Goal: Task Accomplishment & Management: Complete application form

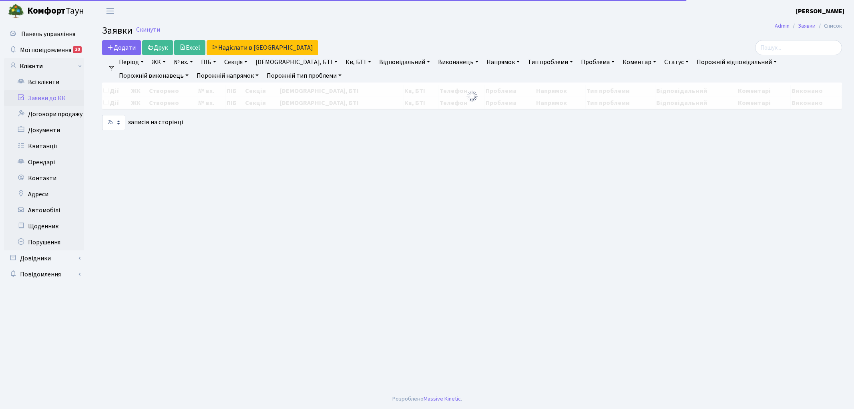
select select "25"
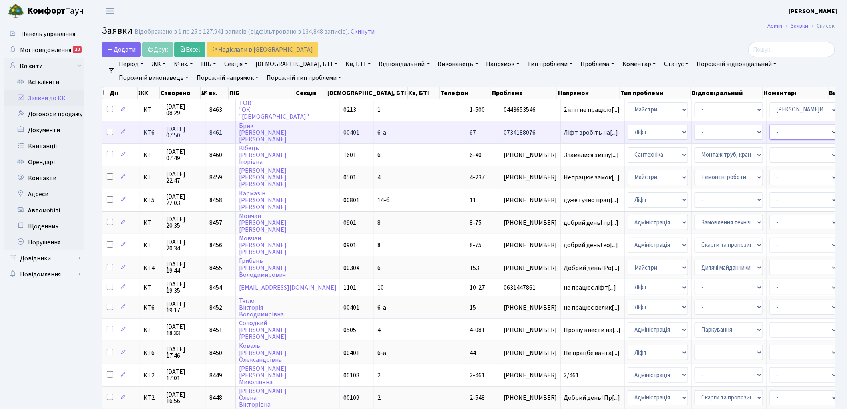
click at [770, 132] on select "- Адміністратор ЖК ДП Адміністратор ЖК КТ Адміністратор ЖК СП Вижул В. В. Горді…" at bounding box center [804, 132] width 68 height 15
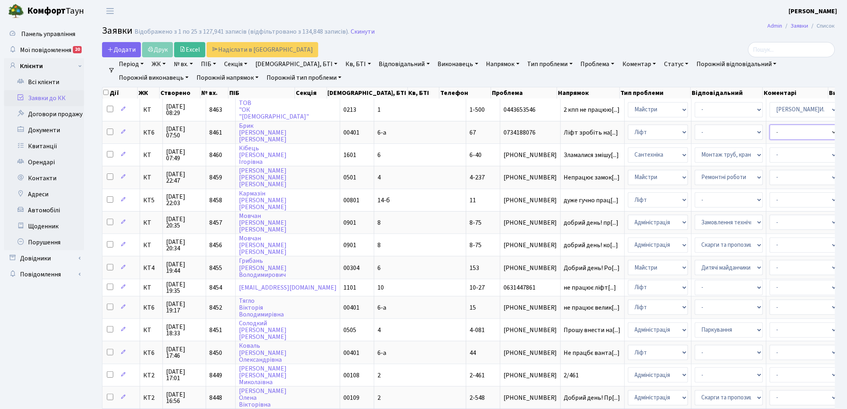
select select "11"
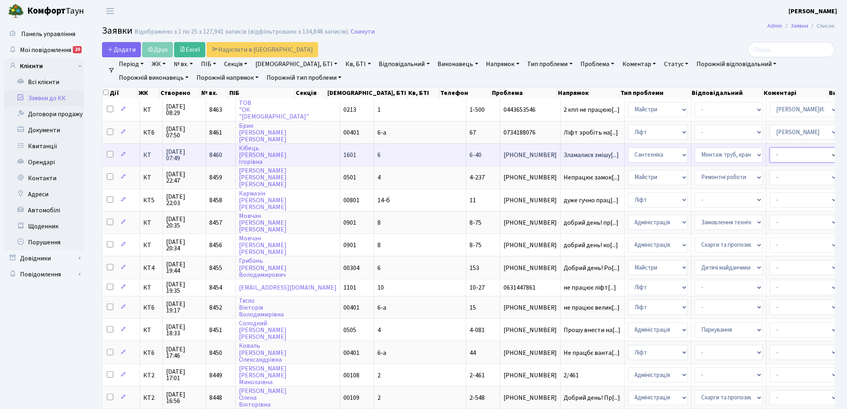
click at [770, 154] on select "- Адміністратор ЖК ДП Адміністратор ЖК КТ Адміністратор ЖК СП Вижул В. В. Горді…" at bounding box center [804, 154] width 68 height 15
select select "67"
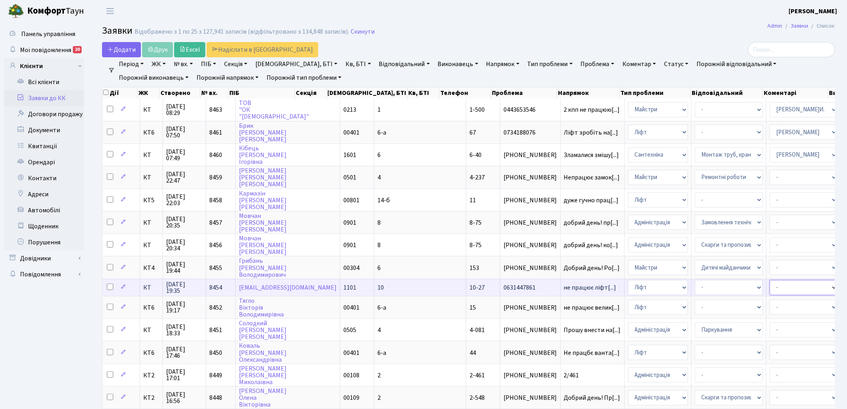
click at [770, 280] on select "- Адміністратор ЖК ДП Адміністратор ЖК КТ Адміністратор ЖК СП Вижул В. В. Горді…" at bounding box center [804, 287] width 68 height 15
select select "11"
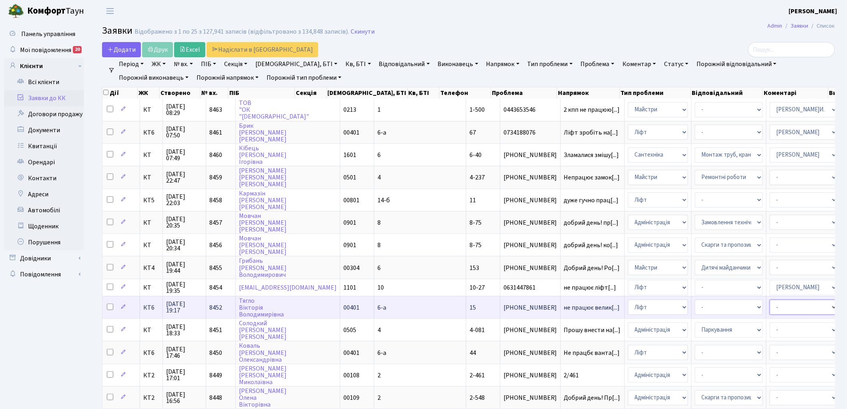
click at [770, 299] on select "- Адміністратор ЖК ДП Адміністратор ЖК КТ Адміністратор ЖК СП Вижул В. В. Горді…" at bounding box center [804, 306] width 68 height 15
select select "11"
click at [191, 66] on link "№ вх." at bounding box center [184, 64] width 26 height 14
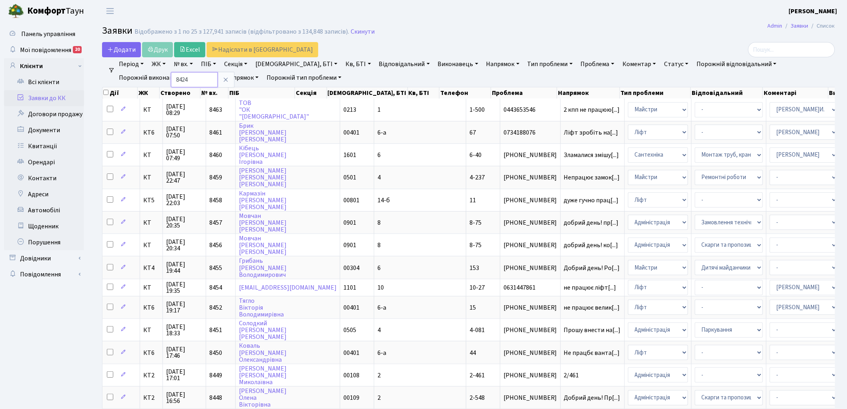
type input "8424"
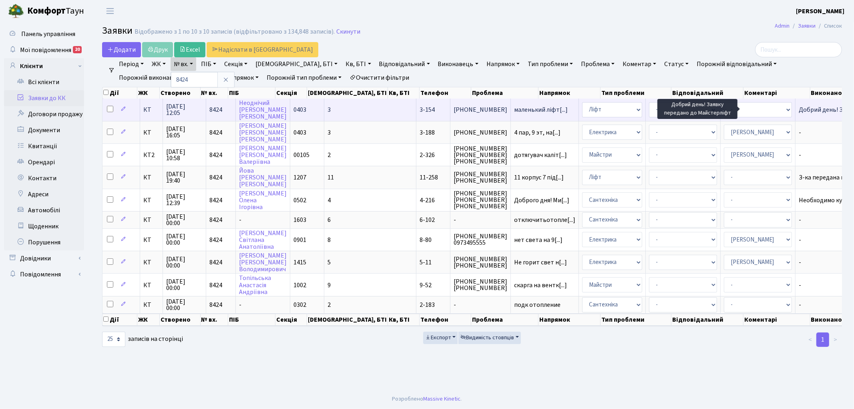
click at [799, 107] on span "Добрий день! За[...]" at bounding box center [826, 109] width 55 height 9
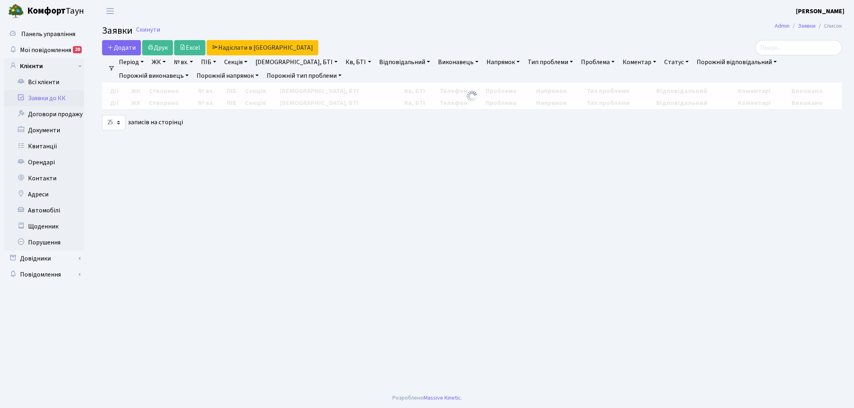
select select "25"
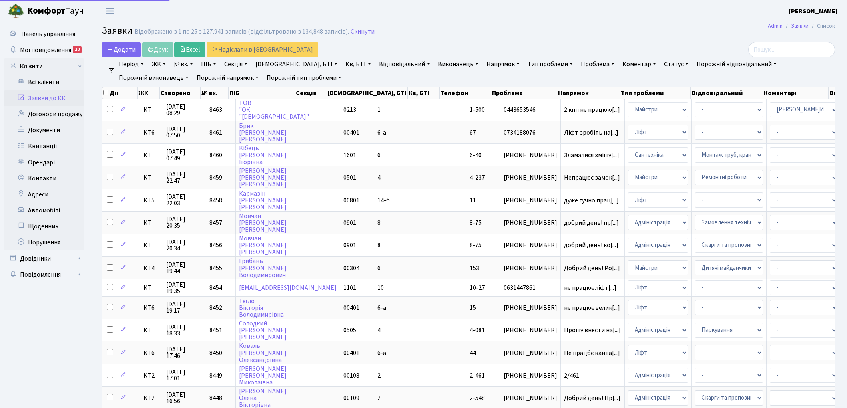
select select "25"
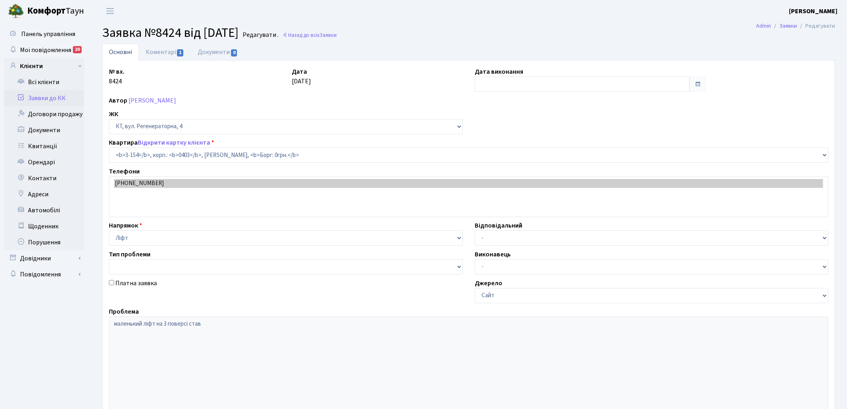
select select "821"
type input "[DATE]"
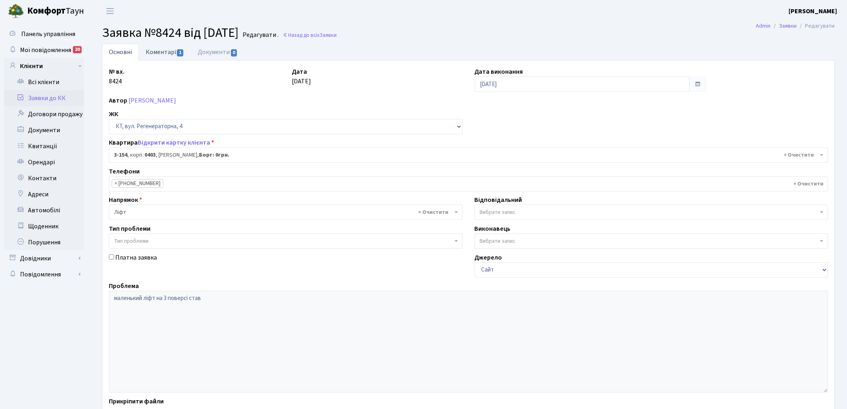
click at [160, 50] on link "Коментарі 1" at bounding box center [165, 52] width 52 height 16
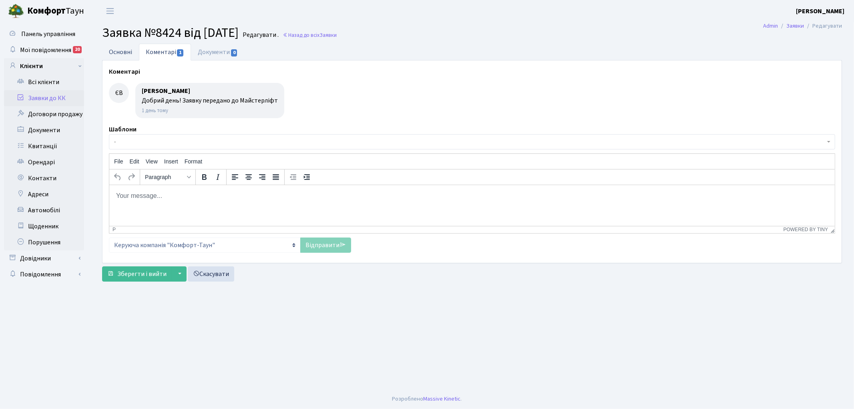
click at [123, 48] on link "Основні" at bounding box center [120, 52] width 37 height 16
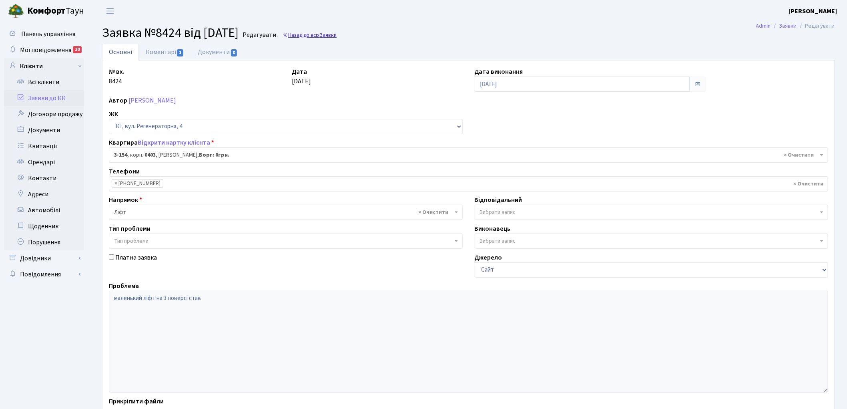
click at [337, 36] on link "Назад до всіх Заявки" at bounding box center [310, 35] width 54 height 8
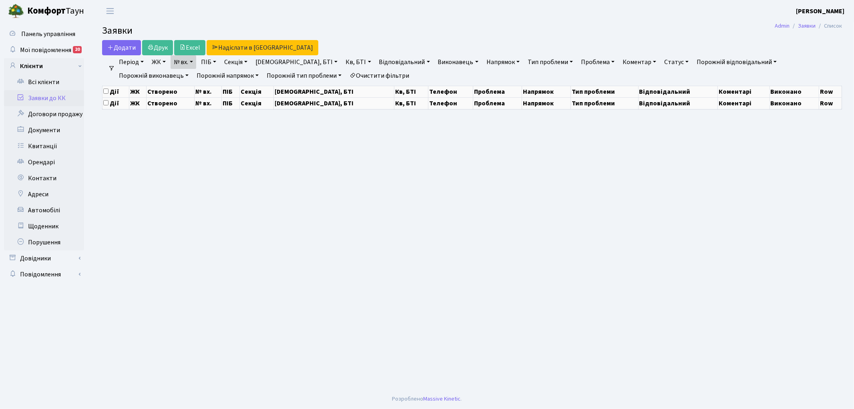
select select "25"
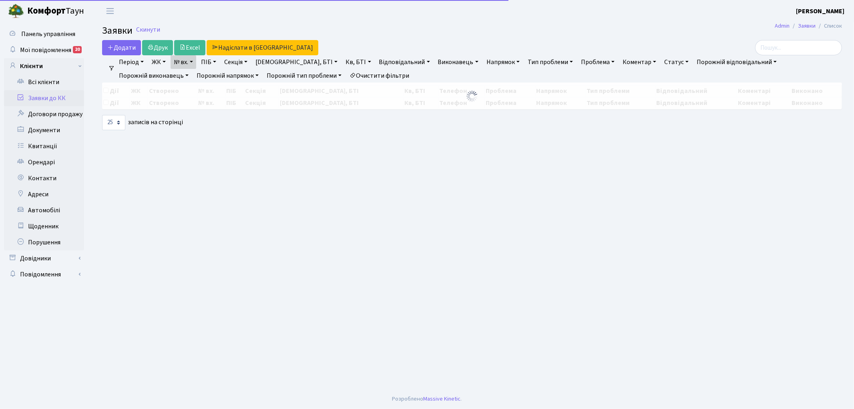
click at [346, 77] on link "Очистити фільтри" at bounding box center [379, 76] width 66 height 14
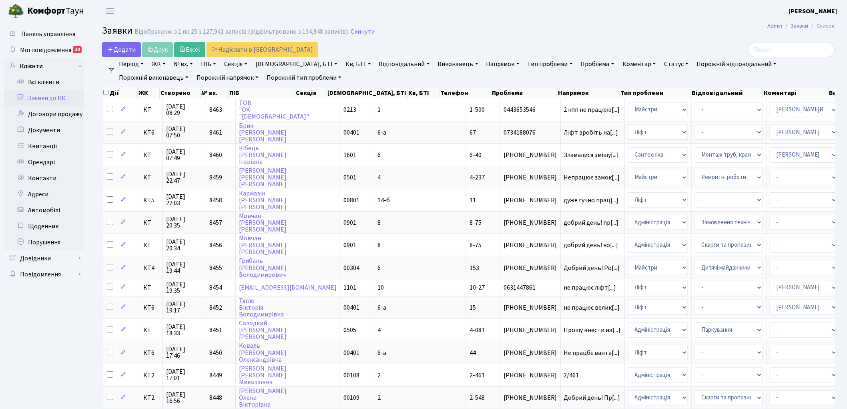
click at [483, 65] on link "Напрямок" at bounding box center [503, 64] width 40 height 14
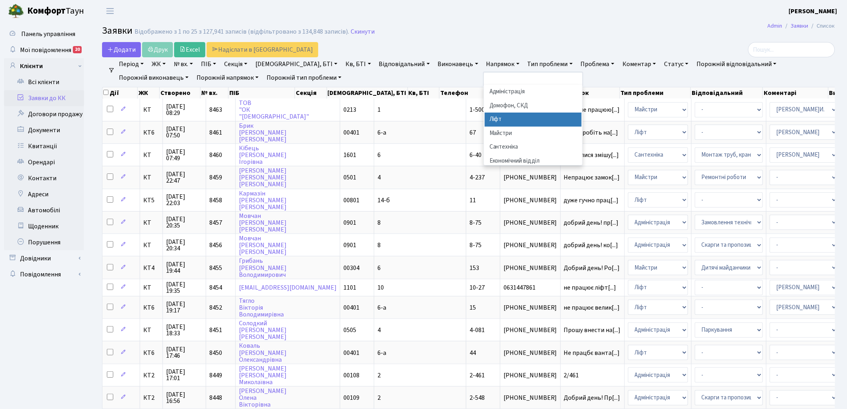
click at [485, 122] on li "Ліфт" at bounding box center [533, 120] width 97 height 14
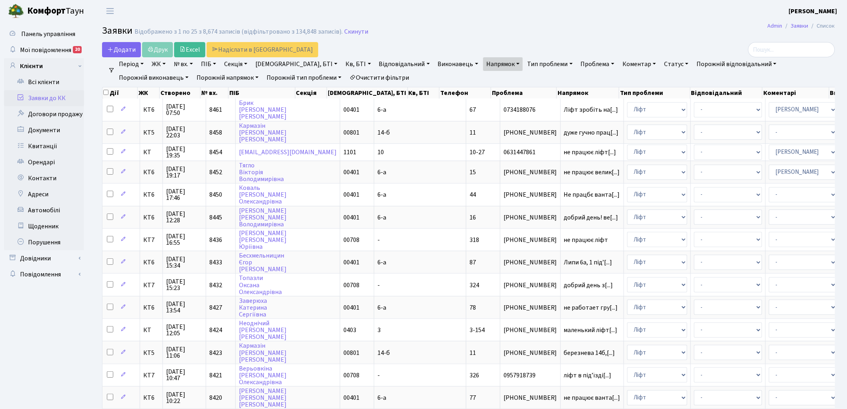
click at [233, 63] on link "Секція" at bounding box center [236, 64] width 30 height 14
type input "3"
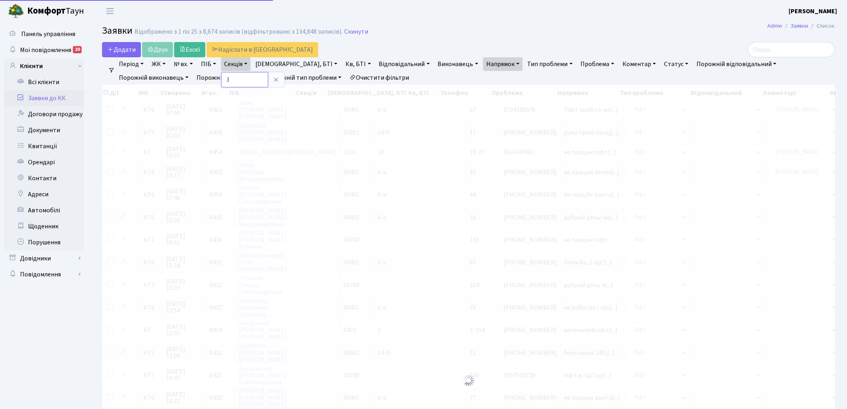
checkbox input "true"
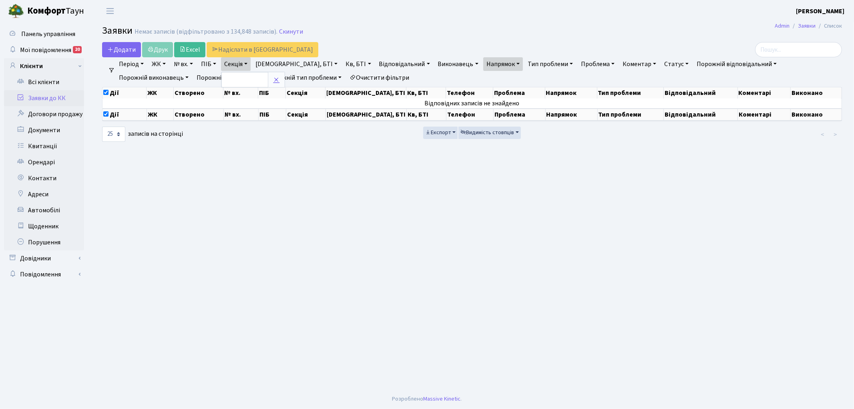
click at [278, 78] on icon at bounding box center [276, 79] width 6 height 6
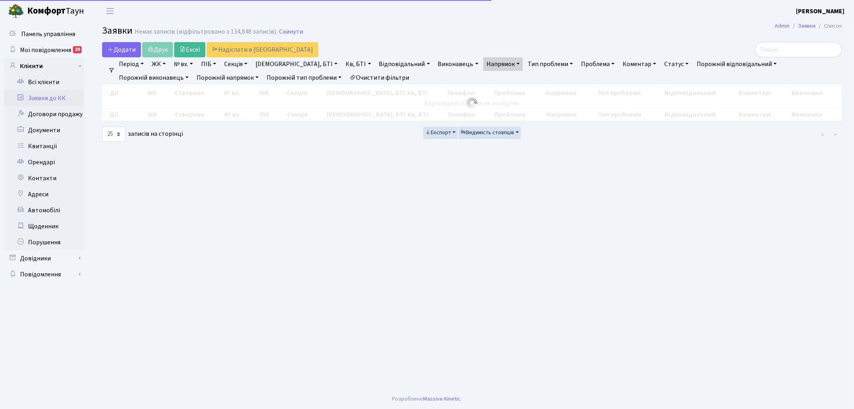
checkbox input "false"
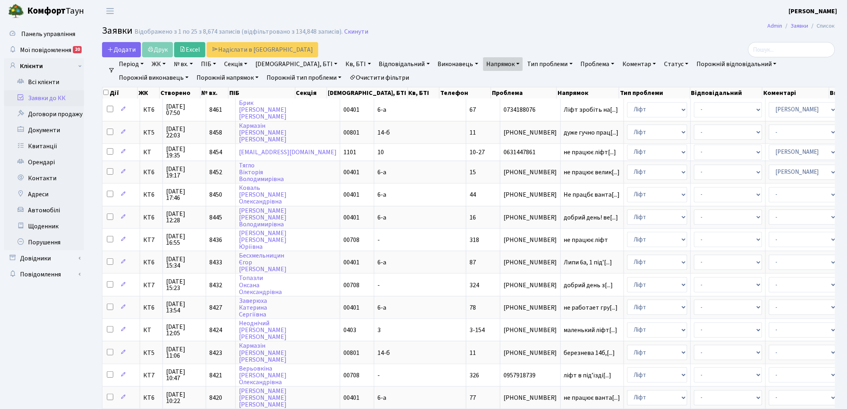
click at [157, 64] on link "ЖК" at bounding box center [159, 64] width 20 height 14
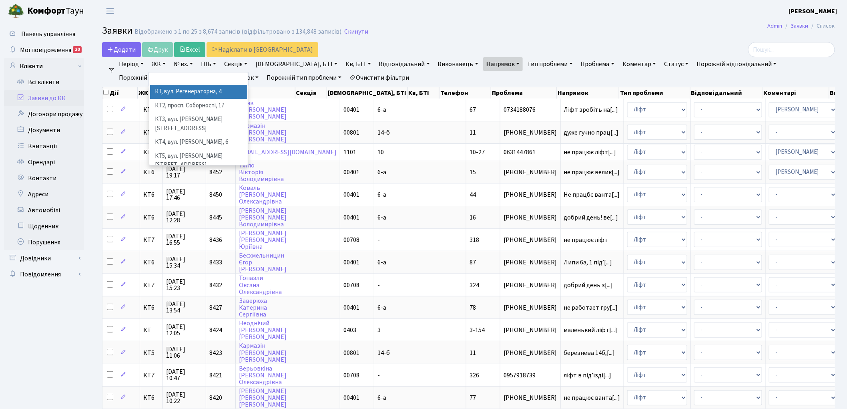
click at [170, 90] on li "КТ, вул. Регенераторна, 4" at bounding box center [198, 92] width 97 height 14
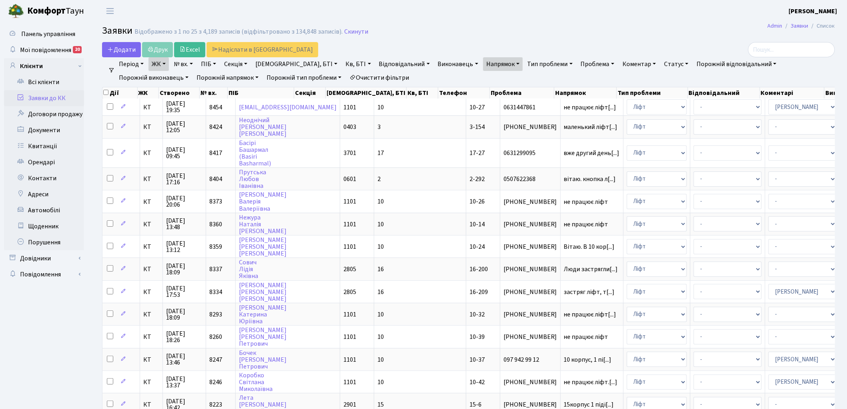
click at [279, 62] on link "[DEMOGRAPHIC_DATA], БТІ" at bounding box center [296, 64] width 88 height 14
type input "03"
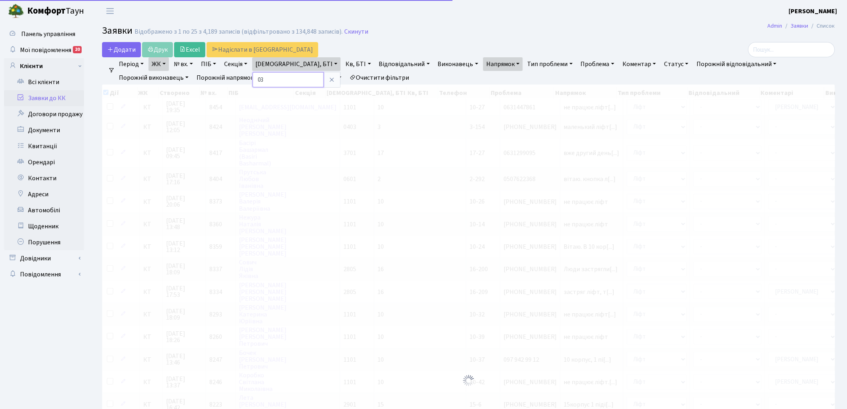
checkbox input "true"
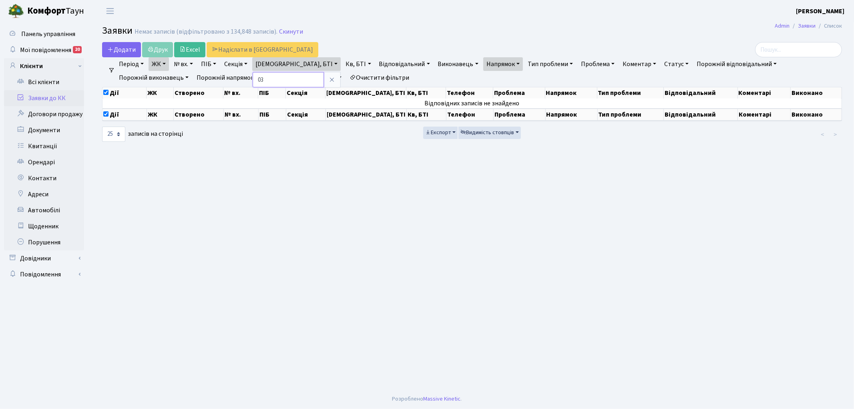
type input "0"
type input "3"
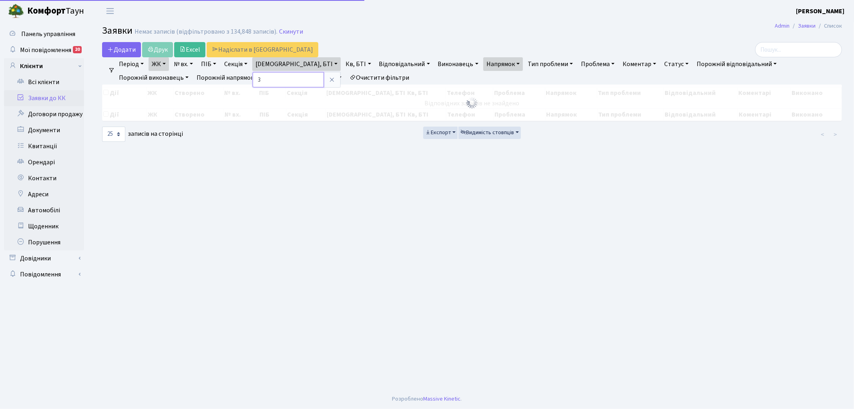
checkbox input "false"
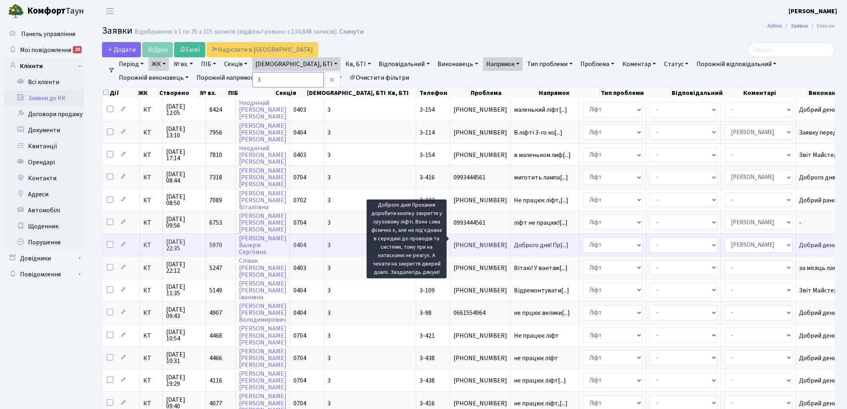
scroll to position [1, 0]
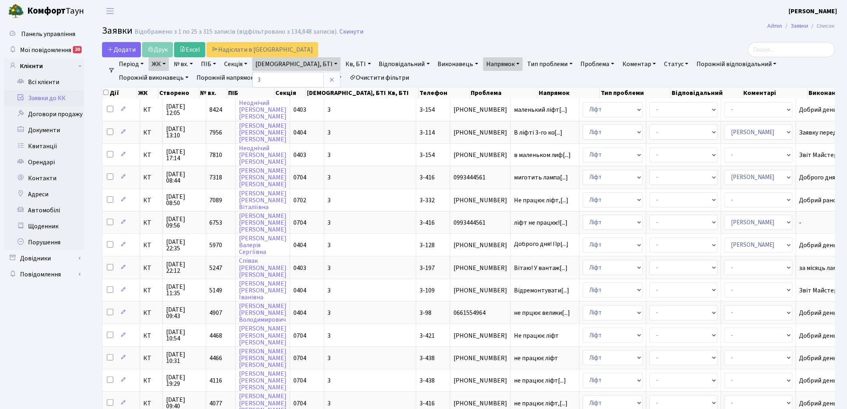
click at [346, 78] on link "Очистити фільтри" at bounding box center [379, 78] width 66 height 14
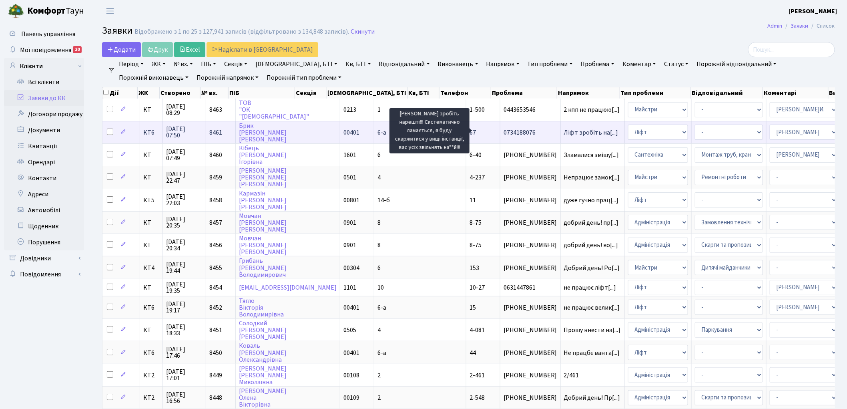
click at [564, 129] on span "Ліфт зробіть на[...]" at bounding box center [591, 132] width 54 height 9
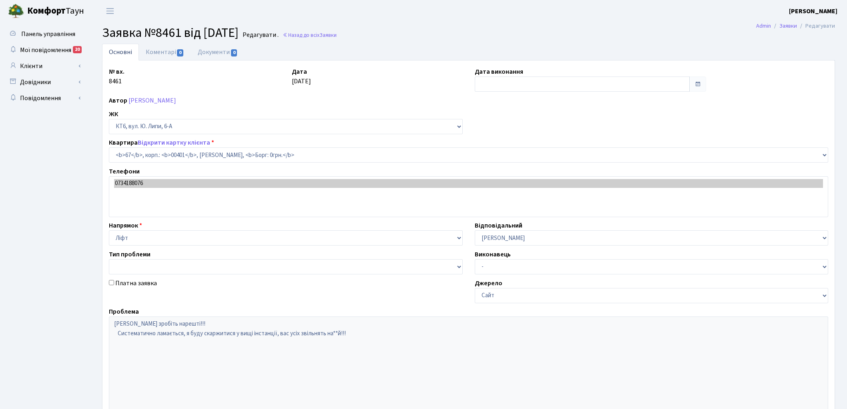
select select "17159"
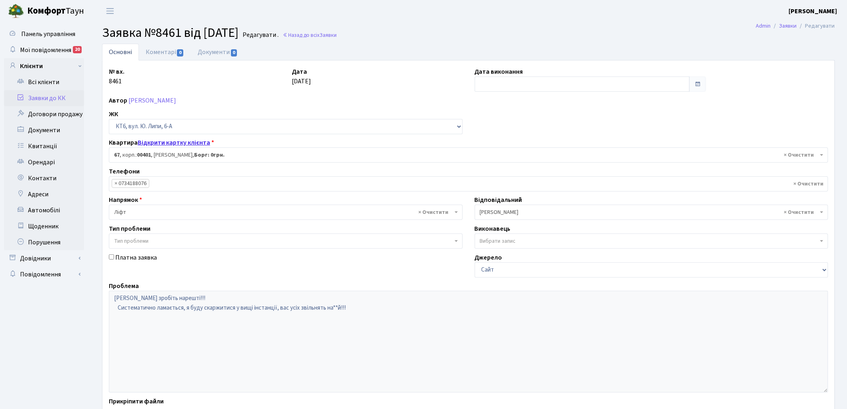
click at [163, 143] on link "Відкрити картку клієнта" at bounding box center [174, 142] width 72 height 9
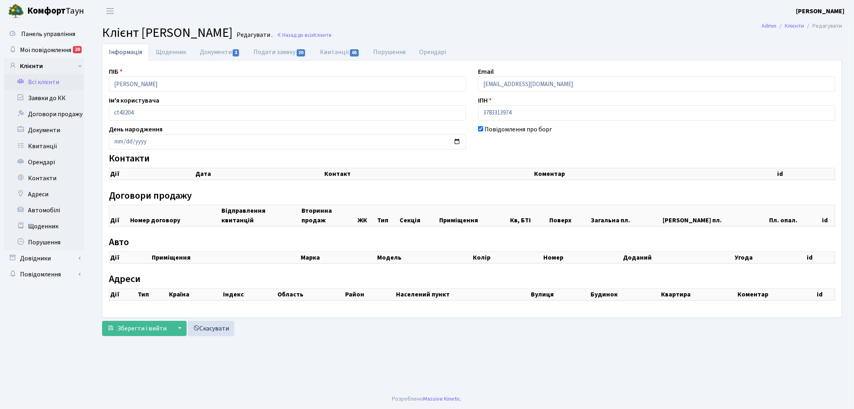
checkbox input "true"
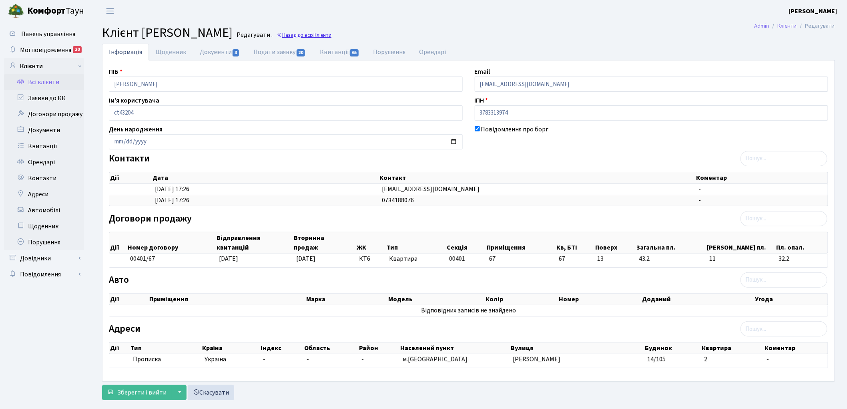
click at [332, 35] on link "Назад до всіх Клієнти" at bounding box center [304, 35] width 55 height 8
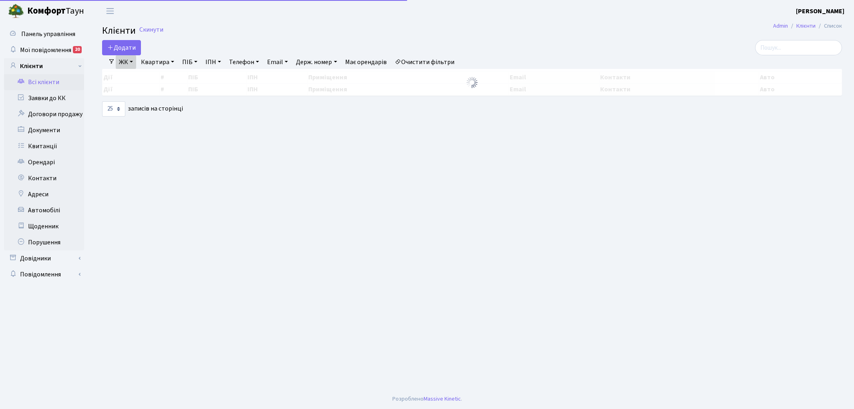
select select "25"
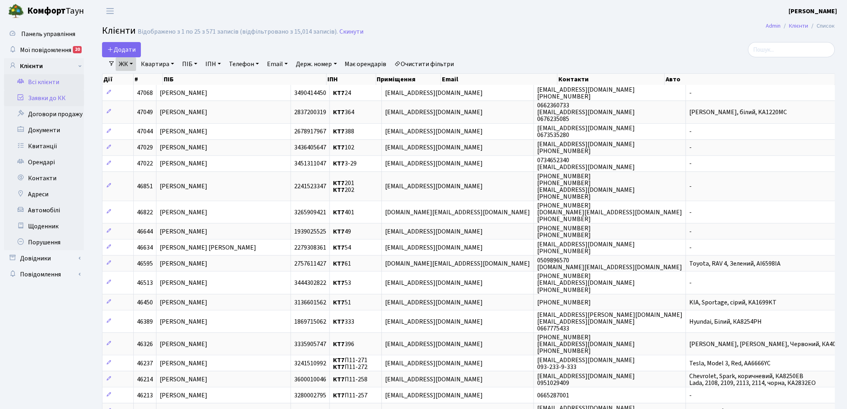
click at [47, 99] on link "Заявки до КК" at bounding box center [44, 98] width 80 height 16
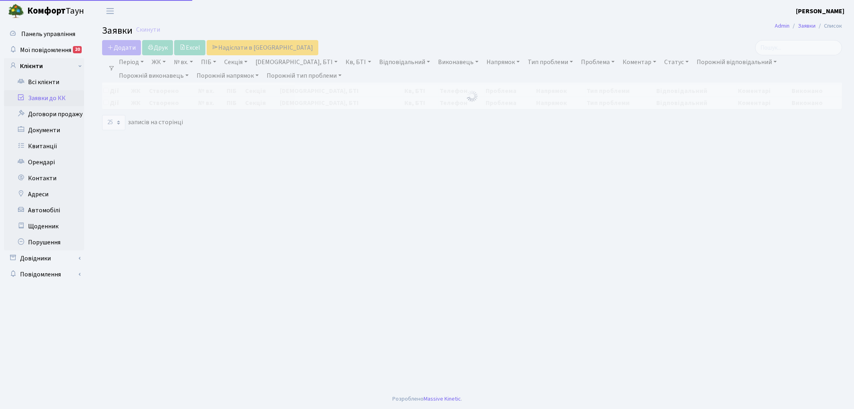
select select "25"
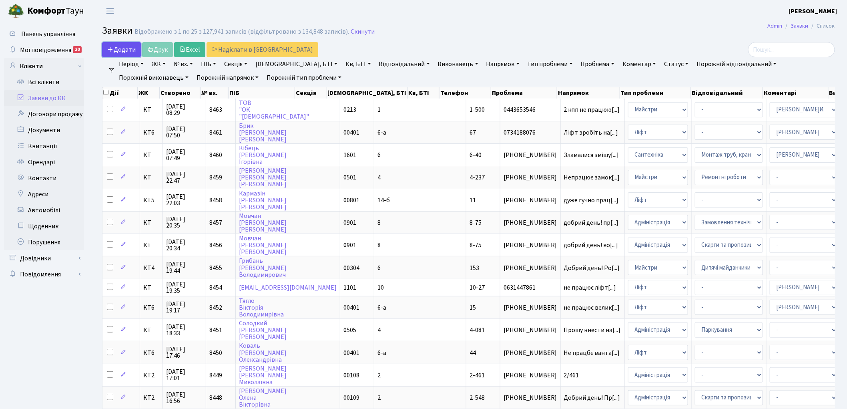
click at [111, 45] on span "Додати" at bounding box center [121, 49] width 28 height 9
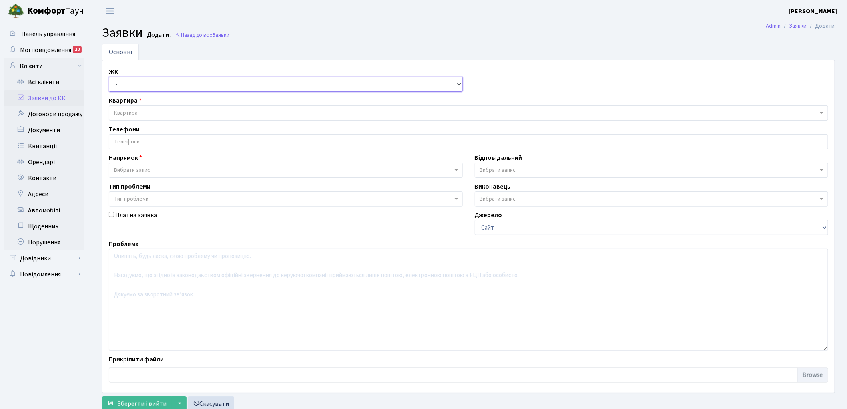
click at [142, 82] on select "- КТ, вул. Регенераторна, 4 КТ2, просп. [STREET_ADDRESS] [STREET_ADDRESS] [STRE…" at bounding box center [286, 83] width 354 height 15
select select "271"
click at [109, 76] on select "- КТ, вул. Регенераторна, 4 КТ2, просп. Соборності, 17 КТ3, вул. Березнева, 16 …" at bounding box center [286, 83] width 354 height 15
select select
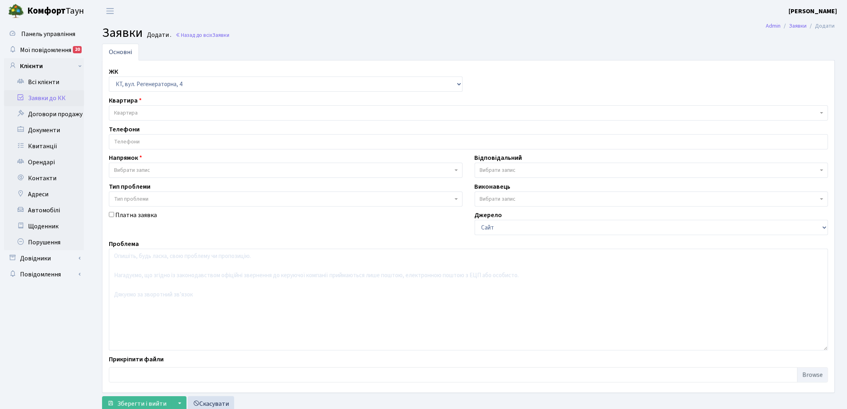
click at [157, 111] on span "Квартира" at bounding box center [466, 113] width 704 height 8
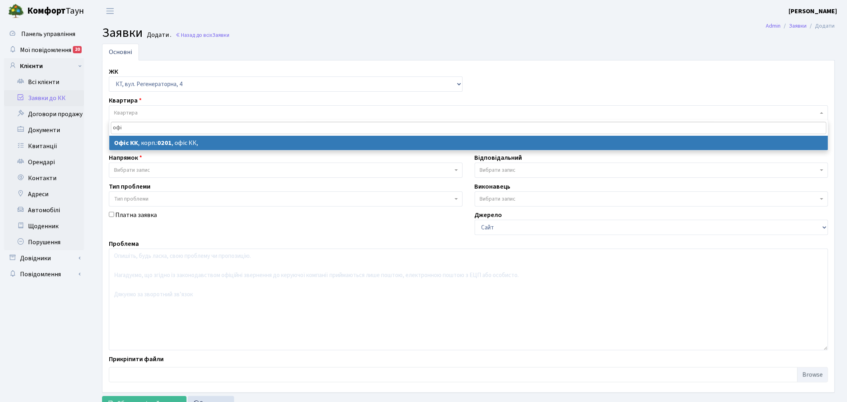
type input "офі"
select select
select select "4"
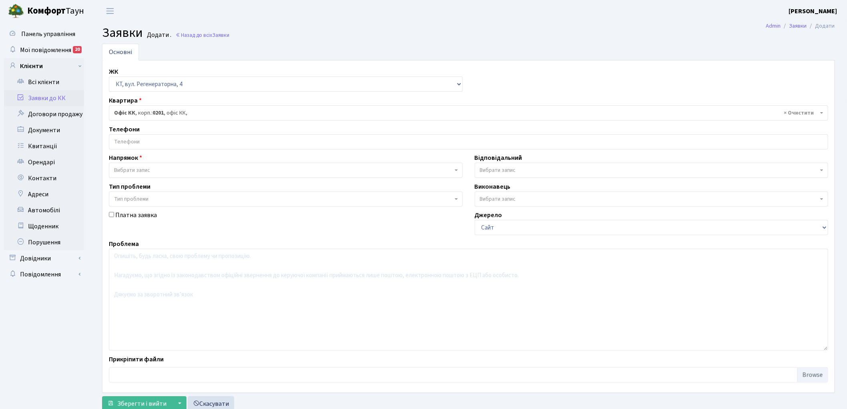
click at [155, 170] on span "Вибрати запис" at bounding box center [283, 170] width 339 height 8
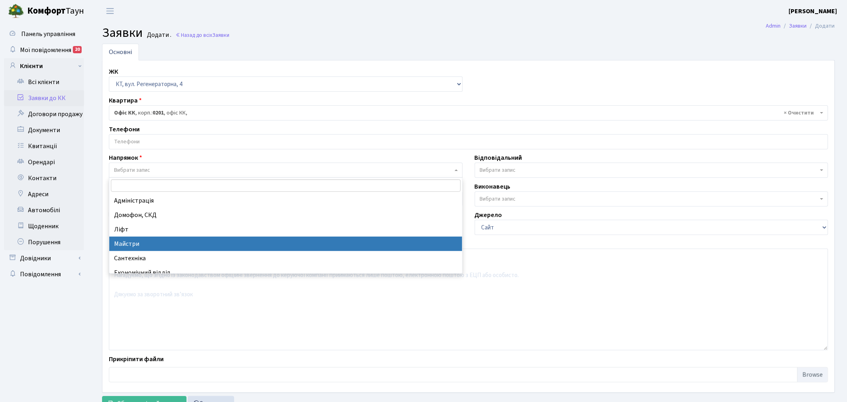
select select "1"
select select
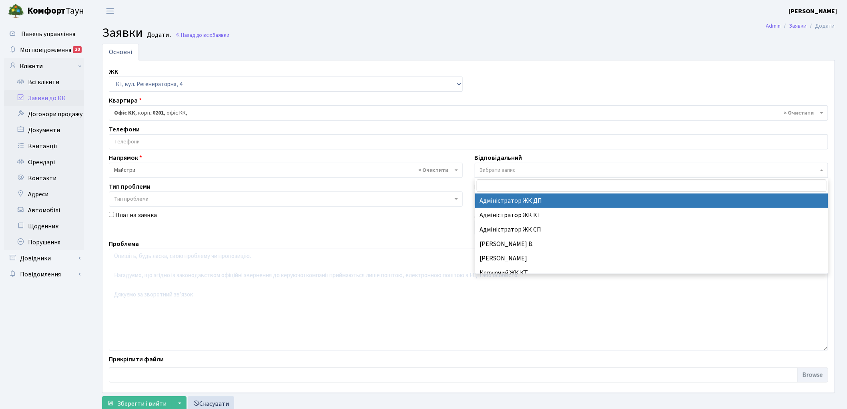
click at [546, 167] on span "Вибрати запис" at bounding box center [649, 170] width 339 height 8
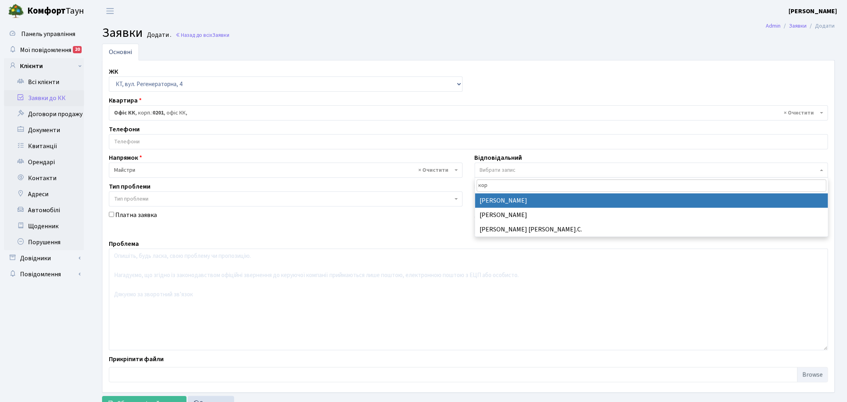
type input "кор"
select select "36"
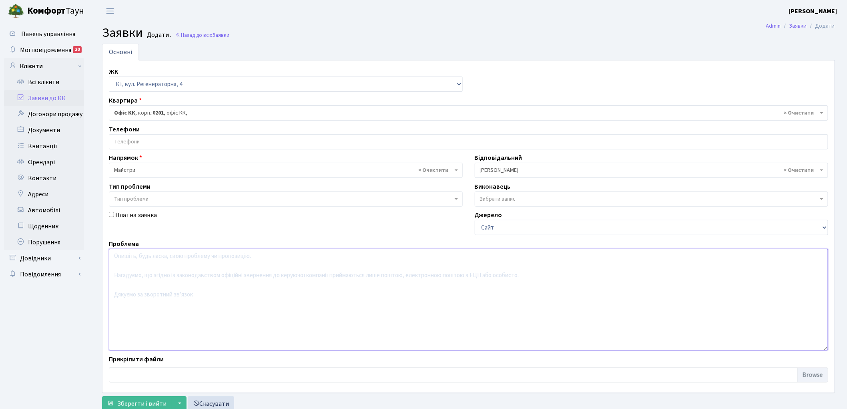
click at [187, 303] on textarea at bounding box center [469, 300] width 720 height 102
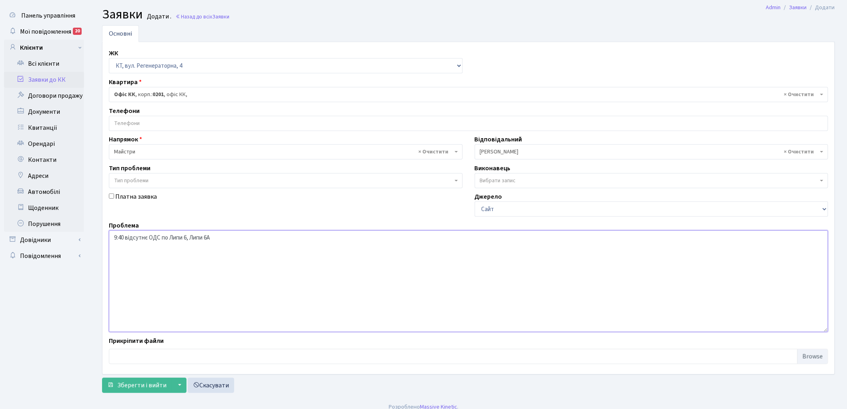
scroll to position [26, 0]
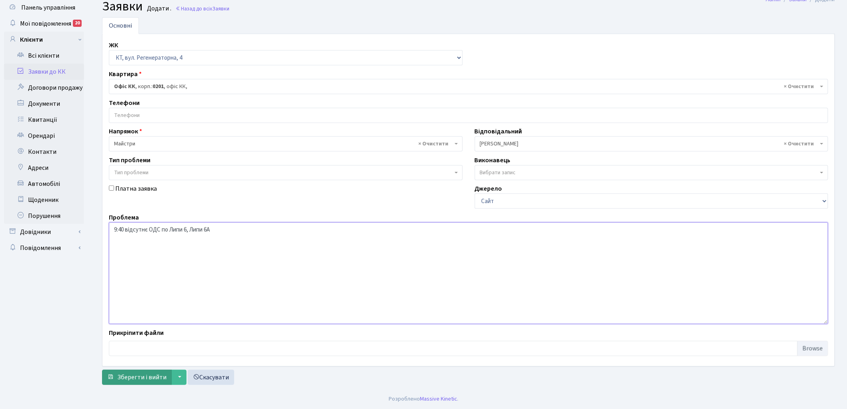
type textarea "9:40 відсутнє ОДС по Липи 6, Липи 6А"
click at [132, 374] on span "Зберегти і вийти" at bounding box center [141, 377] width 49 height 9
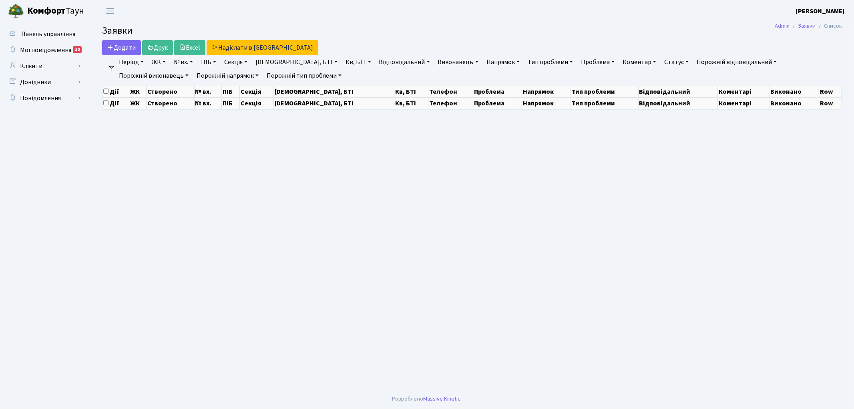
select select "25"
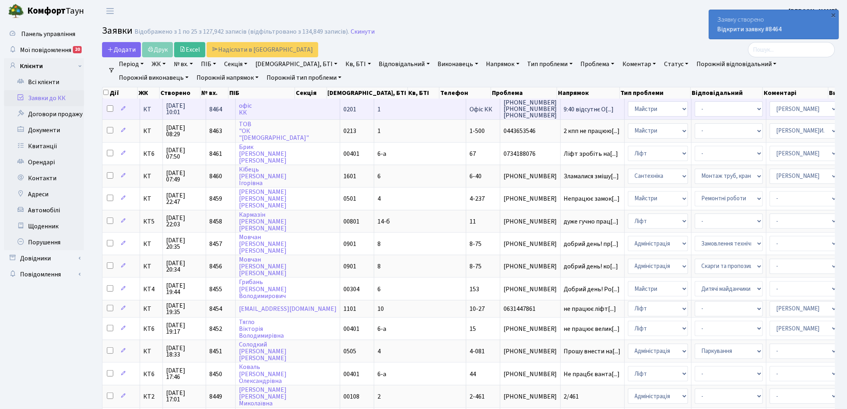
click at [217, 109] on span "8464" at bounding box center [215, 109] width 13 height 9
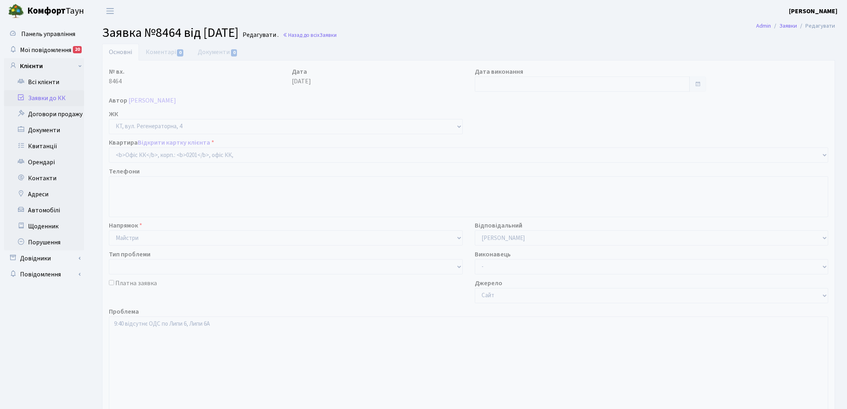
select select "4"
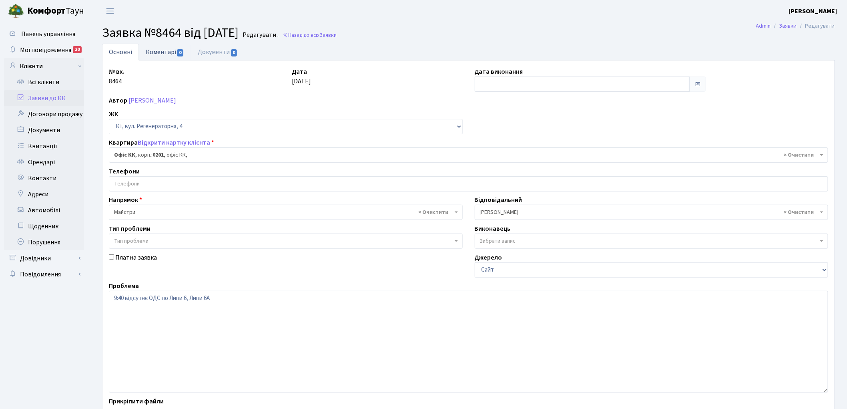
click at [151, 51] on link "Коментарі 0" at bounding box center [165, 52] width 52 height 16
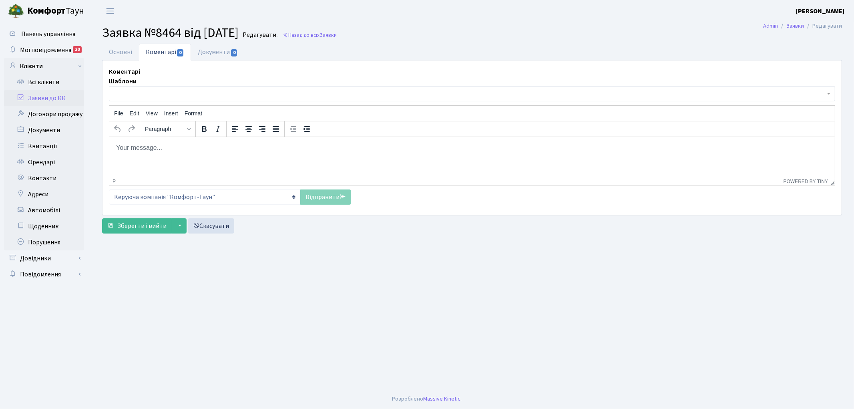
click at [196, 158] on html at bounding box center [472, 148] width 726 height 22
click at [324, 197] on link "Відправити" at bounding box center [325, 196] width 51 height 15
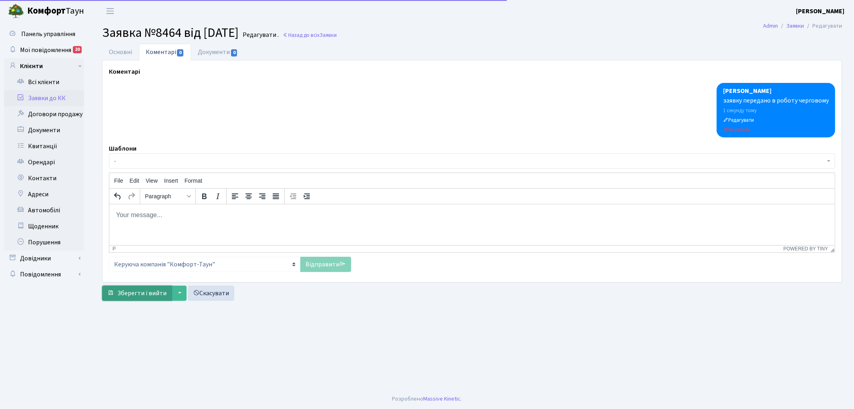
click at [137, 289] on span "Зберегти і вийти" at bounding box center [141, 293] width 49 height 9
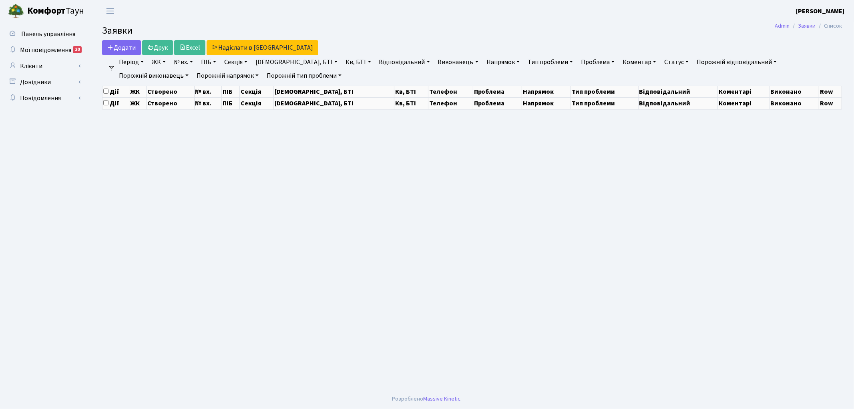
select select "25"
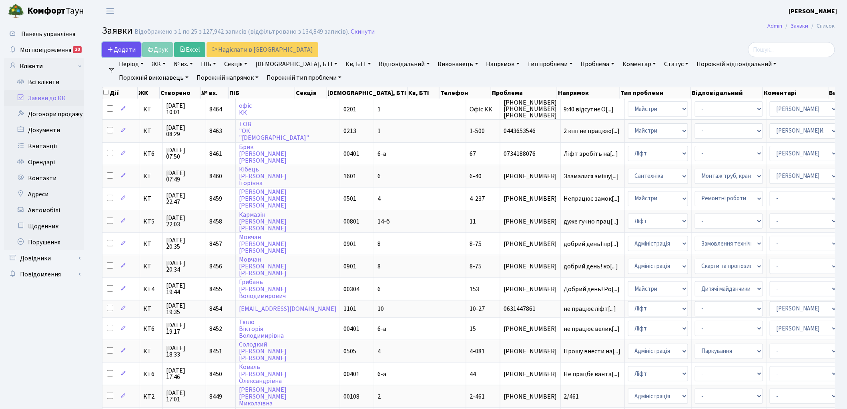
click at [115, 50] on span "Додати" at bounding box center [121, 49] width 28 height 9
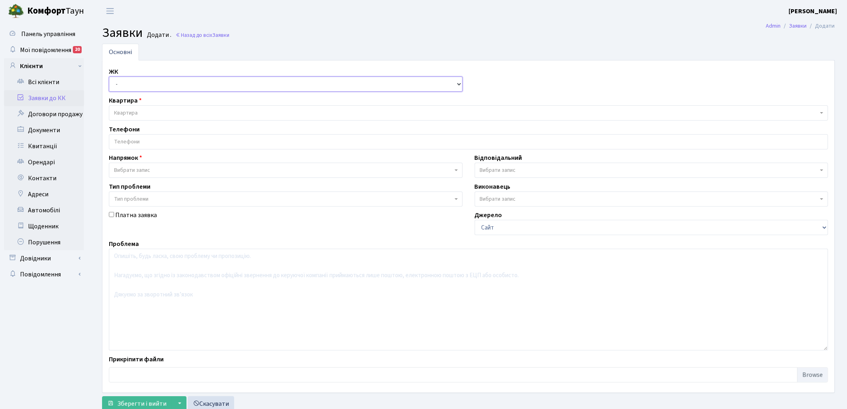
click at [131, 87] on select "- КТ, вул. Регенераторна, 4 КТ2, просп. Соборності, 17 КТ3, вул. Березнева, 16 …" at bounding box center [286, 83] width 354 height 15
select select "271"
click at [109, 76] on select "- КТ, вул. Регенераторна, 4 КТ2, просп. Соборності, 17 КТ3, вул. Березнева, 16 …" at bounding box center [286, 83] width 354 height 15
select select
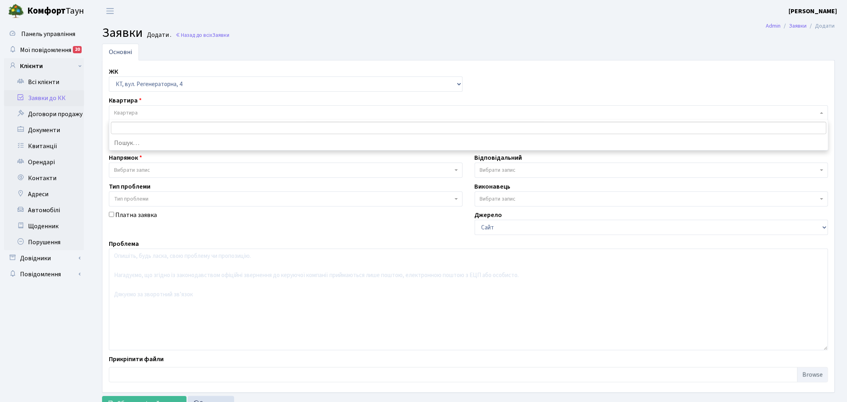
click at [157, 111] on span "Квартира" at bounding box center [466, 113] width 704 height 8
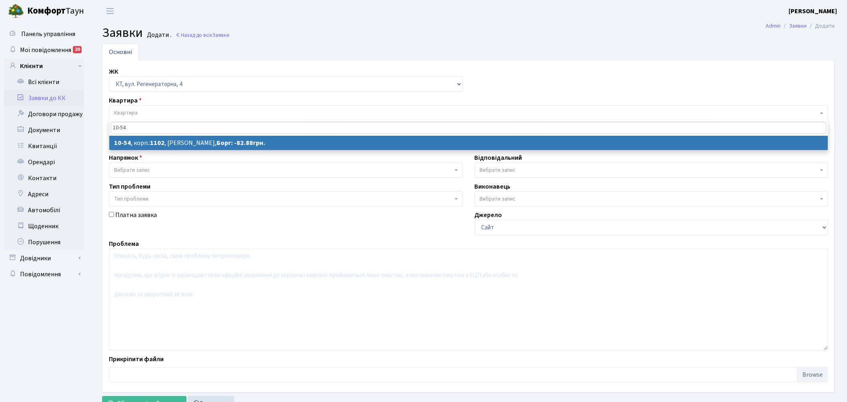
type input "10-54"
select select
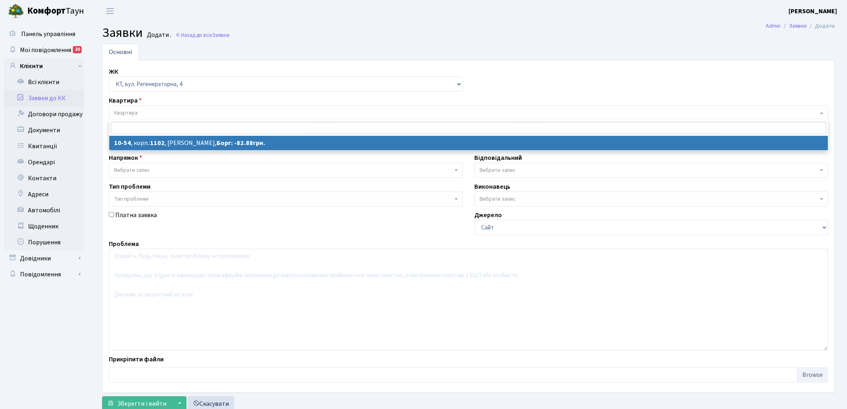
select select "6623"
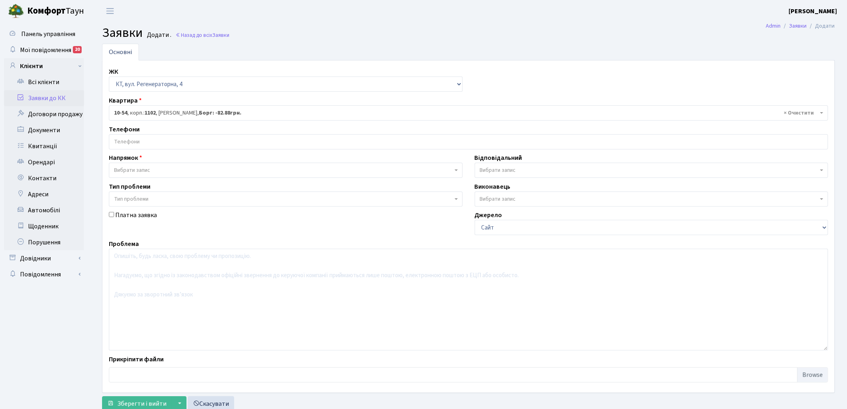
click at [120, 143] on input "search" at bounding box center [468, 142] width 719 height 14
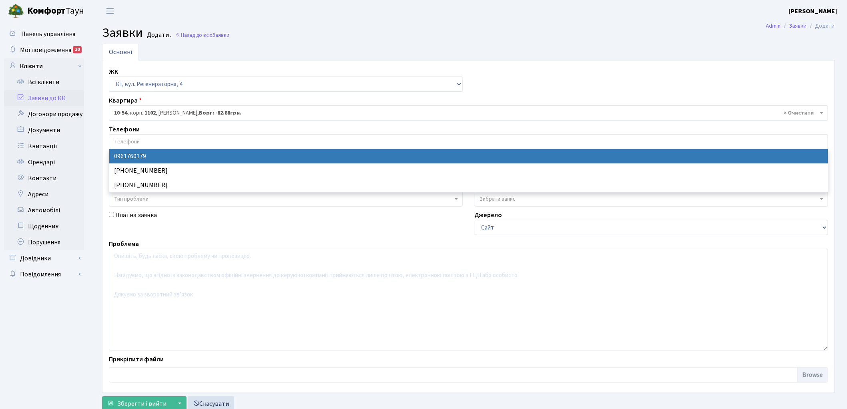
select select "101884"
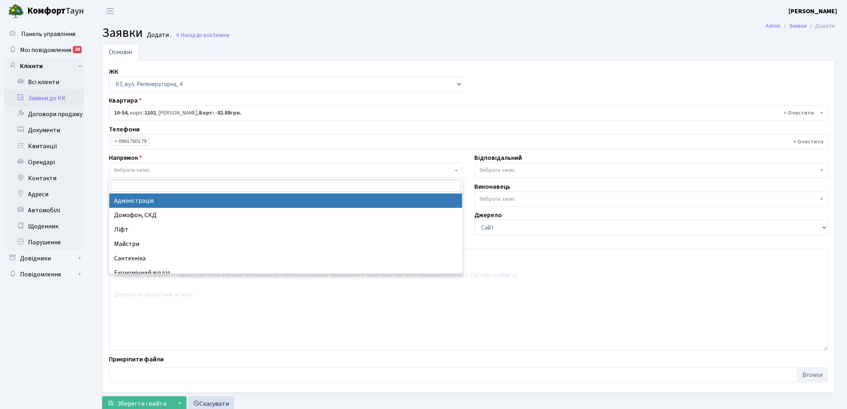
click at [122, 171] on span "Вибрати запис" at bounding box center [132, 170] width 36 height 8
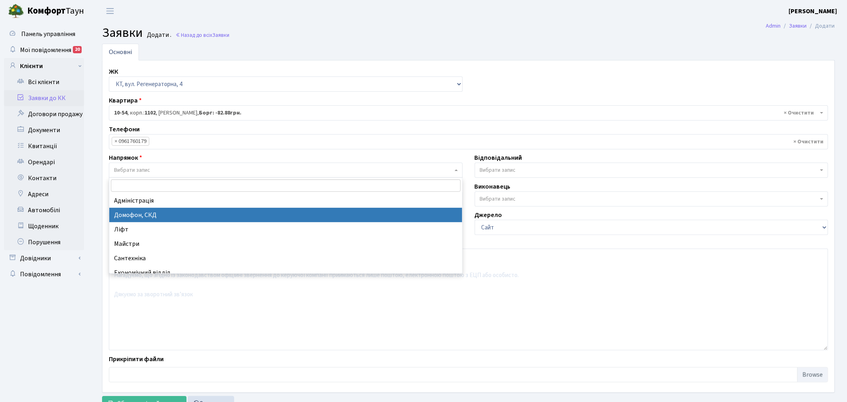
select select "4"
select select
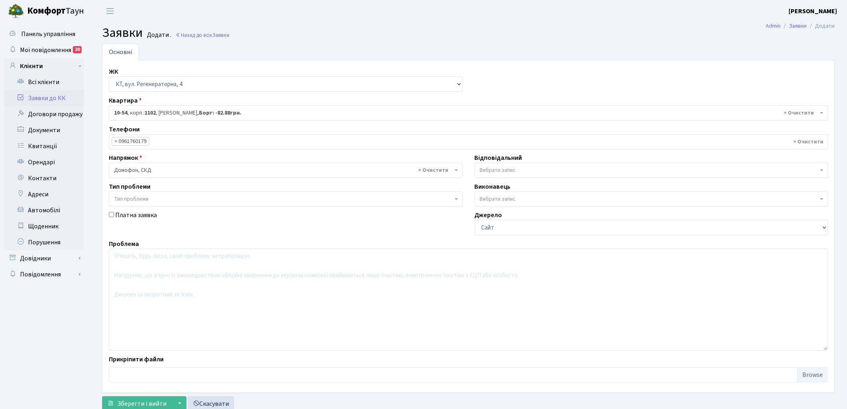
click at [533, 171] on span "Вибрати запис" at bounding box center [649, 170] width 339 height 8
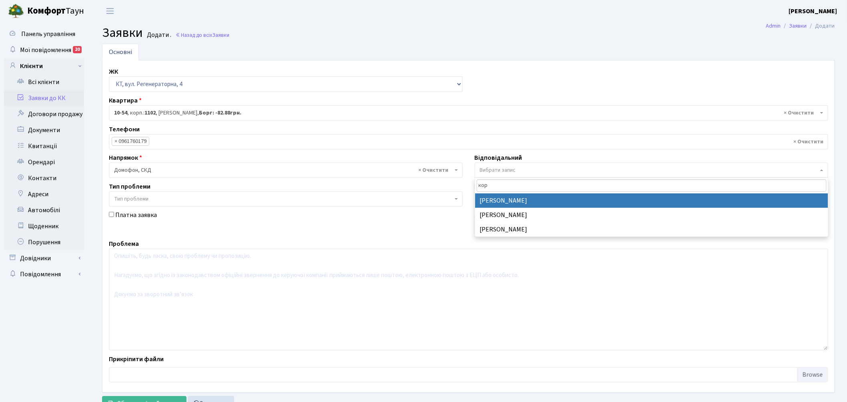
type input "кор"
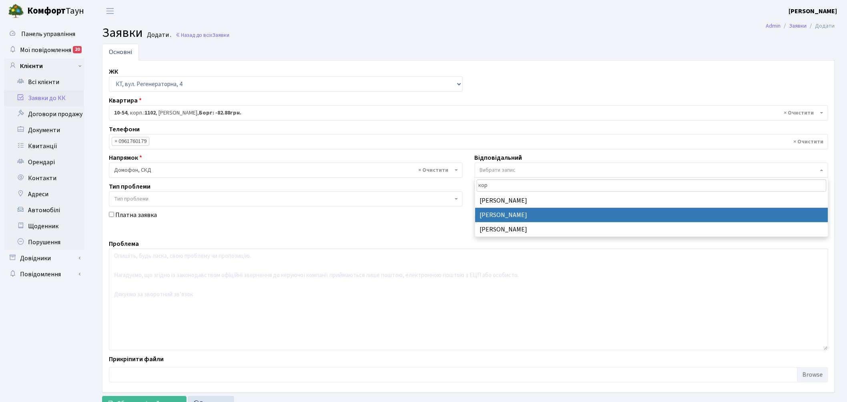
select select "22"
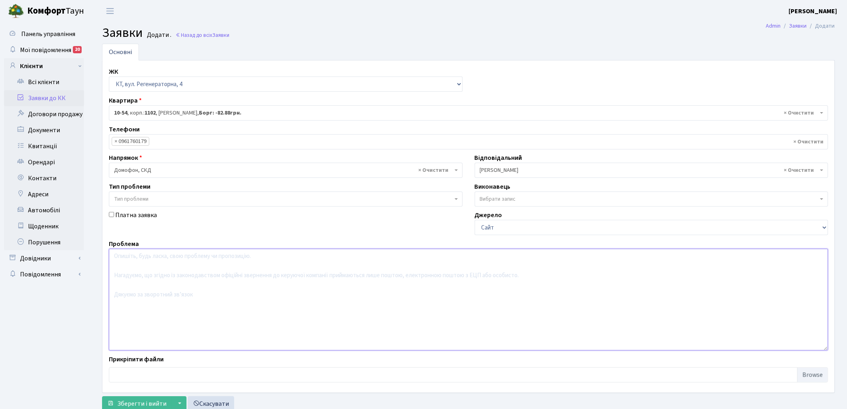
click at [153, 306] on textarea at bounding box center [469, 300] width 720 height 102
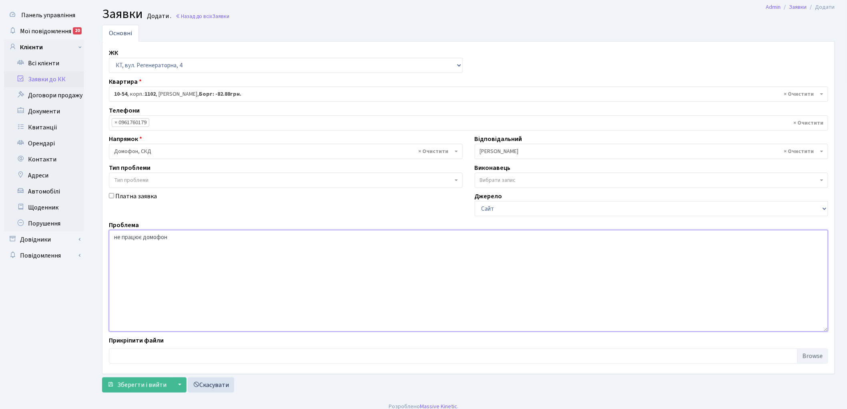
scroll to position [26, 0]
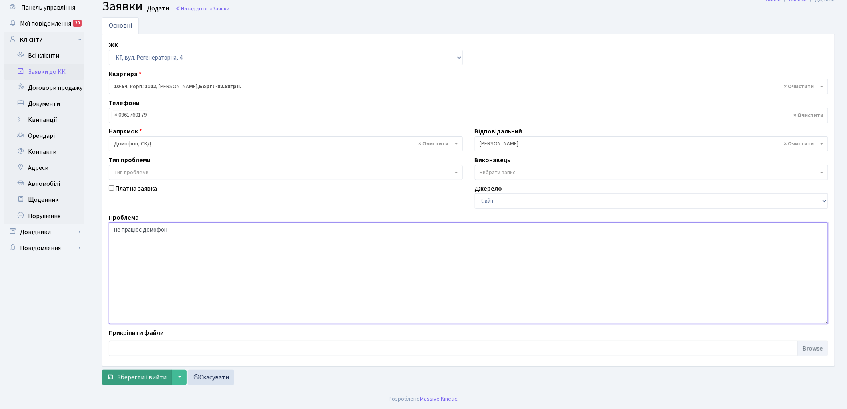
type textarea "не працює домофон"
click at [132, 375] on span "Зберегти і вийти" at bounding box center [141, 377] width 49 height 9
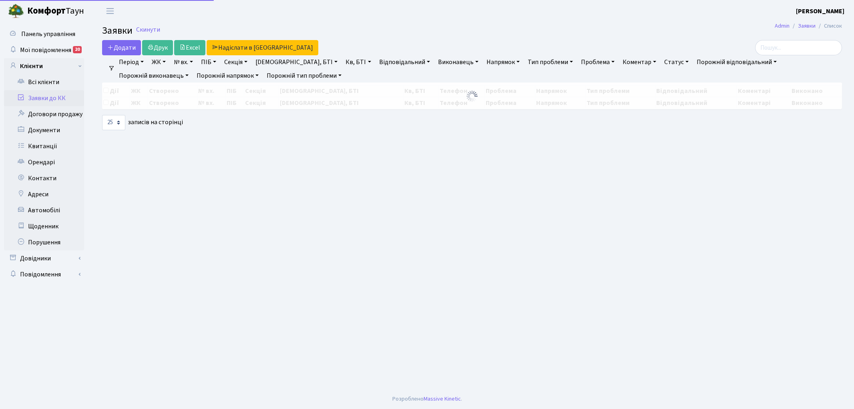
select select "25"
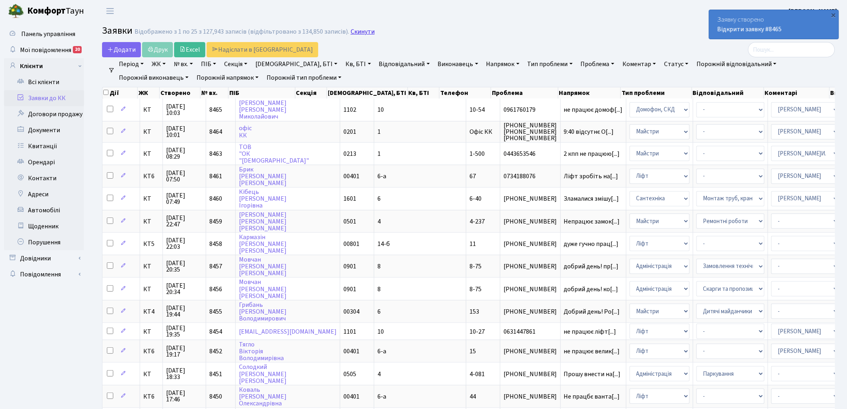
click at [356, 33] on link "Скинути" at bounding box center [363, 32] width 24 height 8
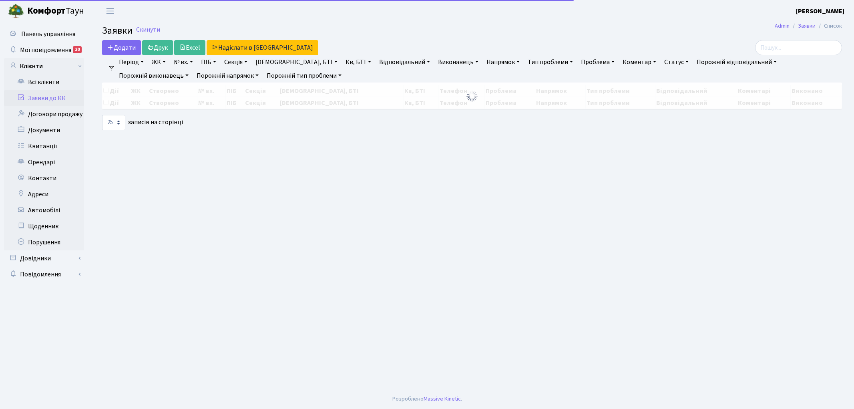
select select "25"
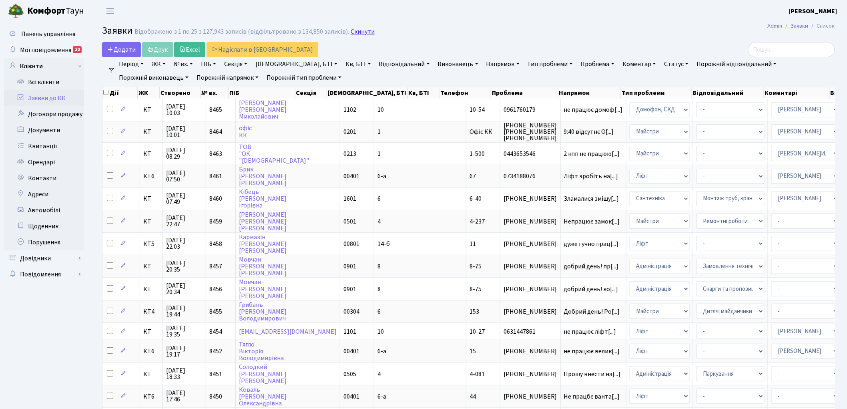
click at [357, 31] on link "Скинути" at bounding box center [363, 32] width 24 height 8
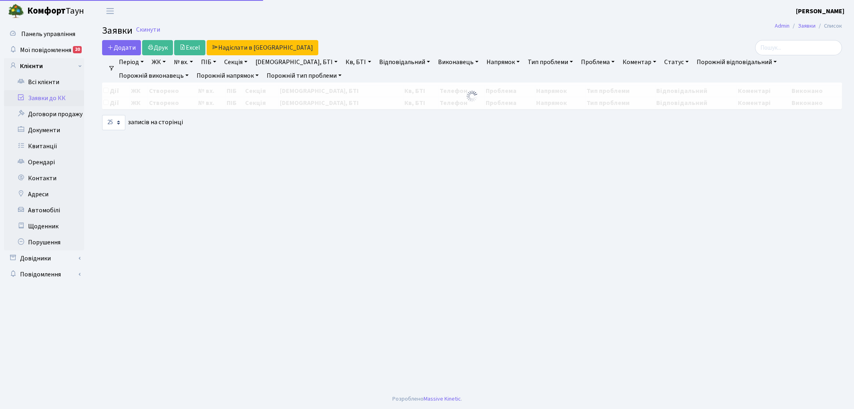
select select "25"
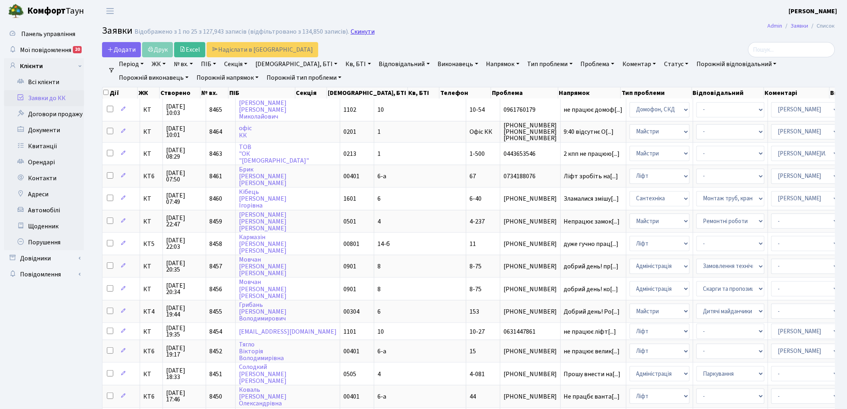
click at [351, 34] on link "Скинути" at bounding box center [363, 32] width 24 height 8
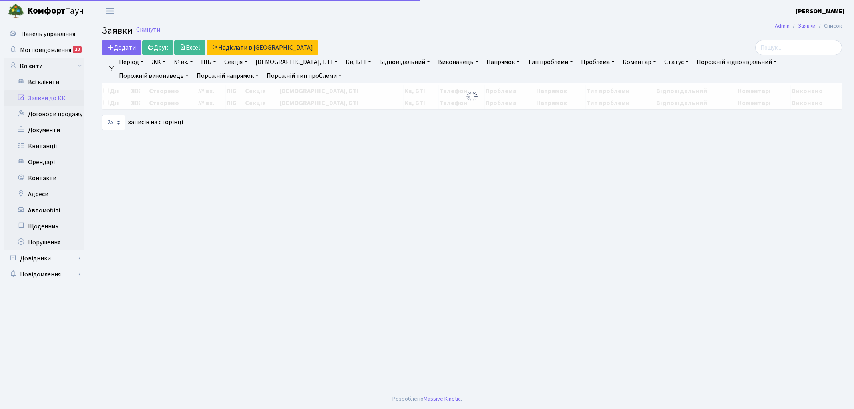
select select "25"
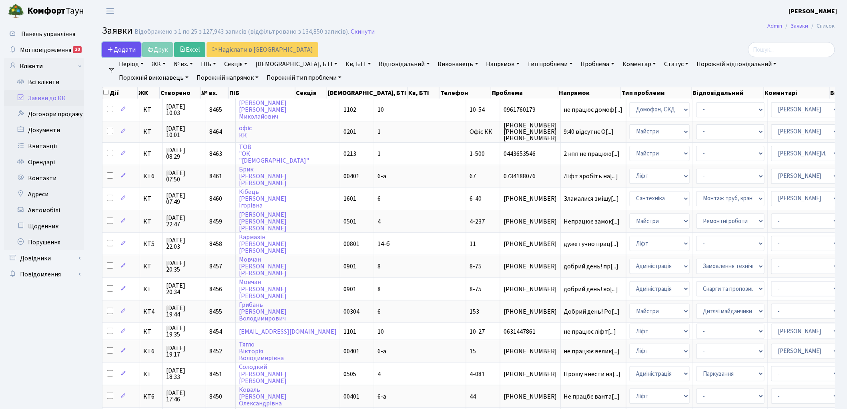
click at [123, 46] on span "Додати" at bounding box center [121, 49] width 28 height 9
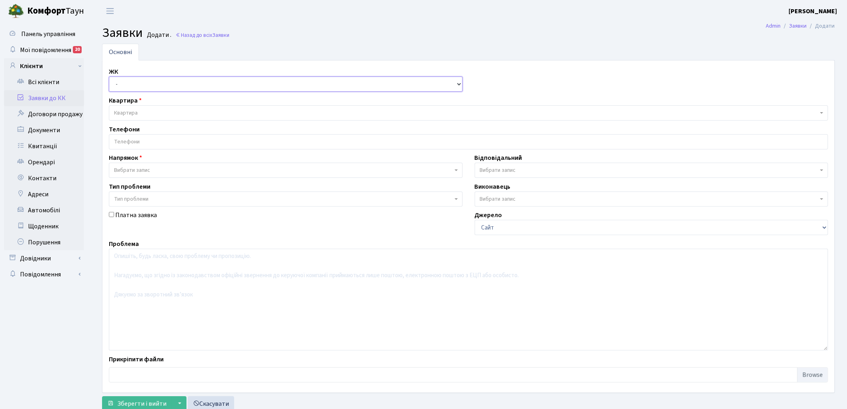
click at [131, 85] on select "- КТ, вул. Регенераторна, 4 КТ2, просп. [STREET_ADDRESS] [STREET_ADDRESS] [PERS…" at bounding box center [286, 83] width 354 height 15
select select "271"
click at [109, 76] on select "- КТ, вул. Регенераторна, 4 КТ2, просп. [STREET_ADDRESS] [STREET_ADDRESS] [PERS…" at bounding box center [286, 83] width 354 height 15
select select
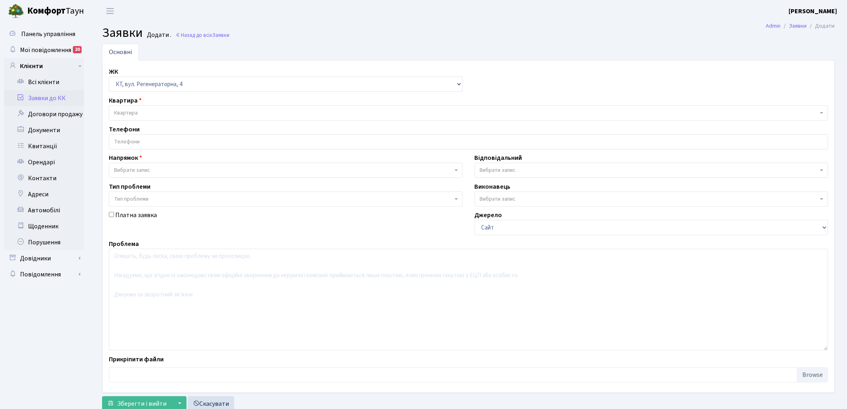
click at [140, 112] on span "Квартира" at bounding box center [466, 113] width 704 height 8
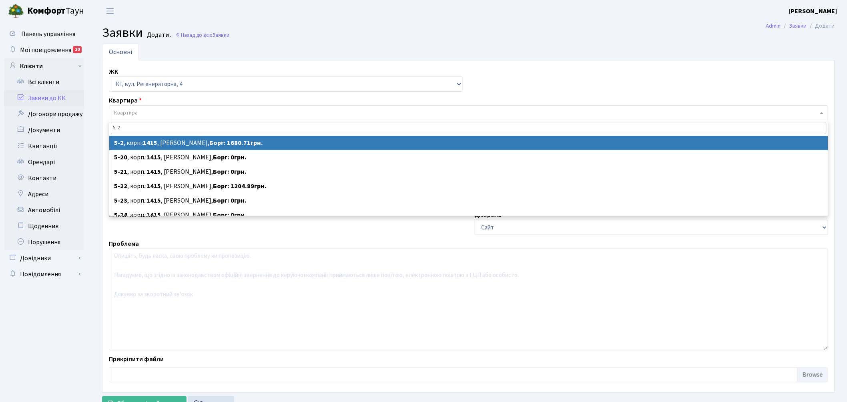
type input "5-2"
select select
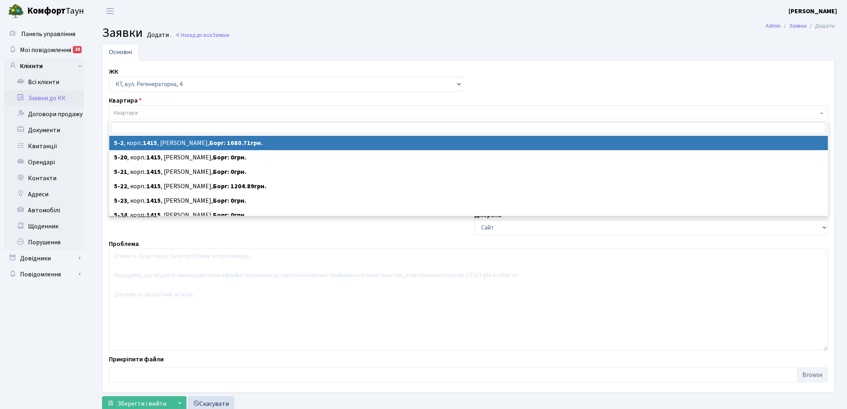
select select "2494"
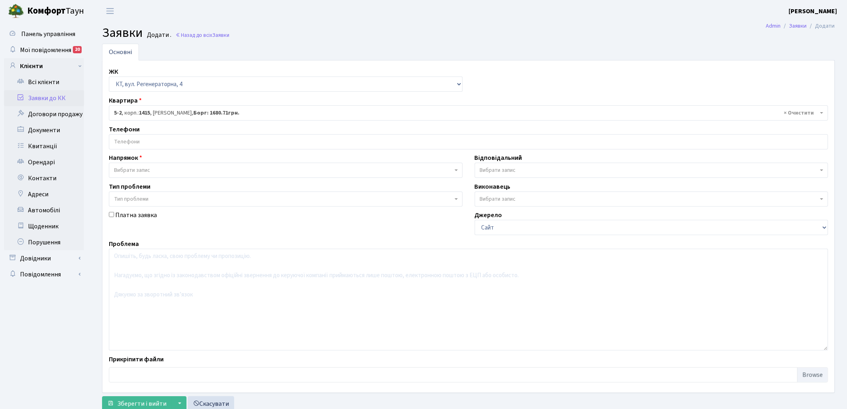
click at [127, 140] on input "search" at bounding box center [468, 142] width 719 height 14
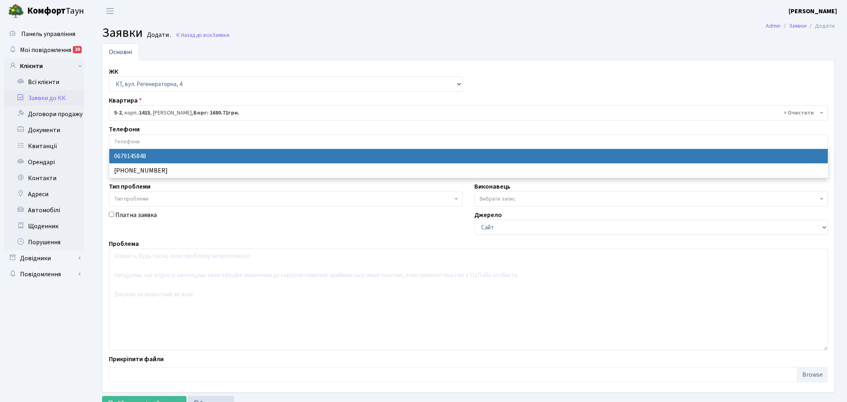
select select "98320"
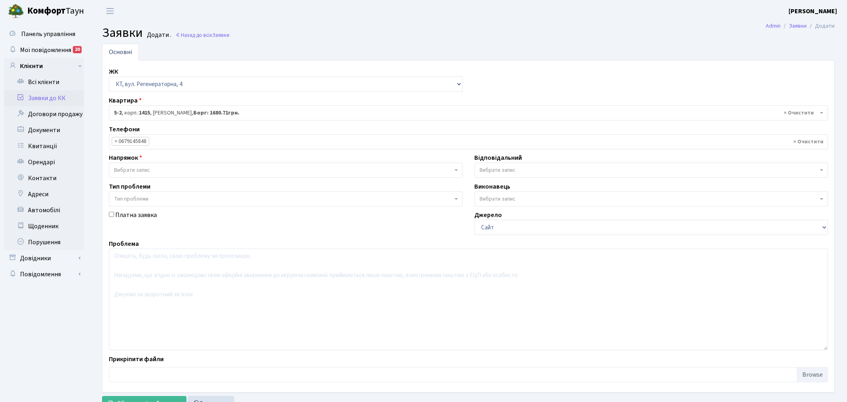
click at [133, 173] on span "Вибрати запис" at bounding box center [132, 170] width 36 height 8
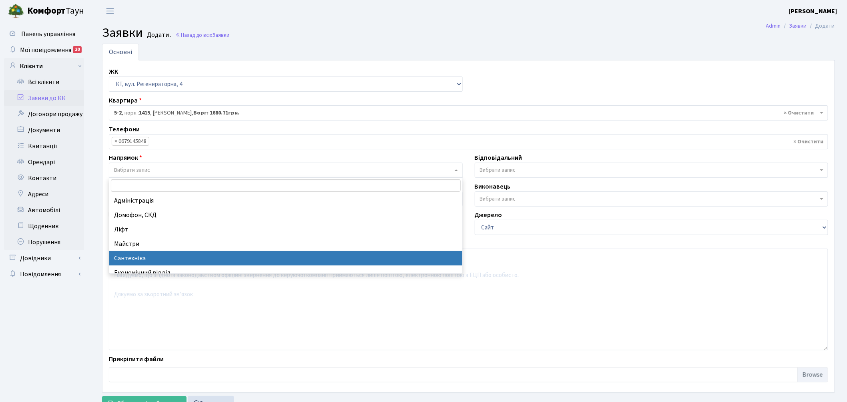
select select "2"
select select
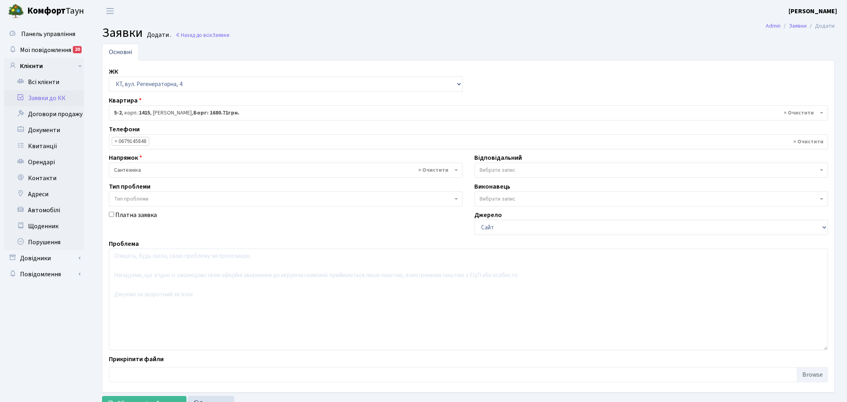
click at [509, 164] on span "Вибрати запис" at bounding box center [652, 170] width 354 height 15
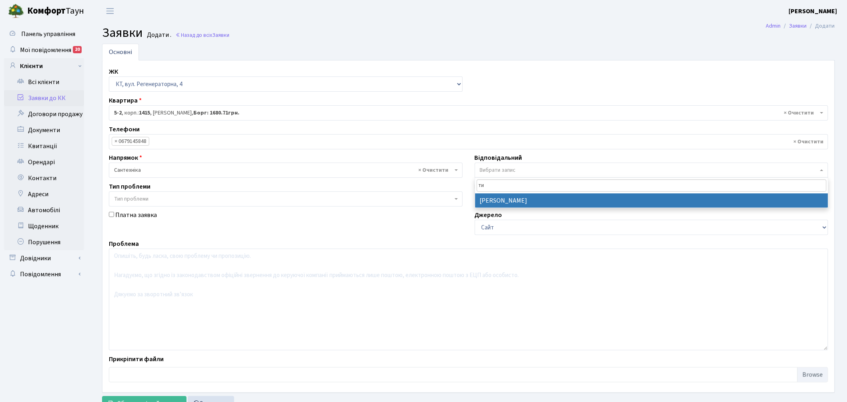
type input "ти"
select select "67"
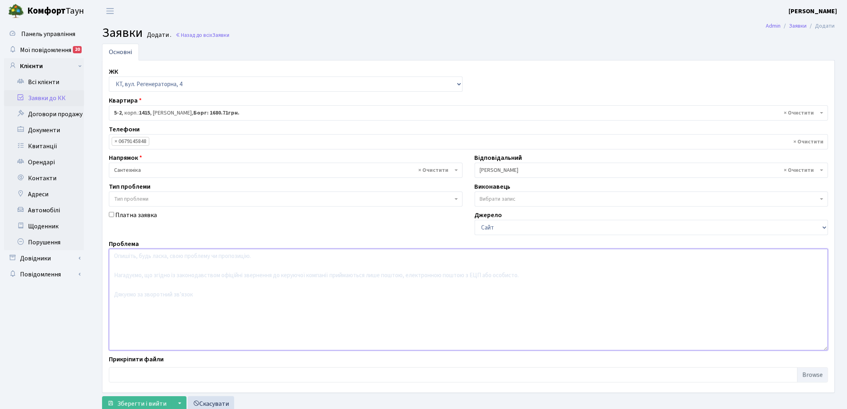
click at [181, 290] on textarea at bounding box center [469, 300] width 720 height 102
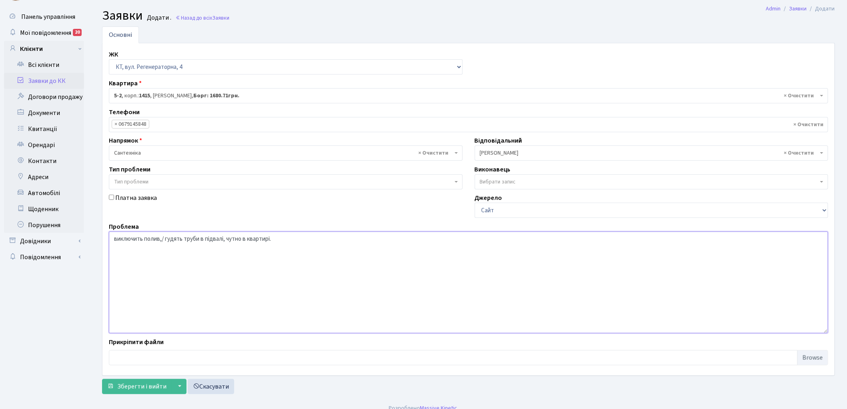
scroll to position [26, 0]
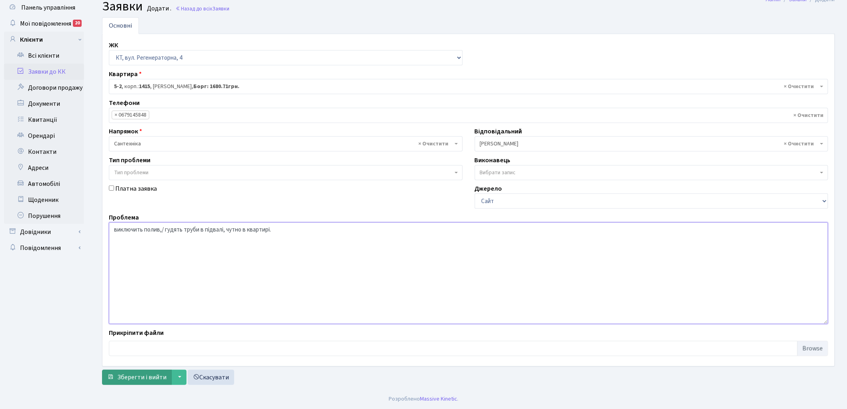
type textarea "виключить полив,/ гудять труби в підвалі, чутно в квартирі."
click at [131, 374] on span "Зберегти і вийти" at bounding box center [141, 377] width 49 height 9
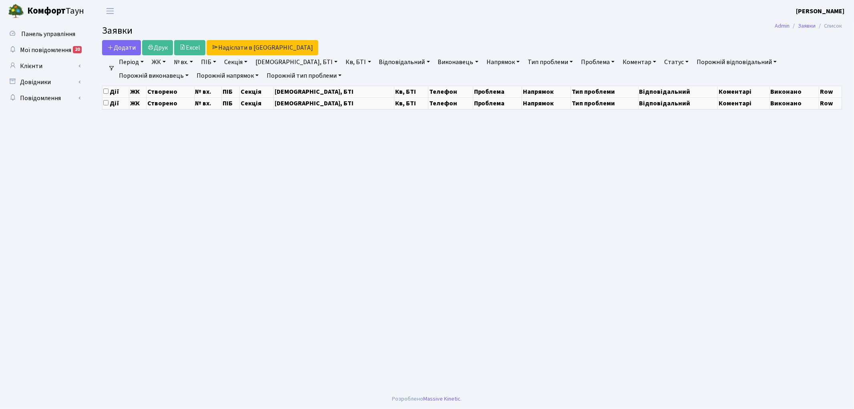
select select "25"
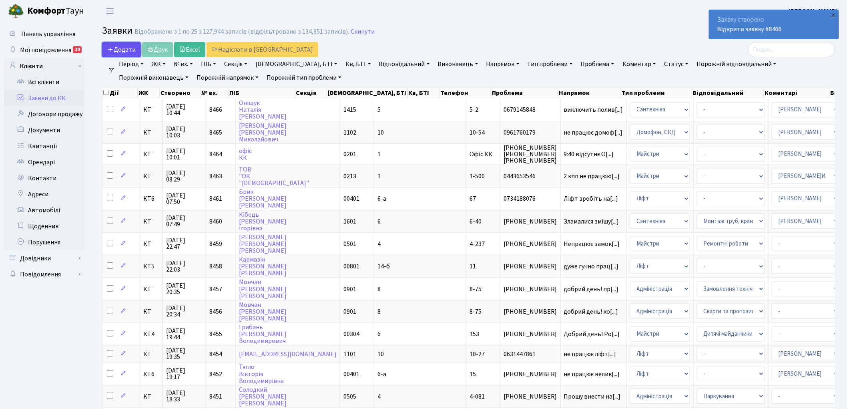
click at [114, 49] on span "Додати" at bounding box center [121, 49] width 28 height 9
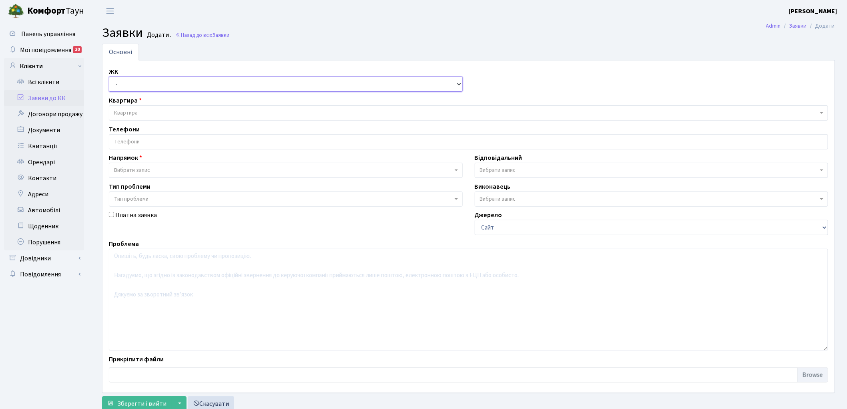
click at [119, 87] on select "- КТ, вул. Регенераторна, 4 КТ2, просп. Соборності, 17 КТ3, вул. Березнева, 16 …" at bounding box center [286, 83] width 354 height 15
select select "271"
click at [109, 76] on select "- КТ, вул. Регенераторна, 4 КТ2, просп. Соборності, 17 КТ3, вул. Березнева, 16 …" at bounding box center [286, 83] width 354 height 15
select select
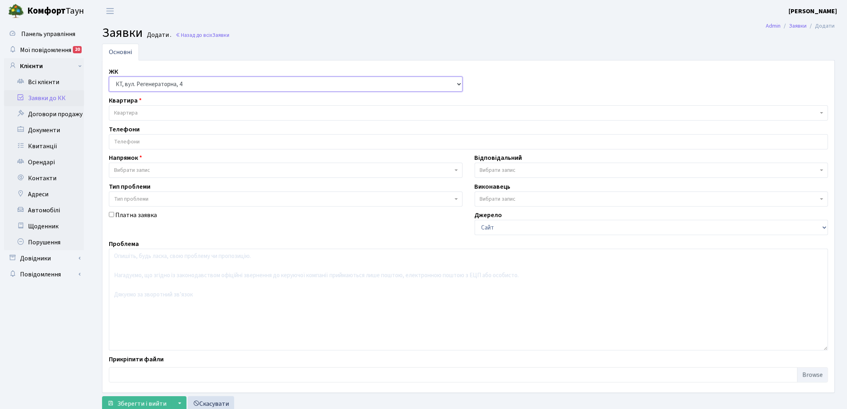
click at [156, 86] on select "- КТ, вул. Регенераторна, 4 КТ2, просп. Соборності, 17 КТ3, вул. Березнева, 16 …" at bounding box center [286, 83] width 354 height 15
click at [161, 84] on select "- КТ, вул. Регенераторна, 4 КТ2, просп. Соборності, 17 КТ3, вул. Березнева, 16 …" at bounding box center [286, 83] width 354 height 15
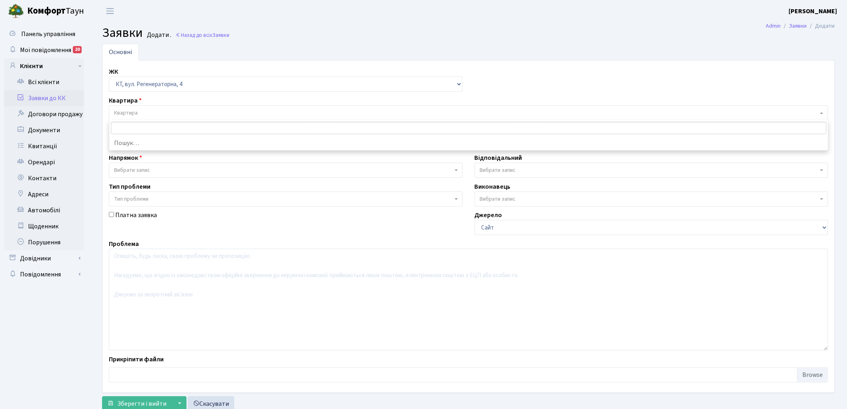
click at [158, 113] on span "Квартира" at bounding box center [466, 113] width 704 height 8
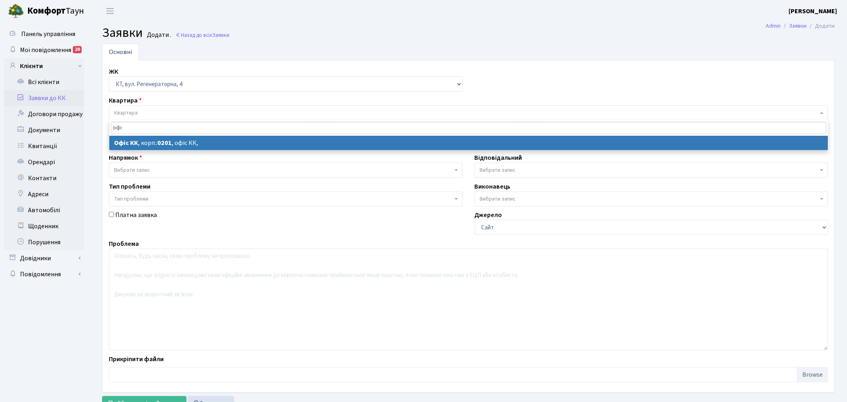
type input "офі"
select select
select select "4"
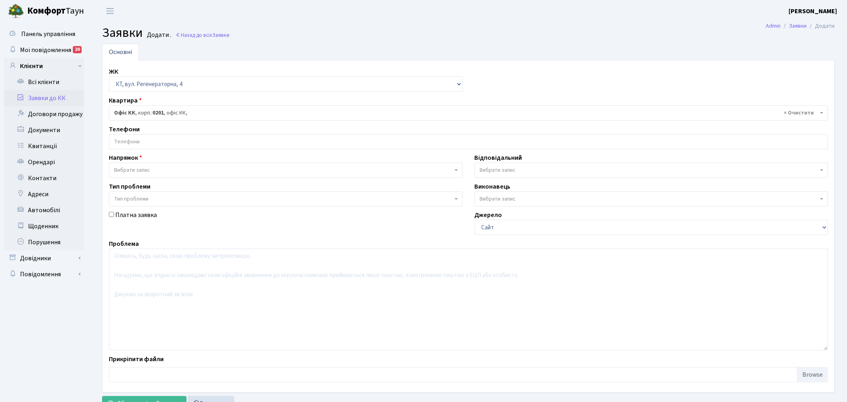
click at [181, 112] on span "× Офіс КК , корп.: 0201 , офіс КК," at bounding box center [466, 113] width 704 height 8
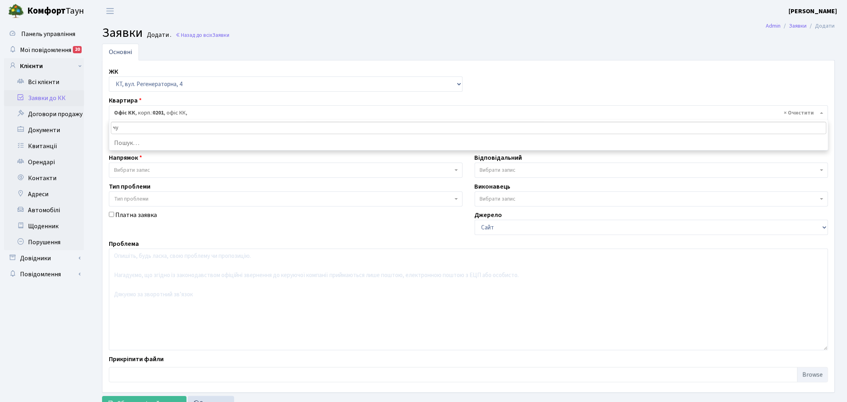
type input "ч"
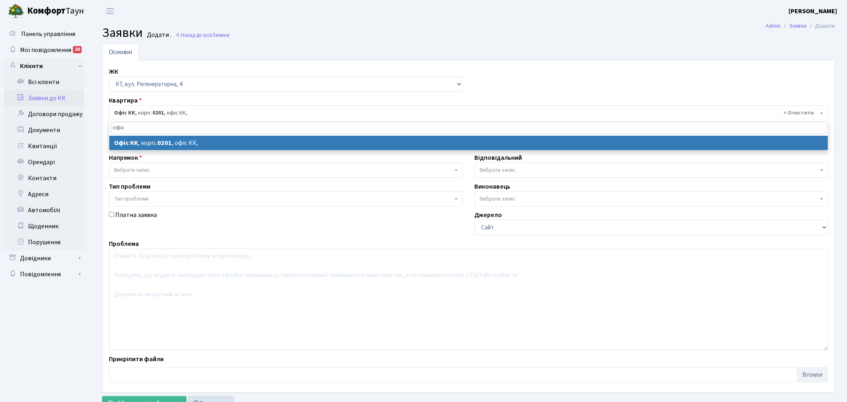
type input "офіс"
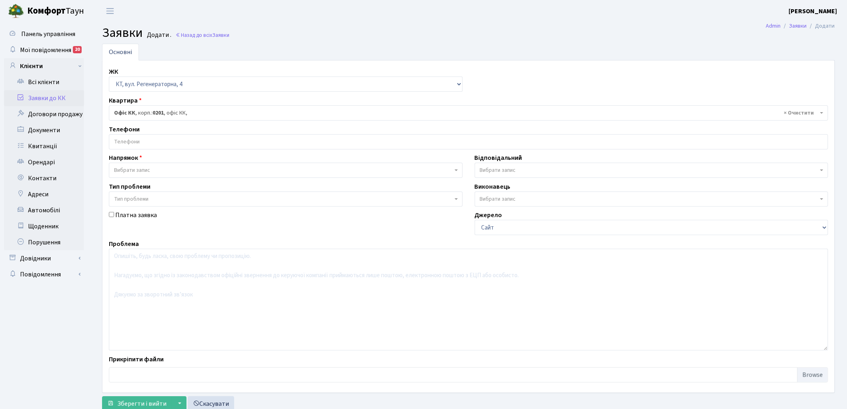
click at [156, 170] on span "Вибрати запис" at bounding box center [283, 170] width 339 height 8
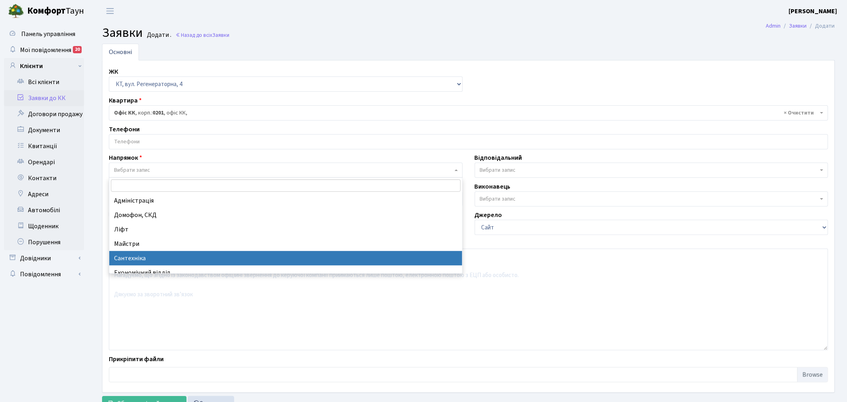
select select "2"
select select
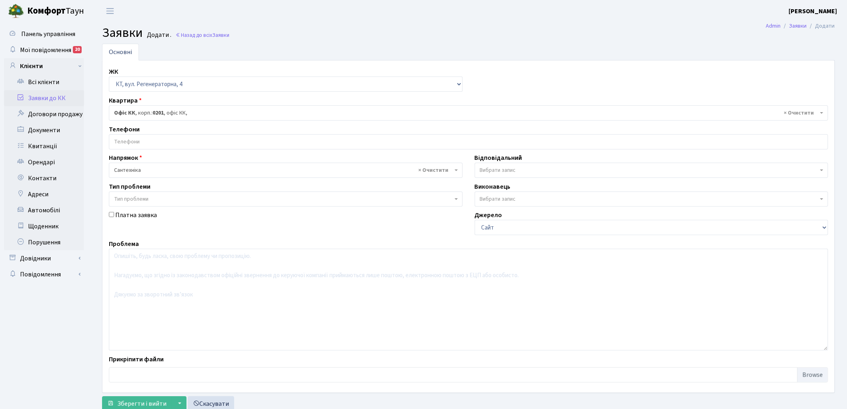
click at [513, 169] on span "Вибрати запис" at bounding box center [498, 170] width 36 height 8
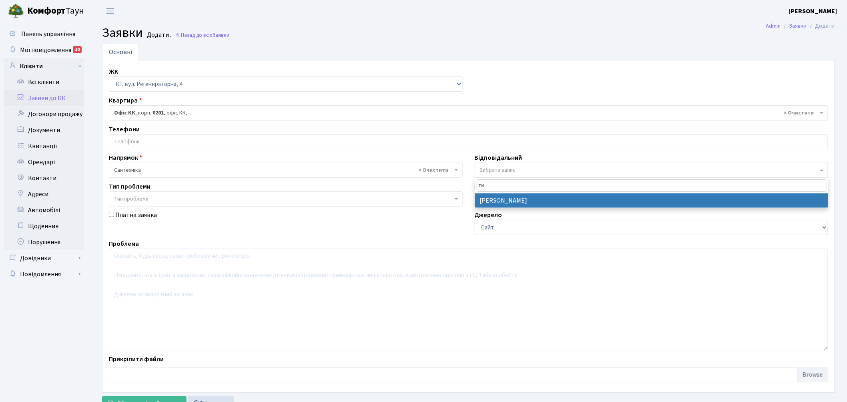
type input "ти"
select select "67"
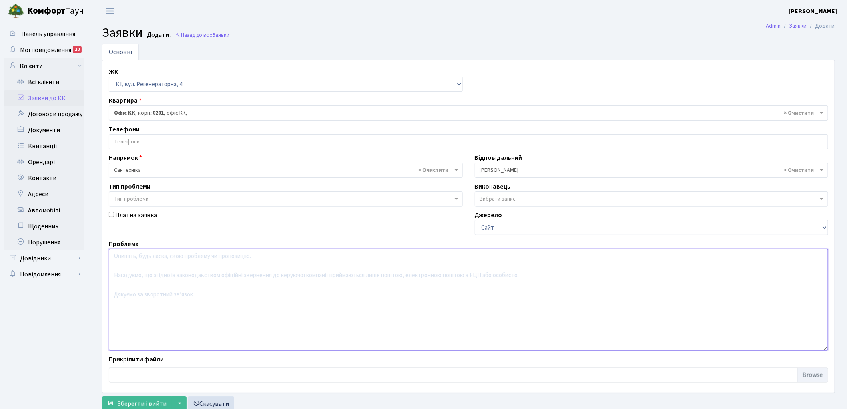
click at [153, 297] on textarea at bounding box center [469, 300] width 720 height 102
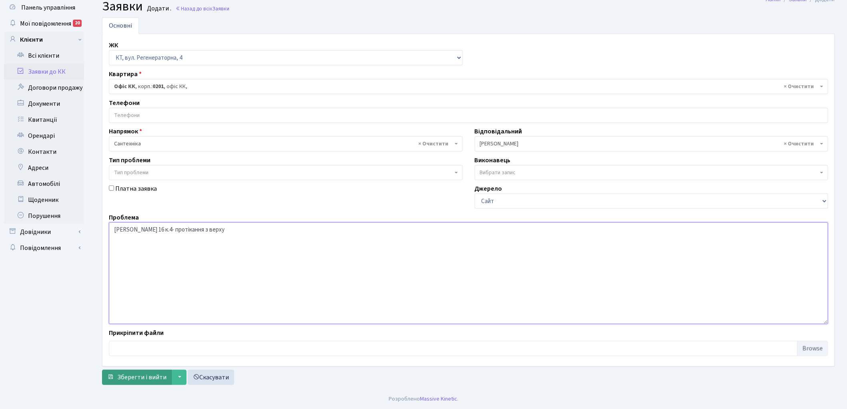
type textarea "Березнева 16 к.4- протікання з верху"
click at [126, 381] on span "Зберегти і вийти" at bounding box center [141, 377] width 49 height 9
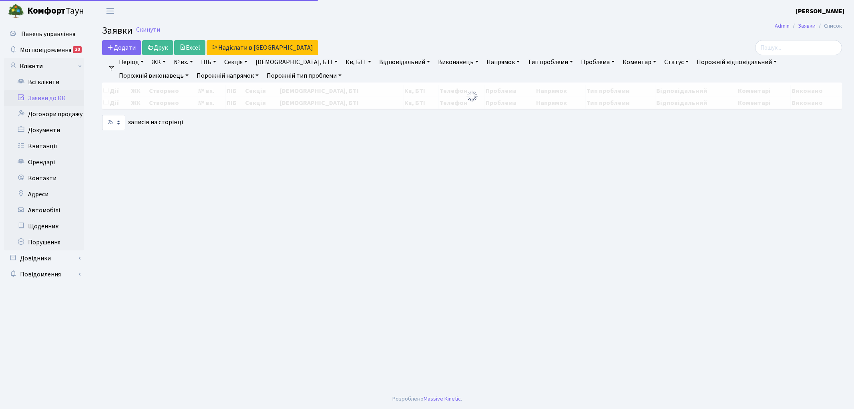
select select "25"
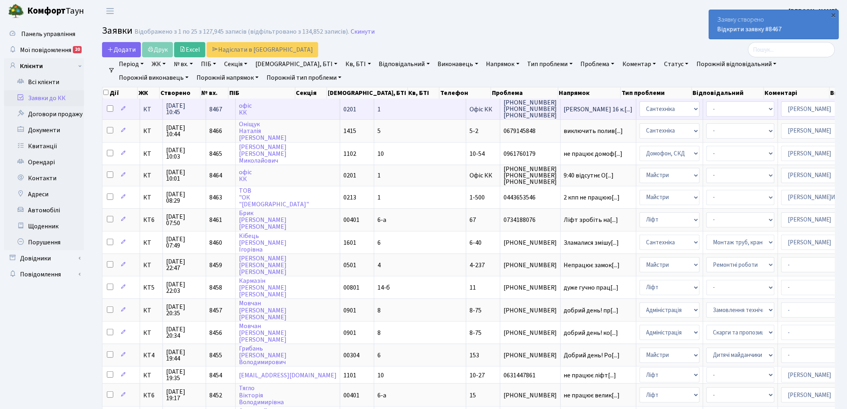
click at [214, 110] on span "8467" at bounding box center [215, 109] width 13 height 9
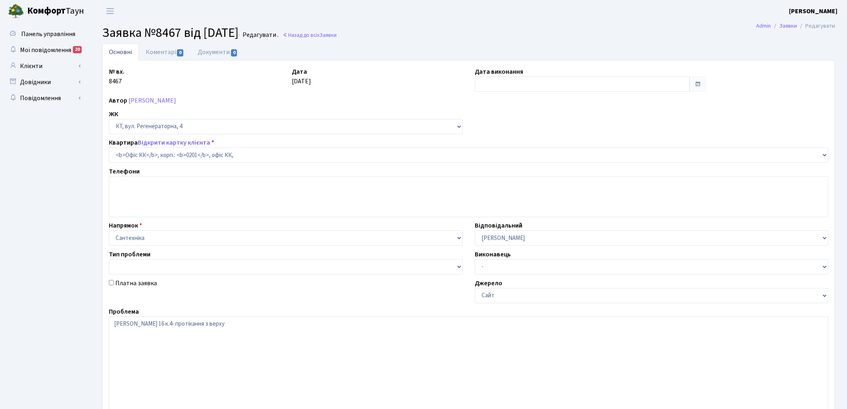
select select "4"
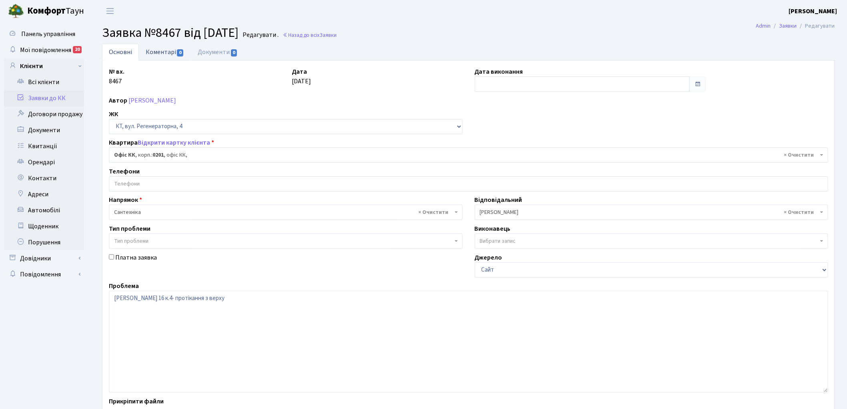
click at [154, 55] on link "Коментарі 0" at bounding box center [165, 52] width 52 height 16
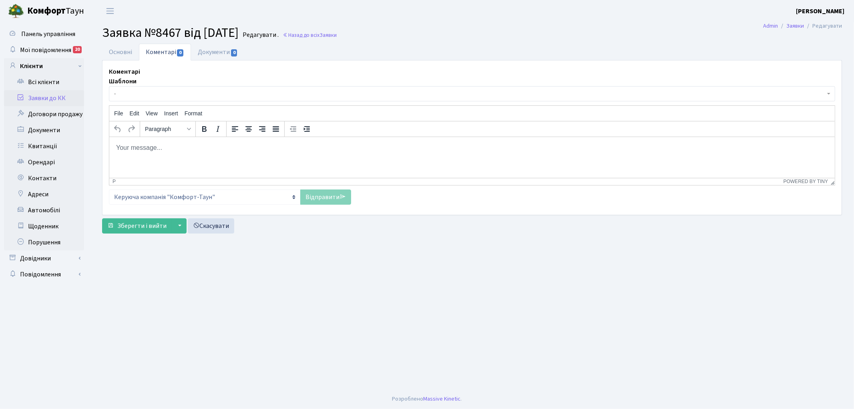
click at [205, 149] on p "Rich Text Area. Press ALT-0 for help." at bounding box center [471, 147] width 713 height 9
click at [321, 194] on link "Відправити" at bounding box center [325, 196] width 51 height 15
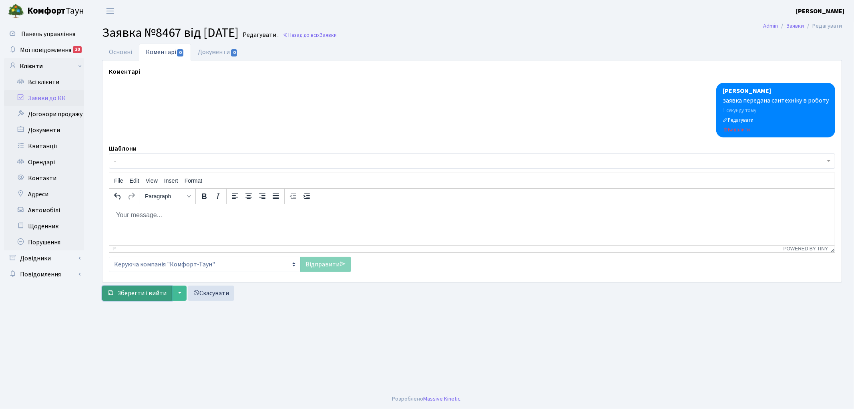
click at [127, 290] on span "Зберегти і вийти" at bounding box center [141, 293] width 49 height 9
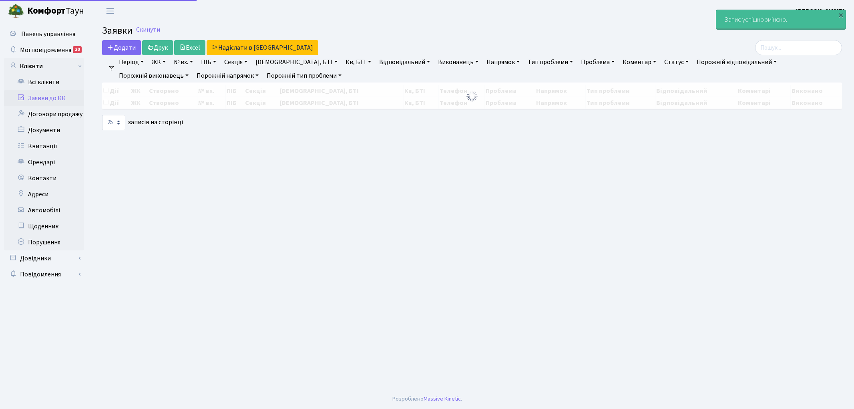
select select "25"
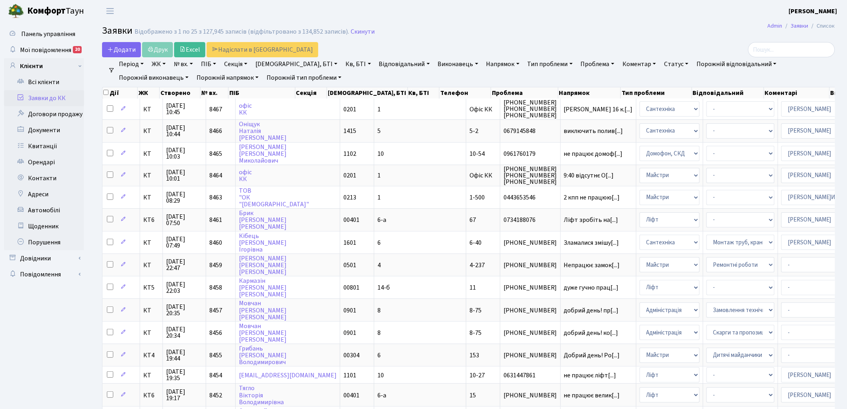
click at [161, 64] on link "ЖК" at bounding box center [159, 64] width 20 height 14
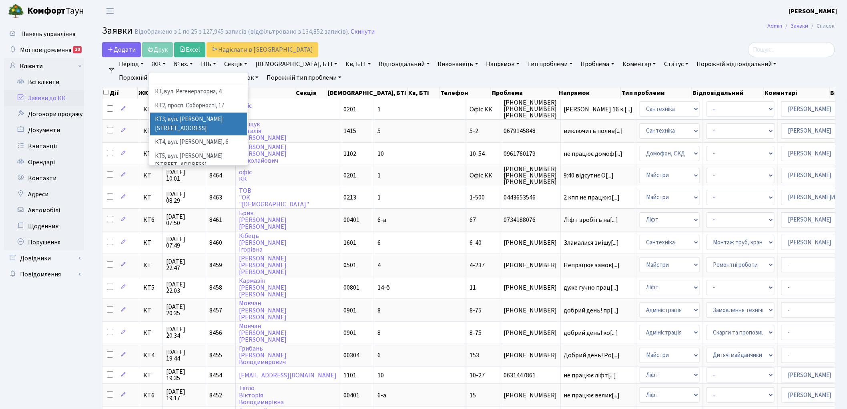
click at [193, 119] on li "КТ3, вул. Березнева, 16" at bounding box center [198, 124] width 97 height 23
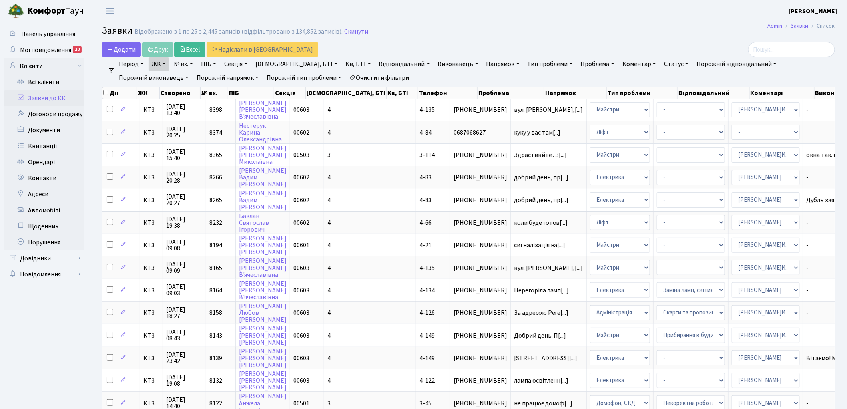
click at [342, 64] on link "Кв, БТІ" at bounding box center [358, 64] width 32 height 14
type input "4-108"
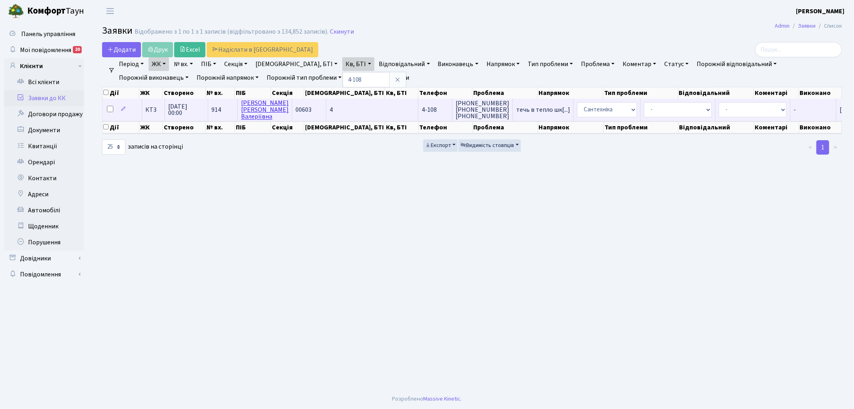
click at [252, 107] on link "Ніконова Іванна Валеріївна" at bounding box center [265, 109] width 48 height 22
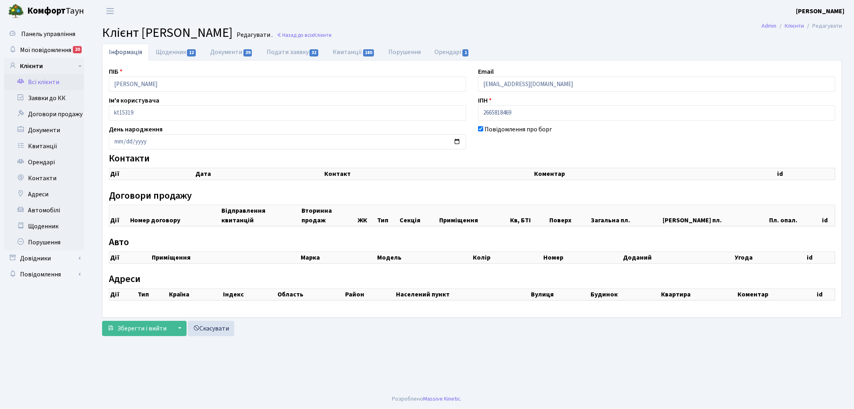
select select "25"
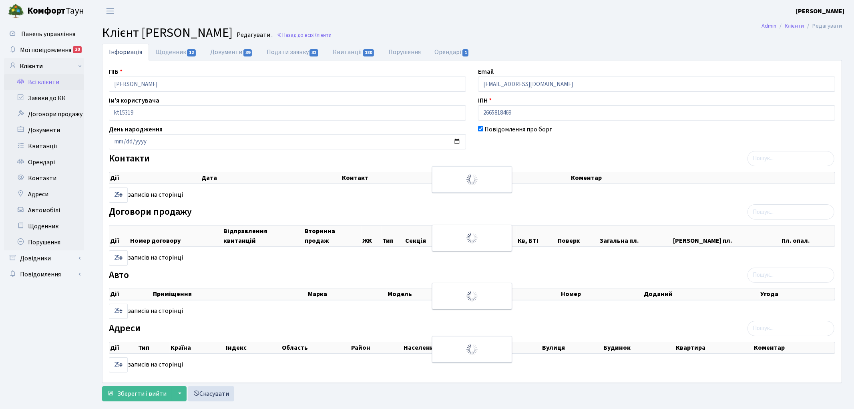
checkbox input "true"
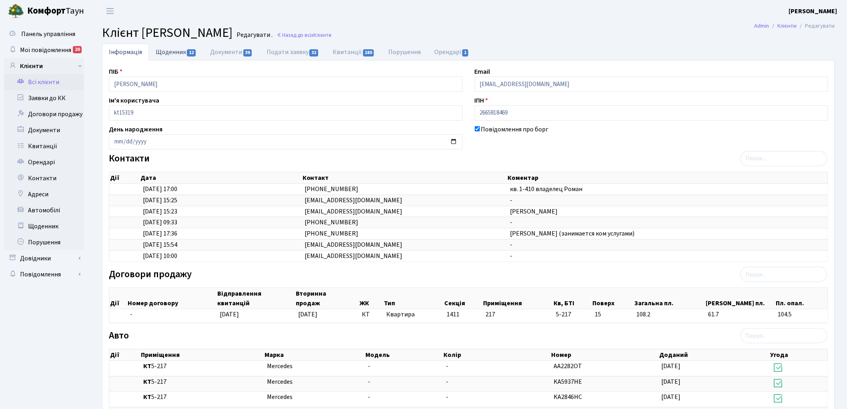
click at [171, 54] on link "Щоденник 12" at bounding box center [176, 52] width 54 height 16
select select "25"
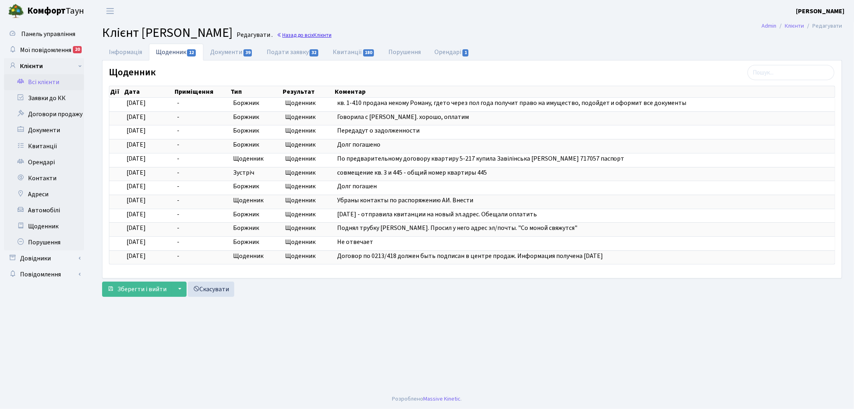
click at [332, 33] on link "Назад до всіх Клієнти" at bounding box center [304, 35] width 55 height 8
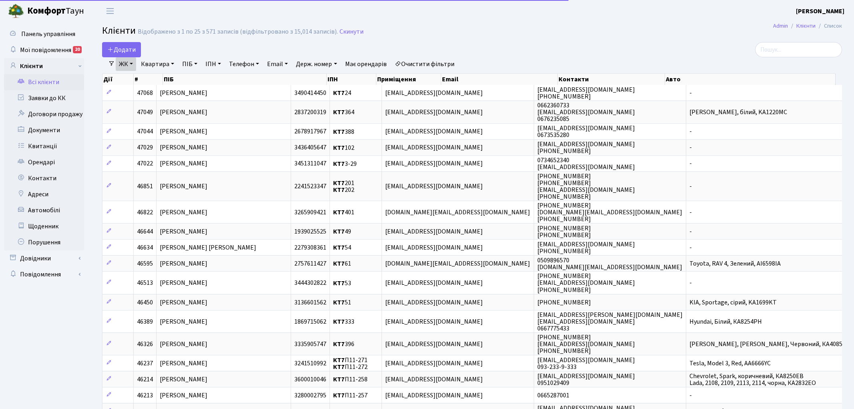
select select "25"
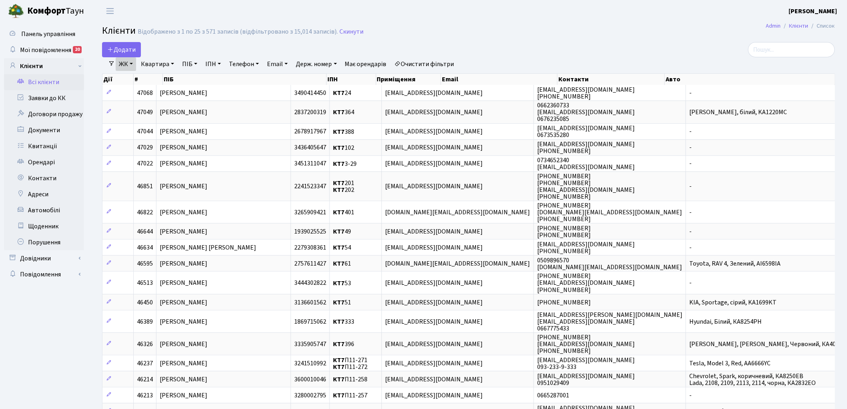
click at [134, 62] on link "ЖК" at bounding box center [126, 64] width 20 height 14
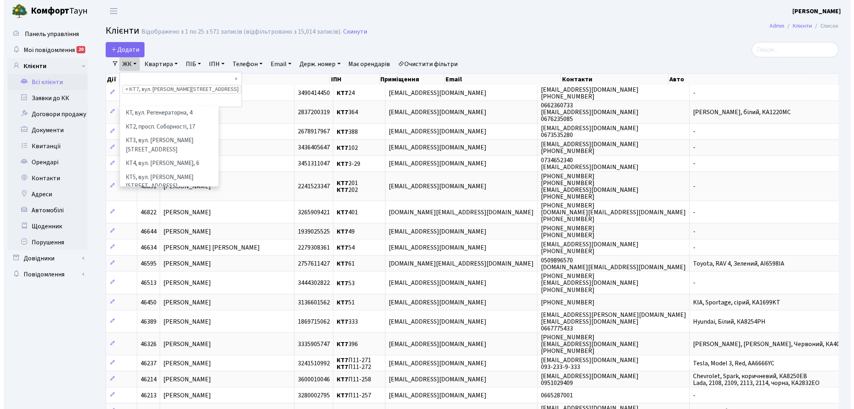
scroll to position [16, 0]
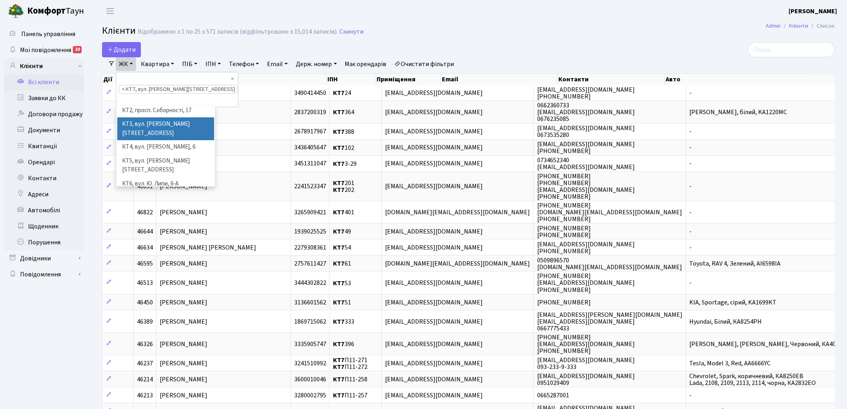
click at [153, 117] on li "КТ3, вул. Березнева, 16" at bounding box center [165, 128] width 97 height 23
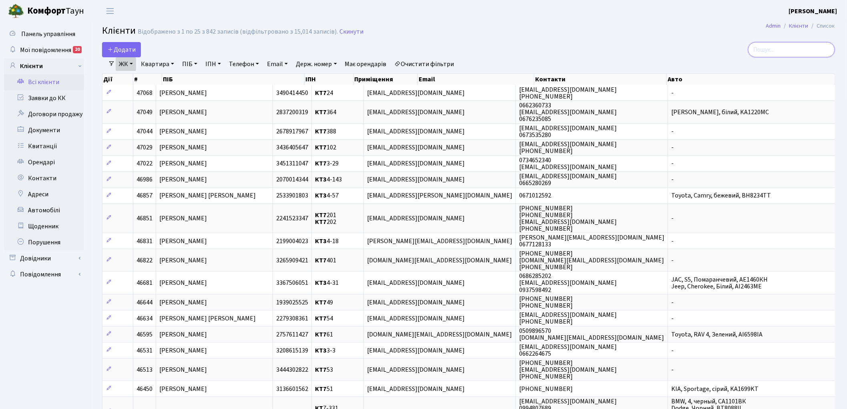
click at [794, 51] on input "search" at bounding box center [791, 49] width 87 height 15
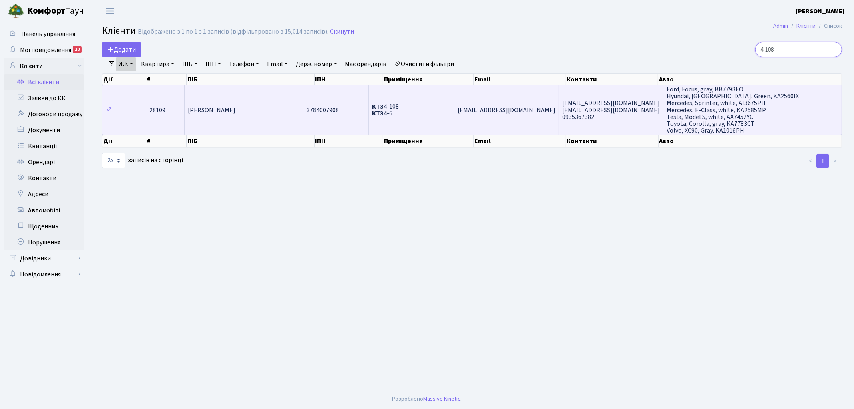
type input "4-108"
click at [203, 109] on span "Ніконова Анна Ігорівна" at bounding box center [212, 110] width 48 height 9
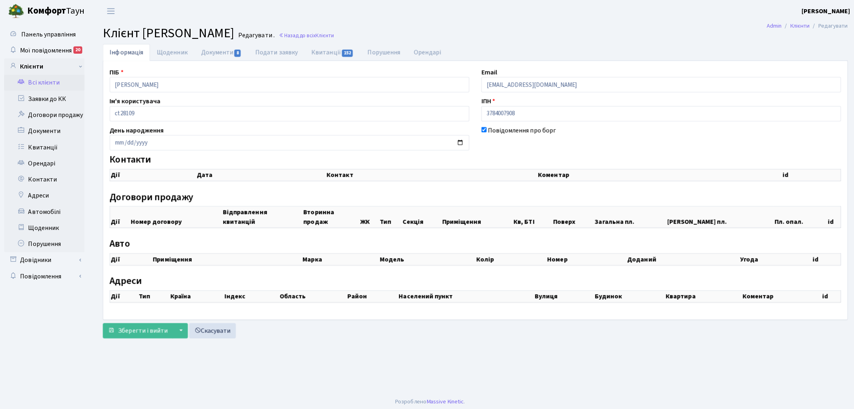
checkbox input "true"
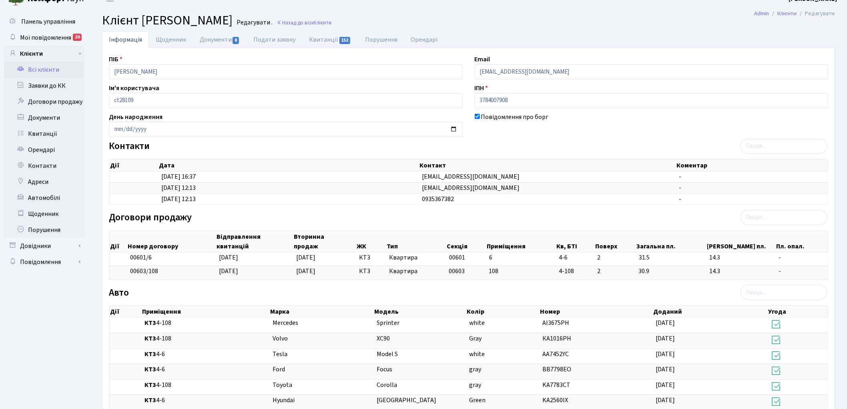
scroll to position [5, 0]
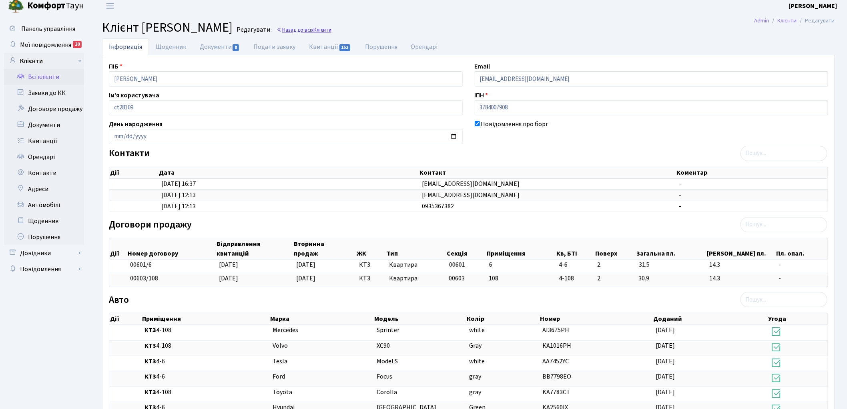
click at [332, 31] on link "Назад до всіх Клієнти" at bounding box center [304, 30] width 55 height 8
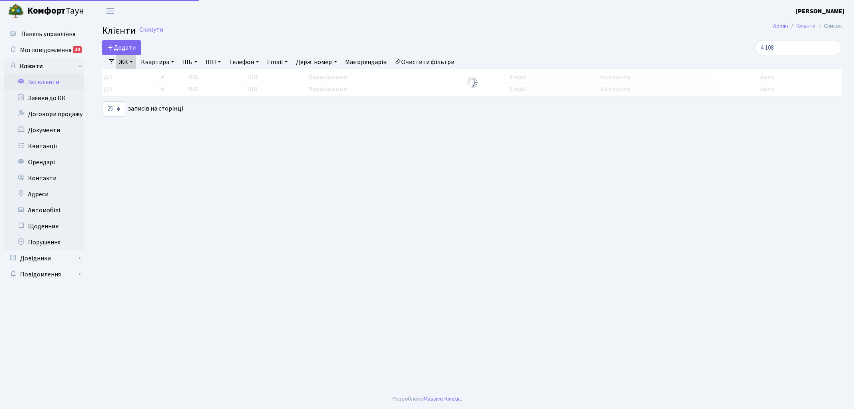
select select "25"
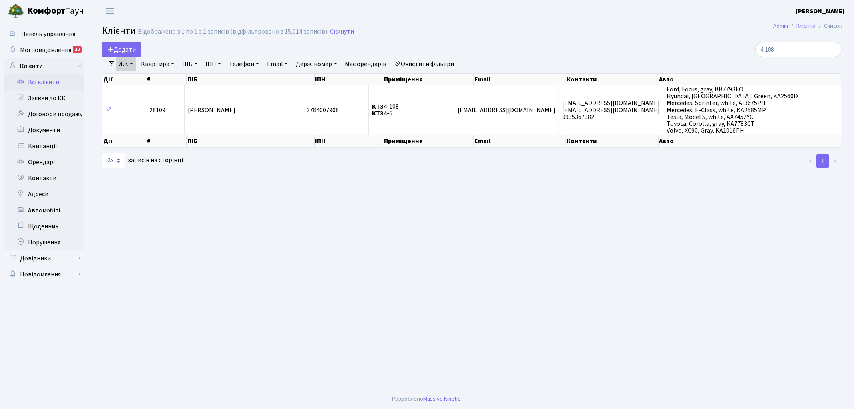
click at [432, 64] on link "Очистити фільтри" at bounding box center [425, 64] width 66 height 14
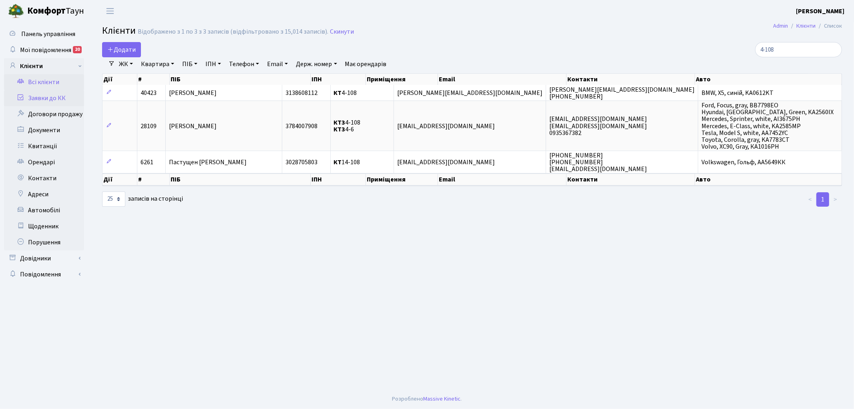
click at [36, 98] on link "Заявки до КК" at bounding box center [44, 98] width 80 height 16
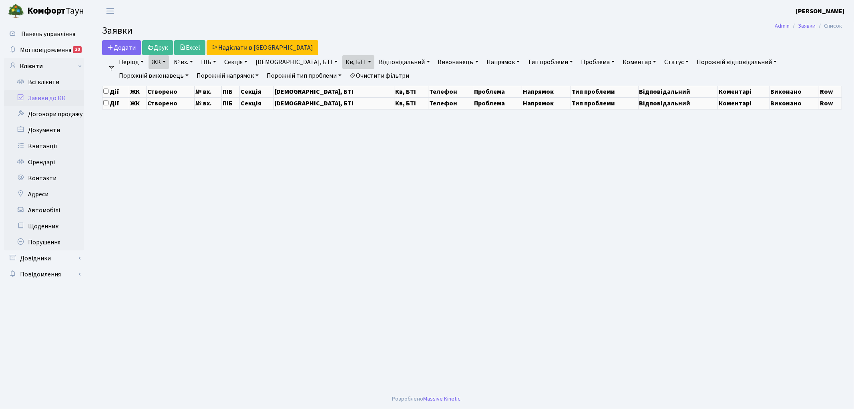
select select "25"
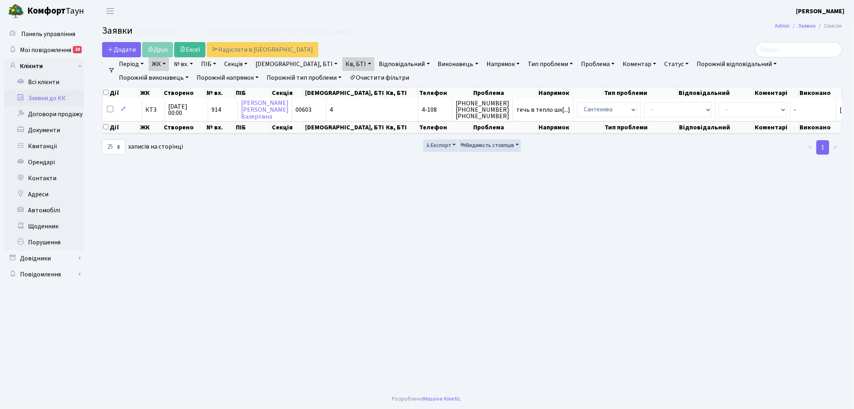
click at [346, 78] on link "Очистити фільтри" at bounding box center [379, 78] width 66 height 14
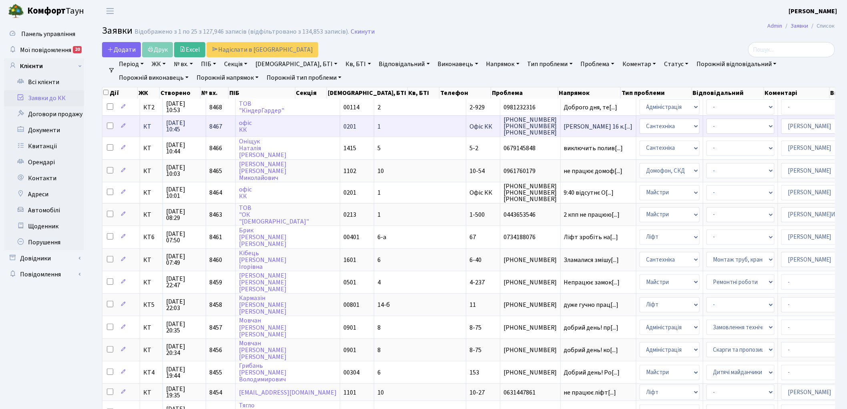
click at [219, 126] on span "8467" at bounding box center [215, 126] width 13 height 9
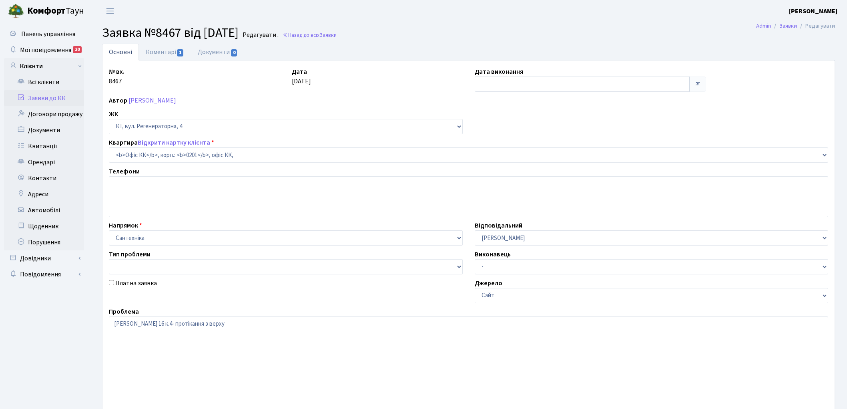
select select "4"
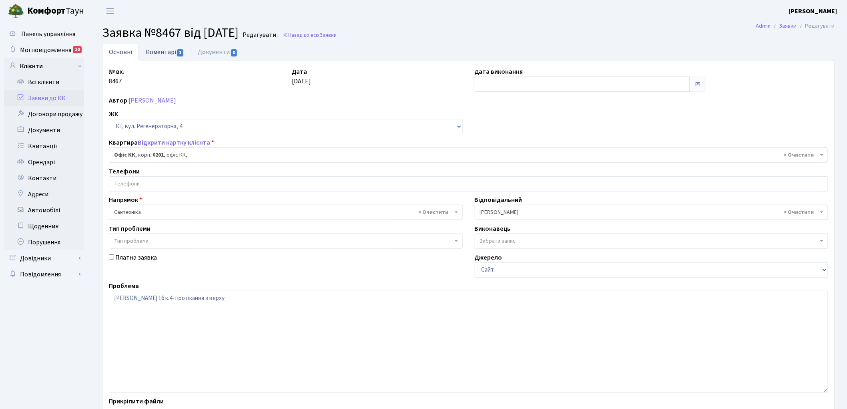
click at [160, 53] on link "Коментарі 1" at bounding box center [165, 52] width 52 height 16
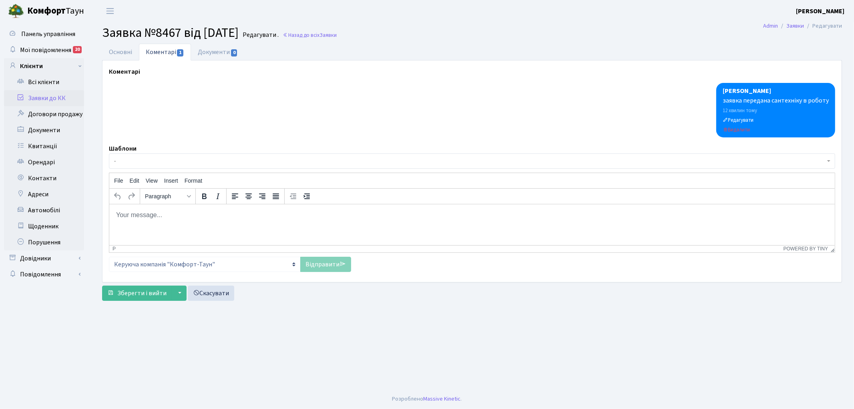
click at [162, 223] on html at bounding box center [472, 215] width 726 height 22
click at [171, 215] on p "перекрито цо /хвп/гвп на квартиру, власників проінформовано" at bounding box center [471, 214] width 713 height 9
click at [322, 265] on link "Відправити" at bounding box center [325, 264] width 51 height 15
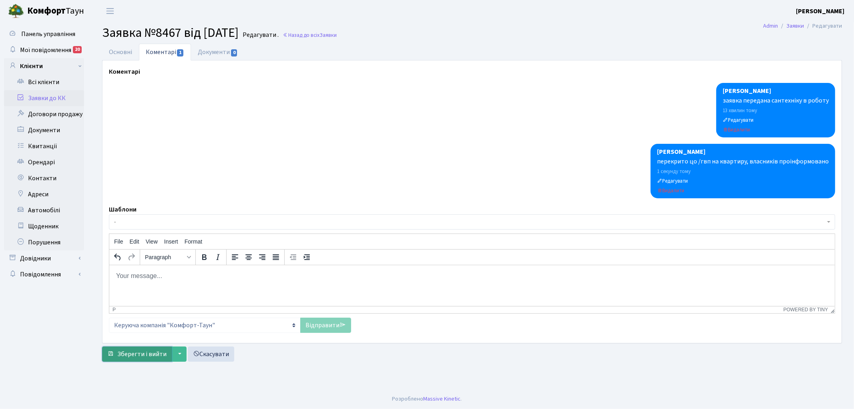
click at [135, 355] on span "Зберегти і вийти" at bounding box center [141, 354] width 49 height 9
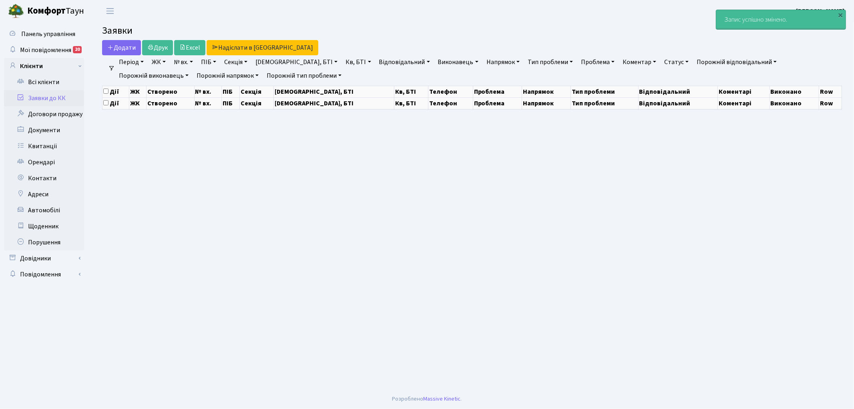
select select "25"
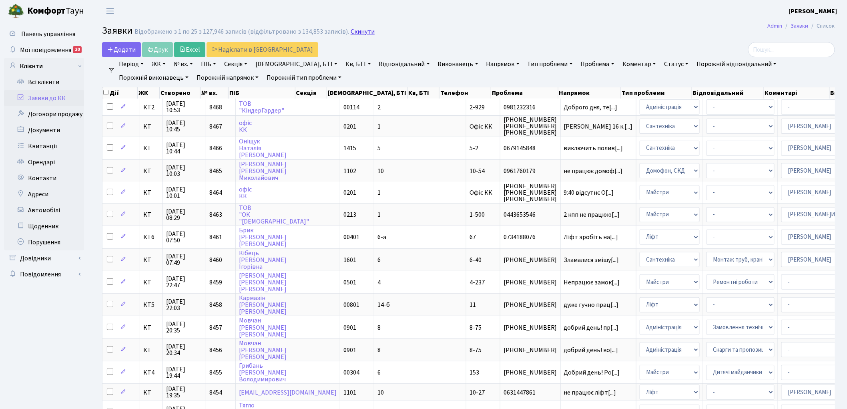
click at [354, 31] on link "Скинути" at bounding box center [363, 32] width 24 height 8
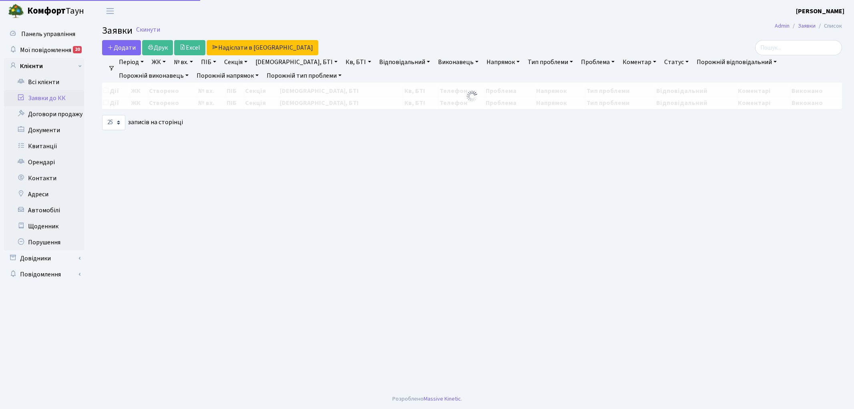
select select "25"
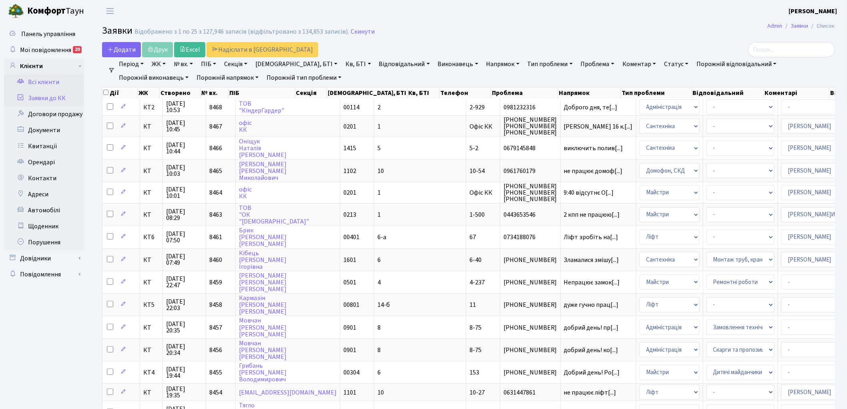
click at [55, 81] on link "Всі клієнти" at bounding box center [44, 82] width 80 height 16
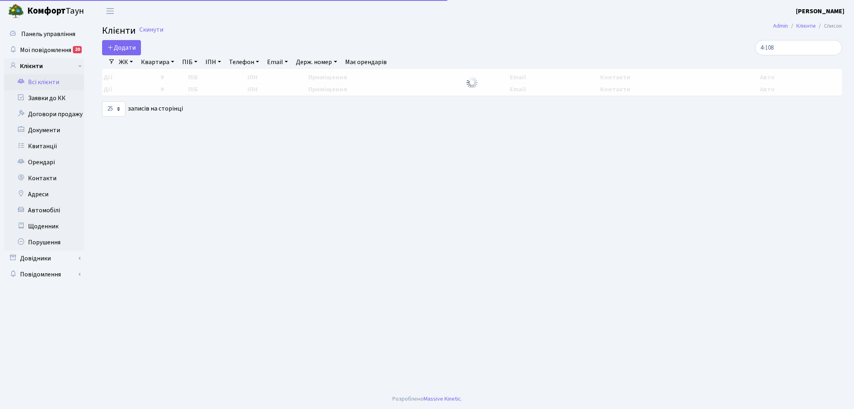
select select "25"
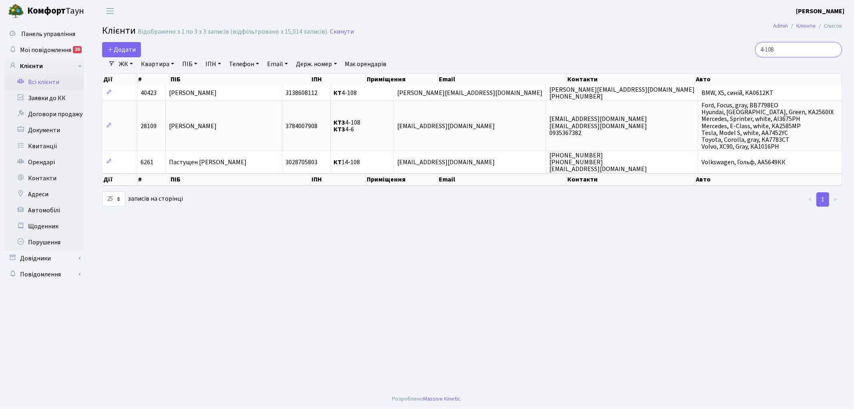
click at [789, 50] on input "4-108" at bounding box center [798, 49] width 87 height 15
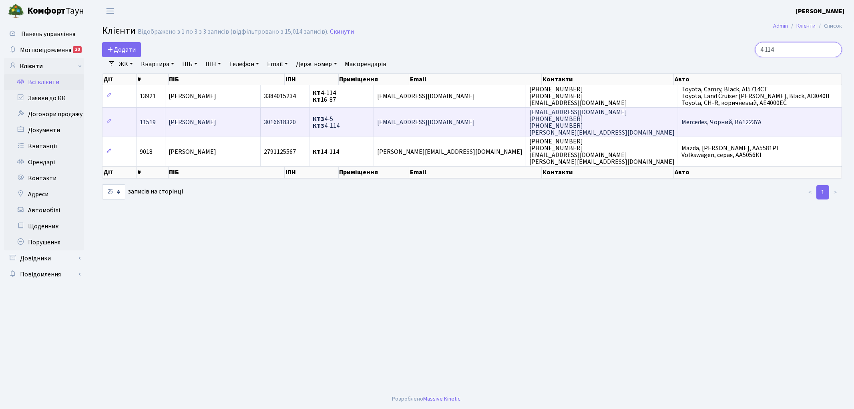
type input "4-114"
click at [340, 127] on span "КТ3 4-5 КТ3 4-114" at bounding box center [326, 123] width 27 height 16
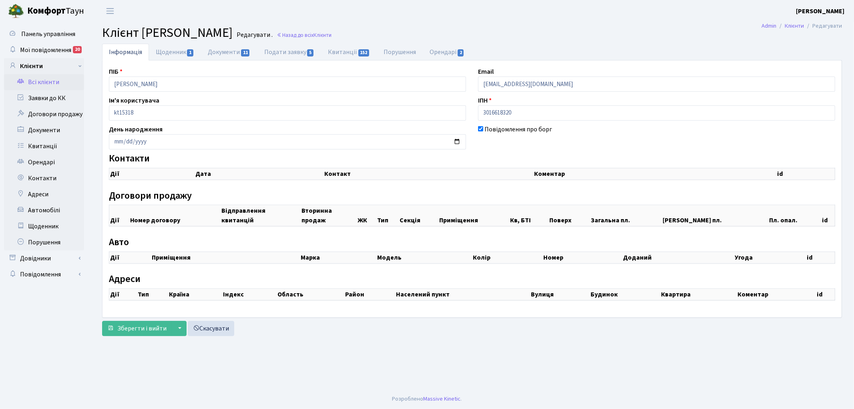
checkbox input "true"
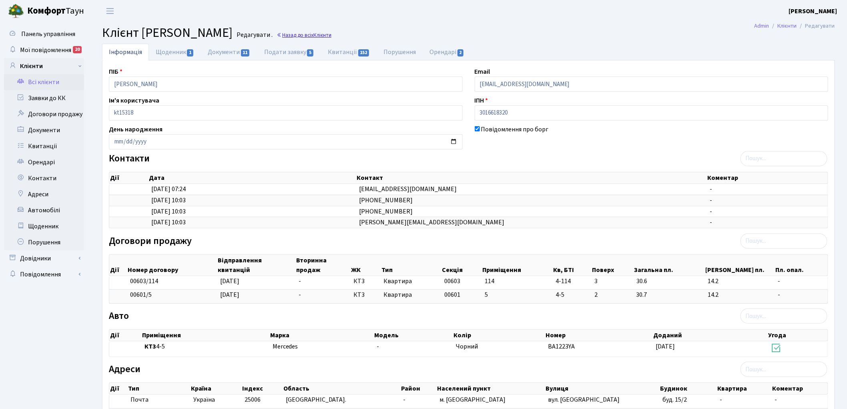
click at [332, 35] on link "Назад до всіх Клієнти" at bounding box center [304, 35] width 55 height 8
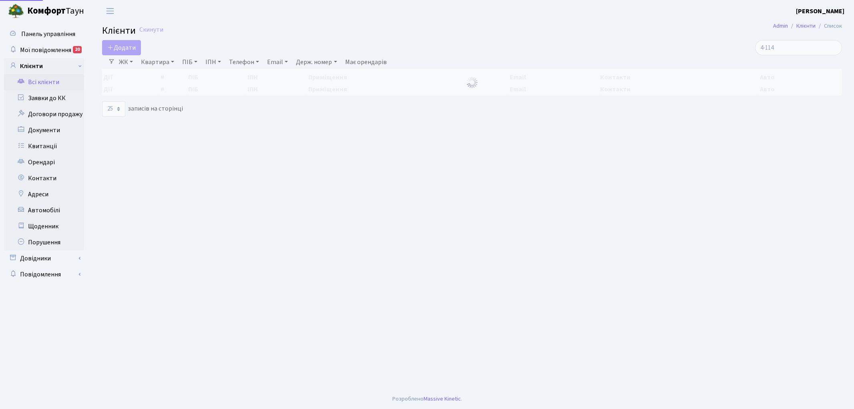
select select "25"
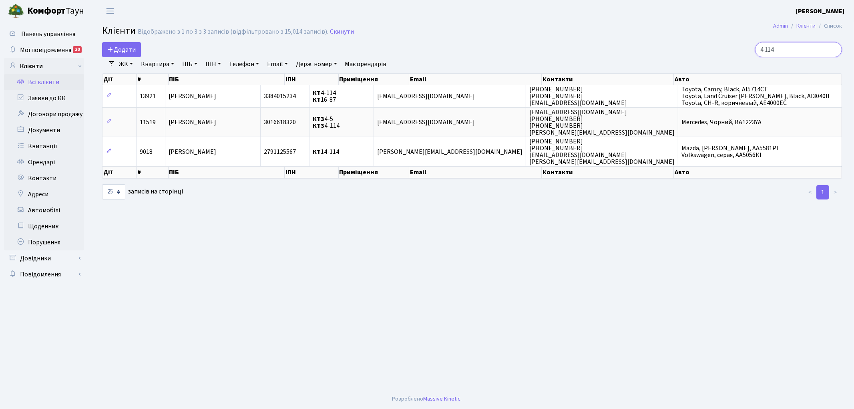
click at [833, 50] on input "4-114" at bounding box center [798, 49] width 87 height 15
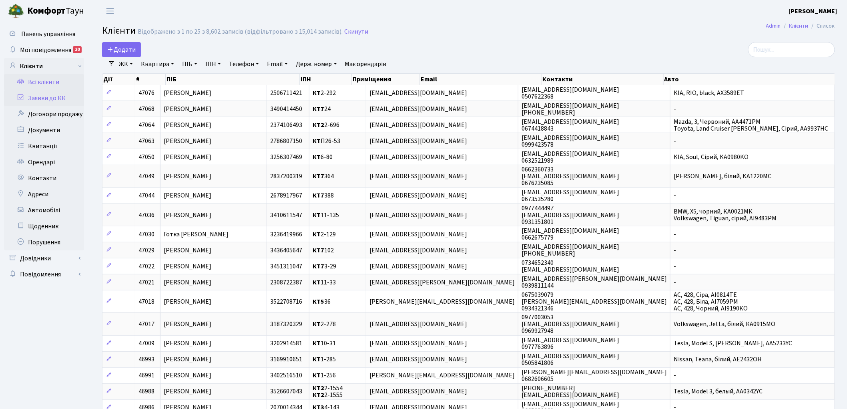
click at [39, 97] on link "Заявки до КК" at bounding box center [44, 98] width 80 height 16
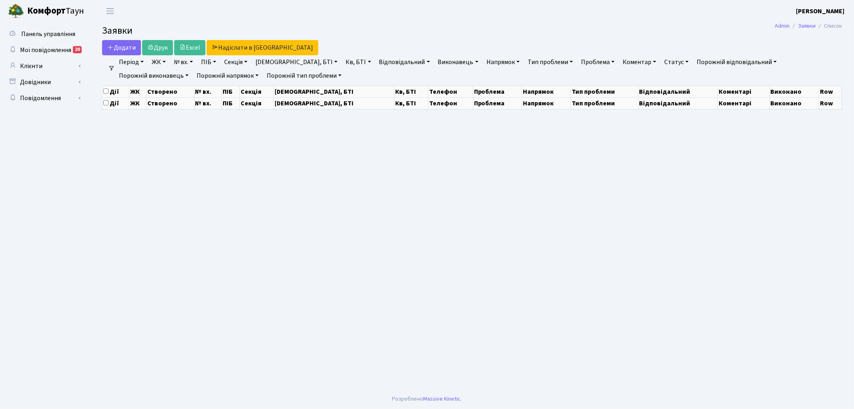
select select "25"
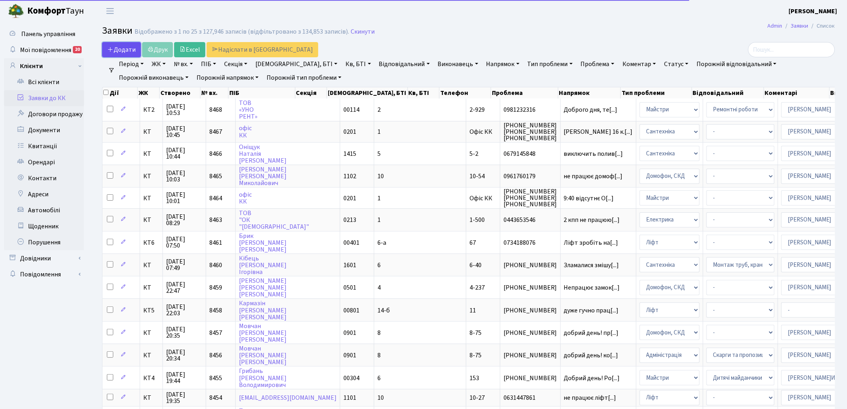
click at [123, 45] on span "Додати" at bounding box center [121, 49] width 28 height 9
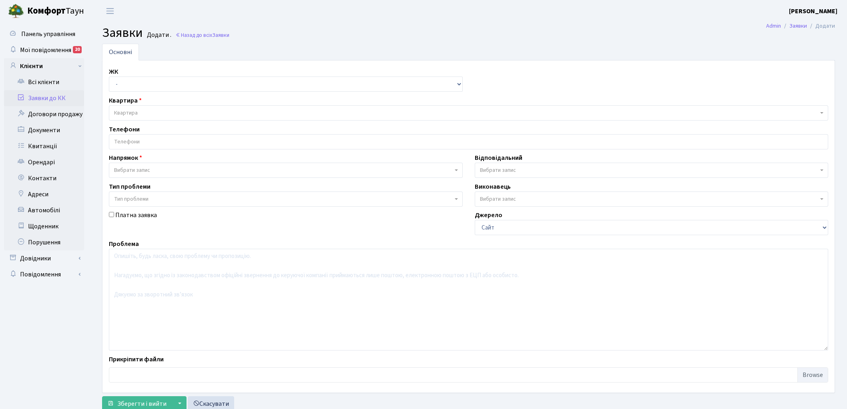
click at [115, 87] on select "- КТ, вул. Регенераторна, 4 КТ2, просп. [STREET_ADDRESS] [STREET_ADDRESS] [PERS…" at bounding box center [286, 83] width 354 height 15
select select "271"
click at [109, 76] on select "- КТ, вул. Регенераторна, 4 КТ2, просп. [STREET_ADDRESS] [STREET_ADDRESS] [PERS…" at bounding box center [286, 83] width 354 height 15
select select
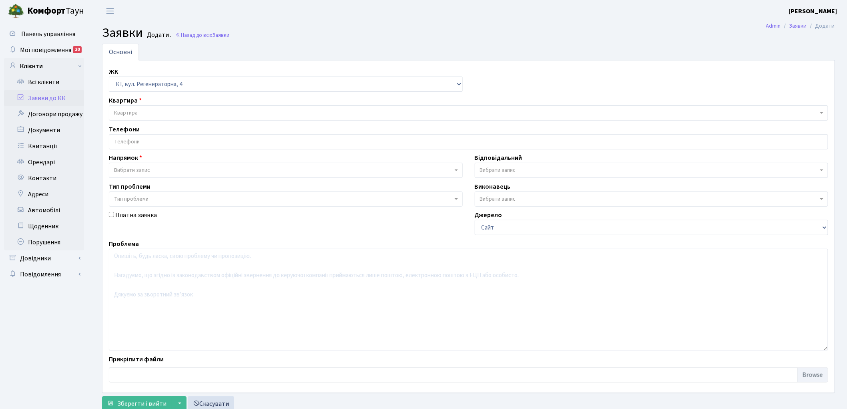
click at [127, 110] on span "Квартира" at bounding box center [126, 113] width 24 height 8
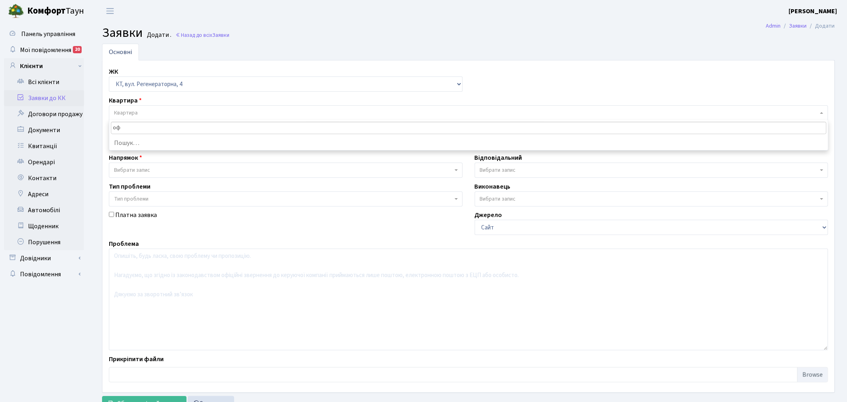
type input "офі"
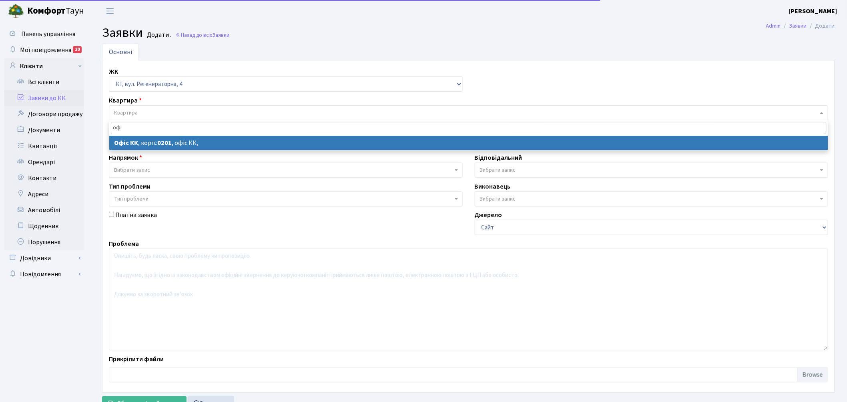
select select
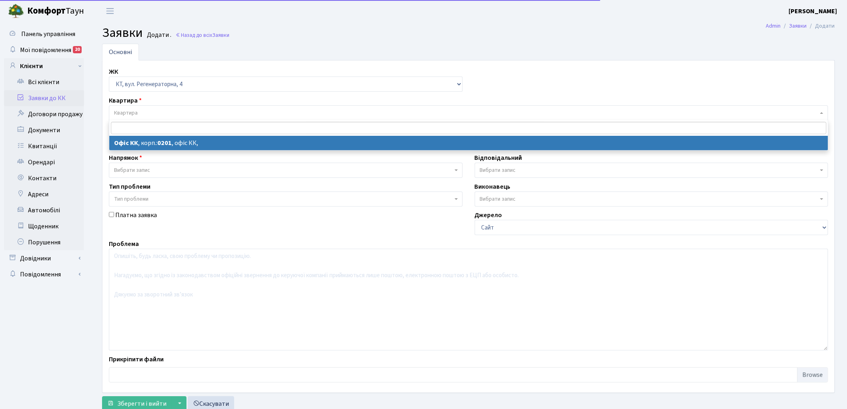
select select "4"
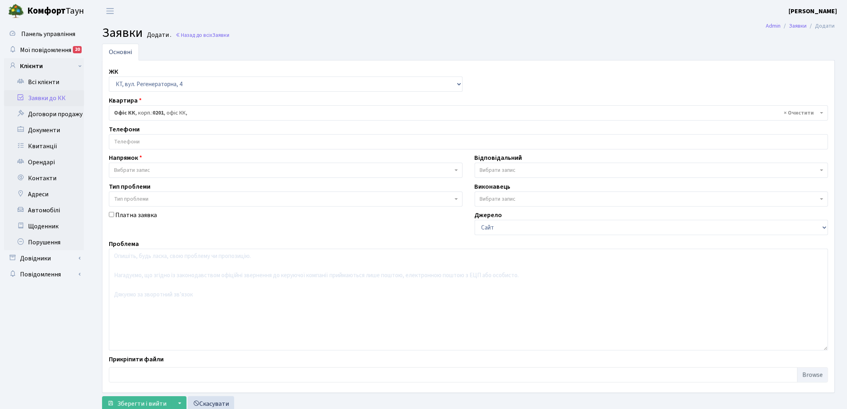
click at [135, 167] on span "Вибрати запис" at bounding box center [132, 170] width 36 height 8
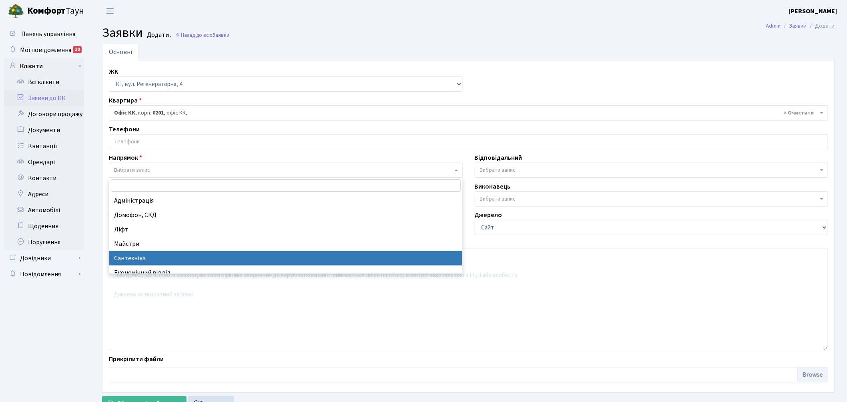
select select "2"
select select
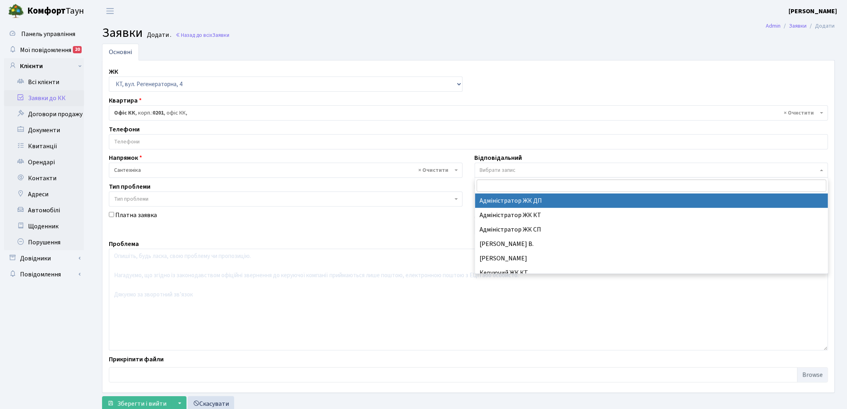
click at [553, 166] on span "Вибрати запис" at bounding box center [652, 170] width 354 height 15
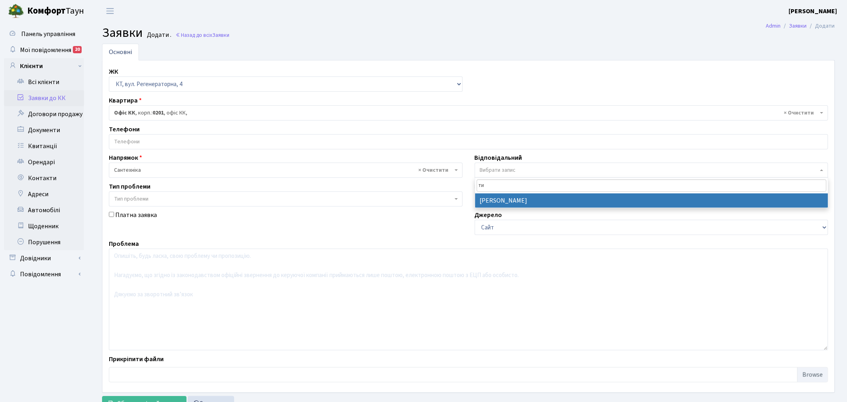
type input "ти"
select select "67"
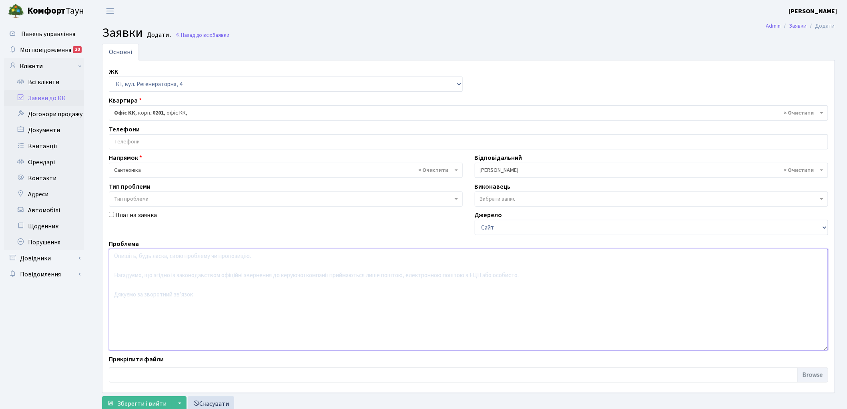
click at [162, 307] on textarea at bounding box center [469, 300] width 720 height 102
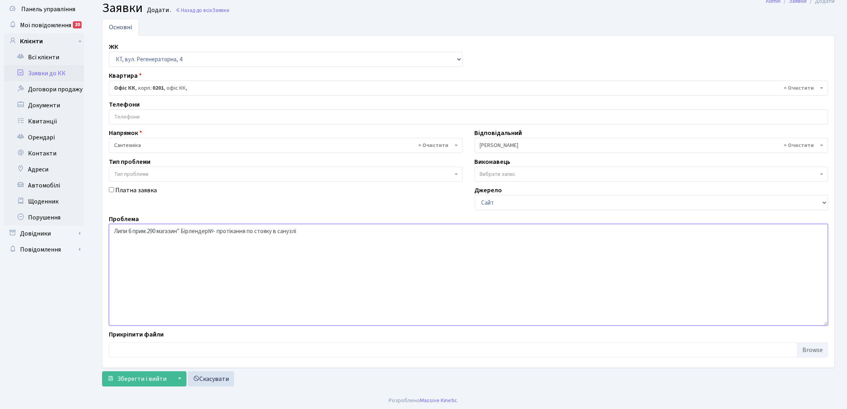
scroll to position [26, 0]
type textarea "Липи 6 прим.290 магазин" Бірлендер№- протікання по стояку в санузлі"
click at [135, 380] on span "Зберегти і вийти" at bounding box center [141, 377] width 49 height 9
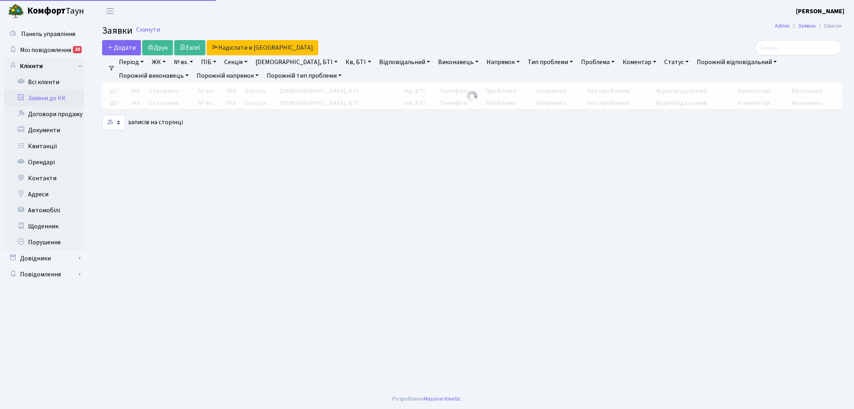
select select "25"
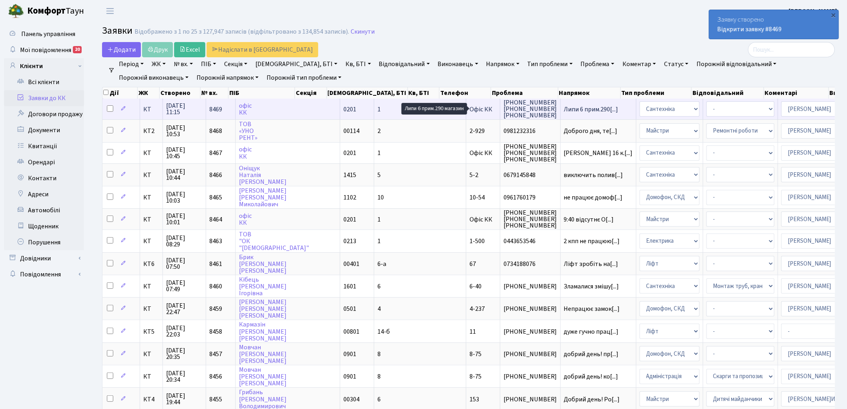
click at [564, 107] on span "Липи 6 прим.290[...]" at bounding box center [591, 109] width 54 height 9
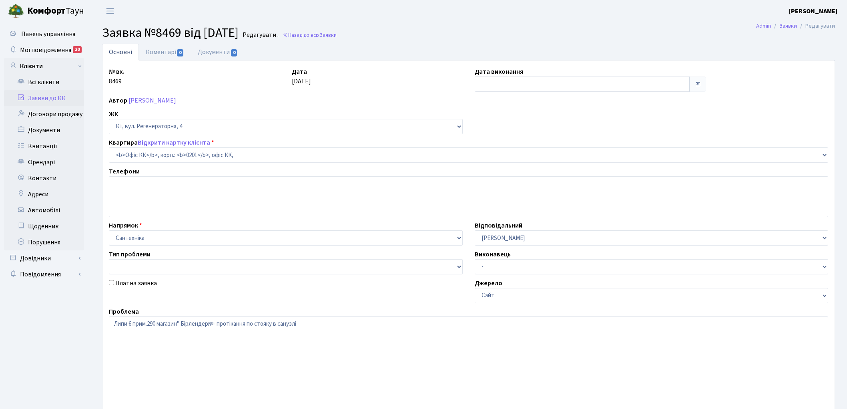
select select "4"
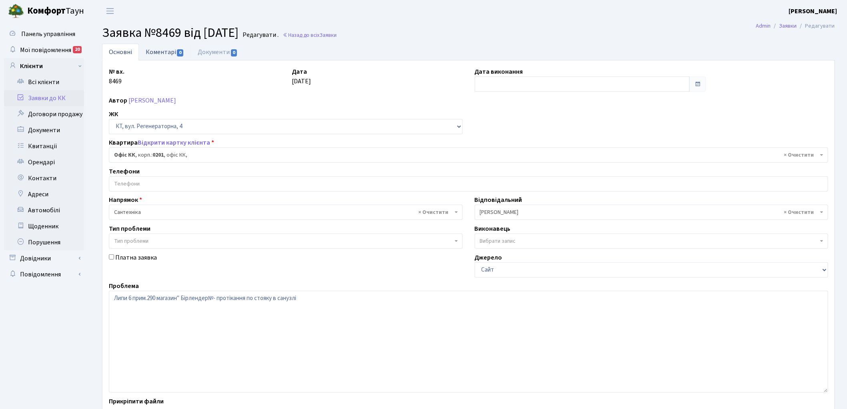
click at [157, 51] on link "Коментарі 0" at bounding box center [165, 52] width 52 height 16
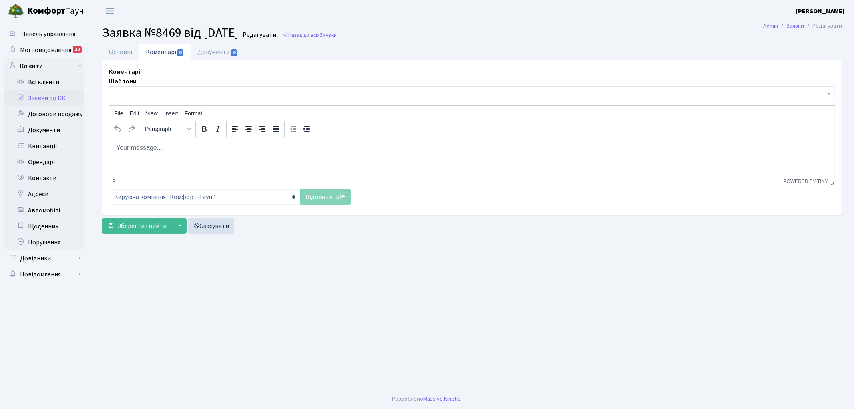
click at [144, 158] on html at bounding box center [472, 148] width 726 height 22
click at [315, 199] on link "Відправити" at bounding box center [325, 196] width 51 height 15
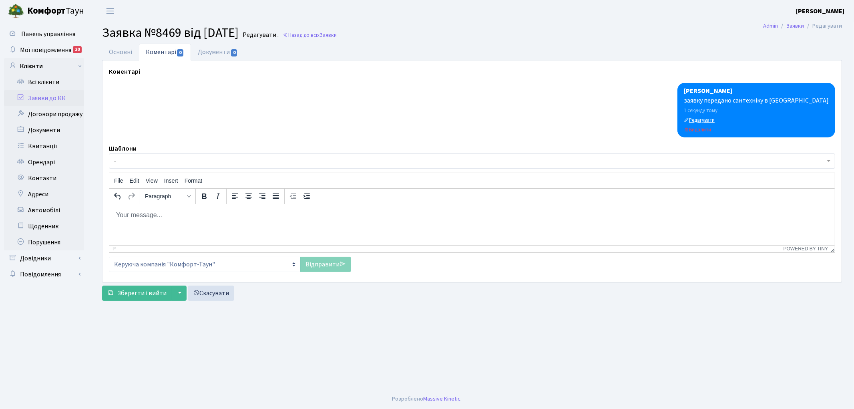
click at [715, 121] on small "Редагувати" at bounding box center [699, 120] width 31 height 7
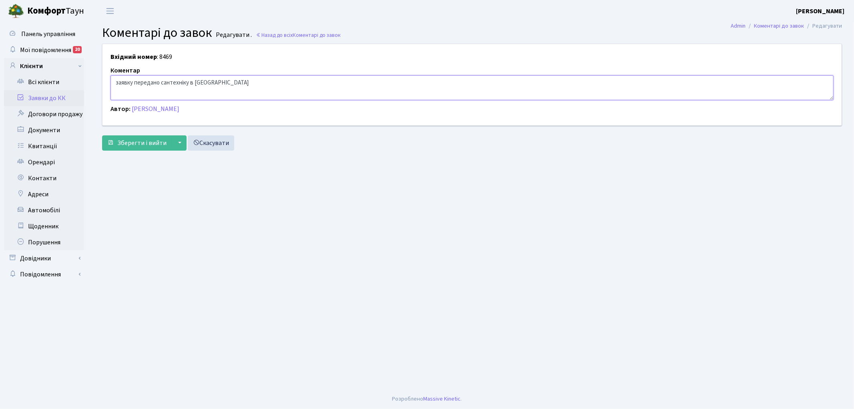
click at [201, 82] on textarea "заявку передано сантехніку в [GEOGRAPHIC_DATA]" at bounding box center [472, 87] width 723 height 25
type textarea "заявку передано сантехніку в роботу"
click at [138, 141] on span "Зберегти і вийти" at bounding box center [141, 143] width 49 height 9
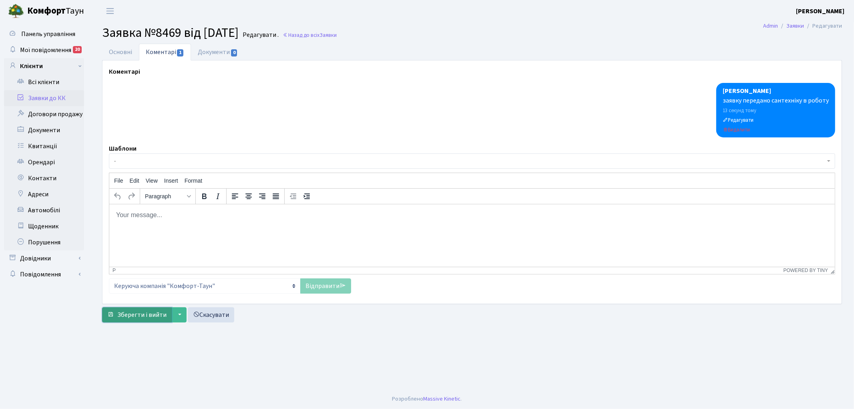
click at [143, 318] on span "Зберегти і вийти" at bounding box center [141, 314] width 49 height 9
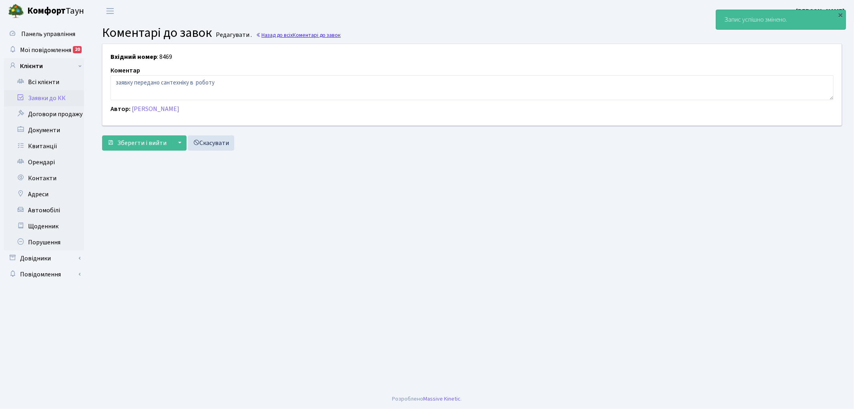
click at [314, 33] on span "Коментарі до завок" at bounding box center [317, 35] width 48 height 8
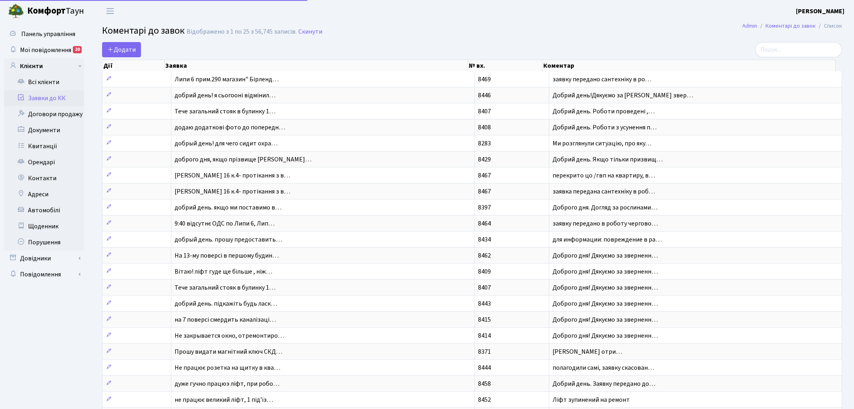
select select "25"
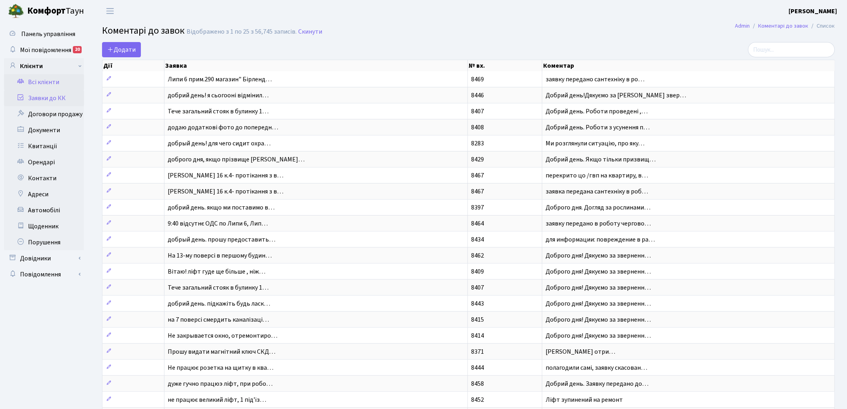
click at [49, 76] on link "Всі клієнти" at bounding box center [44, 82] width 80 height 16
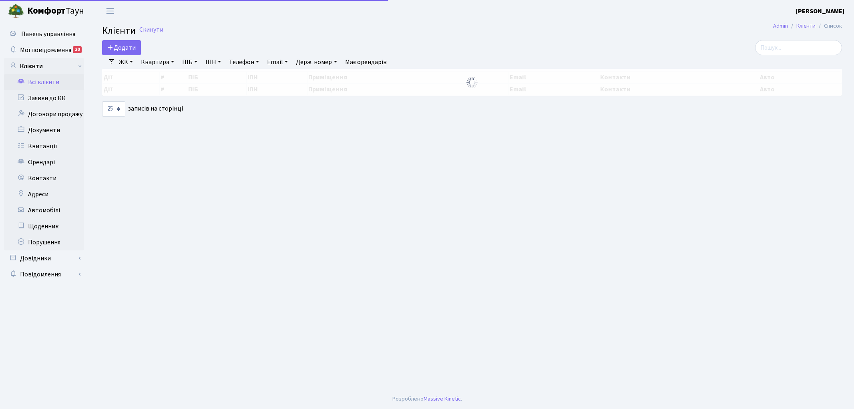
select select "25"
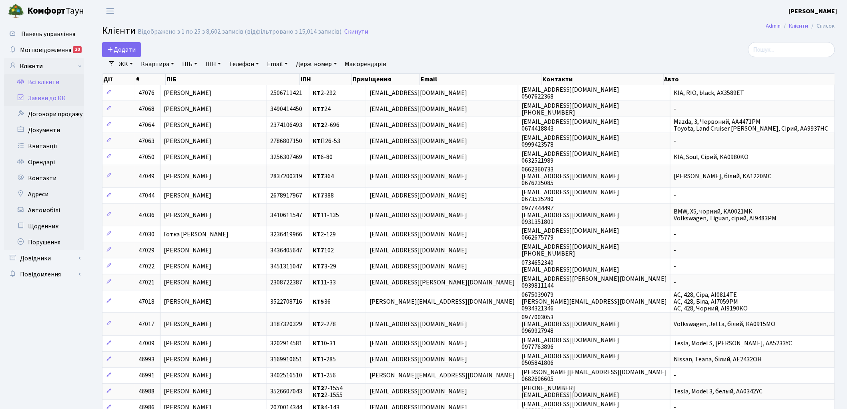
click at [44, 94] on link "Заявки до КК" at bounding box center [44, 98] width 80 height 16
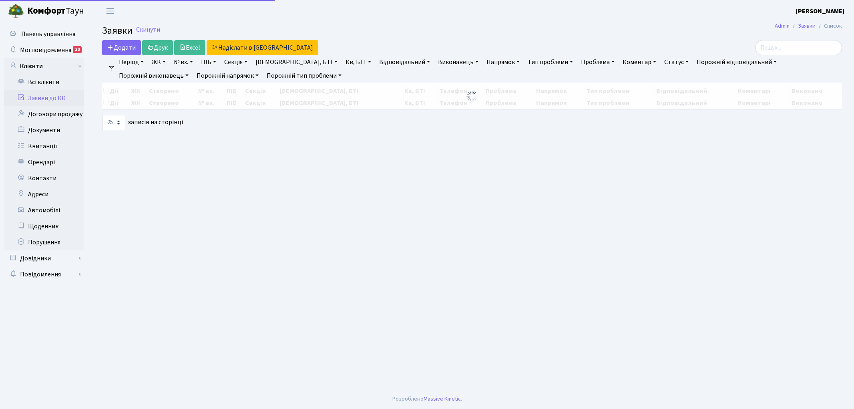
select select "25"
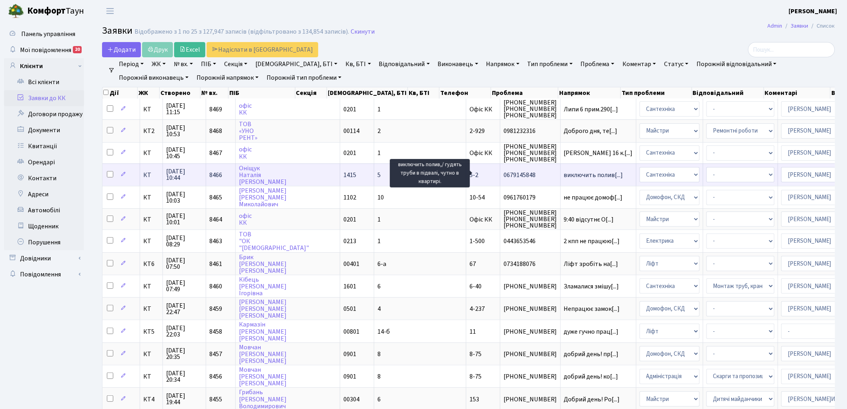
click at [564, 173] on span "виключить полив[...]" at bounding box center [593, 175] width 59 height 9
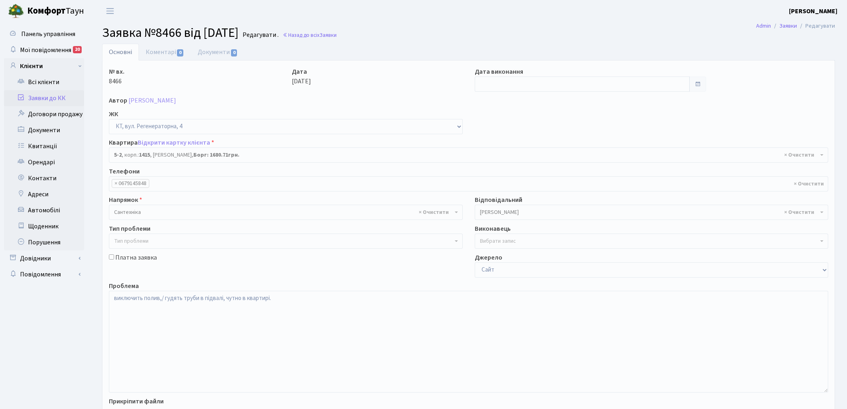
select select "2494"
click at [158, 53] on link "Коментарі 0" at bounding box center [165, 52] width 52 height 16
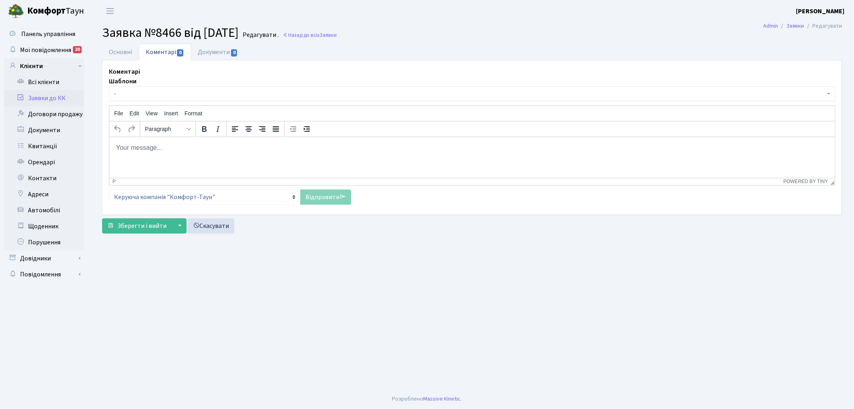
click at [161, 148] on p "Rich Text Area. Press ALT-0 for help." at bounding box center [471, 147] width 713 height 9
click at [328, 197] on link "Відправити" at bounding box center [325, 196] width 51 height 15
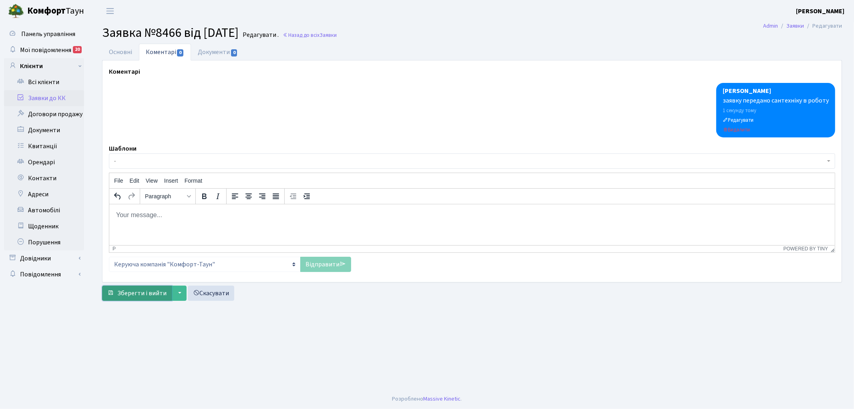
click at [130, 293] on span "Зберегти і вийти" at bounding box center [141, 293] width 49 height 9
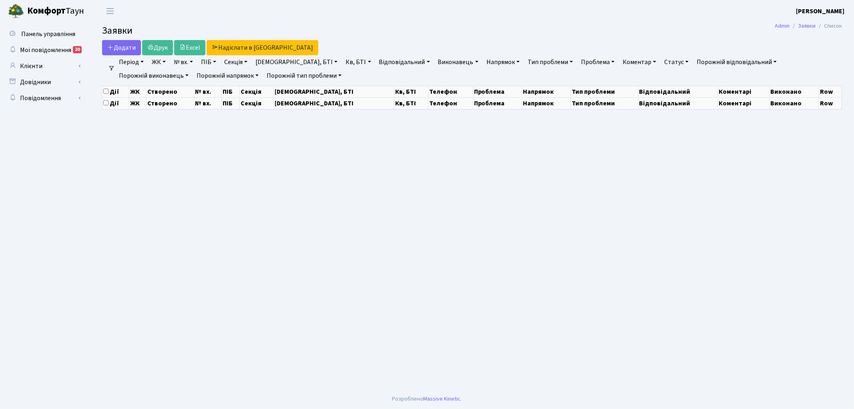
select select "25"
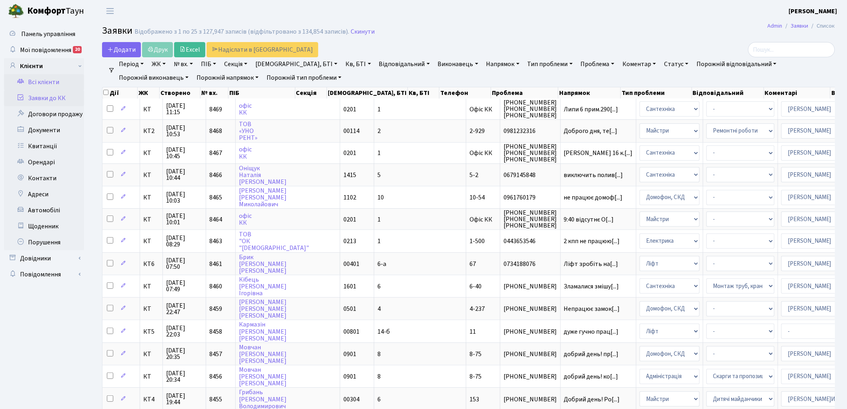
click at [34, 82] on link "Всі клієнти" at bounding box center [44, 82] width 80 height 16
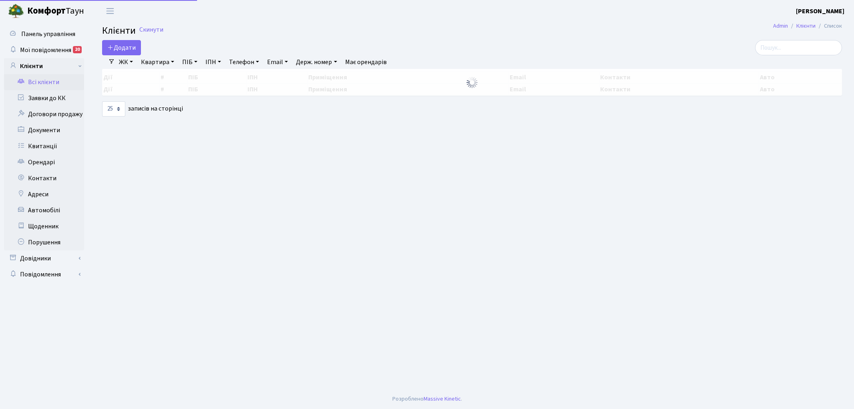
select select "25"
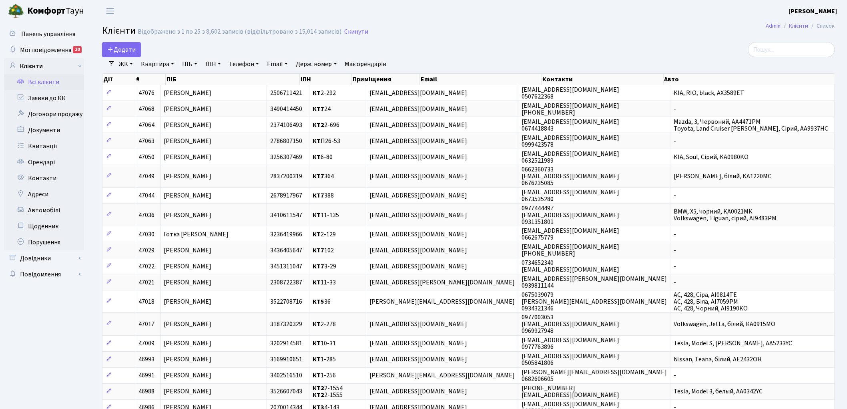
click at [130, 63] on link "ЖК" at bounding box center [126, 64] width 20 height 14
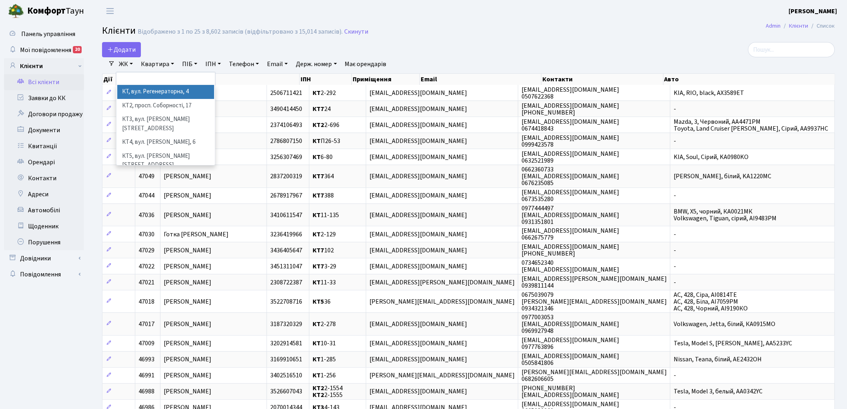
click at [139, 91] on li "КТ, вул. Регенераторна, 4" at bounding box center [165, 92] width 97 height 14
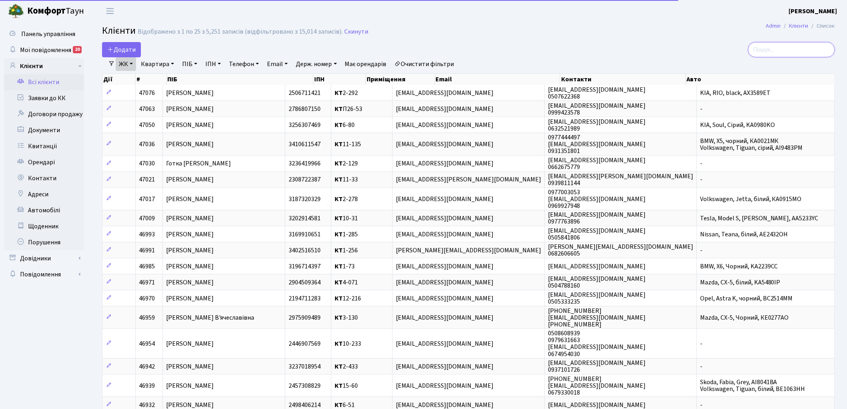
click at [800, 50] on input "search" at bounding box center [791, 49] width 87 height 15
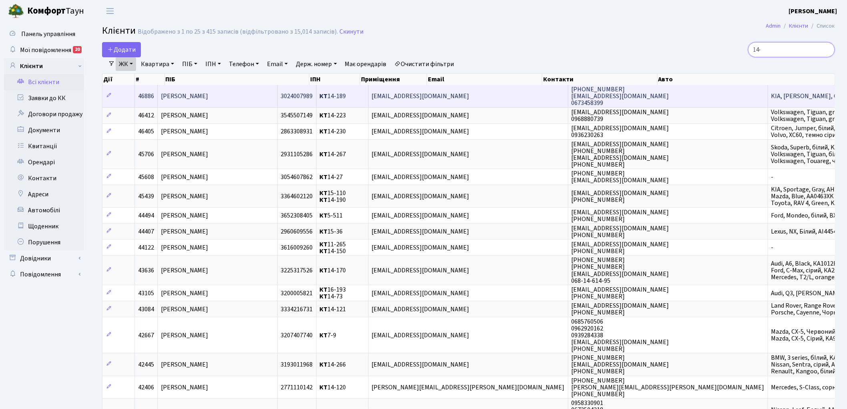
type input "14-"
click at [209, 95] on span "Лисенко Ірина Сергіївна" at bounding box center [185, 96] width 48 height 9
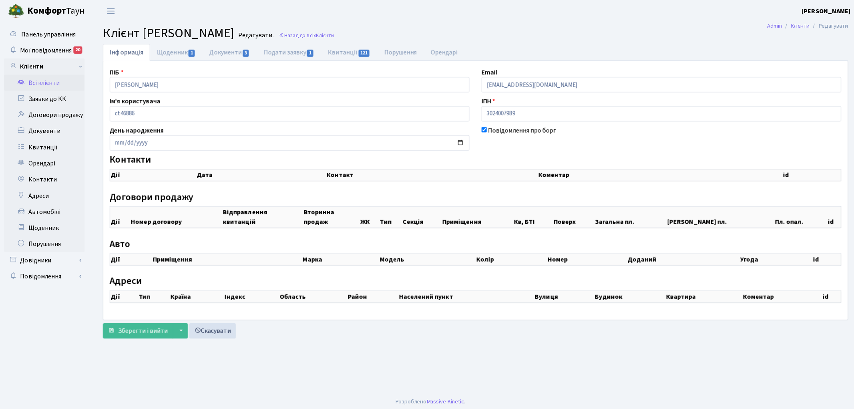
checkbox input "true"
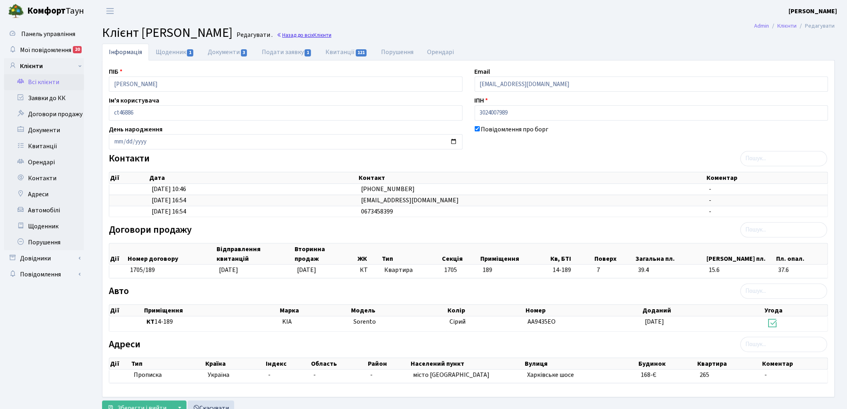
click at [332, 35] on link "Назад до всіх Клієнти" at bounding box center [304, 35] width 55 height 8
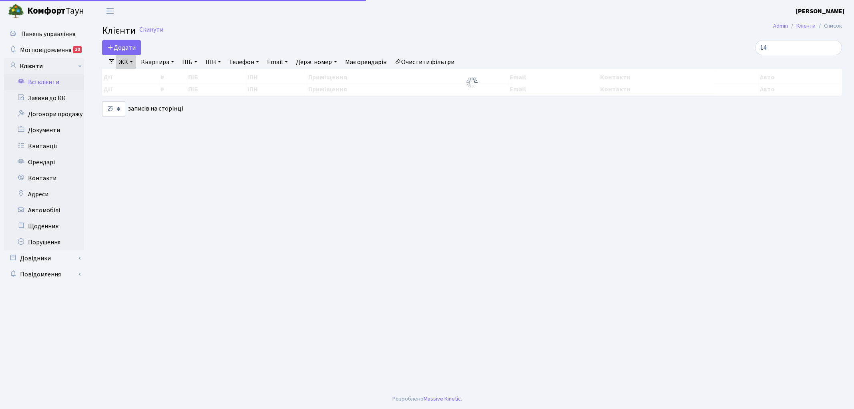
select select "25"
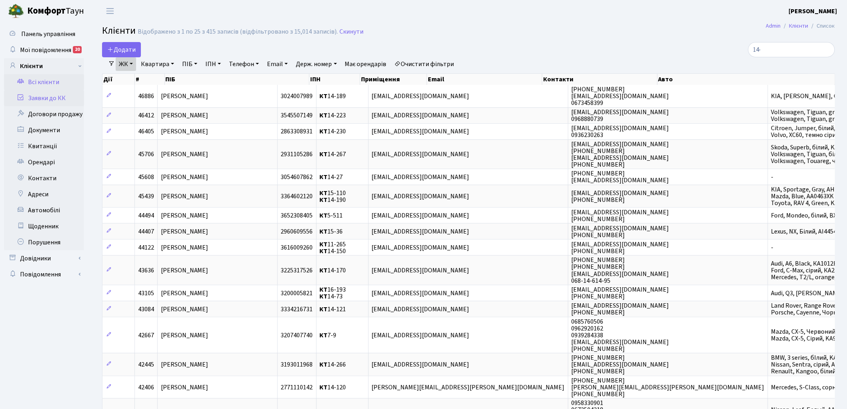
click at [39, 96] on link "Заявки до КК" at bounding box center [44, 98] width 80 height 16
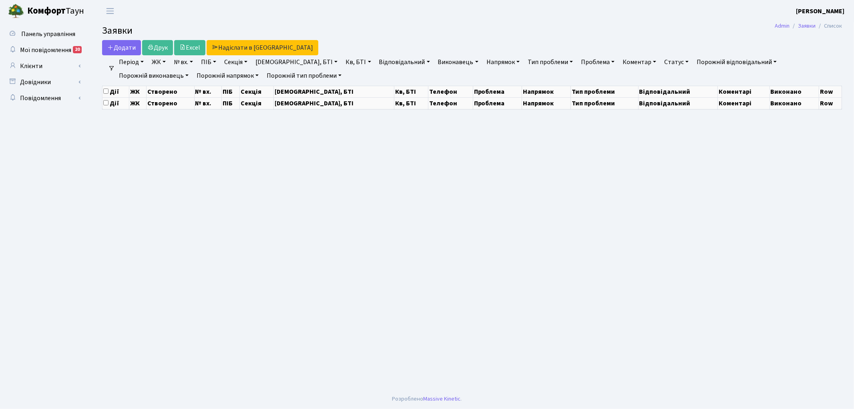
select select "25"
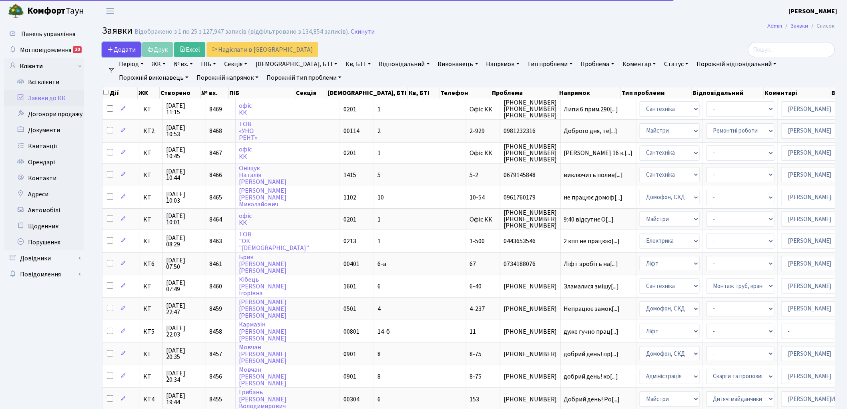
click at [118, 48] on span "Додати" at bounding box center [121, 49] width 28 height 9
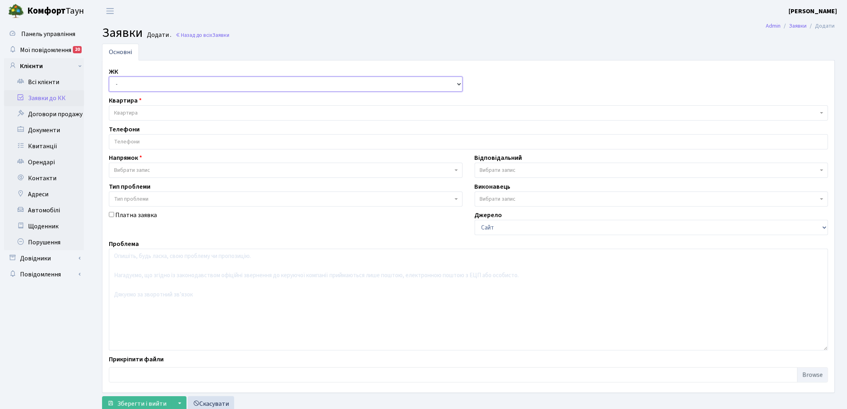
click at [136, 83] on select "- КТ, вул. Регенераторна, 4 КТ2, просп. [STREET_ADDRESS] [STREET_ADDRESS] [PERS…" at bounding box center [286, 83] width 354 height 15
select select "271"
click at [109, 76] on select "- КТ, вул. Регенераторна, 4 КТ2, просп. Соборності, 17 КТ3, вул. Березнева, 16 …" at bounding box center [286, 83] width 354 height 15
select select
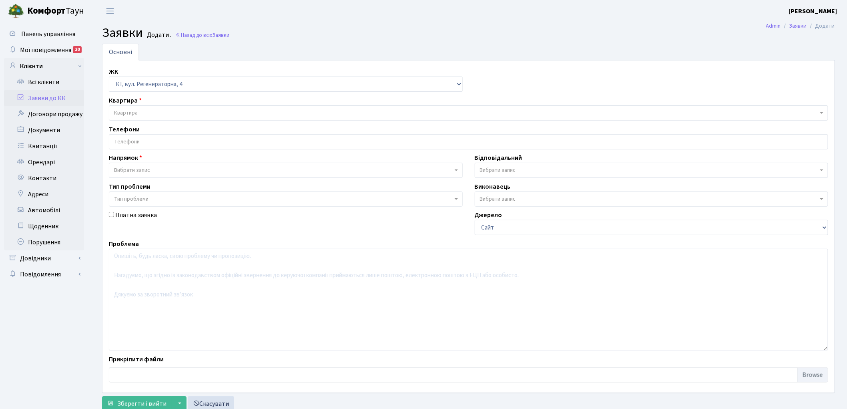
click at [149, 111] on span "Квартира" at bounding box center [466, 113] width 704 height 8
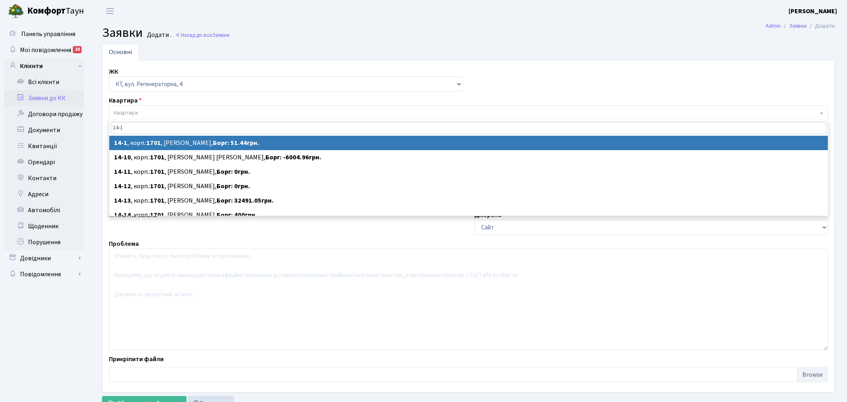
type input "14-1"
select select
select select "7378"
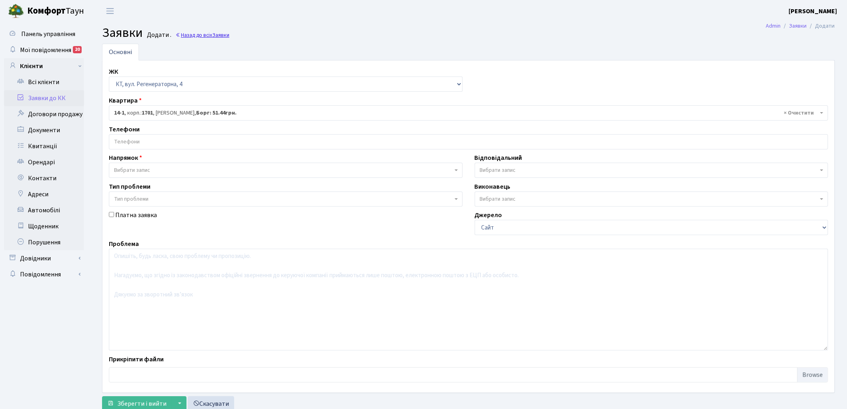
click at [205, 33] on link "Назад до всіх Заявки" at bounding box center [202, 35] width 54 height 8
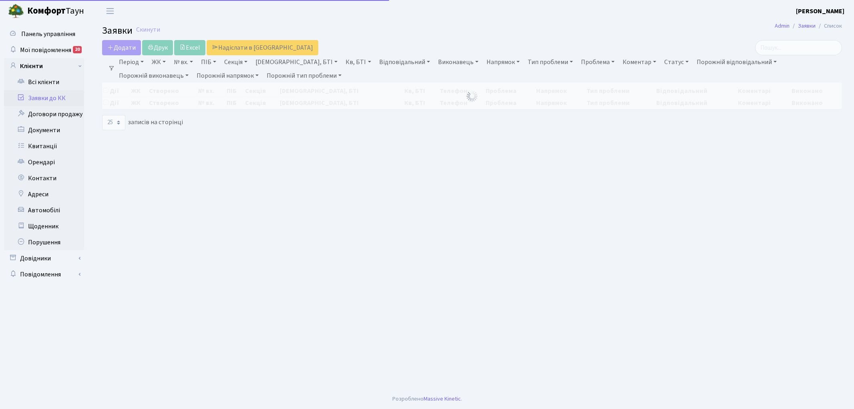
select select "25"
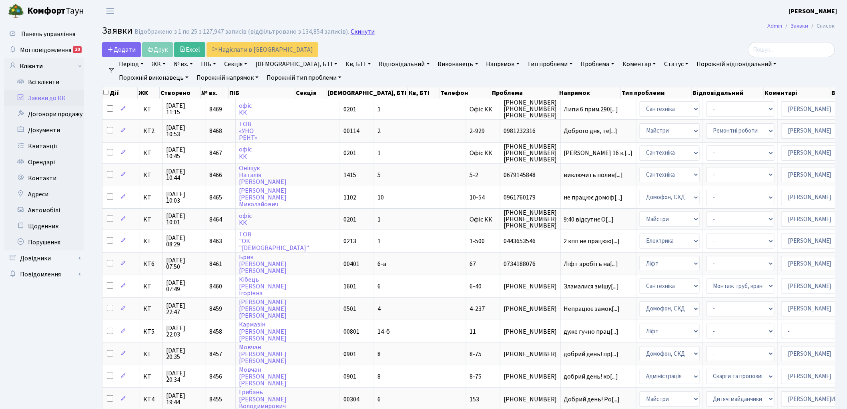
click at [353, 33] on link "Скинути" at bounding box center [363, 32] width 24 height 8
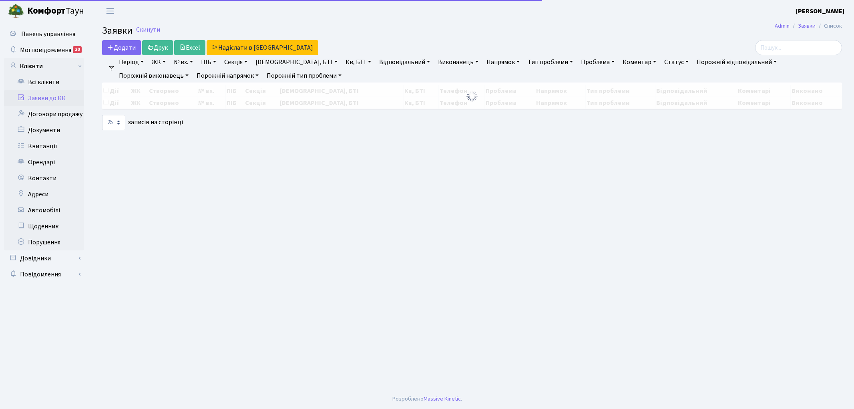
select select "25"
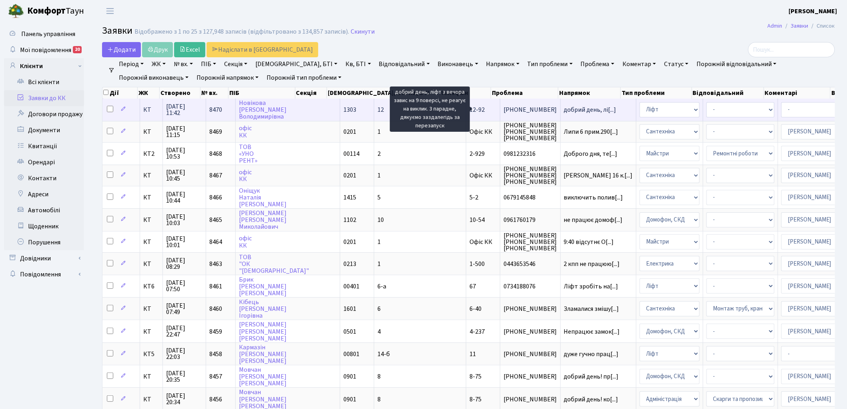
click at [564, 111] on span "добрий день, лі[...]" at bounding box center [590, 109] width 52 height 9
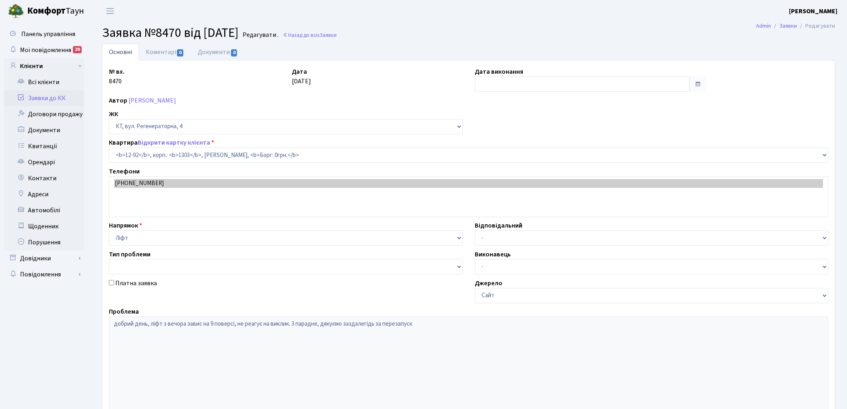
select select "7199"
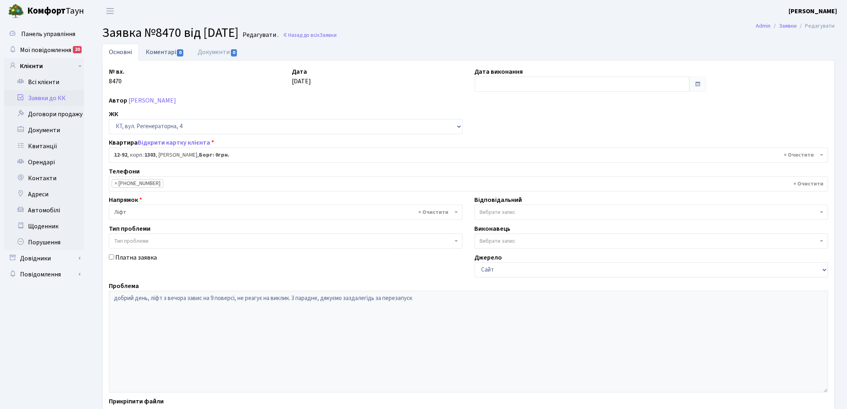
click at [162, 50] on link "Коментарі 0" at bounding box center [165, 52] width 52 height 16
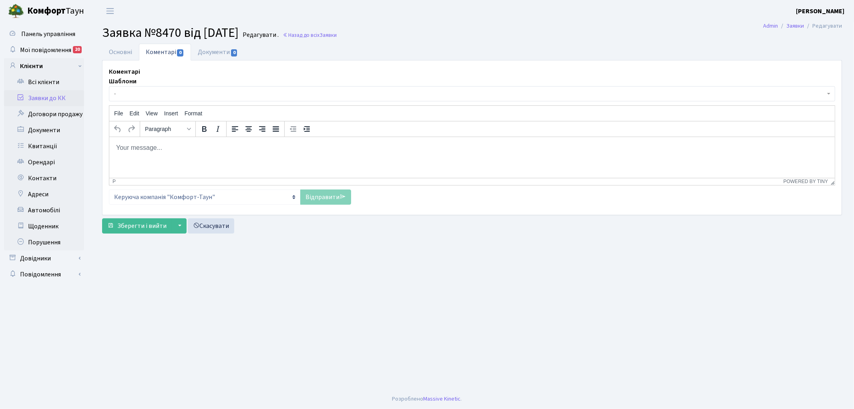
click at [177, 158] on html at bounding box center [472, 148] width 726 height 22
click at [230, 148] on p "Добрий день. Ліфт в зупинці, потрібно ремонт обладнання, сроки уточнюються." at bounding box center [471, 147] width 713 height 9
click at [366, 147] on p "Добрий день. Ліфт в зупинці, потрібен ремонт обладнання, сроки уточнюються." at bounding box center [471, 147] width 713 height 9
click at [326, 202] on link "Відправити" at bounding box center [325, 196] width 51 height 15
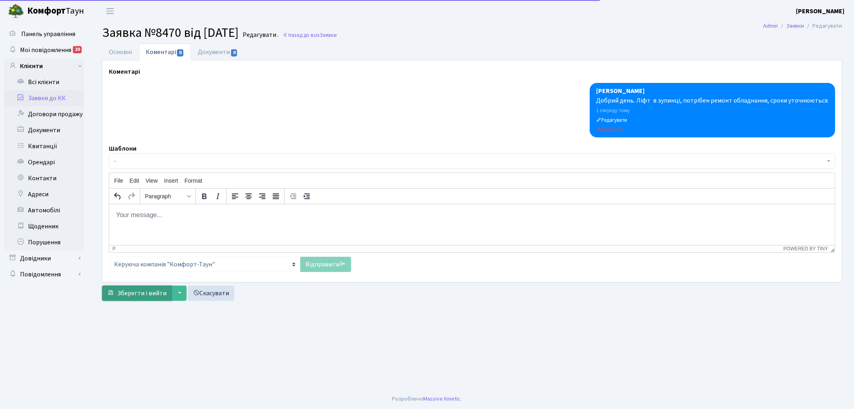
click at [130, 291] on span "Зберегти і вийти" at bounding box center [141, 293] width 49 height 9
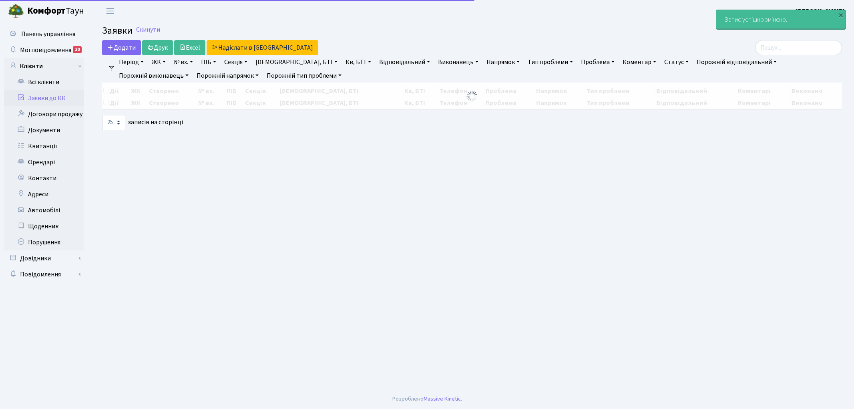
select select "25"
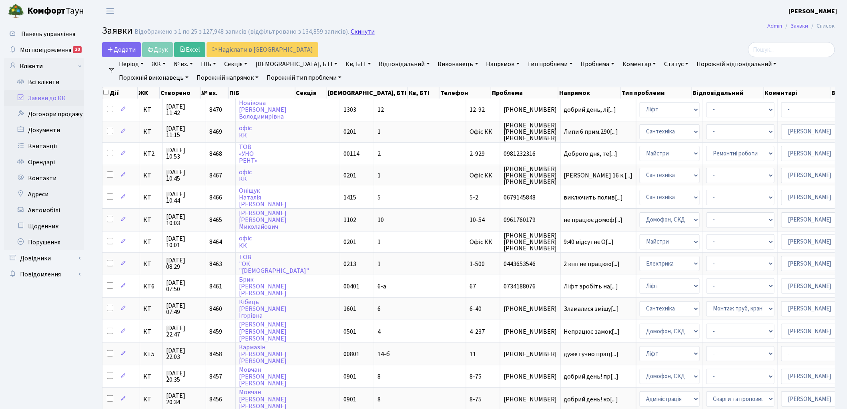
click at [359, 31] on link "Скинути" at bounding box center [363, 32] width 24 height 8
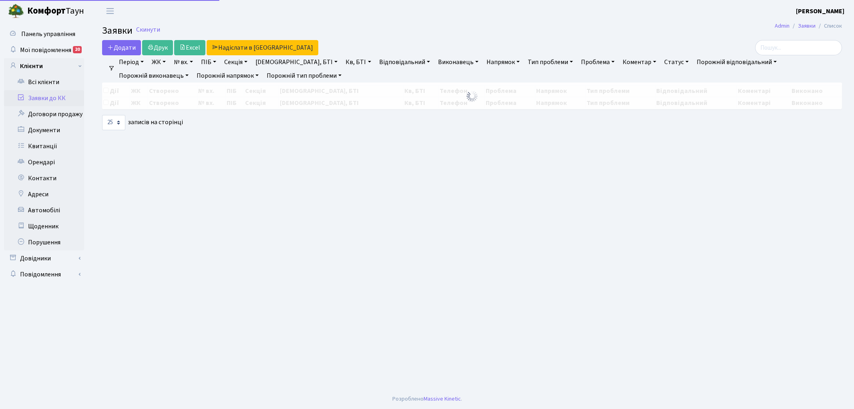
select select "25"
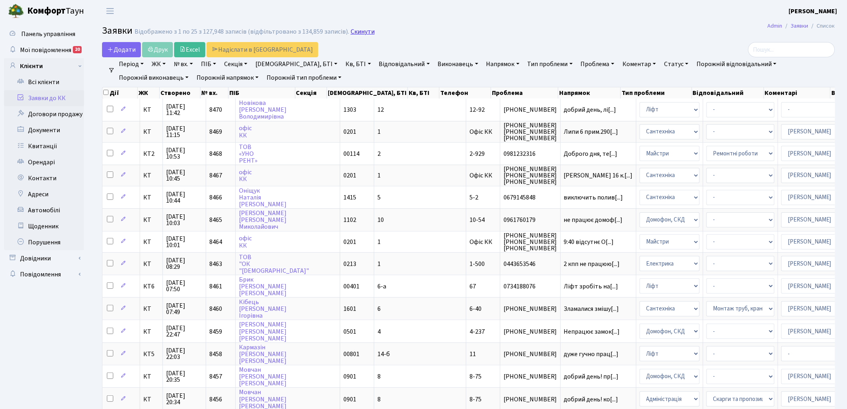
click at [354, 30] on link "Скинути" at bounding box center [363, 32] width 24 height 8
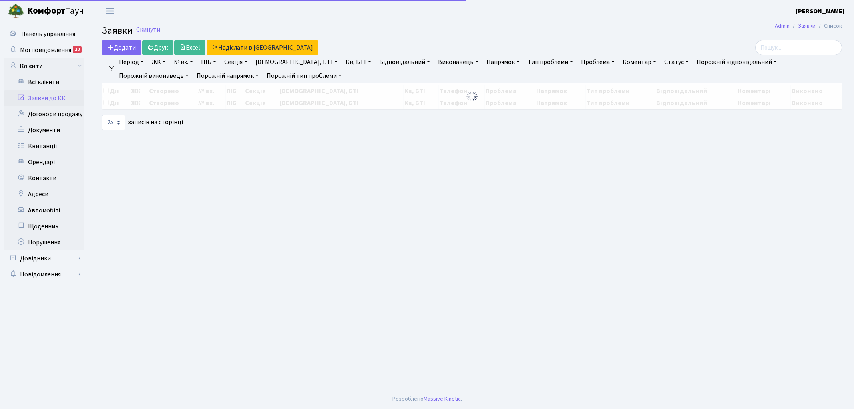
select select "25"
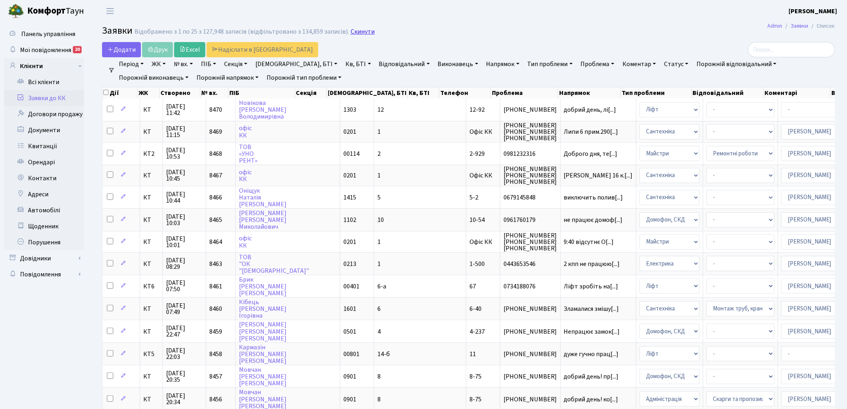
click at [358, 34] on link "Скинути" at bounding box center [363, 32] width 24 height 8
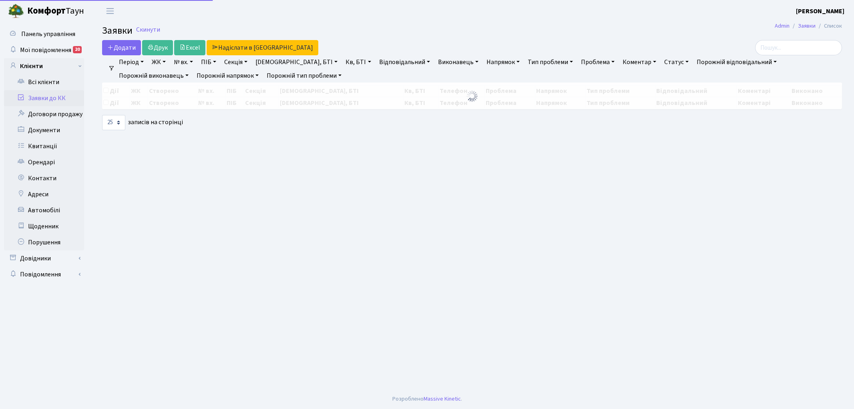
select select "25"
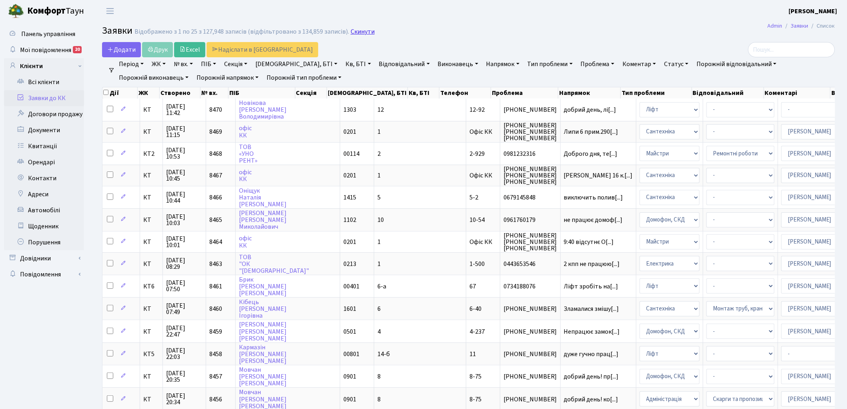
click at [354, 32] on link "Скинути" at bounding box center [363, 32] width 24 height 8
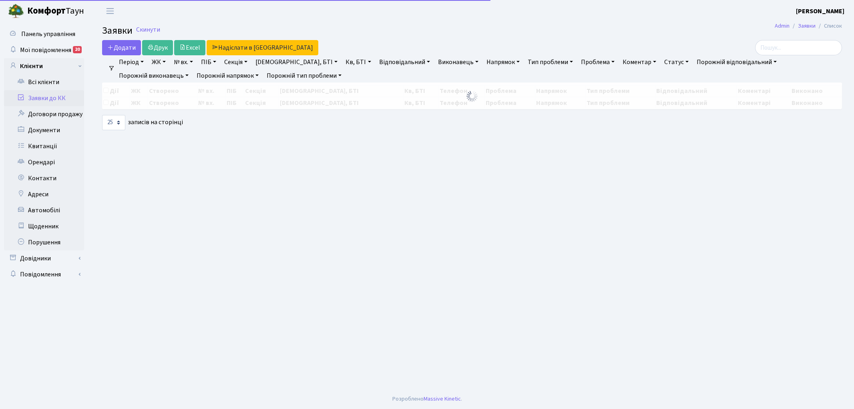
select select "25"
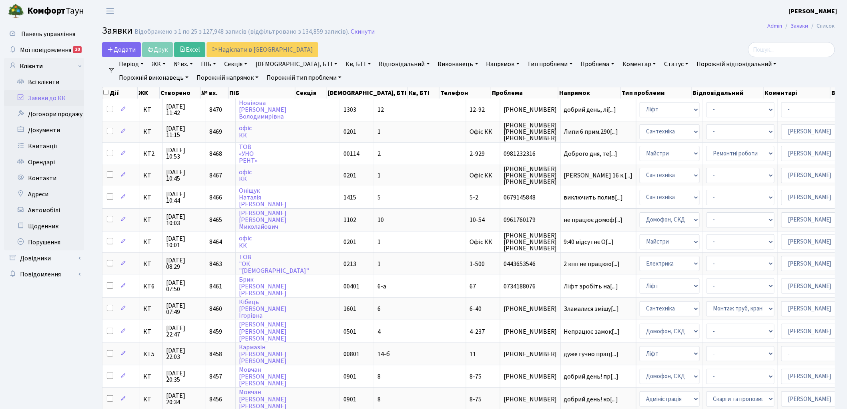
click at [354, 32] on link "Скинути" at bounding box center [363, 32] width 24 height 8
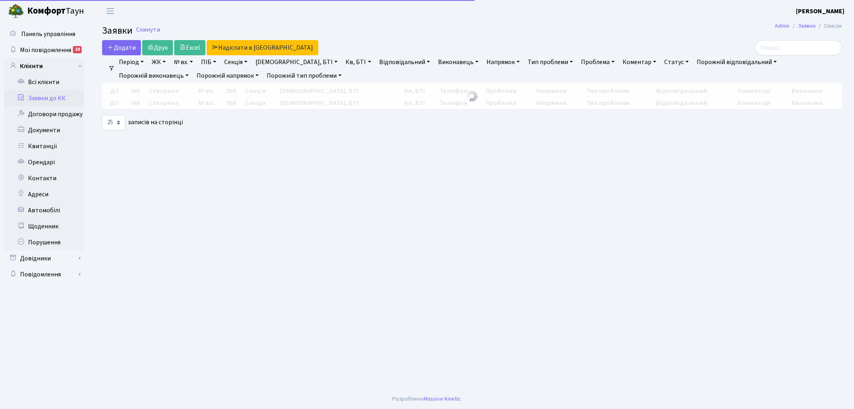
select select "25"
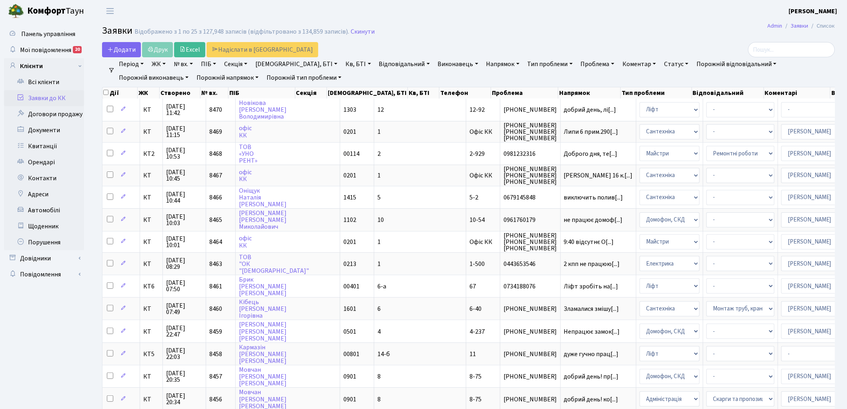
click at [354, 32] on link "Скинути" at bounding box center [363, 32] width 24 height 8
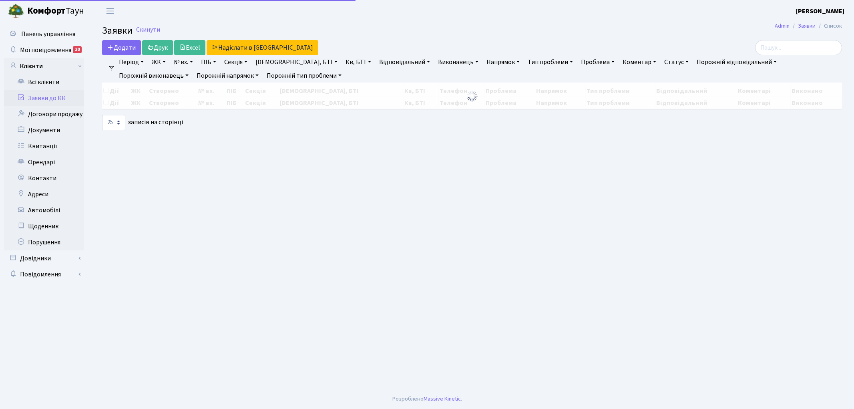
select select "25"
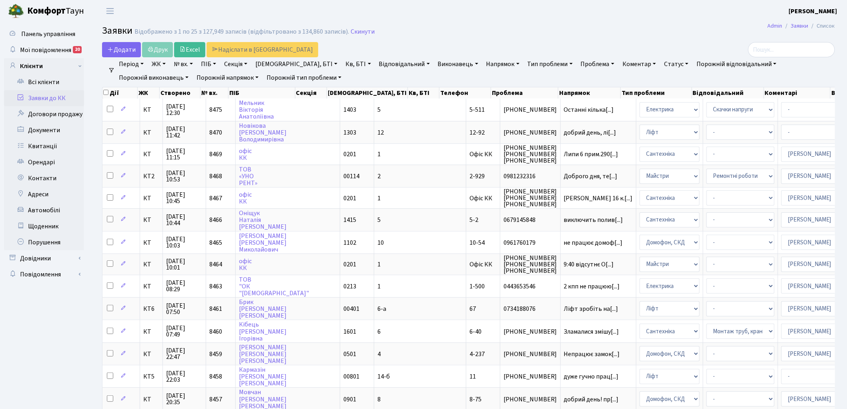
click at [354, 32] on link "Скинути" at bounding box center [363, 32] width 24 height 8
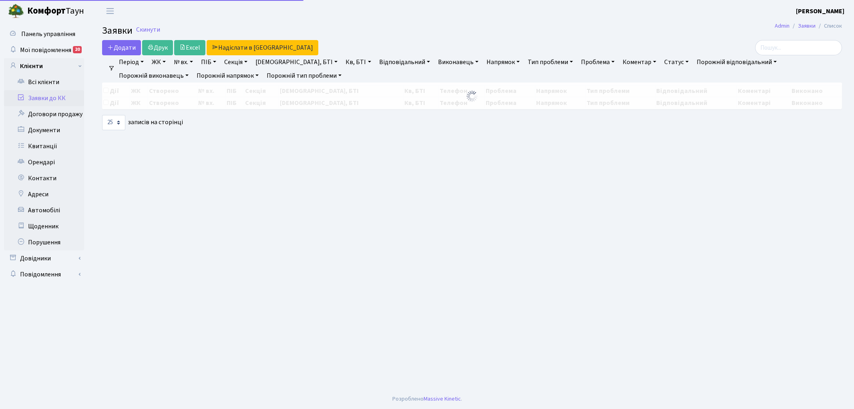
select select "25"
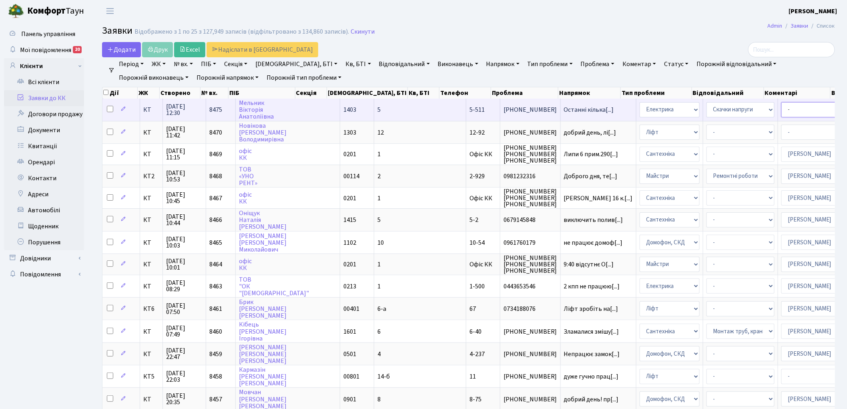
click at [782, 109] on select "- Адміністратор ЖК ДП Адміністратор ЖК КТ Адміністратор ЖК СП Вижул В. В. Горді…" at bounding box center [816, 109] width 68 height 15
select select "22"
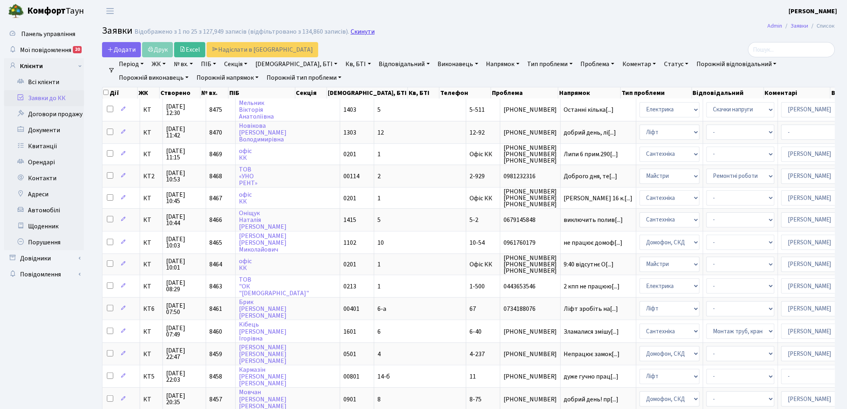
click at [351, 33] on link "Скинути" at bounding box center [363, 32] width 24 height 8
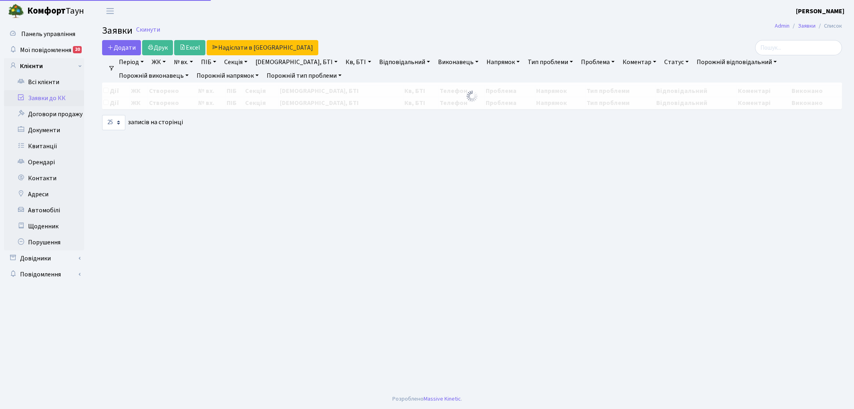
select select "25"
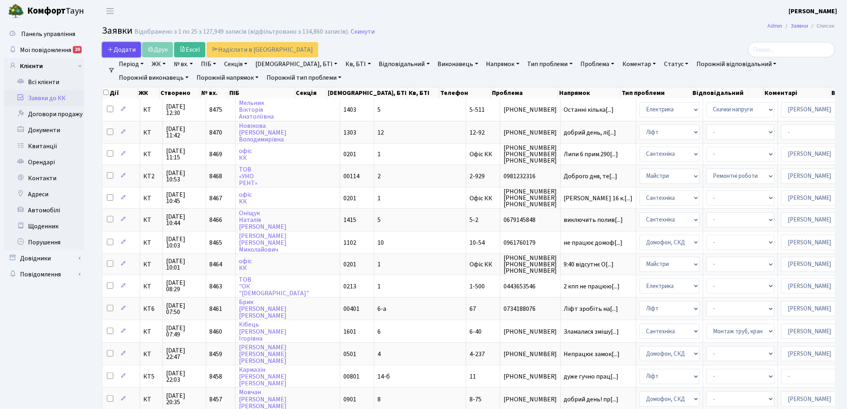
click at [121, 49] on span "Додати" at bounding box center [121, 49] width 28 height 9
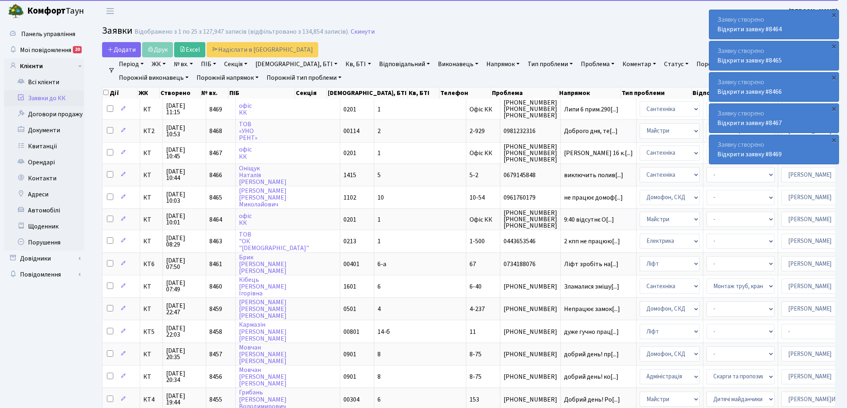
select select "25"
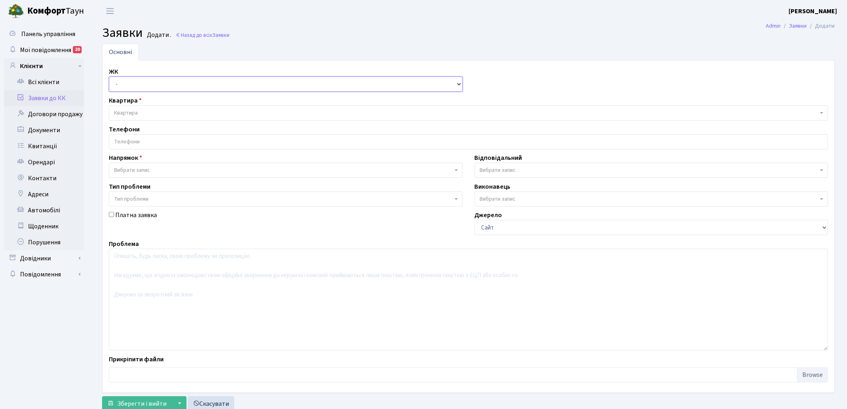
click at [132, 83] on select "- КТ, вул. Регенераторна, 4 КТ2, просп. [STREET_ADDRESS] [STREET_ADDRESS] [PERS…" at bounding box center [286, 83] width 354 height 15
select select "271"
click at [109, 76] on select "- КТ, вул. Регенераторна, 4 КТ2, просп. [STREET_ADDRESS] [STREET_ADDRESS] [PERS…" at bounding box center [286, 83] width 354 height 15
select select
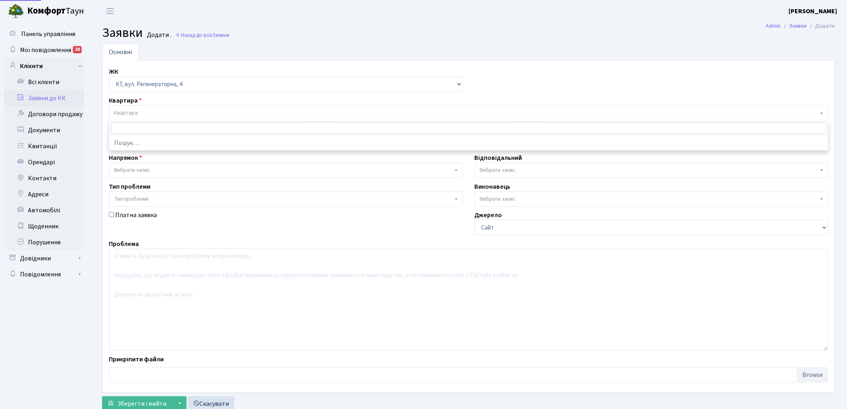
click at [146, 109] on span "Квартира" at bounding box center [466, 113] width 704 height 8
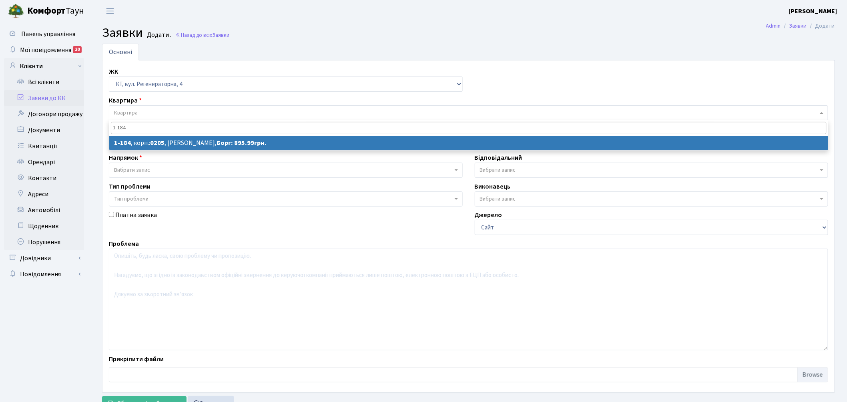
type input "1-184"
select select
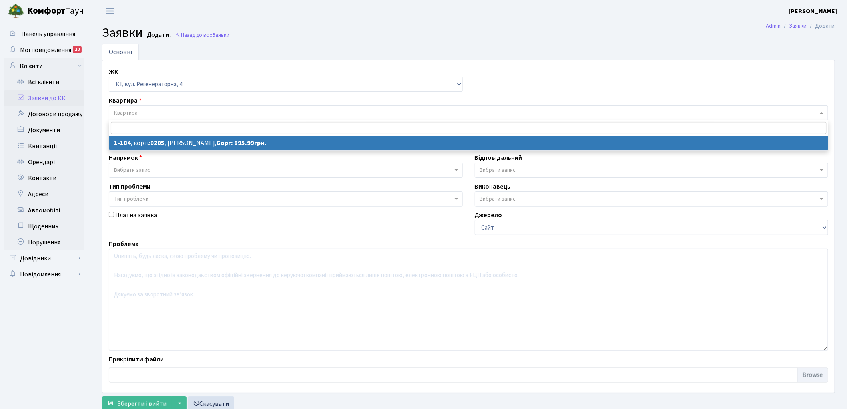
select select "184"
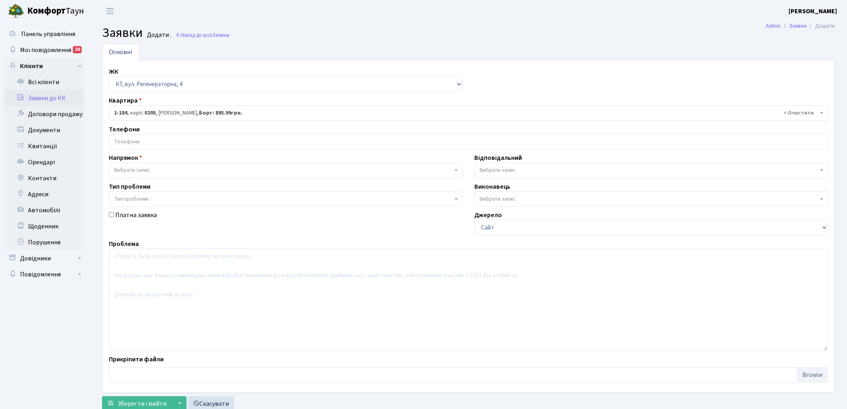
click at [191, 144] on input "search" at bounding box center [468, 142] width 719 height 14
click at [207, 234] on div "Платна заявка" at bounding box center [286, 222] width 366 height 25
click at [148, 166] on span "Вибрати запис" at bounding box center [286, 170] width 354 height 15
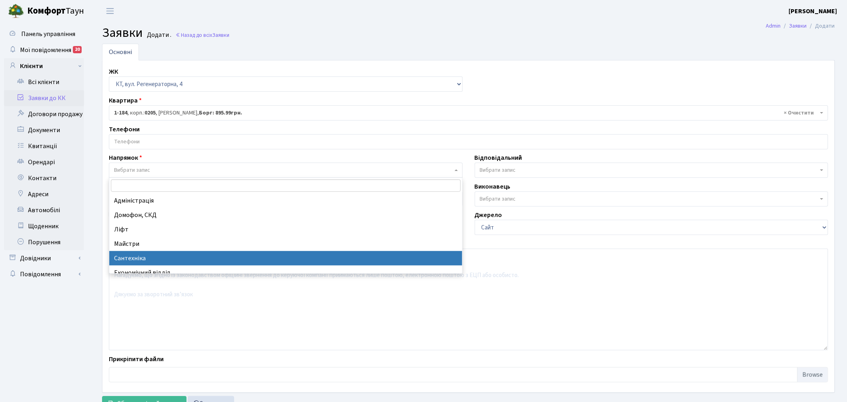
select select "2"
select select
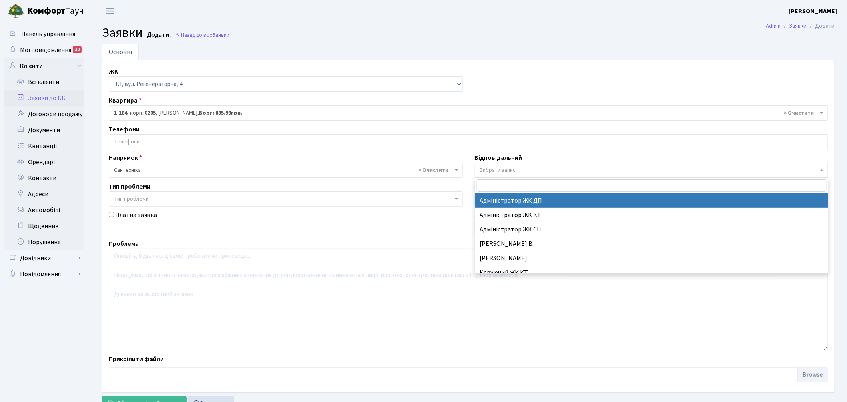
click at [557, 173] on span "Вибрати запис" at bounding box center [649, 170] width 339 height 8
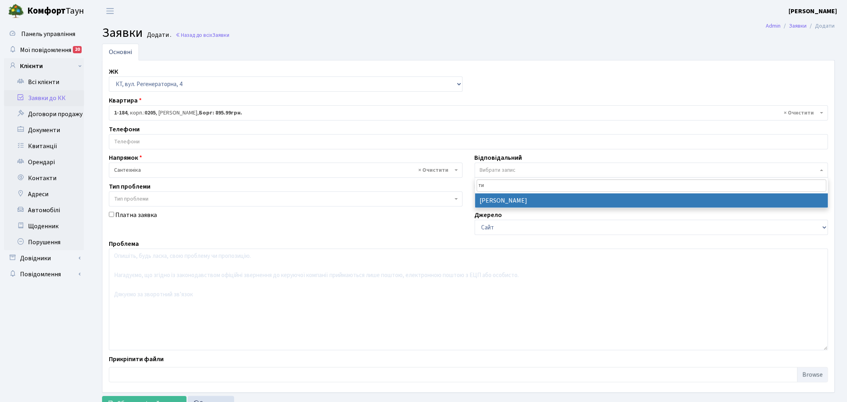
type input "ти"
select select "67"
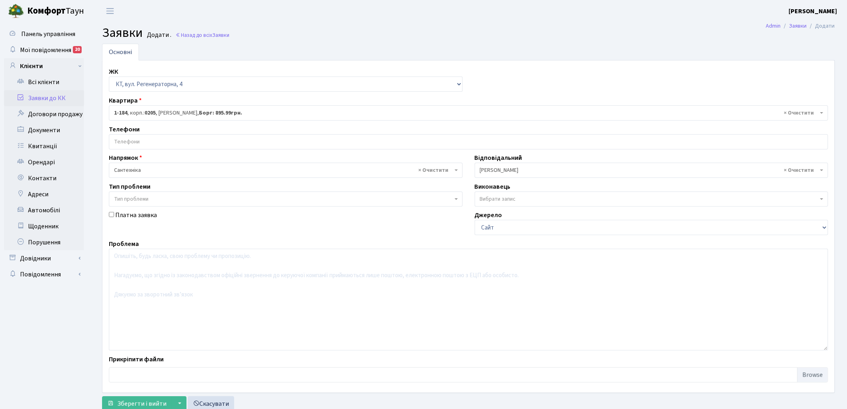
click at [111, 217] on input "Платна заявка" at bounding box center [111, 214] width 5 height 5
checkbox input "true"
click at [180, 299] on textarea at bounding box center [469, 300] width 720 height 102
type textarea "п"
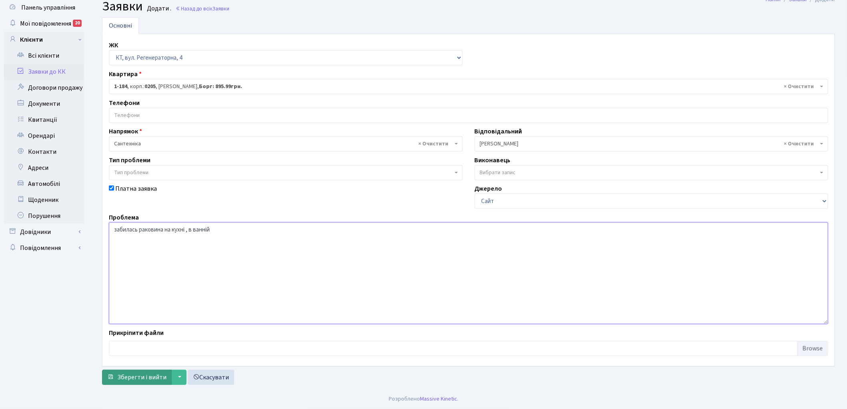
type textarea "забилась раковина на кухні , в ванній"
click at [126, 376] on span "Зберегти і вийти" at bounding box center [141, 377] width 49 height 9
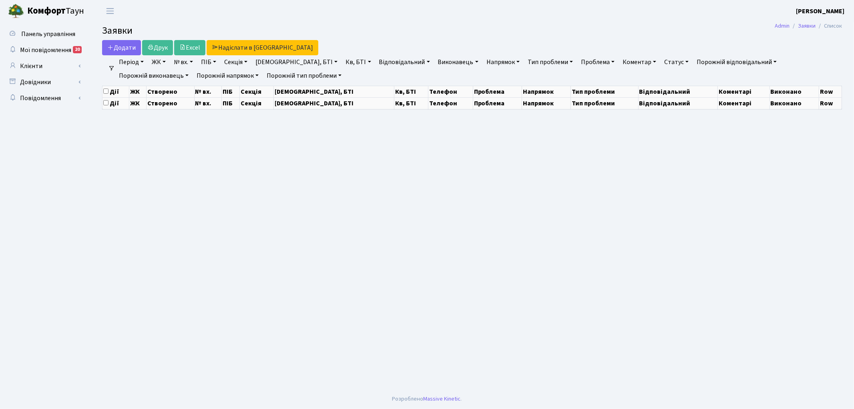
select select "25"
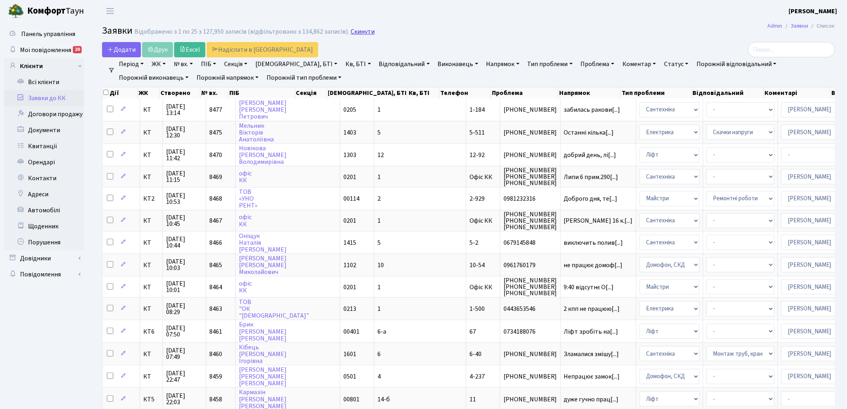
click at [354, 34] on link "Скинути" at bounding box center [363, 32] width 24 height 8
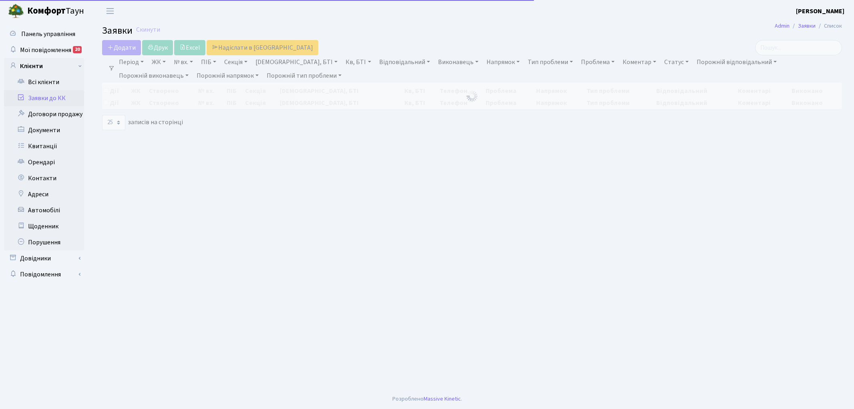
select select "25"
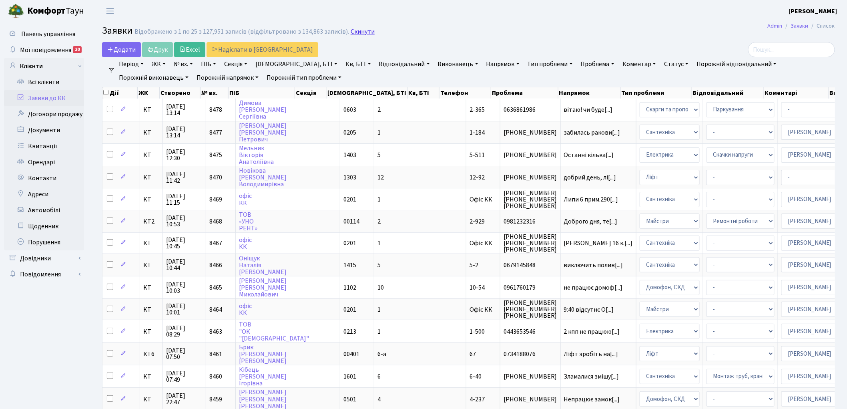
click at [352, 34] on link "Скинути" at bounding box center [363, 32] width 24 height 8
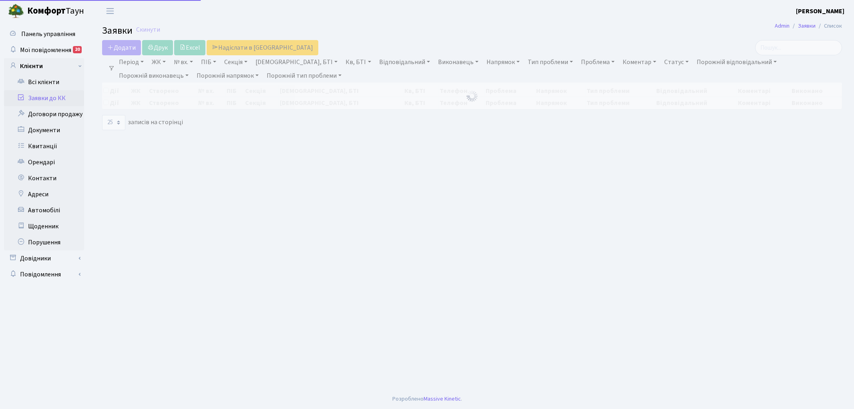
select select "25"
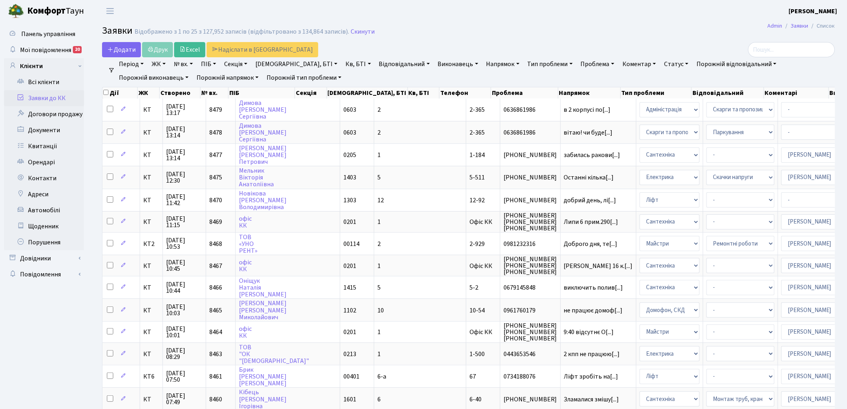
click at [352, 34] on link "Скинути" at bounding box center [363, 32] width 24 height 8
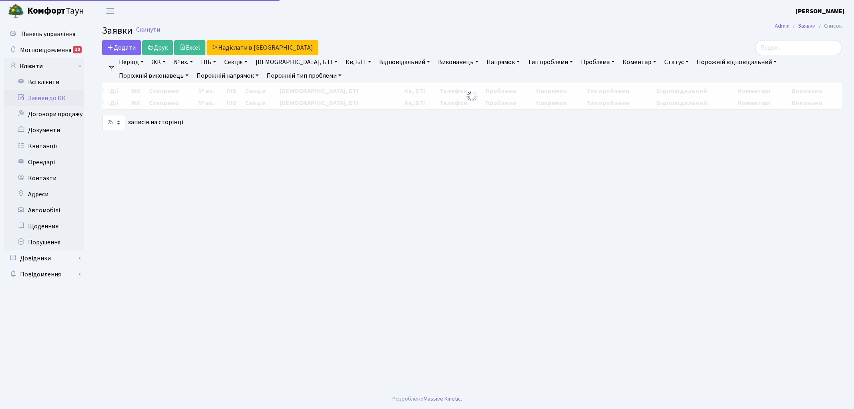
select select "25"
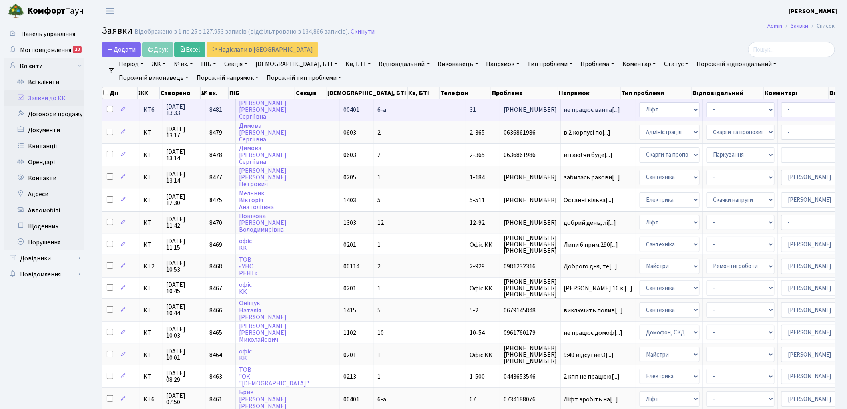
click at [561, 105] on td "не працює ванта[...]" at bounding box center [599, 109] width 76 height 22
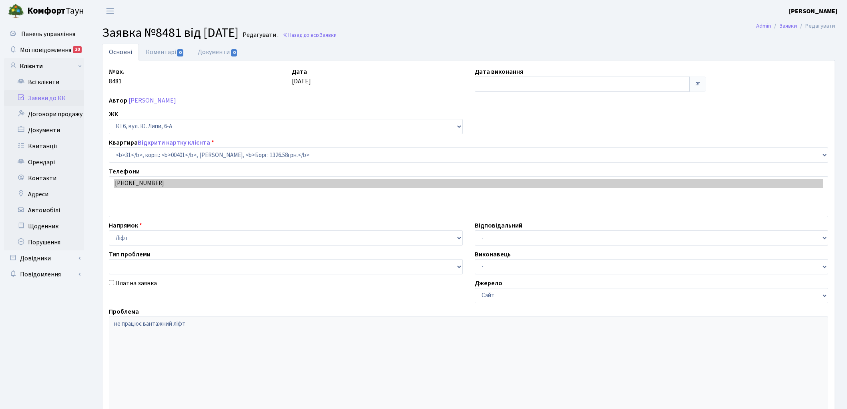
select select "17123"
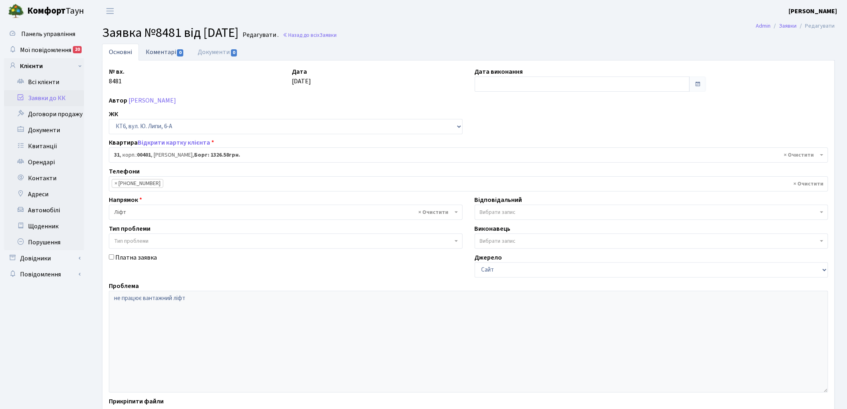
click at [155, 49] on link "Коментарі 0" at bounding box center [165, 52] width 52 height 16
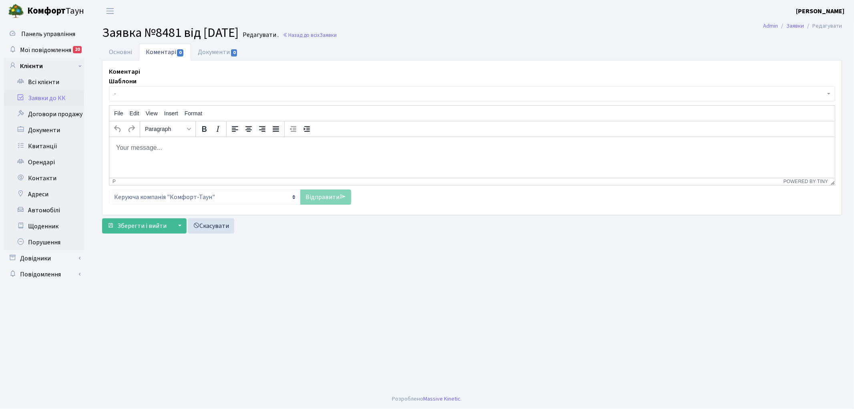
click at [199, 158] on html at bounding box center [472, 148] width 726 height 22
click at [316, 201] on link "Відправити" at bounding box center [325, 196] width 51 height 15
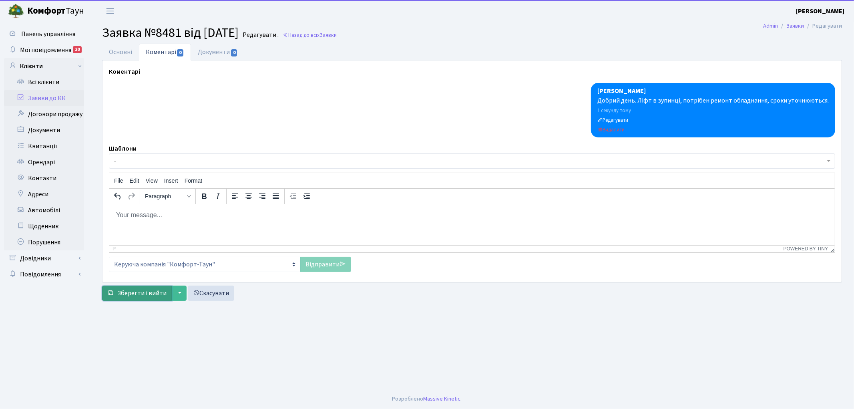
click at [133, 294] on span "Зберегти і вийти" at bounding box center [141, 293] width 49 height 9
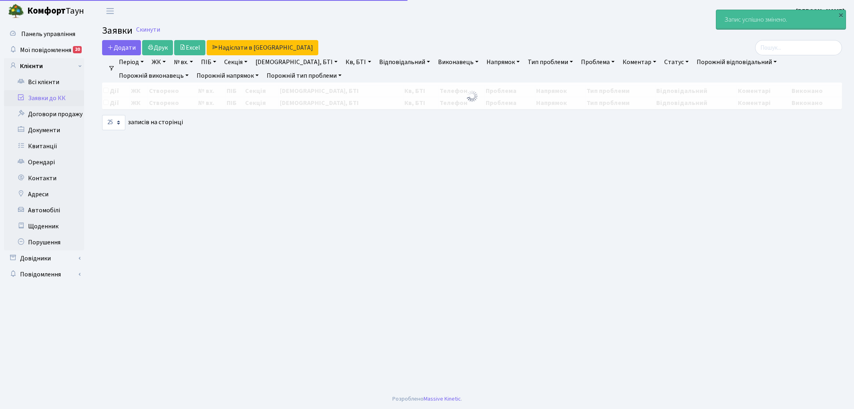
select select "25"
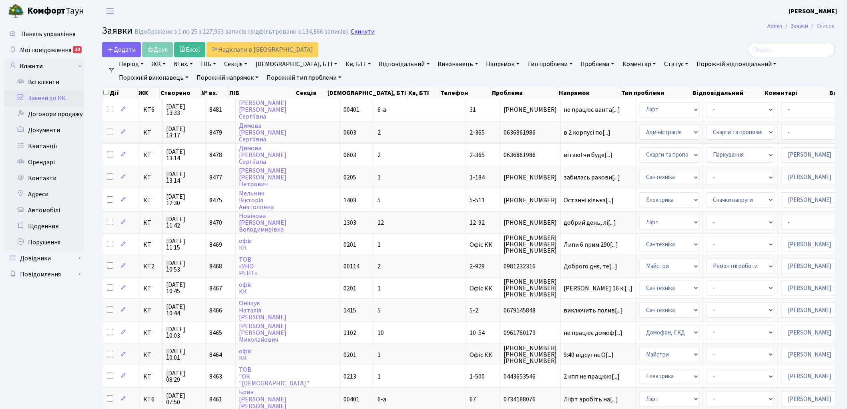
click at [360, 31] on link "Скинути" at bounding box center [363, 32] width 24 height 8
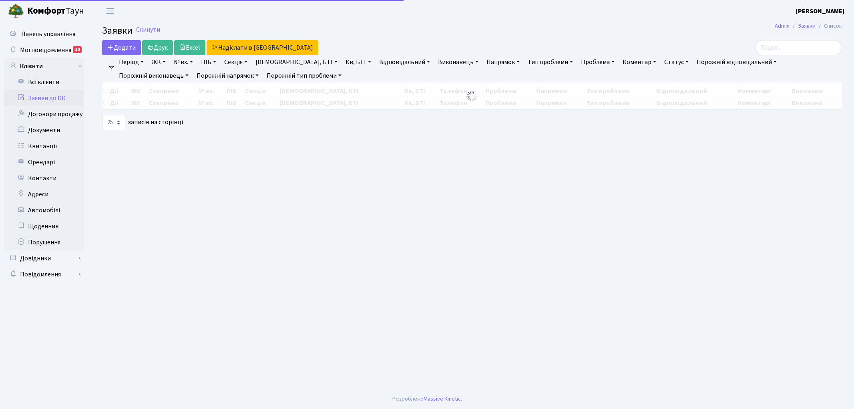
select select "25"
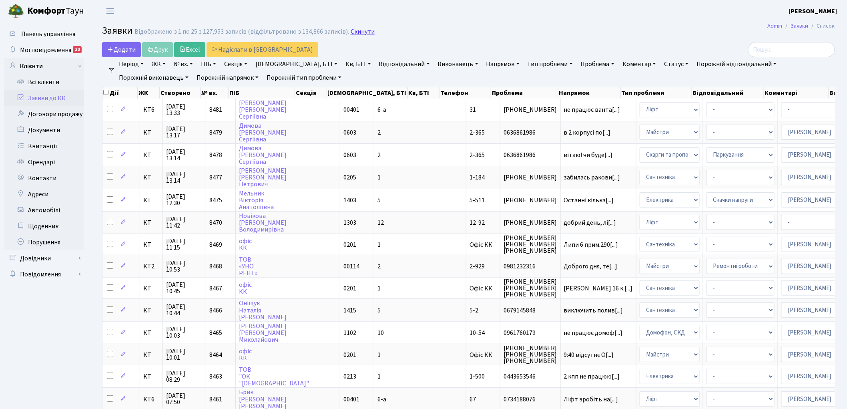
click at [360, 33] on link "Скинути" at bounding box center [363, 32] width 24 height 8
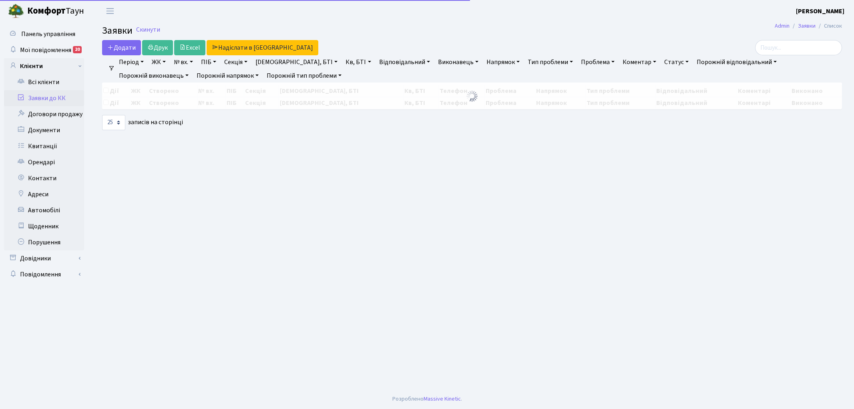
select select "25"
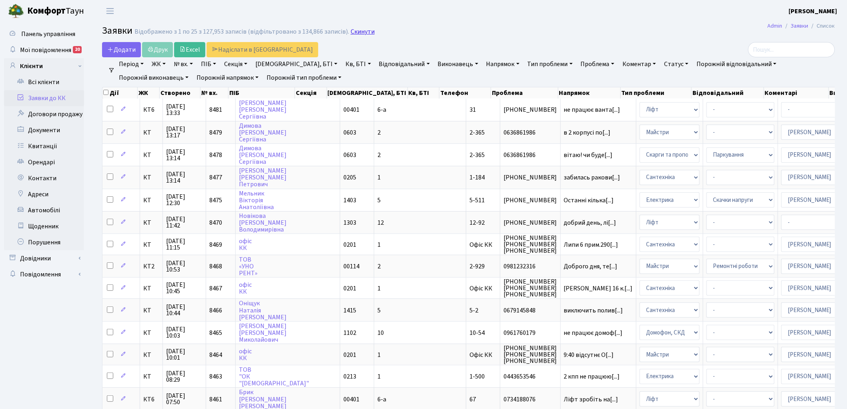
click at [355, 30] on link "Скинути" at bounding box center [363, 32] width 24 height 8
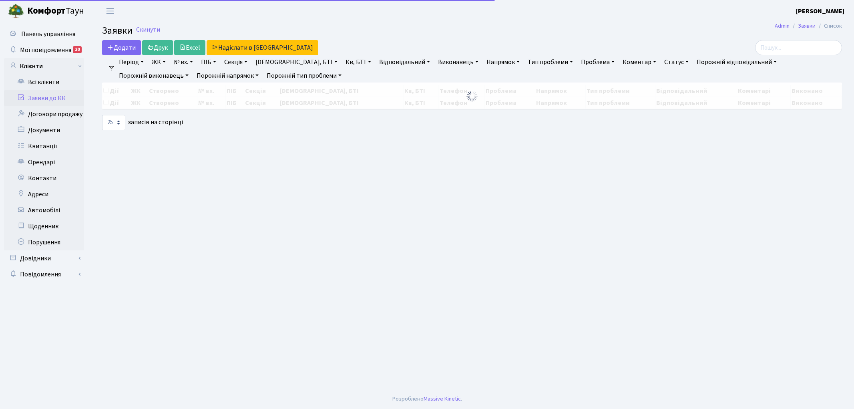
select select "25"
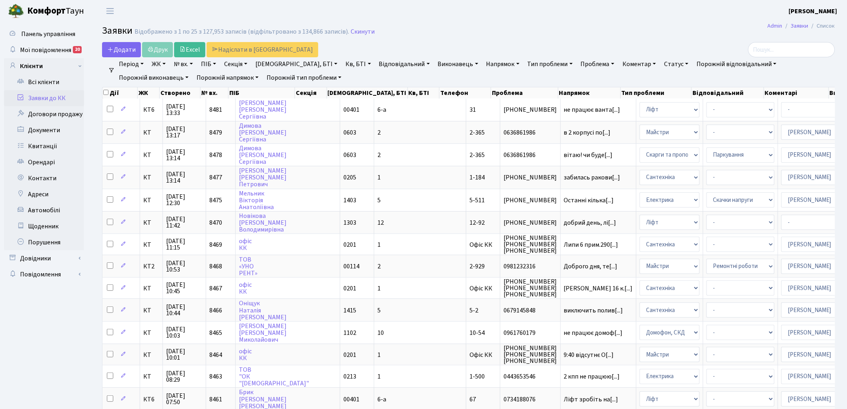
click at [48, 321] on ul "Панель управління Мої повідомлення 20 Клієнти" at bounding box center [44, 354] width 80 height 657
click at [161, 63] on link "ЖК" at bounding box center [159, 64] width 20 height 14
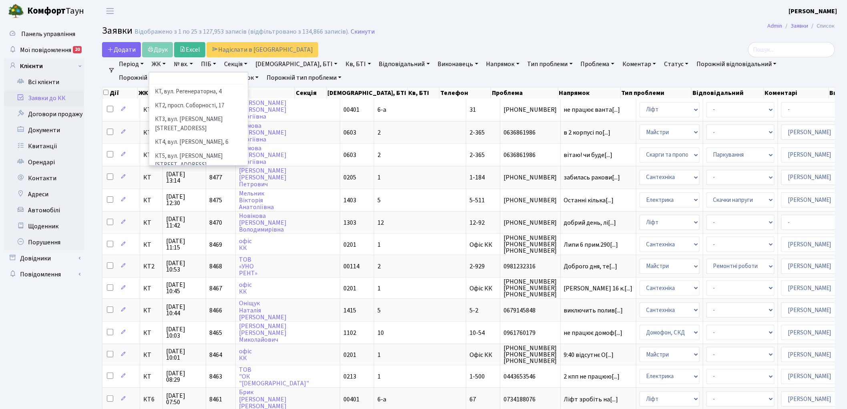
click at [193, 172] on li "КТ6, вул. Ю. Липи, 6-А" at bounding box center [198, 179] width 97 height 14
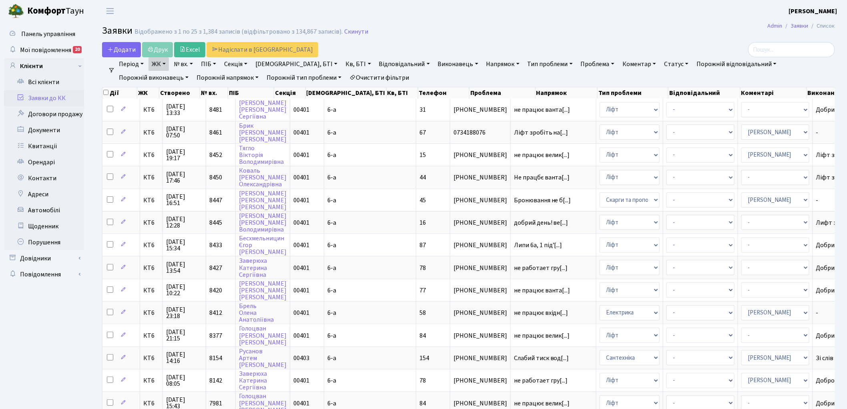
click at [483, 63] on link "Напрямок" at bounding box center [503, 64] width 40 height 14
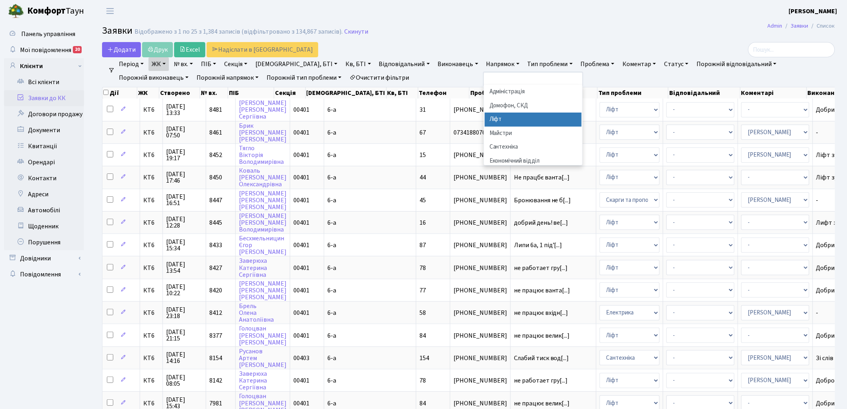
click at [485, 117] on li "Ліфт" at bounding box center [533, 120] width 97 height 14
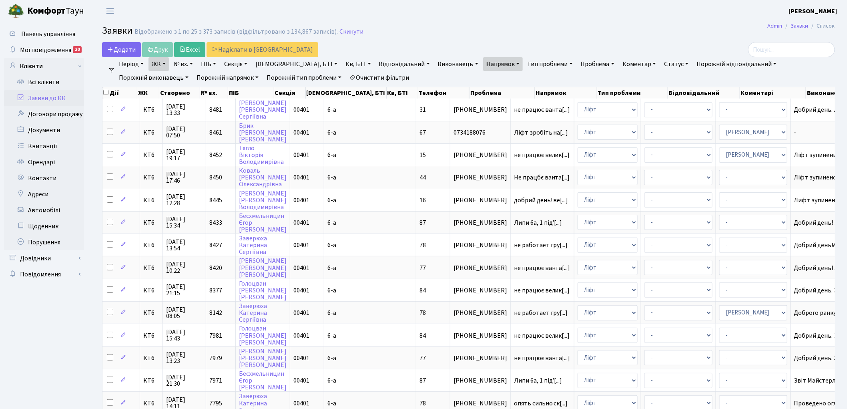
click at [346, 76] on link "Очистити фільтри" at bounding box center [379, 78] width 66 height 14
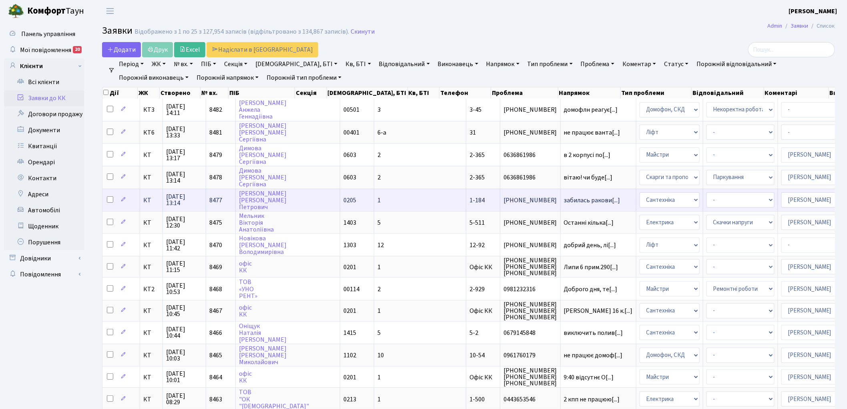
click at [470, 199] on span "1-184" at bounding box center [477, 200] width 15 height 9
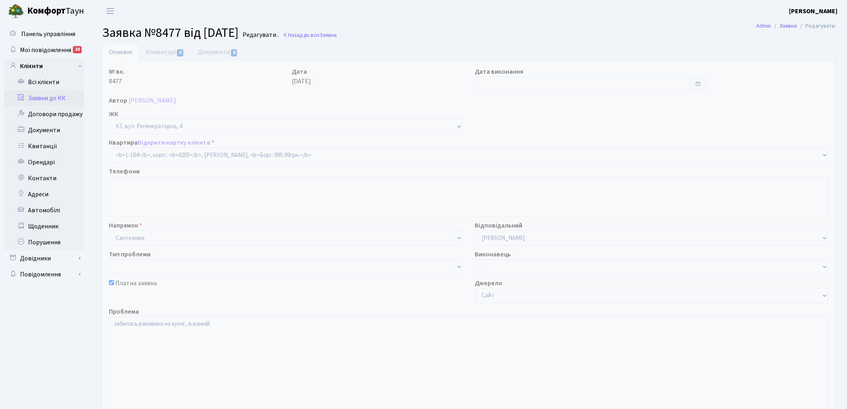
select select "184"
checkbox input "true"
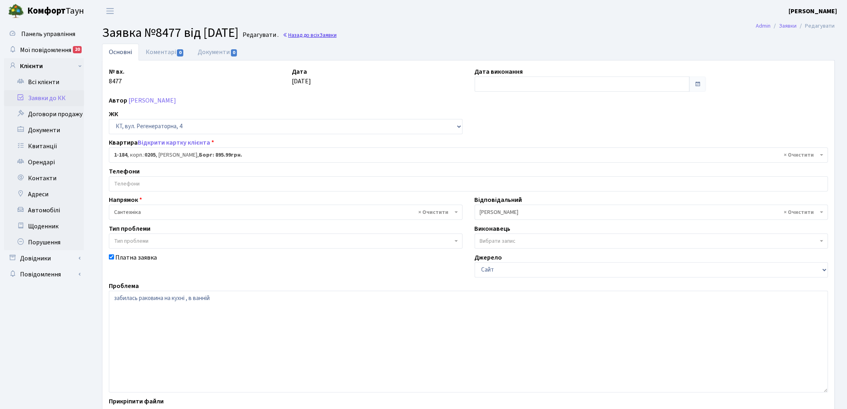
click at [322, 33] on link "Назад до всіх Заявки" at bounding box center [310, 35] width 54 height 8
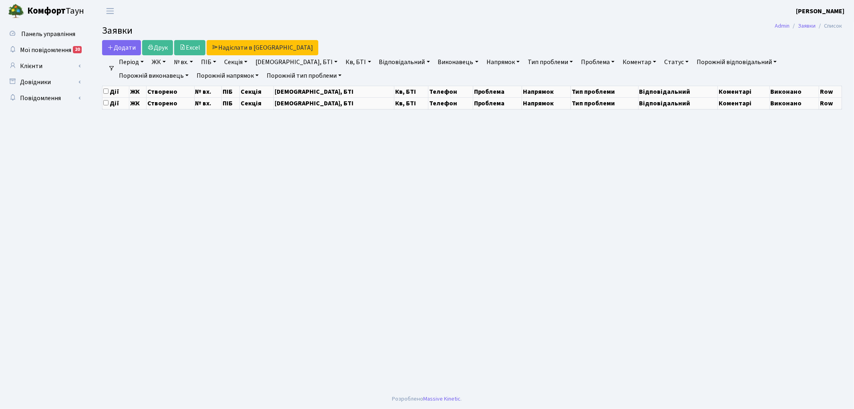
select select "25"
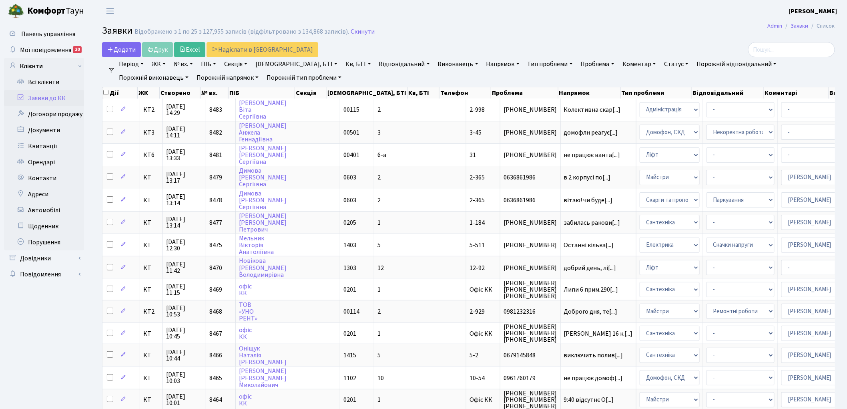
click at [342, 66] on link "Кв, БТІ" at bounding box center [358, 64] width 32 height 14
type input "2-998"
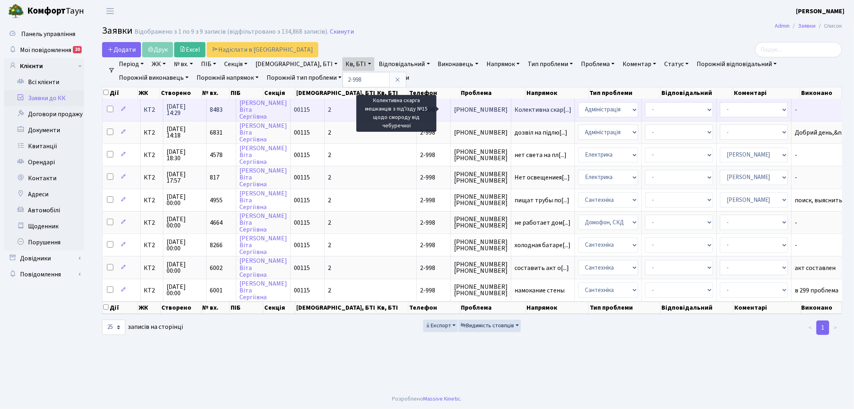
click at [515, 110] on span "Колективна скар[...]" at bounding box center [543, 109] width 57 height 9
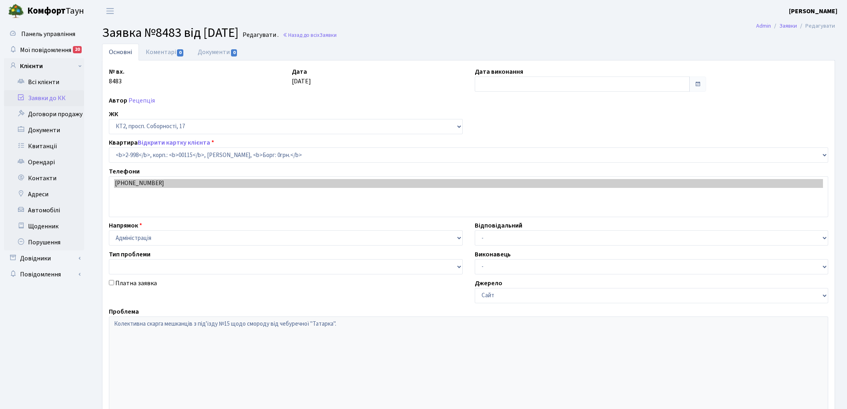
select select "12609"
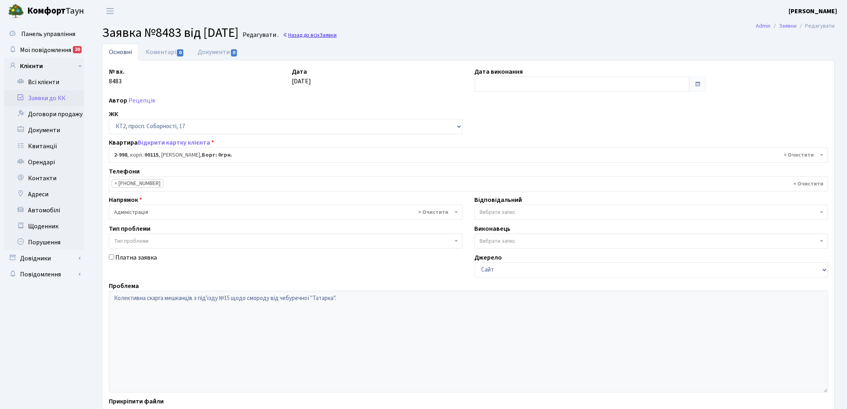
click at [328, 36] on link "Назад до всіх Заявки" at bounding box center [310, 35] width 54 height 8
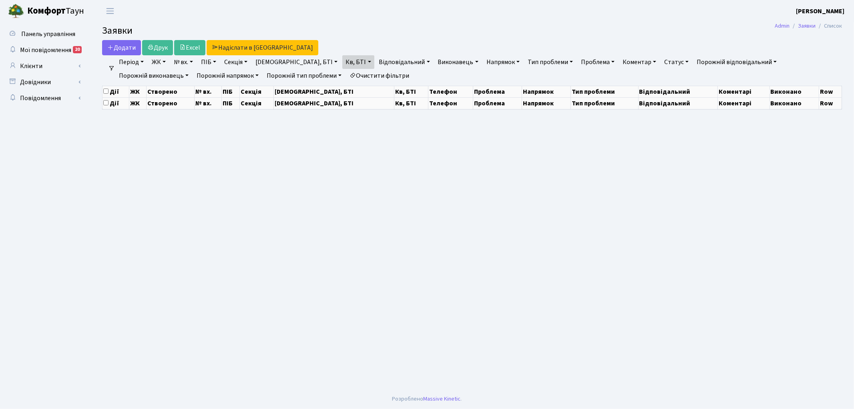
select select "25"
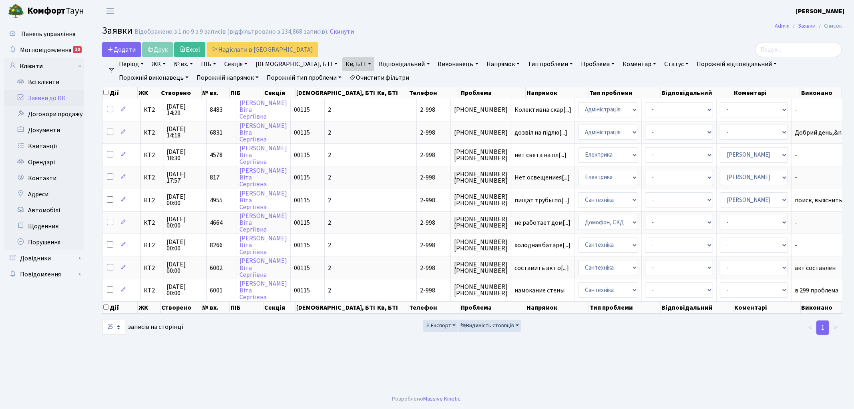
click at [346, 76] on link "Очистити фільтри" at bounding box center [379, 78] width 66 height 14
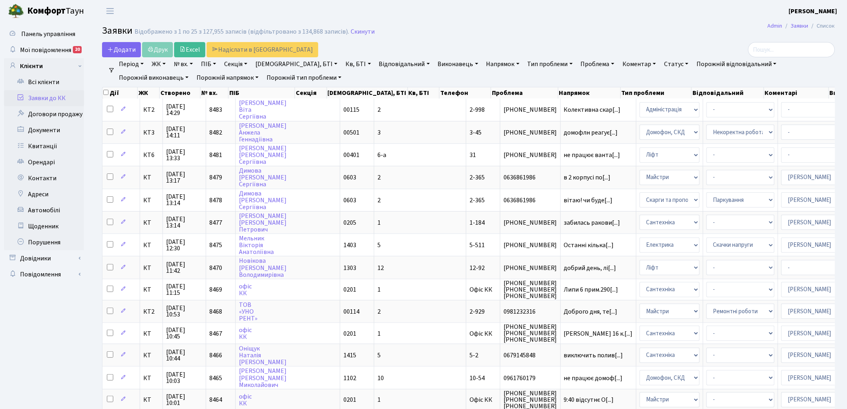
click at [342, 65] on link "Кв, БТІ" at bounding box center [358, 64] width 32 height 14
click at [394, 82] on icon at bounding box center [397, 79] width 6 height 6
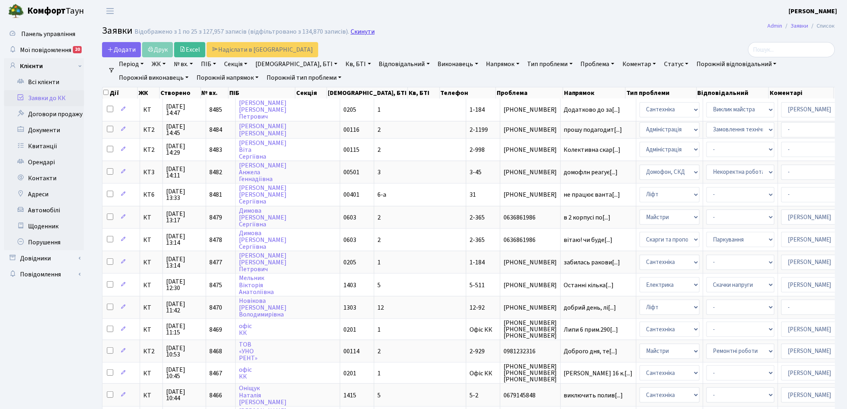
click at [358, 31] on link "Скинути" at bounding box center [363, 32] width 24 height 8
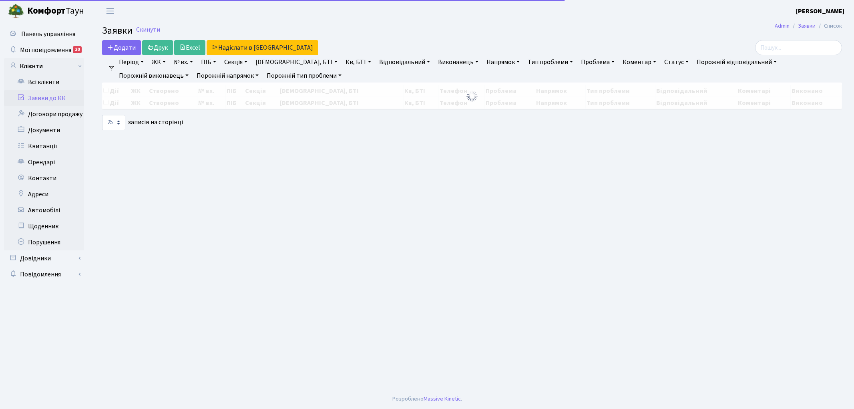
select select "25"
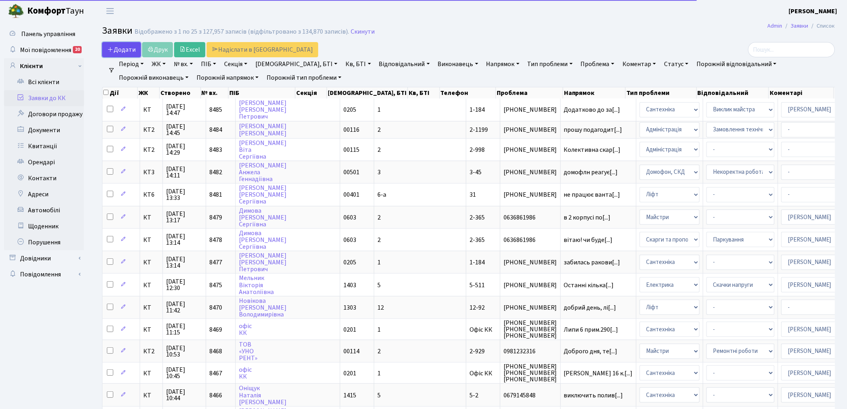
click at [120, 47] on span "Додати" at bounding box center [121, 49] width 28 height 9
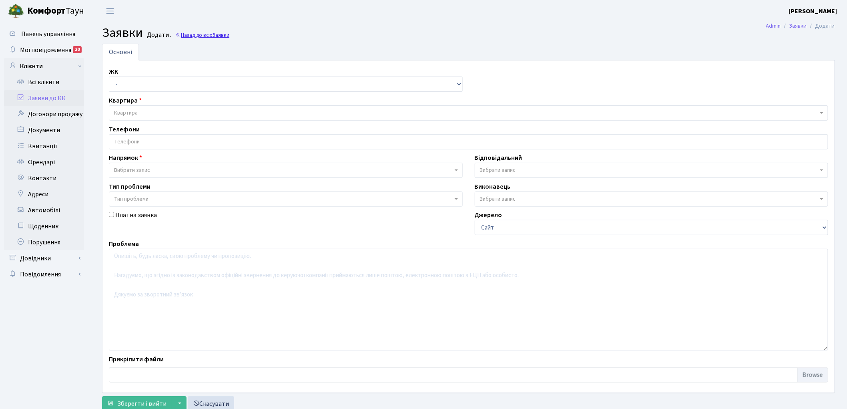
click at [211, 35] on link "Назад до всіх Заявки" at bounding box center [202, 35] width 54 height 8
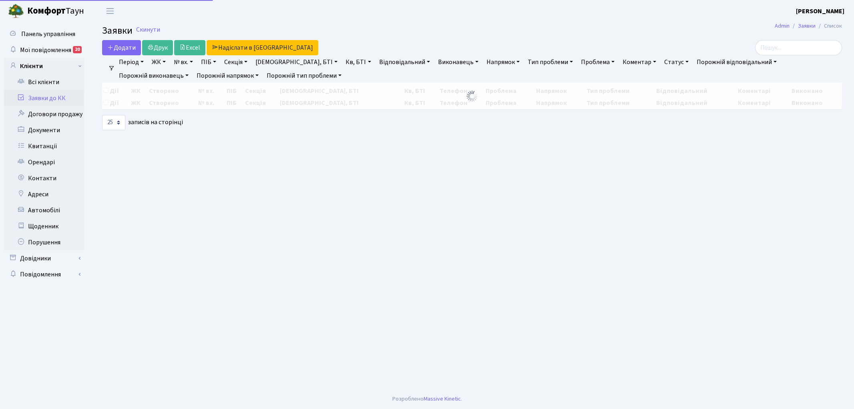
select select "25"
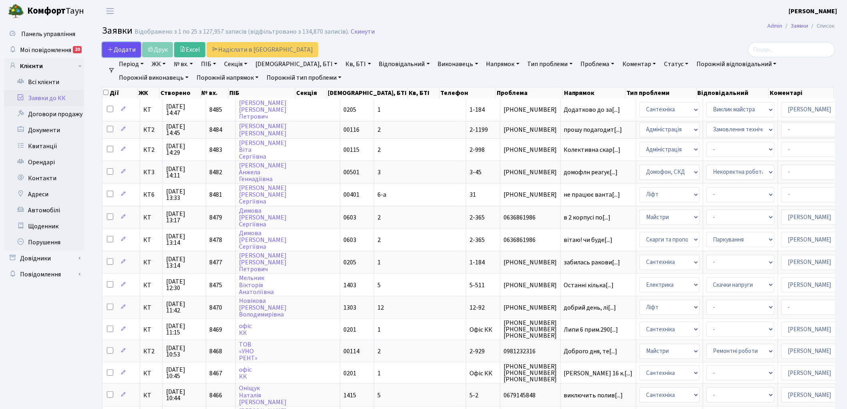
click at [115, 45] on span "Додати" at bounding box center [121, 49] width 28 height 9
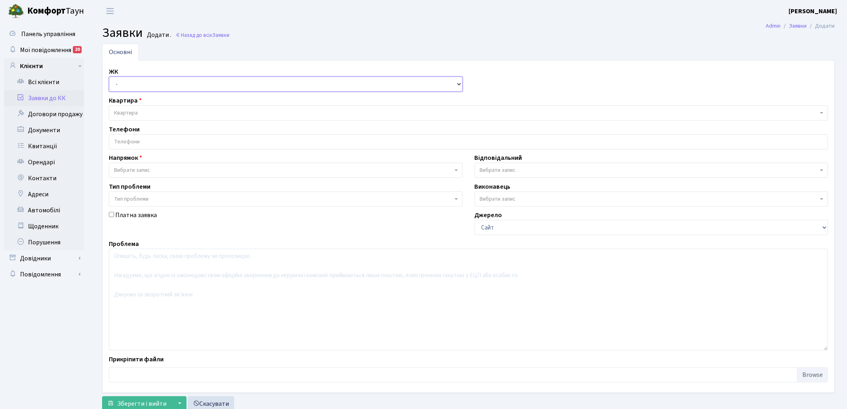
click at [137, 86] on select "- КТ, вул. Регенераторна, 4 КТ2, просп. [STREET_ADDRESS] [STREET_ADDRESS] [PERS…" at bounding box center [286, 83] width 354 height 15
select select "295"
click at [109, 76] on select "- КТ, вул. Регенераторна, 4 КТ2, просп. [STREET_ADDRESS] [STREET_ADDRESS] [PERS…" at bounding box center [286, 83] width 354 height 15
select select
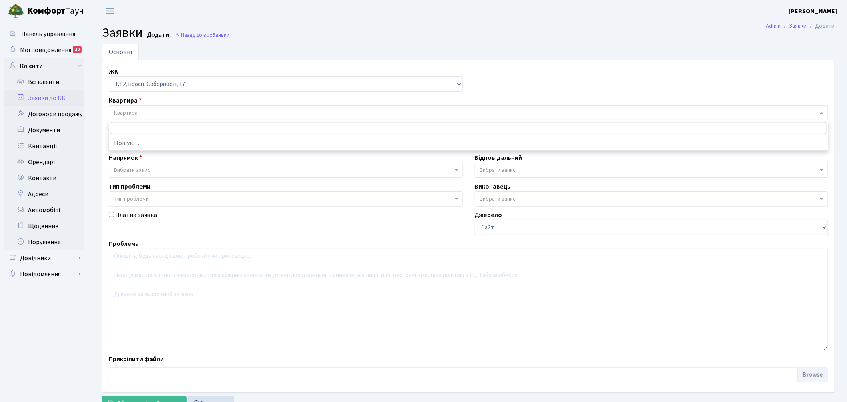
click at [147, 111] on span "Квартира" at bounding box center [466, 113] width 704 height 8
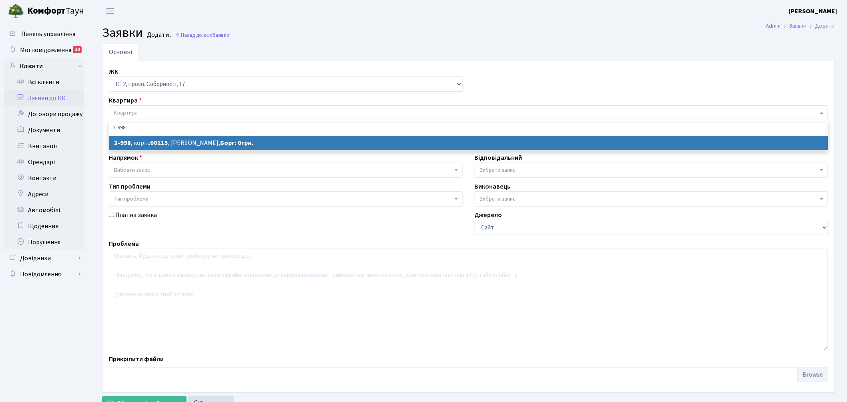
type input "2-998"
select select
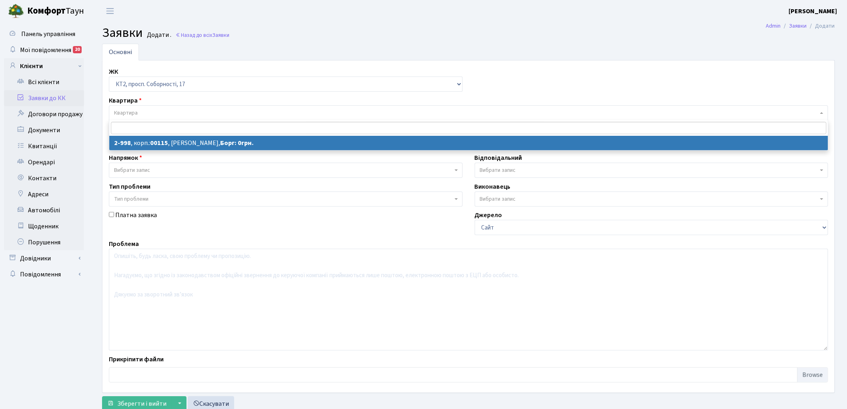
select select "12609"
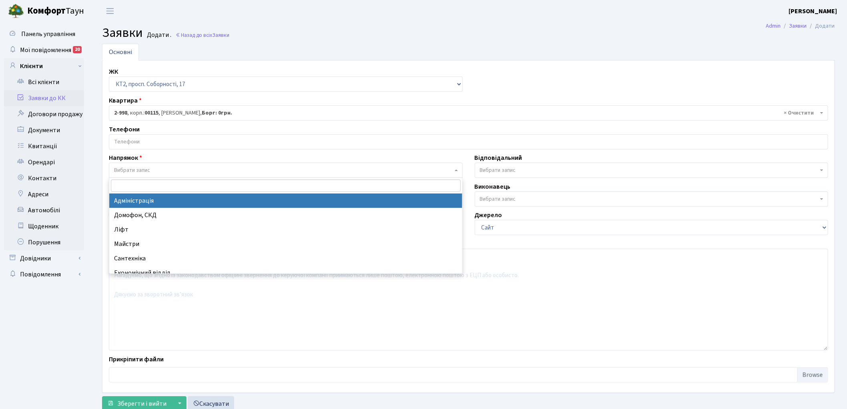
click at [138, 172] on span "Вибрати запис" at bounding box center [132, 170] width 36 height 8
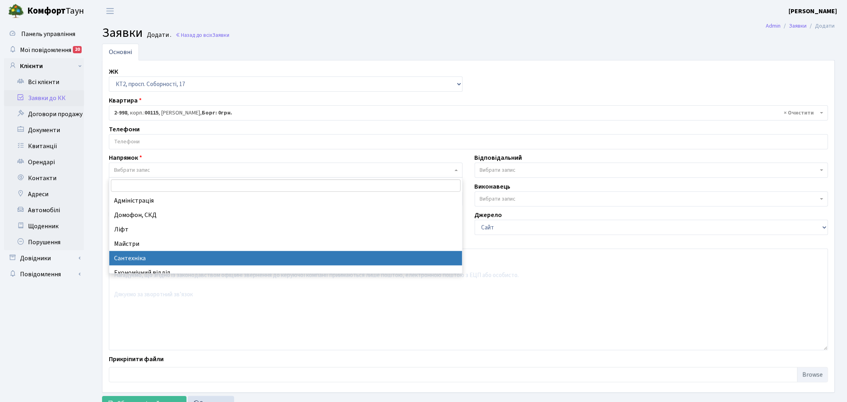
select select "2"
select select
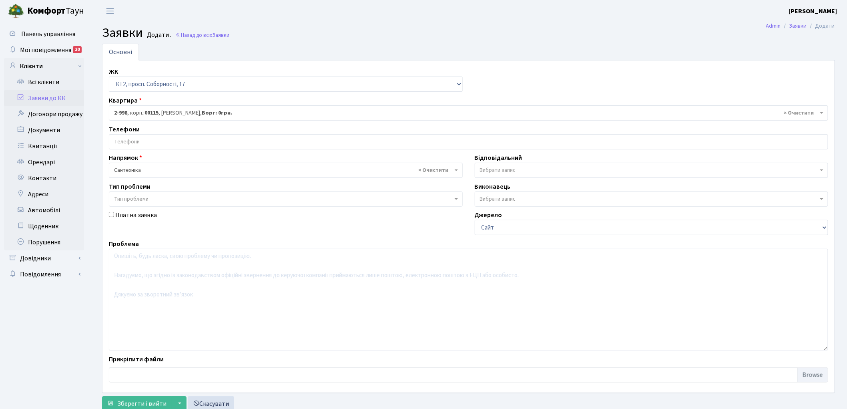
click at [517, 168] on span "Вибрати запис" at bounding box center [649, 170] width 339 height 8
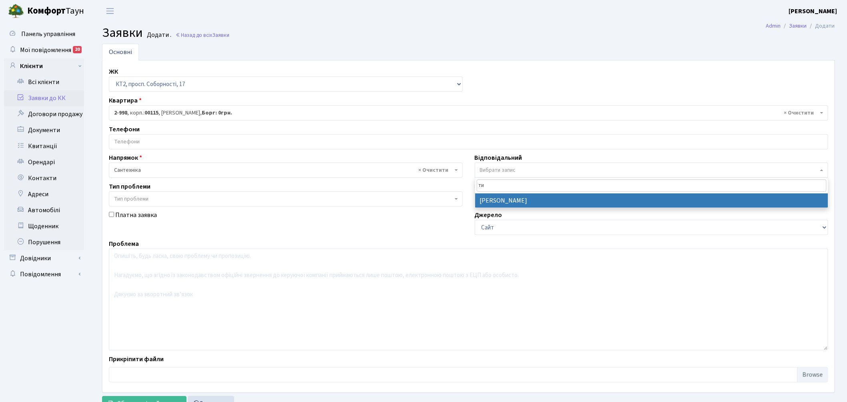
type input "ти"
select select "67"
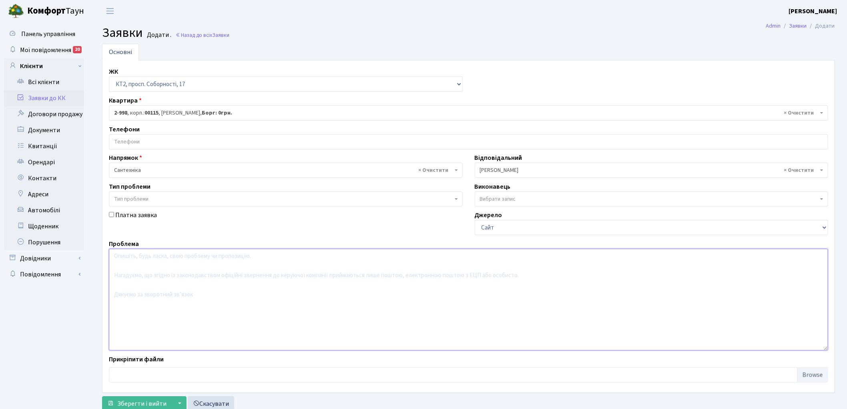
click at [185, 287] on textarea at bounding box center [469, 300] width 720 height 102
type textarea "15 під, де укриття, капає труба"
click at [147, 139] on input "search" at bounding box center [468, 142] width 719 height 14
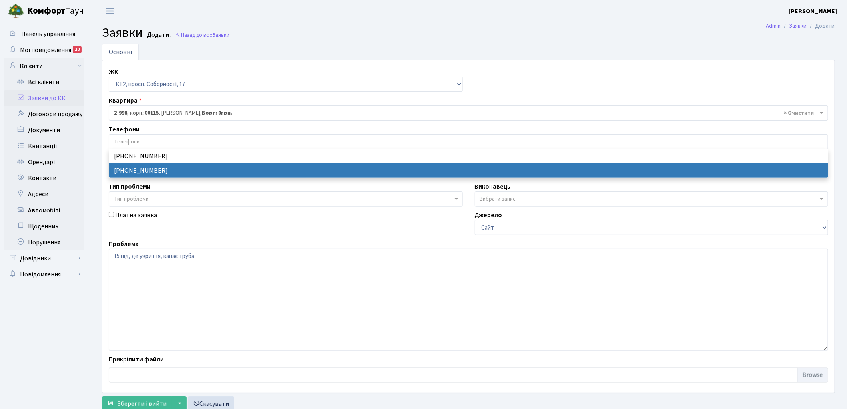
select select "28060"
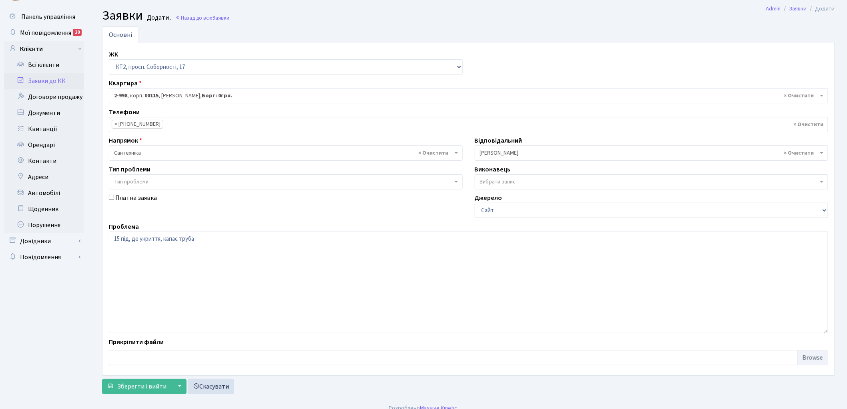
scroll to position [26, 0]
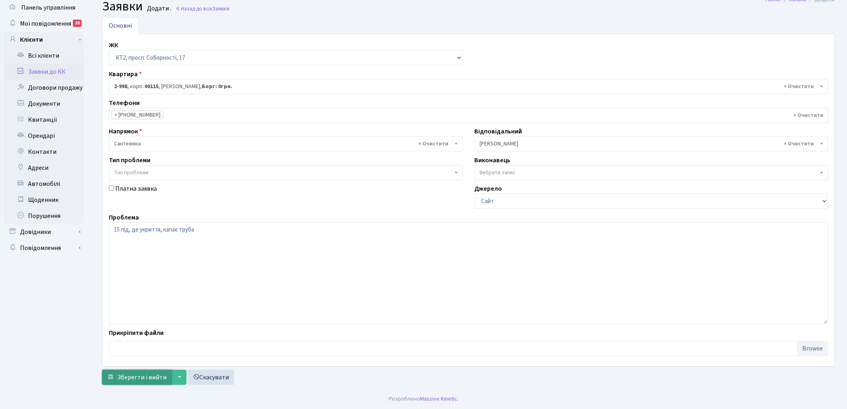
click at [131, 373] on span "Зберегти і вийти" at bounding box center [141, 377] width 49 height 9
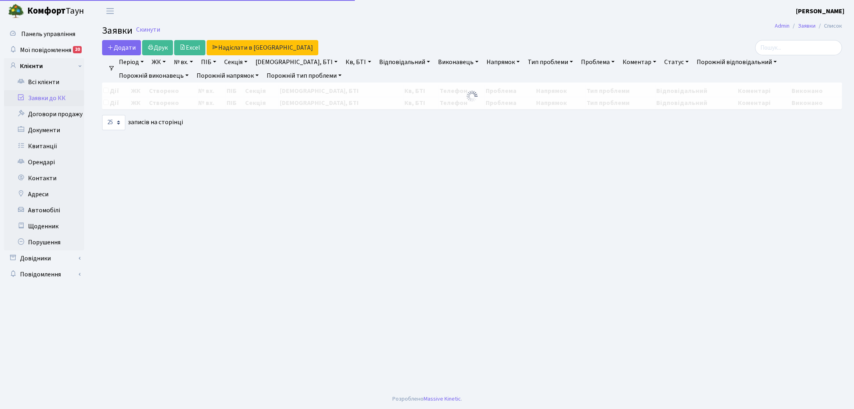
select select "25"
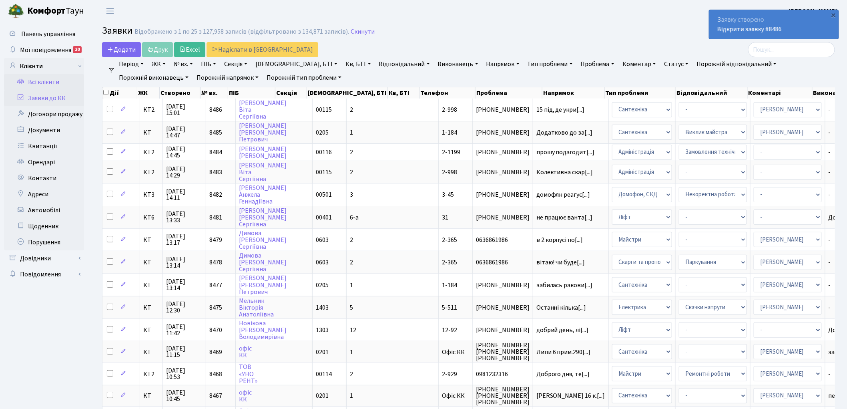
click at [44, 85] on link "Всі клієнти" at bounding box center [44, 82] width 80 height 16
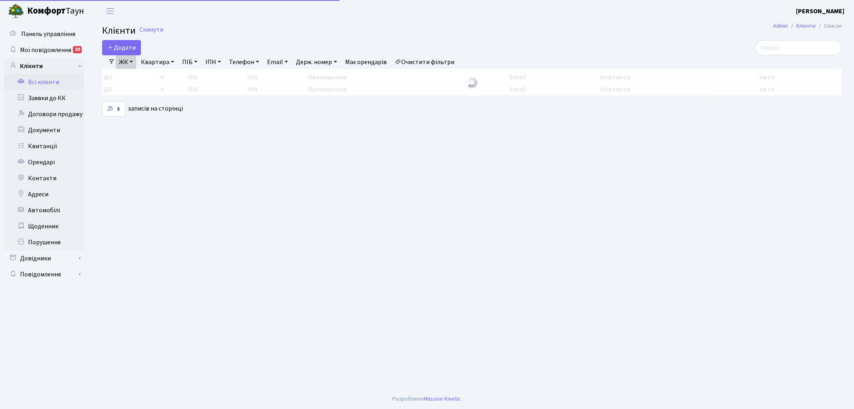
select select "25"
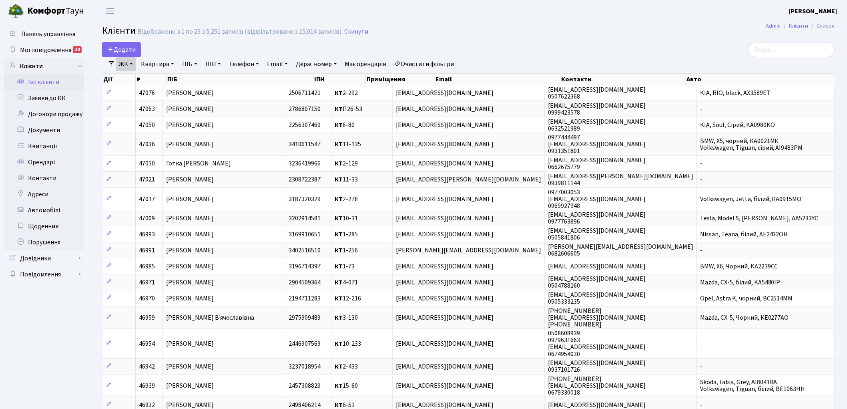
click at [125, 65] on link "ЖК" at bounding box center [126, 64] width 20 height 14
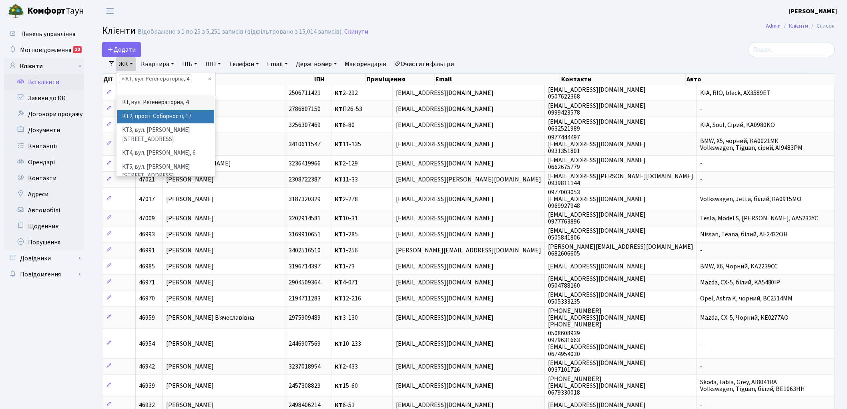
click at [186, 117] on li "КТ2, просп. Соборності, 17" at bounding box center [165, 117] width 97 height 14
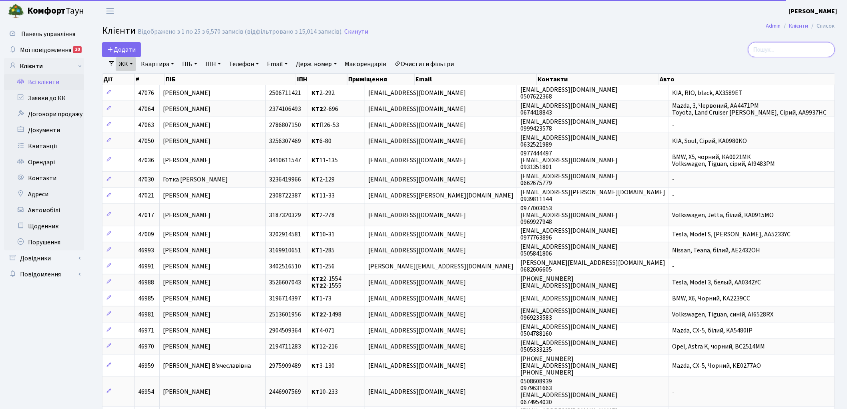
click at [802, 47] on input "search" at bounding box center [791, 49] width 87 height 15
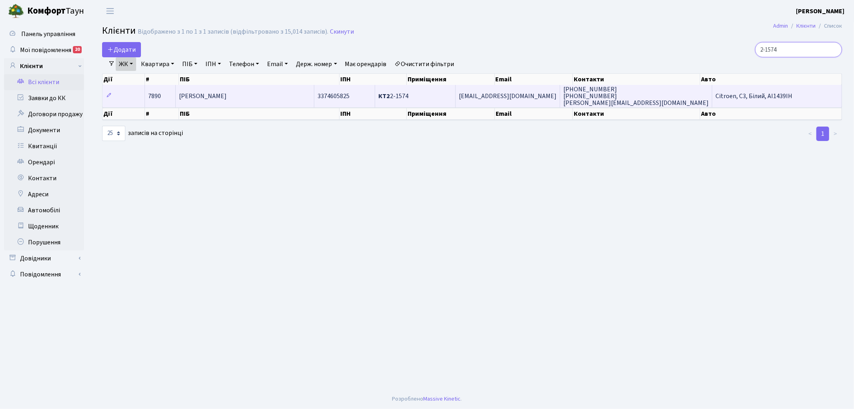
type input "2-1574"
click at [156, 94] on span "7890" at bounding box center [154, 96] width 13 height 9
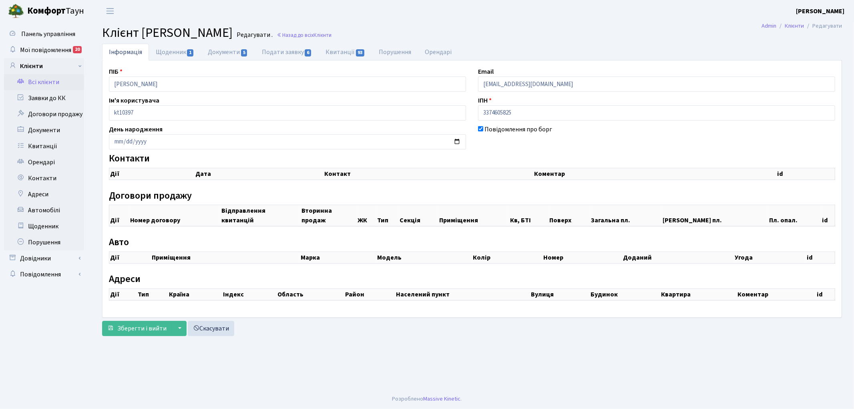
checkbox input "true"
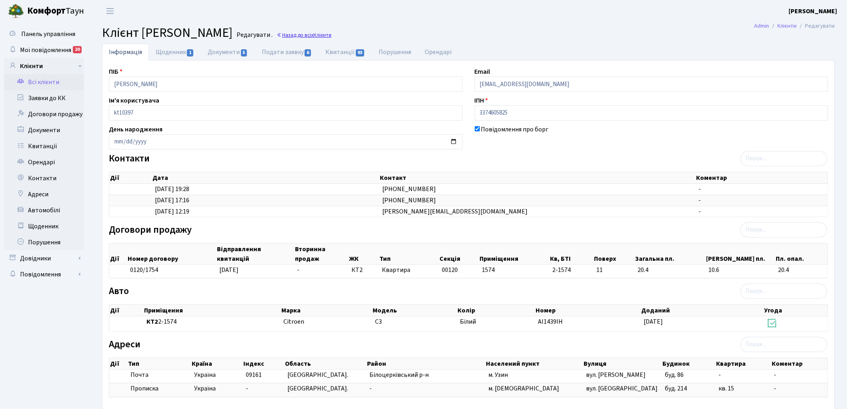
click at [332, 34] on link "Назад до всіх Клієнти" at bounding box center [304, 35] width 55 height 8
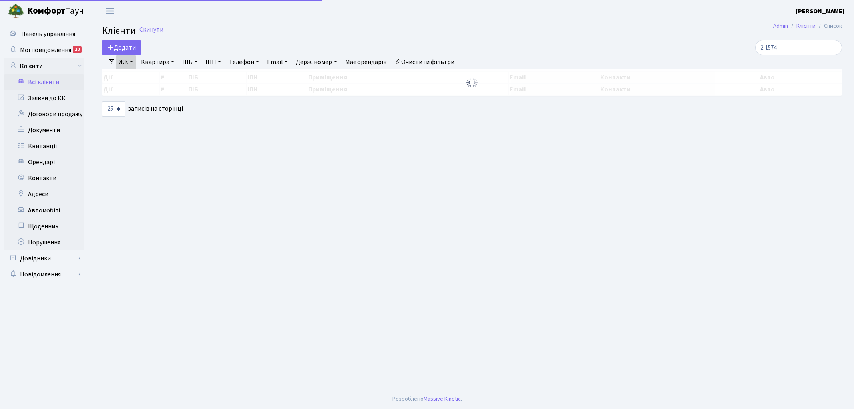
select select "25"
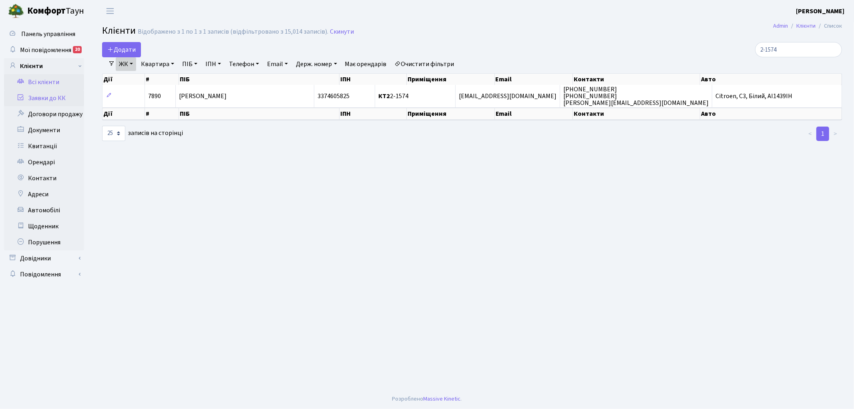
click at [59, 93] on link "Заявки до КК" at bounding box center [44, 98] width 80 height 16
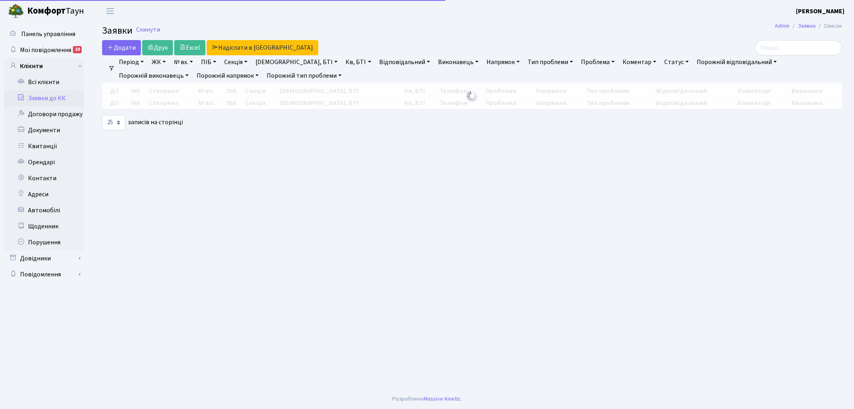
select select "25"
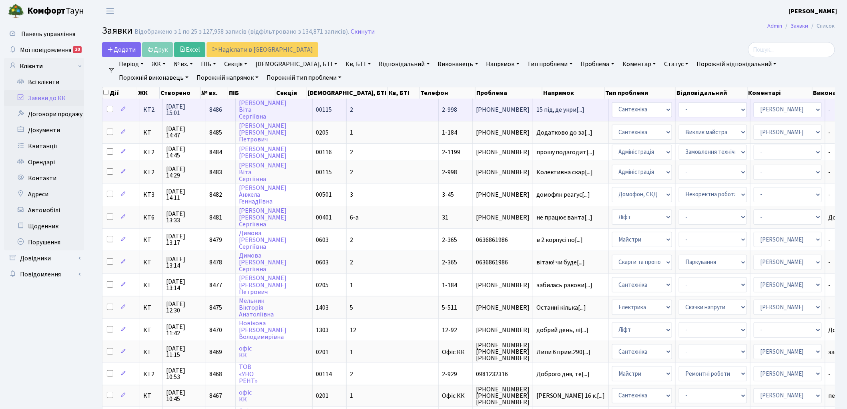
click at [214, 109] on span "8486" at bounding box center [215, 109] width 13 height 9
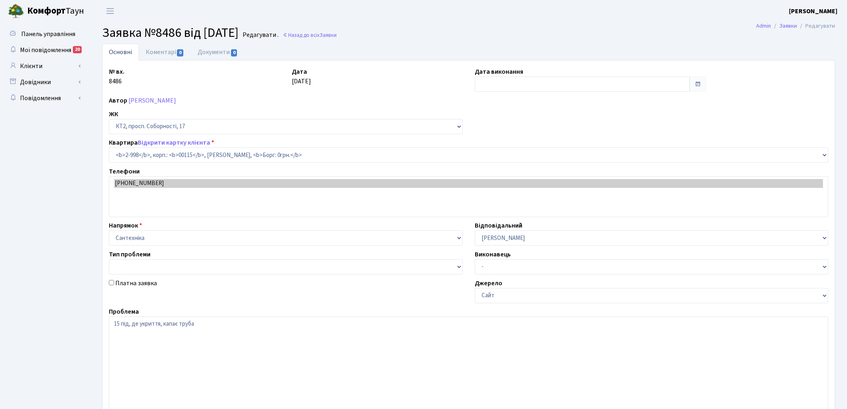
select select "12609"
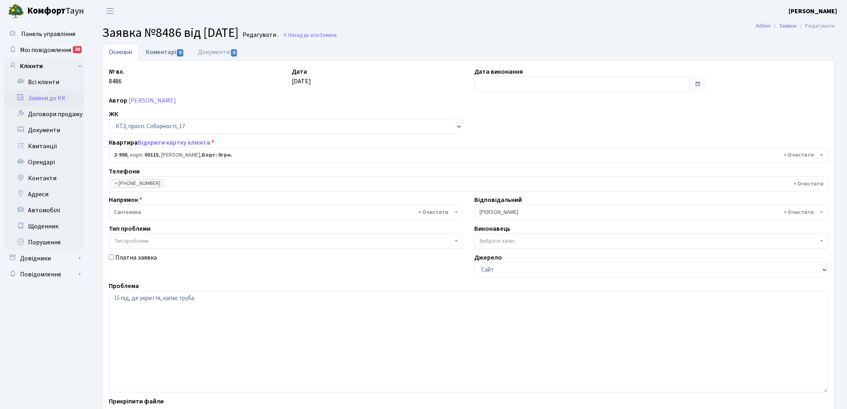
click at [161, 52] on link "Коментарі 0" at bounding box center [165, 52] width 52 height 16
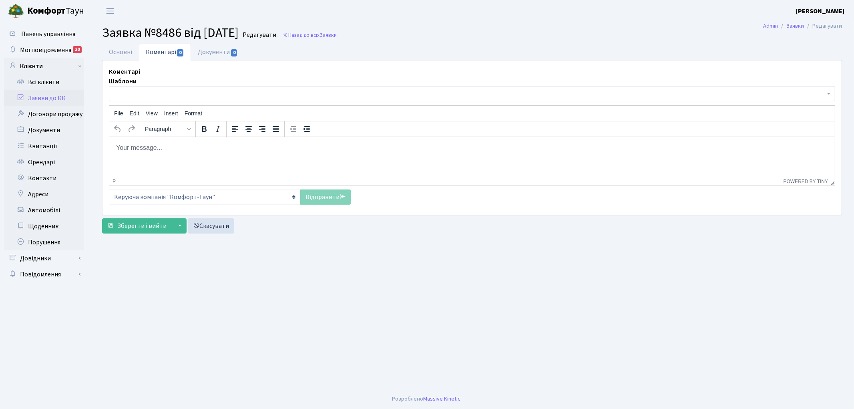
click at [176, 155] on html at bounding box center [472, 148] width 726 height 22
click at [308, 203] on link "Відправити" at bounding box center [325, 196] width 51 height 15
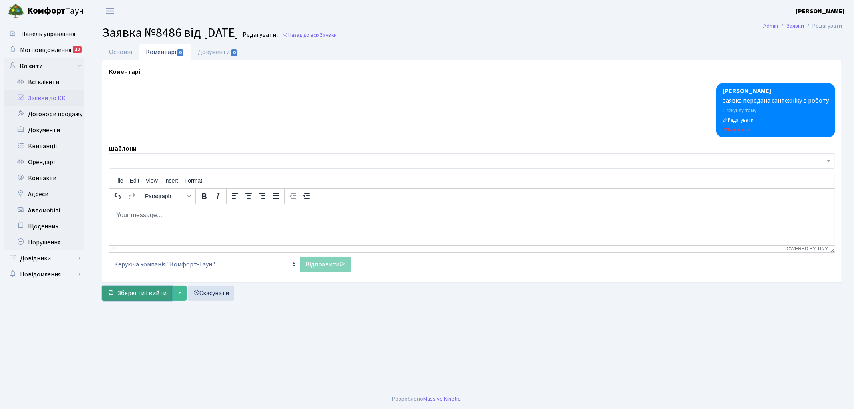
click at [127, 295] on span "Зберегти і вийти" at bounding box center [141, 293] width 49 height 9
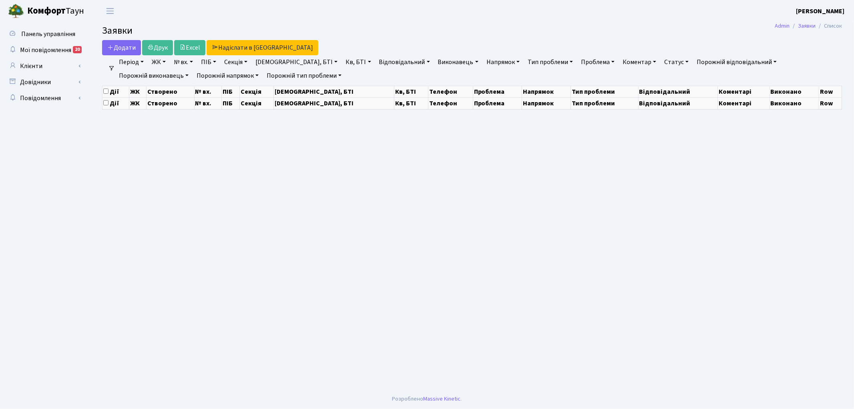
select select "25"
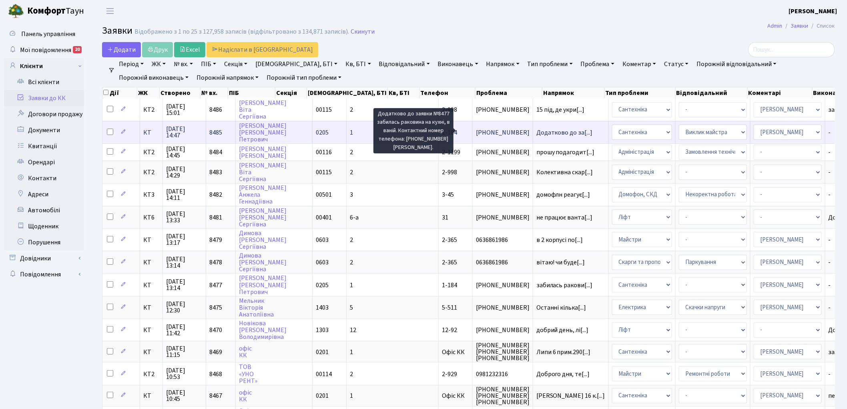
click at [537, 129] on span "Додатково до за[...]" at bounding box center [565, 132] width 56 height 9
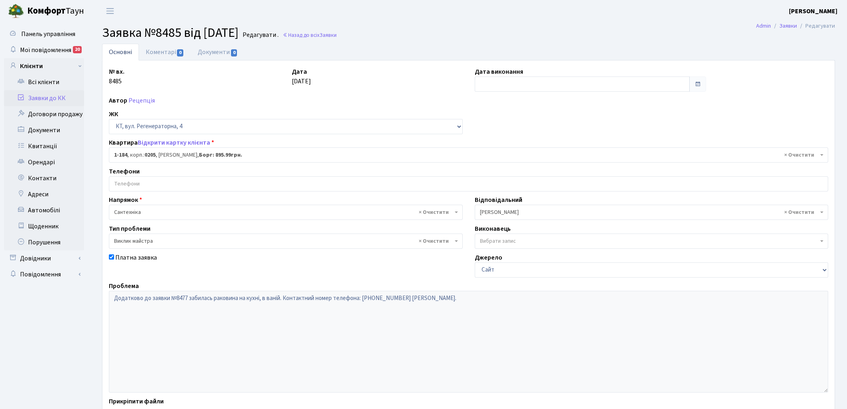
select select "184"
select select "29"
click at [149, 139] on link "Відкрити картку клієнта" at bounding box center [174, 142] width 72 height 9
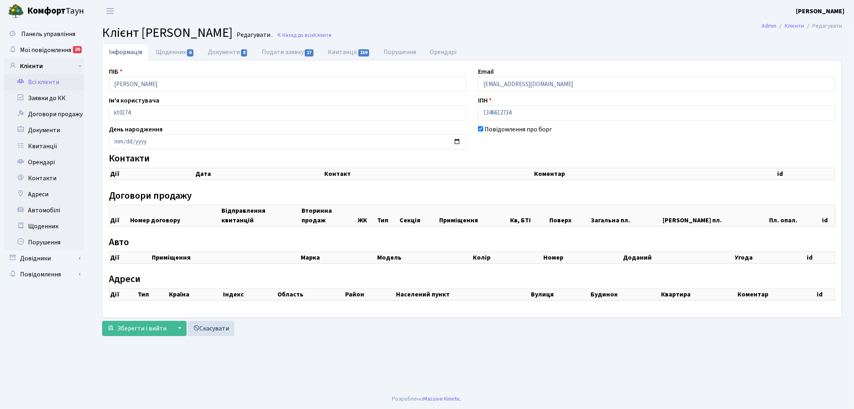
select select "25"
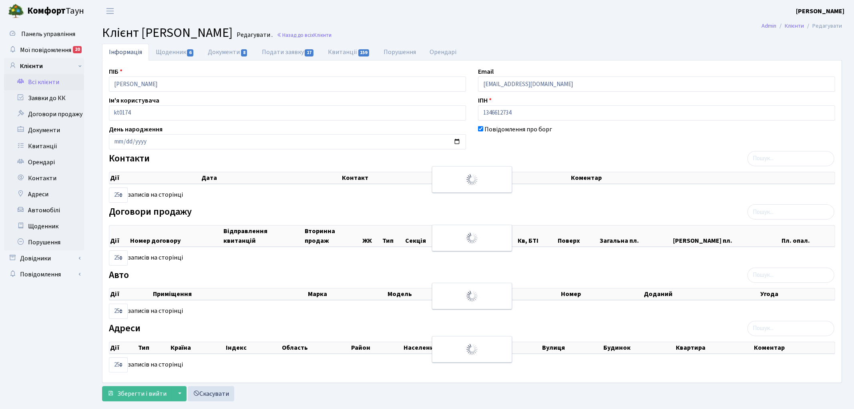
checkbox input "true"
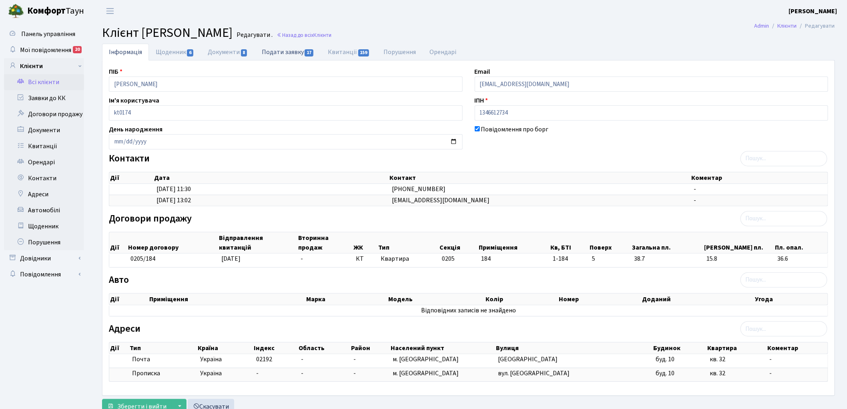
click at [289, 51] on link "Подати заявку 17" at bounding box center [288, 52] width 66 height 16
select select "25"
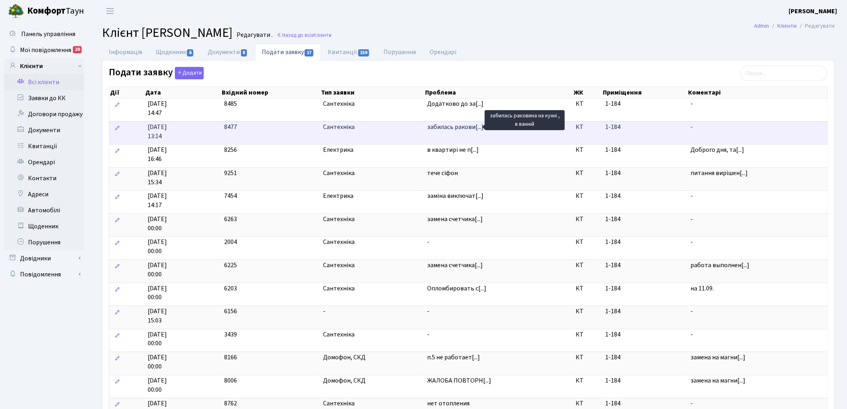
click at [436, 126] on span "забилась ракови[...]" at bounding box center [456, 127] width 56 height 9
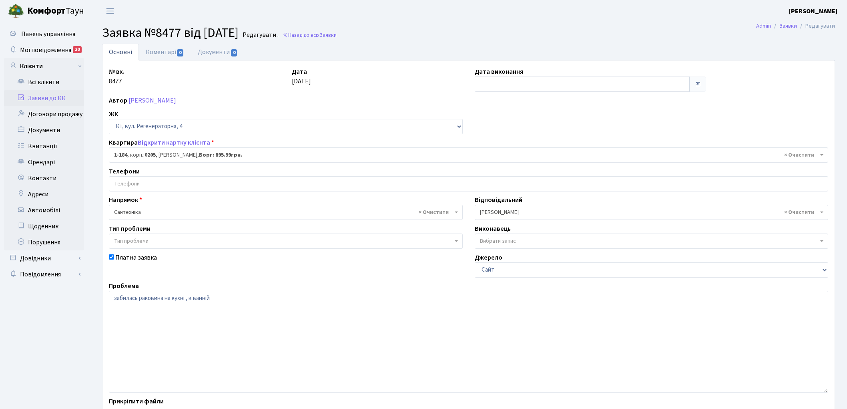
select select "184"
click at [328, 35] on link "Назад до всіх Заявки" at bounding box center [310, 35] width 54 height 8
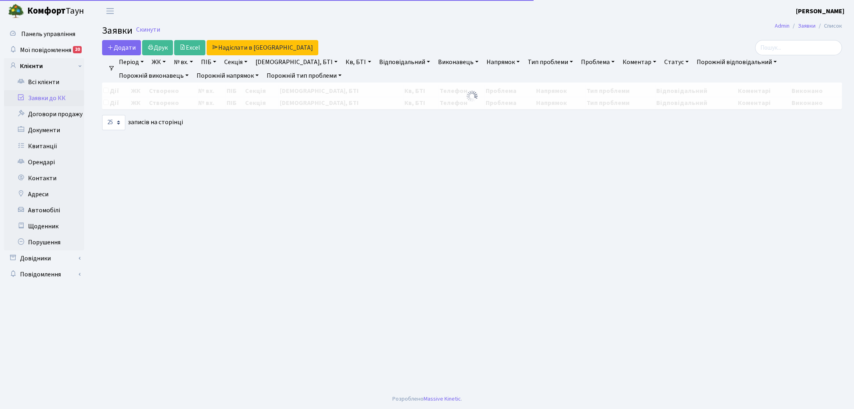
select select "25"
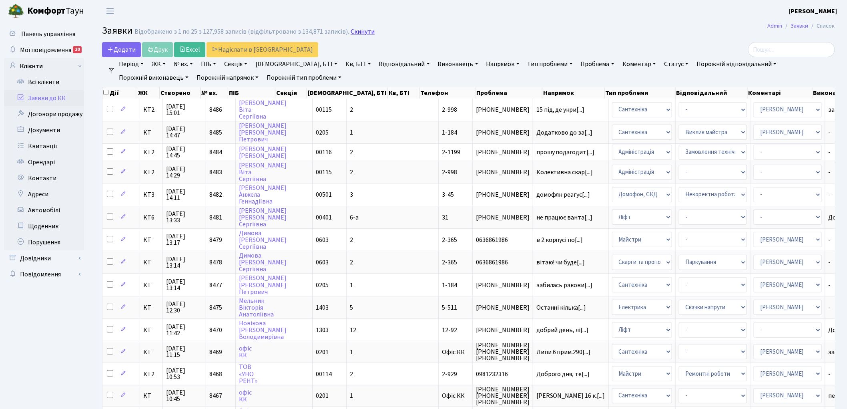
click at [356, 32] on link "Скинути" at bounding box center [363, 32] width 24 height 8
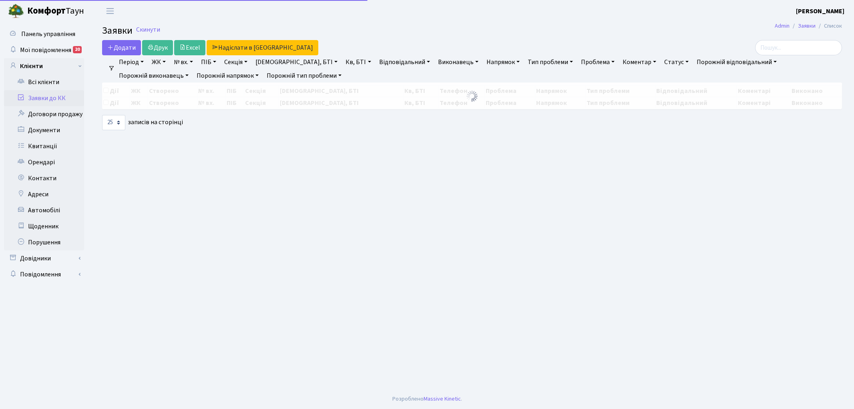
select select "25"
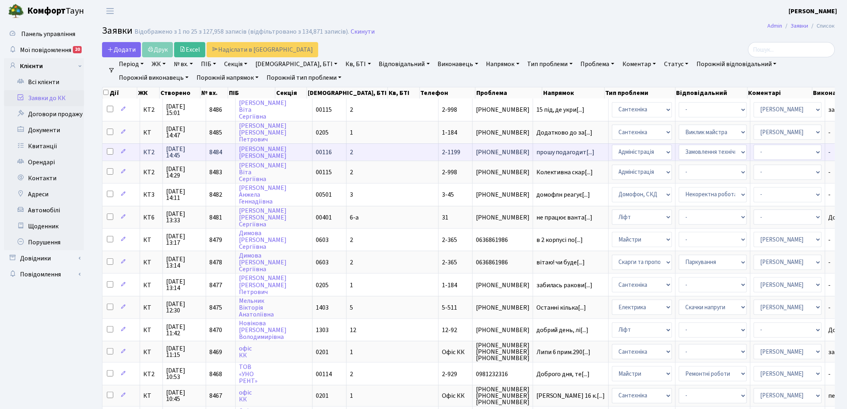
click at [216, 148] on span "8484" at bounding box center [215, 152] width 13 height 9
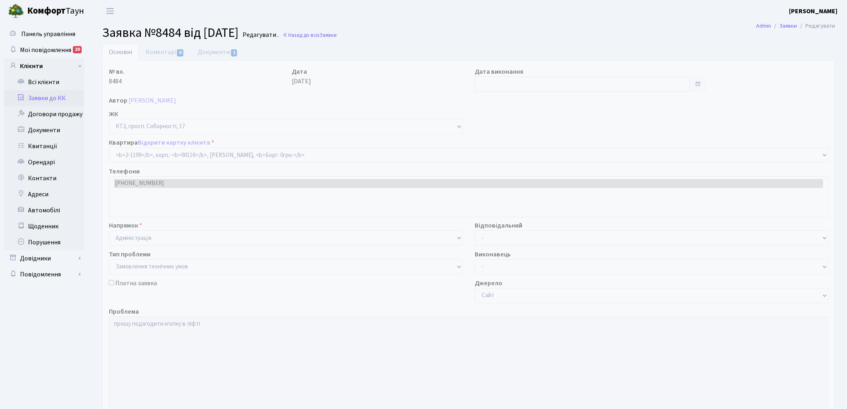
select select "12814"
select select "15"
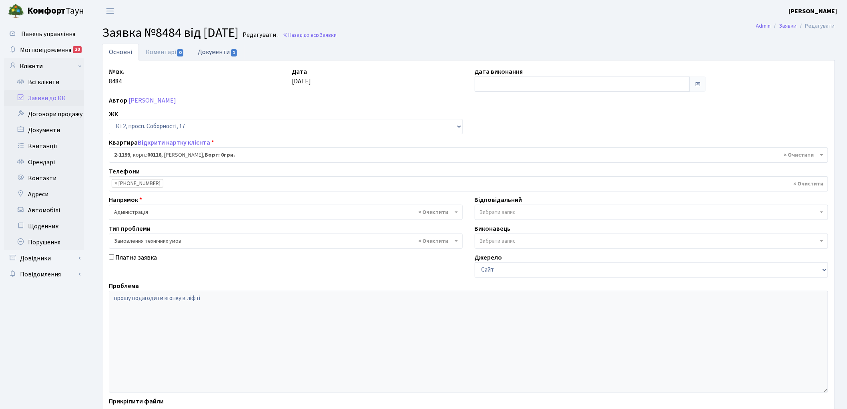
click at [208, 52] on link "Документи 1" at bounding box center [218, 52] width 54 height 16
select select "25"
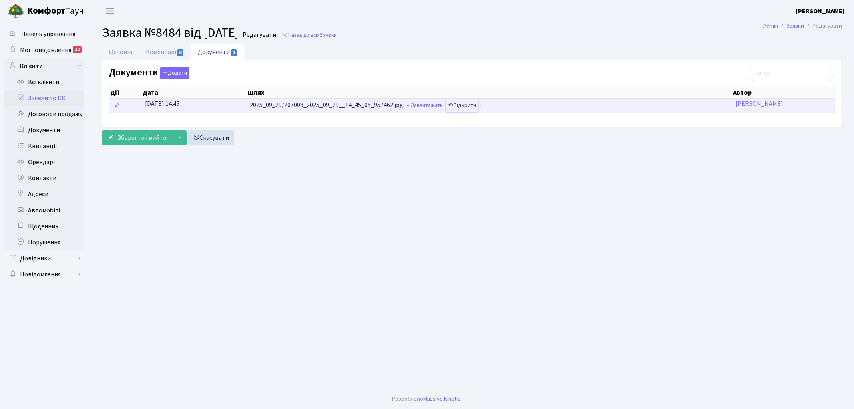
click at [465, 105] on link "Відкрити" at bounding box center [462, 105] width 32 height 12
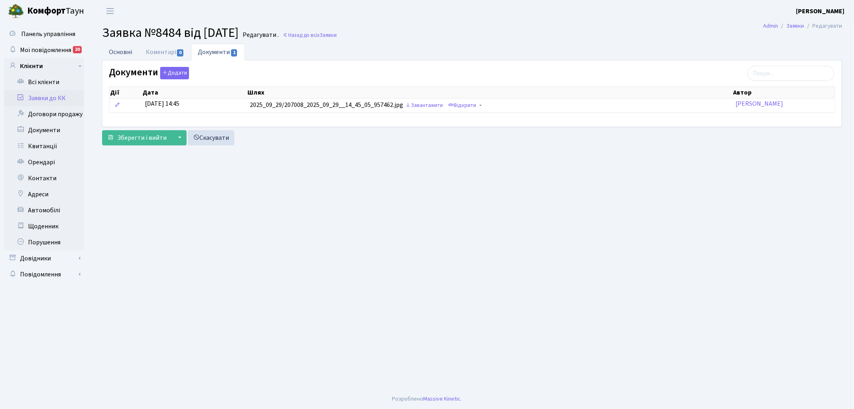
click at [115, 50] on link "Основні" at bounding box center [120, 52] width 37 height 16
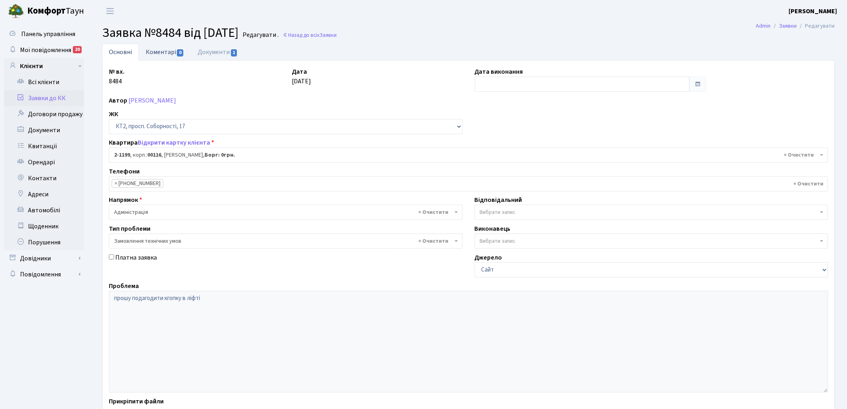
click at [166, 51] on link "Коментарі 0" at bounding box center [165, 52] width 52 height 16
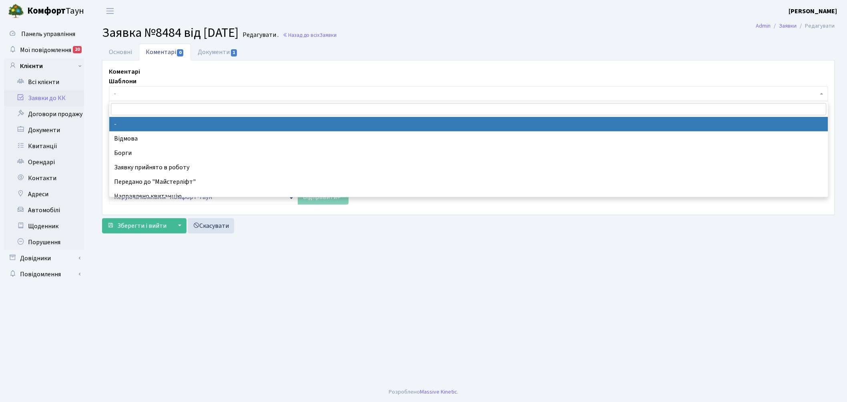
click at [162, 94] on span "-" at bounding box center [466, 94] width 704 height 8
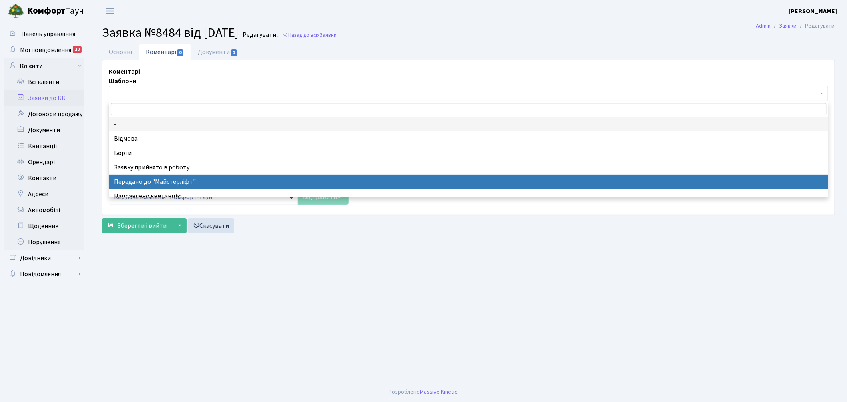
drag, startPoint x: 173, startPoint y: 181, endPoint x: 183, endPoint y: 190, distance: 13.6
select select "9"
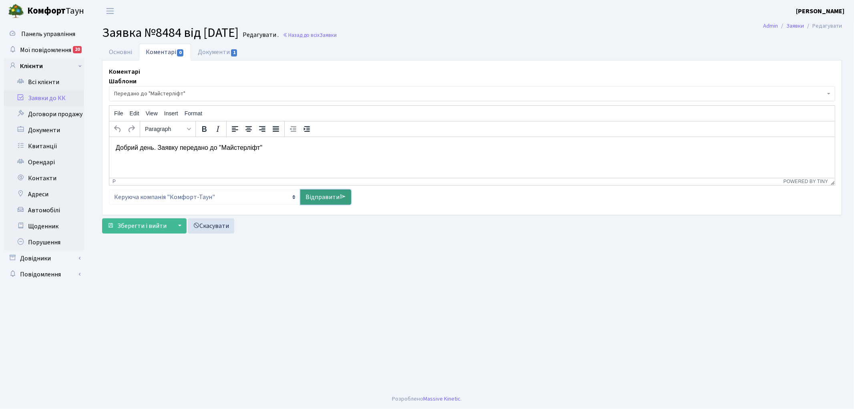
click at [318, 197] on link "Відправити" at bounding box center [325, 196] width 51 height 15
select select
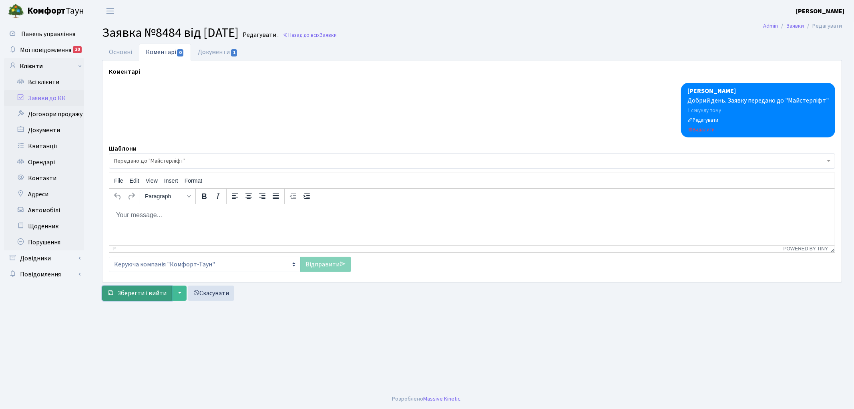
click at [129, 291] on span "Зберегти і вийти" at bounding box center [141, 293] width 49 height 9
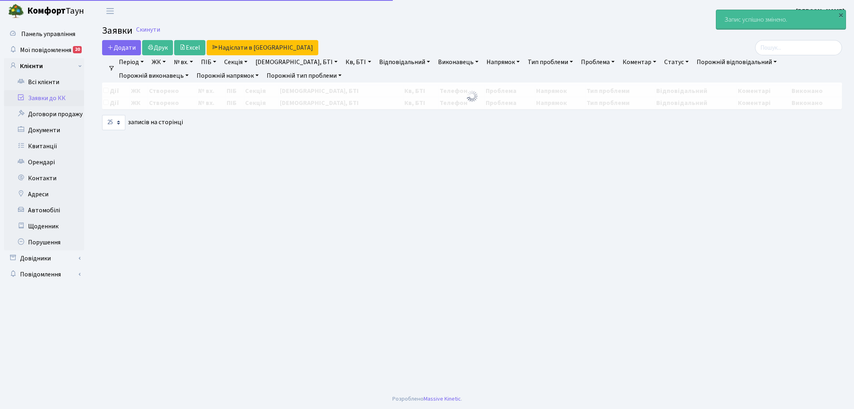
select select "25"
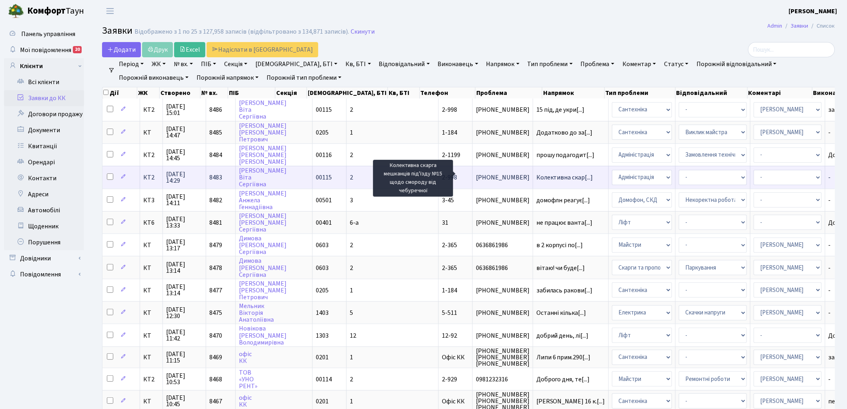
click at [537, 176] on span "Колективна скар[...]" at bounding box center [565, 177] width 57 height 9
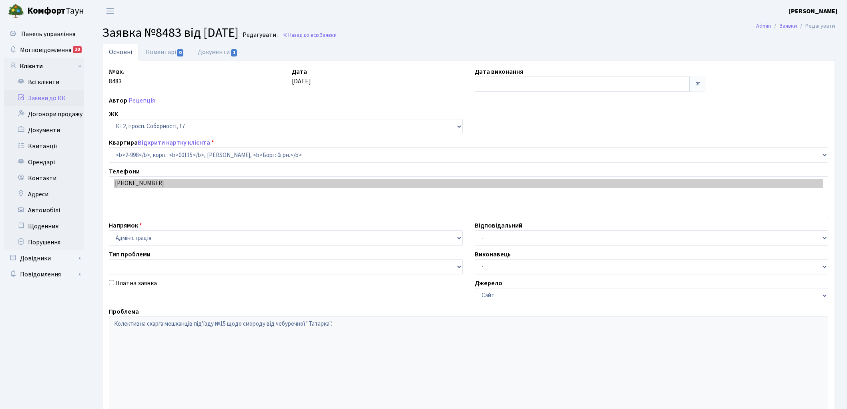
select select "12609"
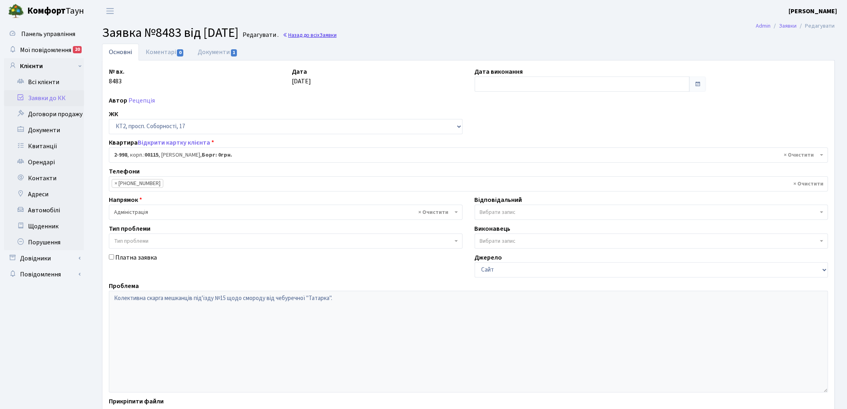
click at [335, 36] on link "Назад до всіх Заявки" at bounding box center [310, 35] width 54 height 8
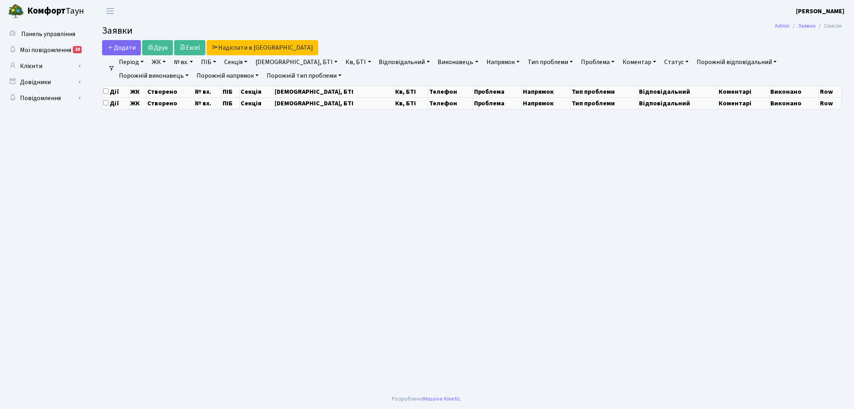
select select "25"
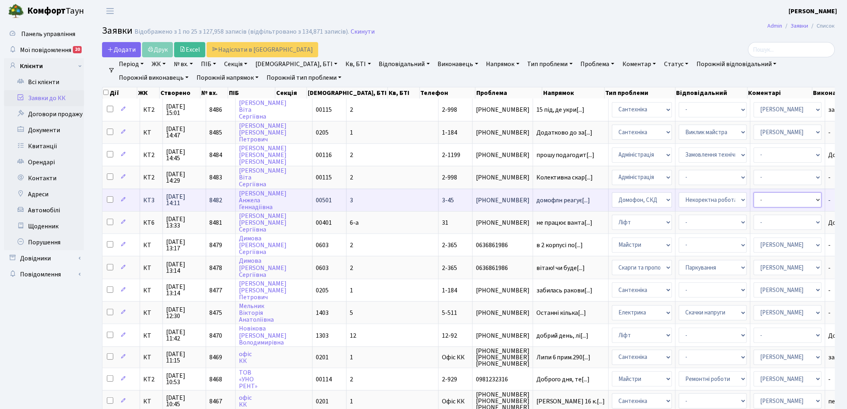
click at [754, 193] on select "- Адміністратор ЖК ДП Адміністратор ЖК КТ Адміністратор ЖК СП Вижул В. В. Горді…" at bounding box center [788, 199] width 68 height 15
select select "22"
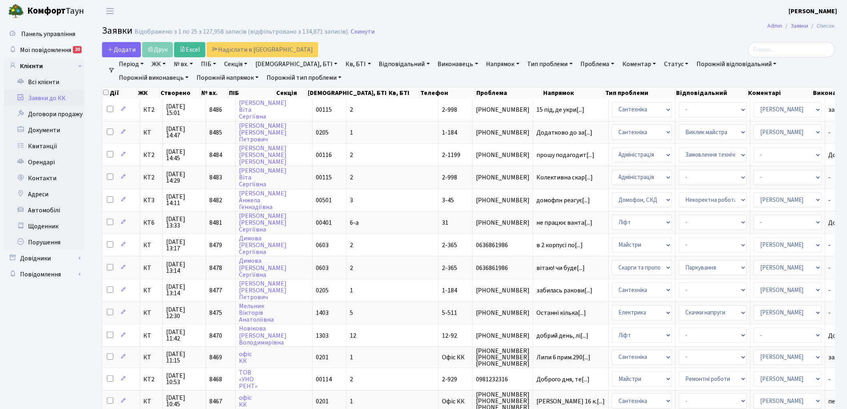
click at [483, 64] on link "Напрямок" at bounding box center [503, 64] width 40 height 14
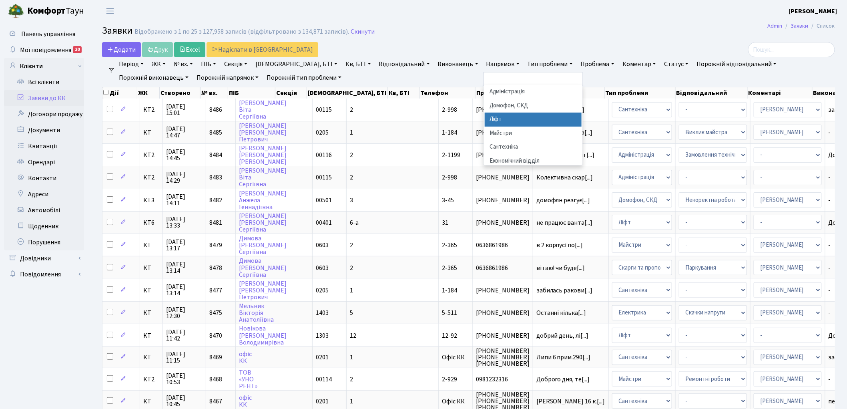
click at [485, 114] on li "Ліфт" at bounding box center [533, 120] width 97 height 14
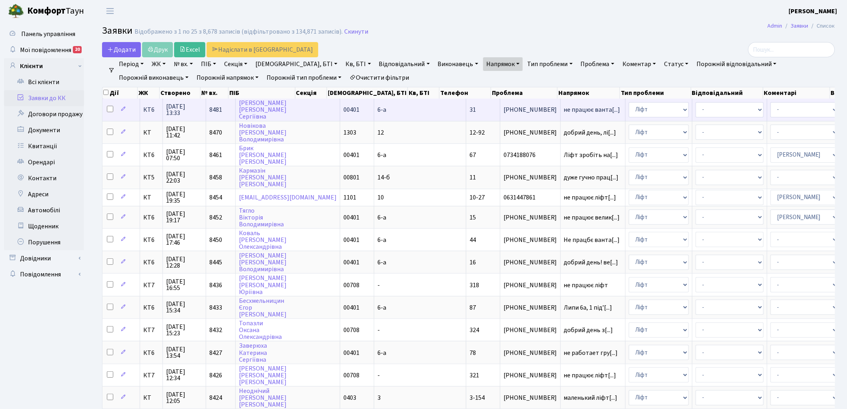
click at [214, 109] on span "8481" at bounding box center [215, 109] width 13 height 9
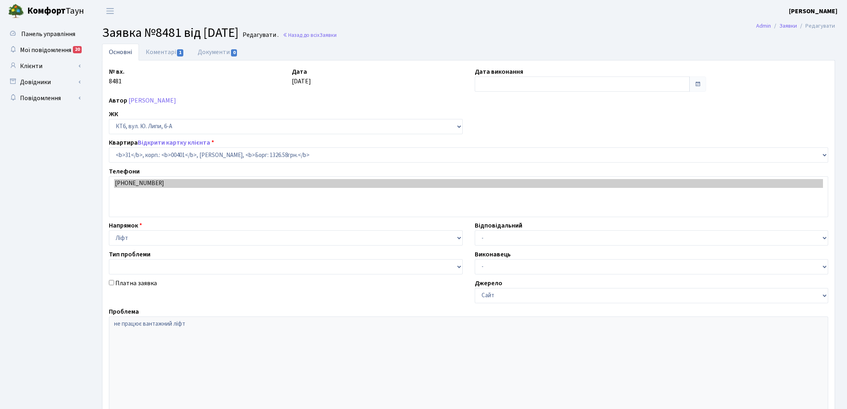
select select "17123"
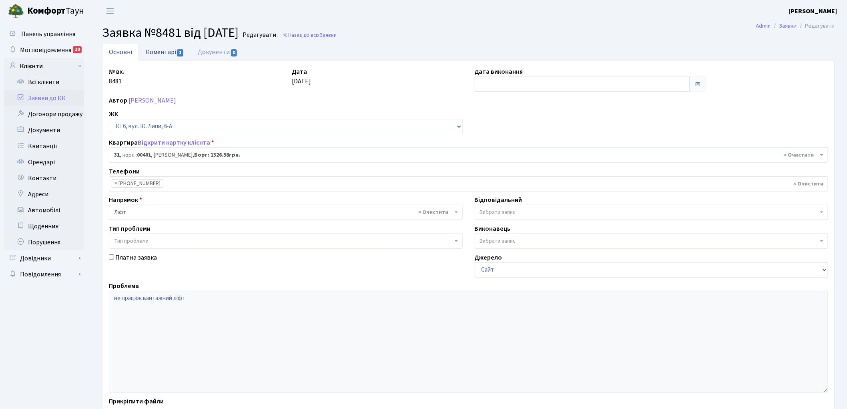
click at [159, 52] on link "Коментарі 1" at bounding box center [165, 52] width 52 height 16
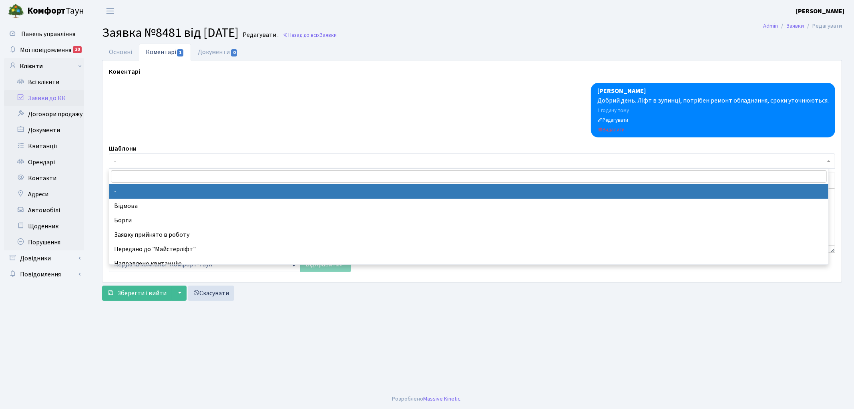
click at [195, 163] on span "-" at bounding box center [469, 161] width 711 height 8
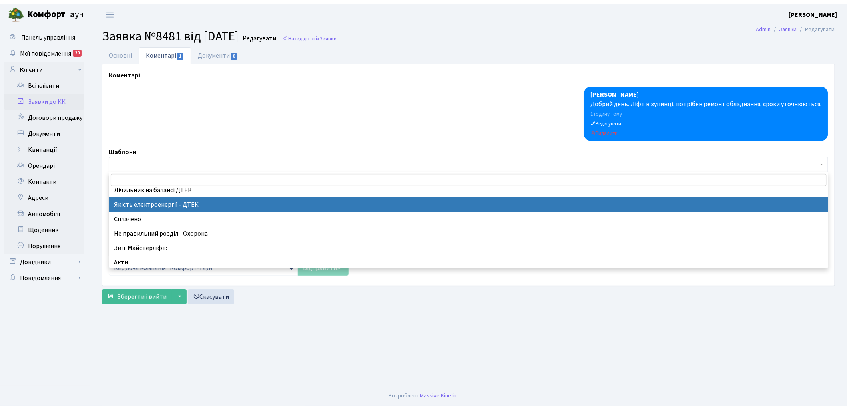
scroll to position [178, 0]
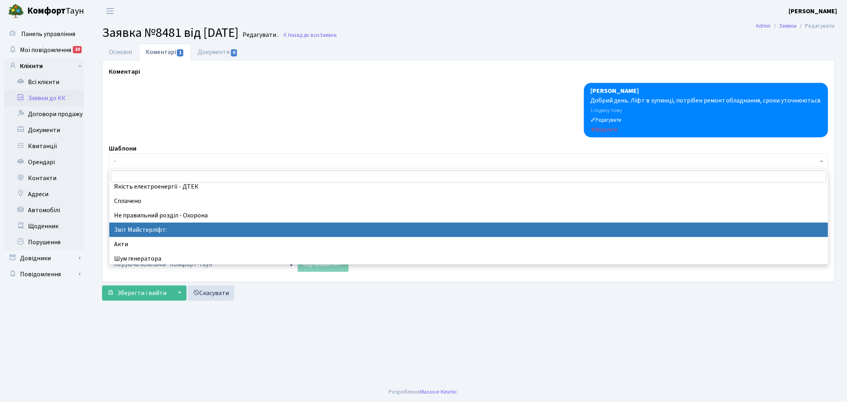
select select "37"
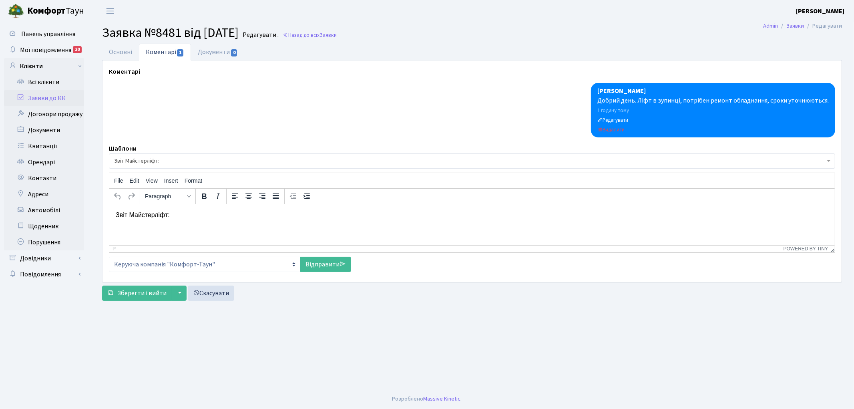
click at [195, 218] on p "Звіт Майстерліфт:" at bounding box center [471, 214] width 713 height 9
click at [313, 263] on link "Відправити" at bounding box center [325, 264] width 51 height 15
select select
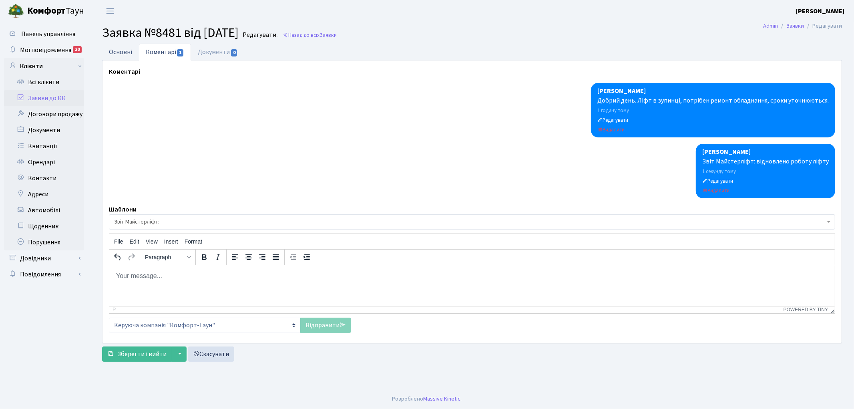
click at [122, 50] on link "Основні" at bounding box center [120, 52] width 37 height 16
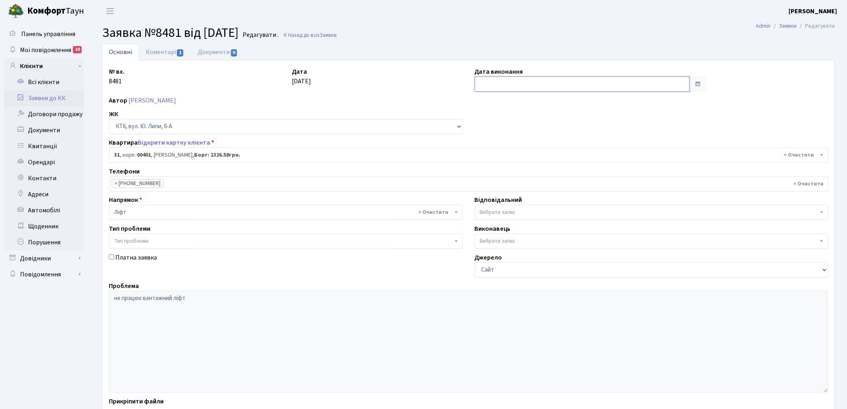
click at [490, 82] on input "text" at bounding box center [582, 83] width 215 height 15
click at [481, 183] on td "29" at bounding box center [483, 185] width 12 height 12
type input "[DATE]"
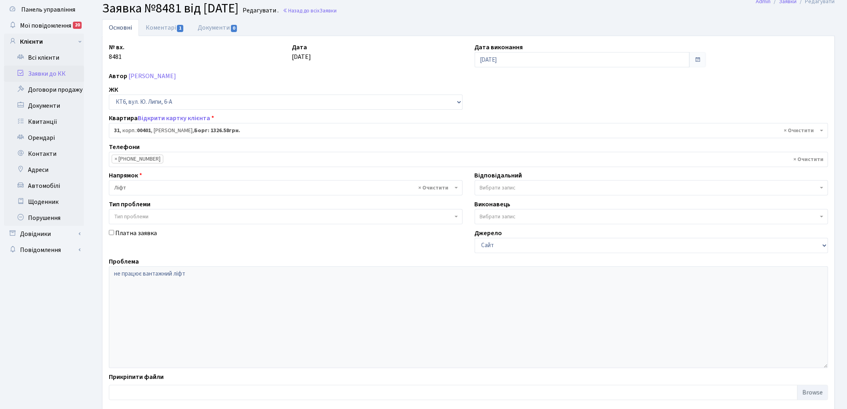
scroll to position [69, 0]
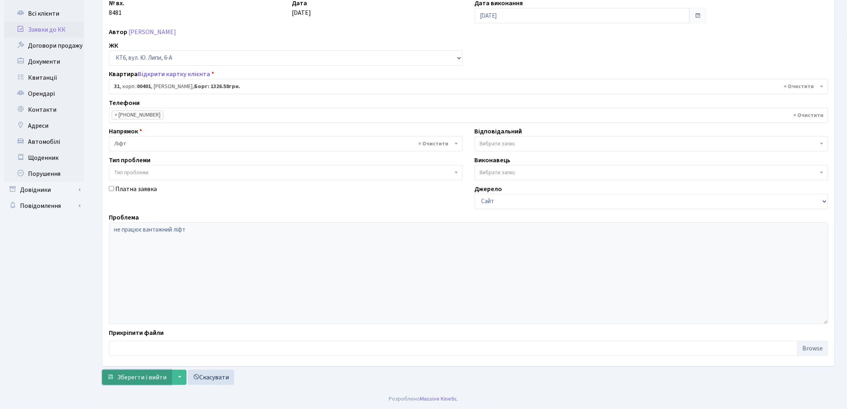
click at [137, 376] on span "Зберегти і вийти" at bounding box center [141, 377] width 49 height 9
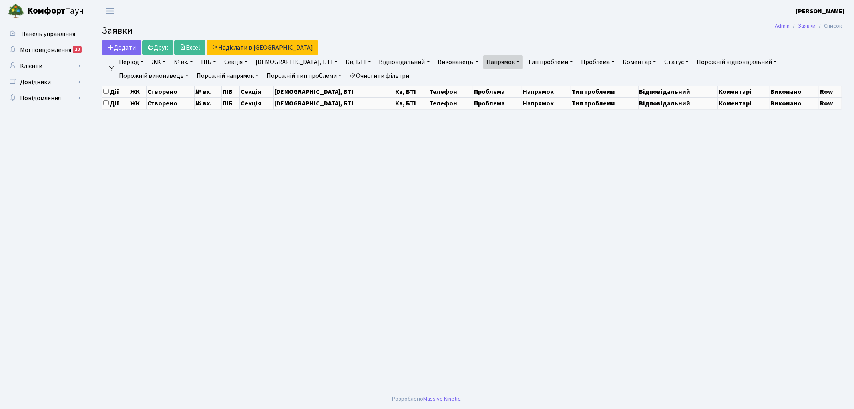
select select "25"
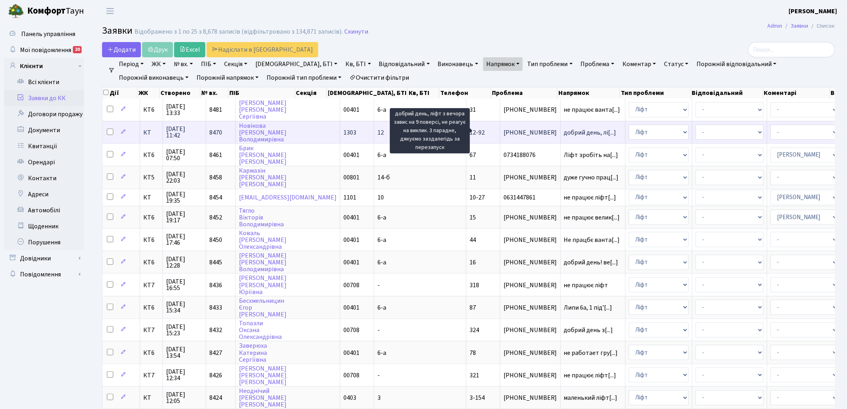
click at [564, 130] on span "добрий день, лі[...]" at bounding box center [590, 132] width 52 height 9
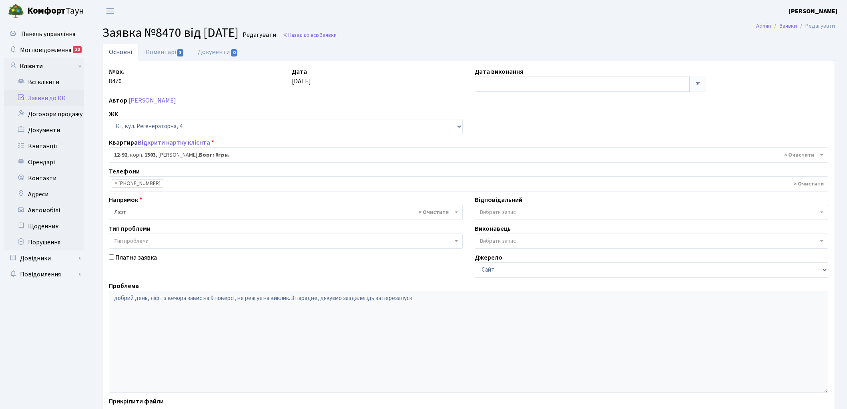
select select "7199"
click at [153, 51] on link "Коментарі 1" at bounding box center [165, 52] width 52 height 16
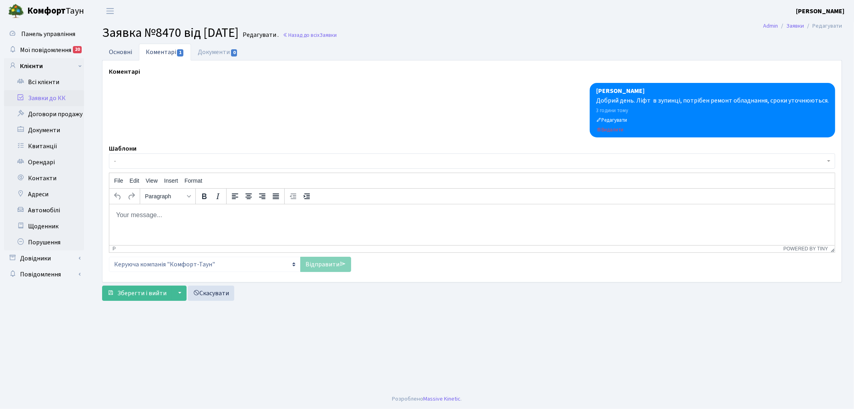
click at [127, 50] on link "Основні" at bounding box center [120, 52] width 37 height 16
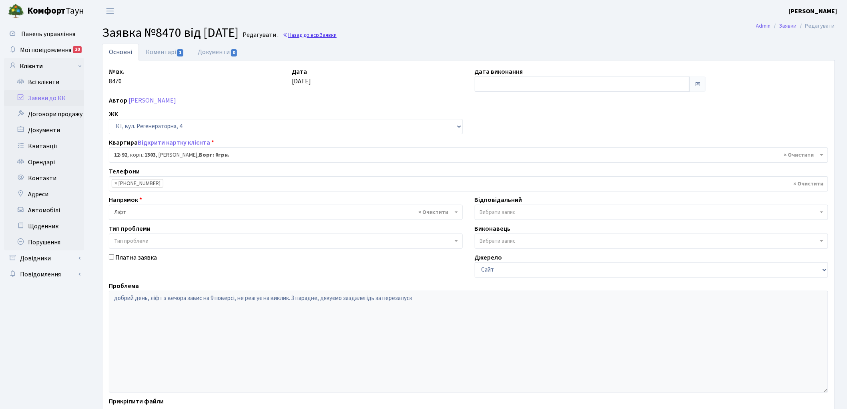
click at [335, 33] on link "Назад до всіх Заявки" at bounding box center [310, 35] width 54 height 8
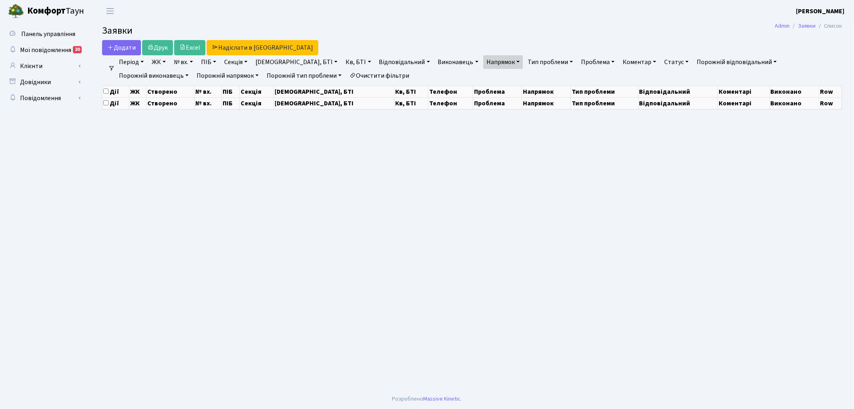
select select "25"
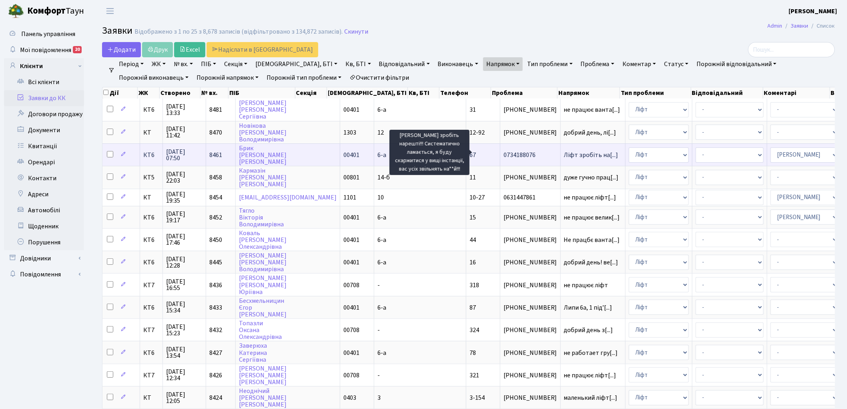
click at [564, 153] on span "Ліфт зробіть на[...]" at bounding box center [591, 155] width 54 height 9
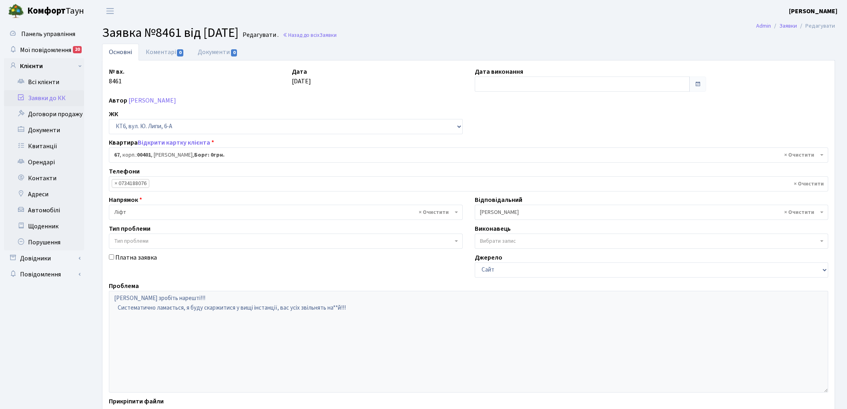
select select "17159"
click at [159, 55] on link "Коментарі 0" at bounding box center [165, 52] width 52 height 16
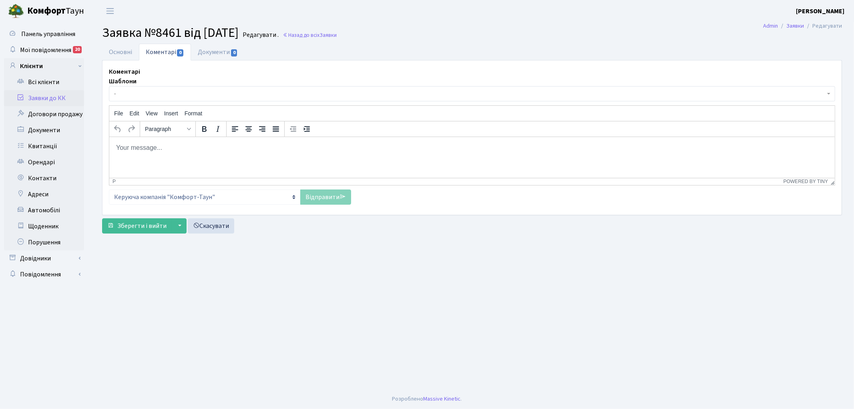
click at [184, 91] on span "-" at bounding box center [469, 94] width 711 height 8
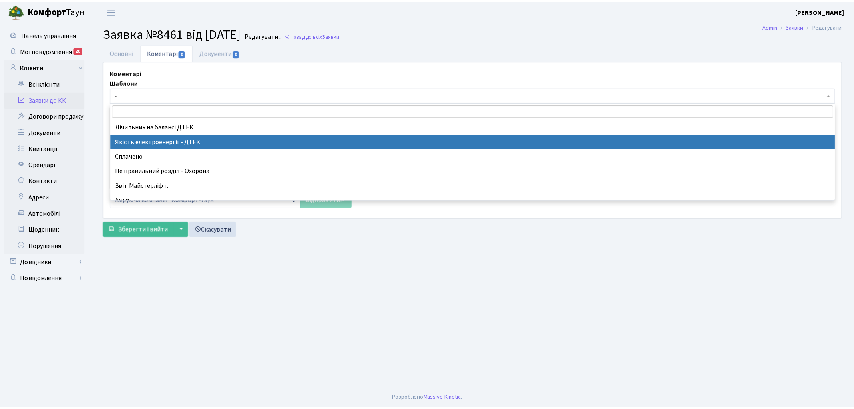
scroll to position [178, 0]
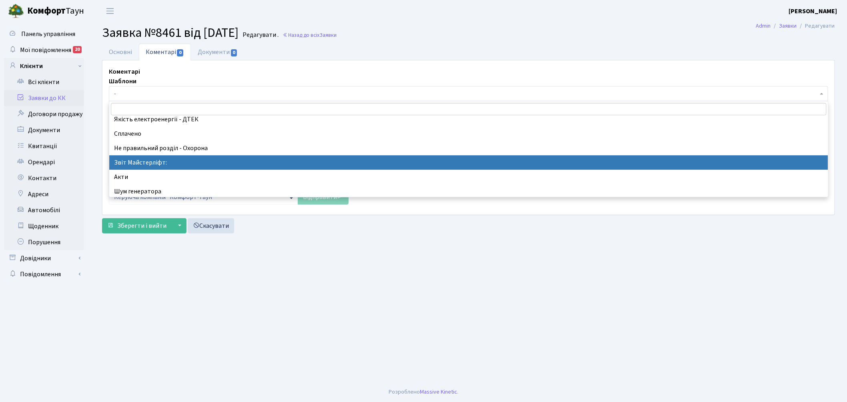
select select "37"
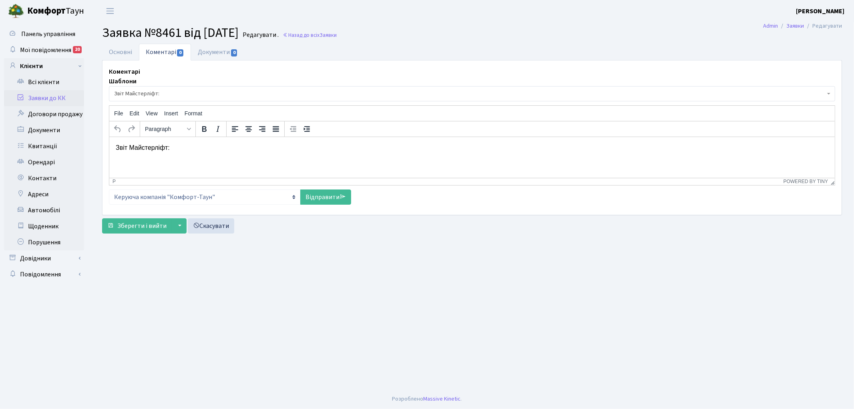
click at [210, 151] on p "Звіт Майстерліфт:" at bounding box center [471, 147] width 713 height 9
click at [310, 193] on link "Відправити" at bounding box center [325, 196] width 51 height 15
select select
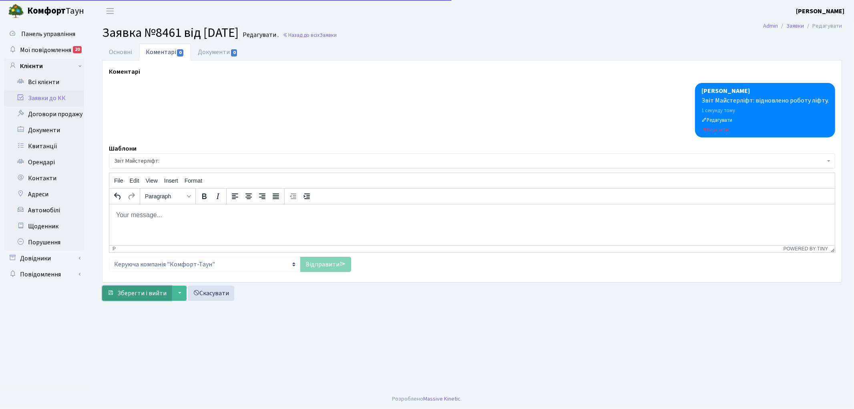
click at [129, 294] on span "Зберегти і вийти" at bounding box center [141, 293] width 49 height 9
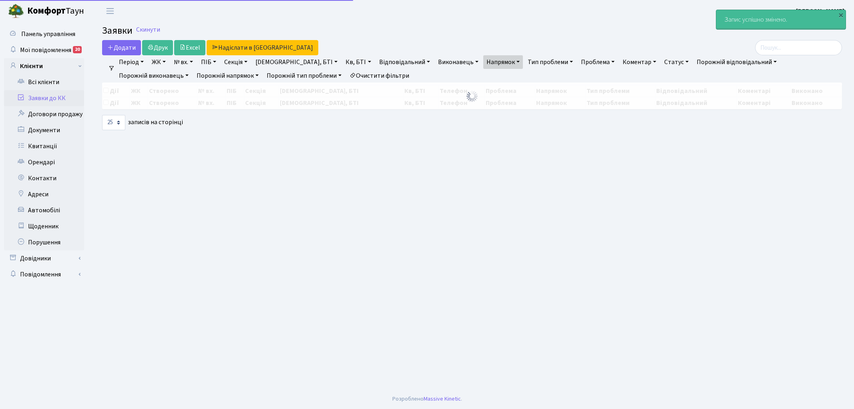
select select "25"
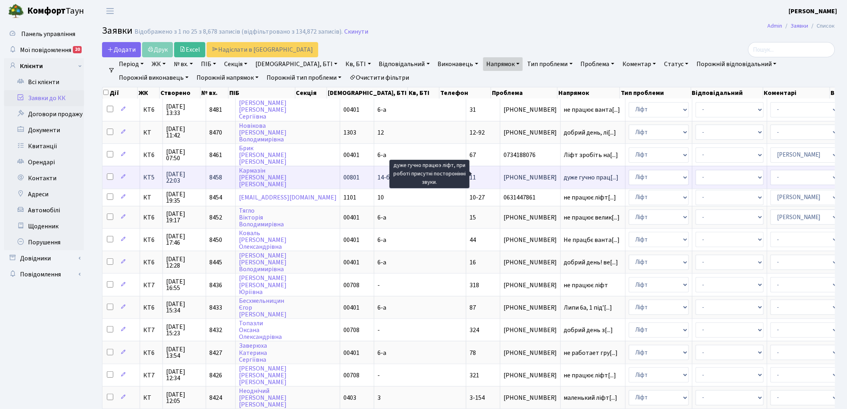
click at [564, 173] on span "дуже гучно прац[...]" at bounding box center [591, 177] width 55 height 9
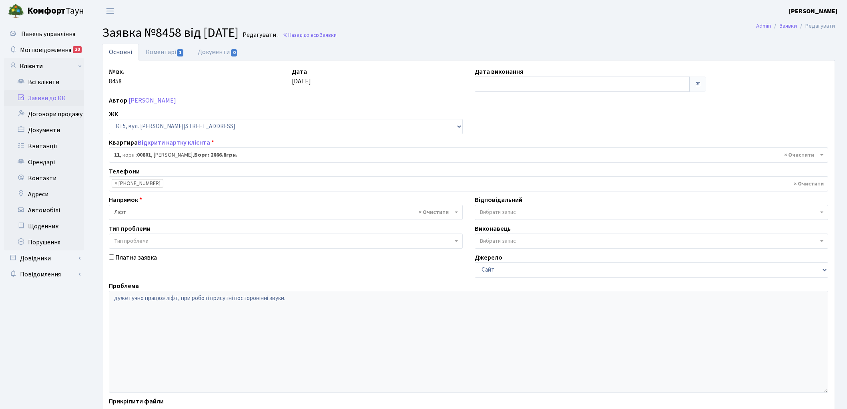
select select "17541"
click at [155, 58] on link "Коментарі 1" at bounding box center [165, 52] width 52 height 16
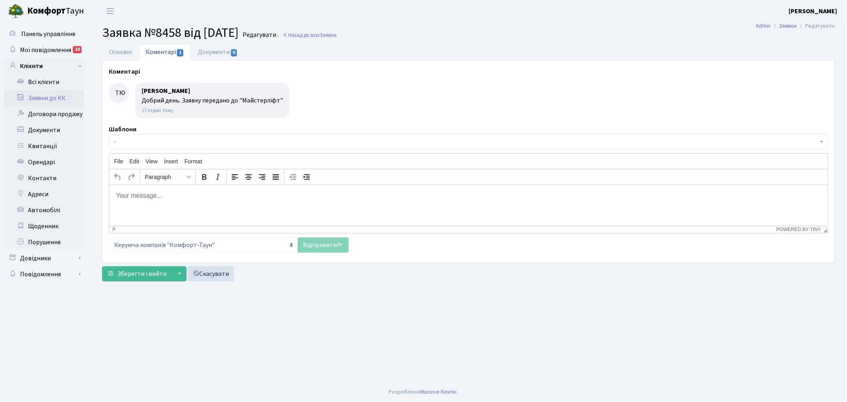
click at [188, 146] on span "-" at bounding box center [466, 142] width 704 height 8
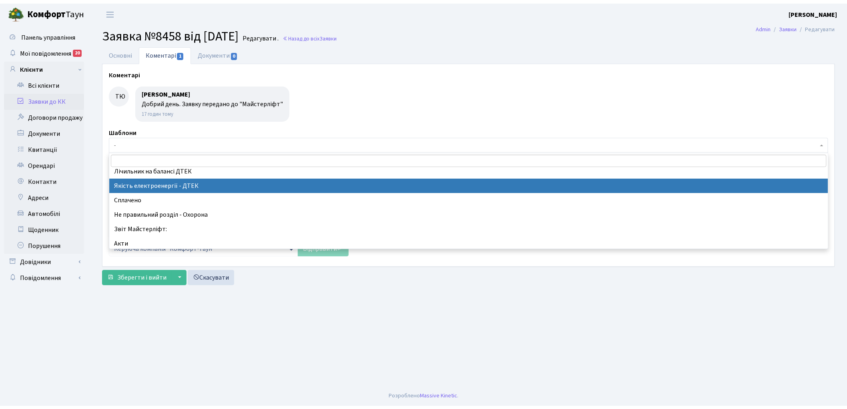
scroll to position [178, 0]
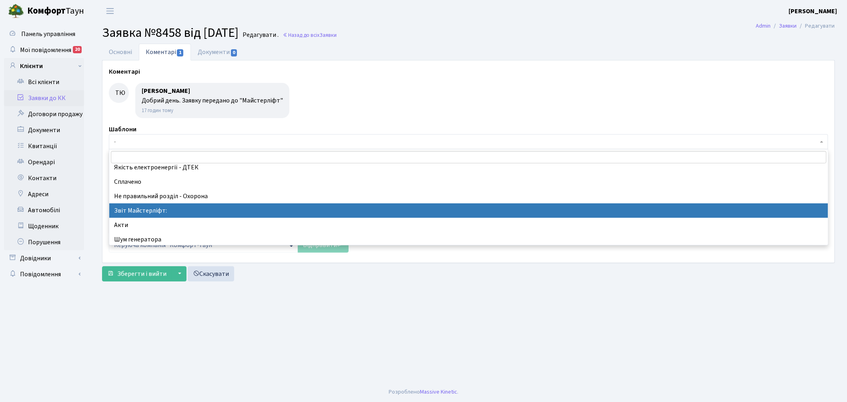
select select "37"
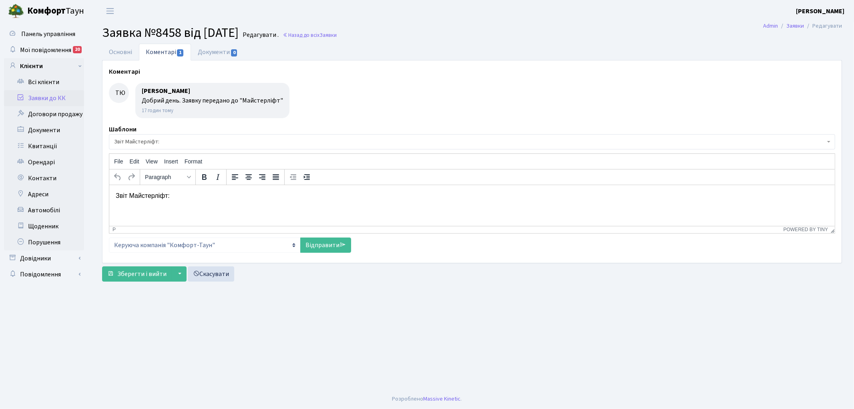
click at [215, 198] on p "Звіт Майстерліфт:" at bounding box center [471, 195] width 713 height 9
click at [325, 246] on link "Відправити" at bounding box center [325, 244] width 51 height 15
select select
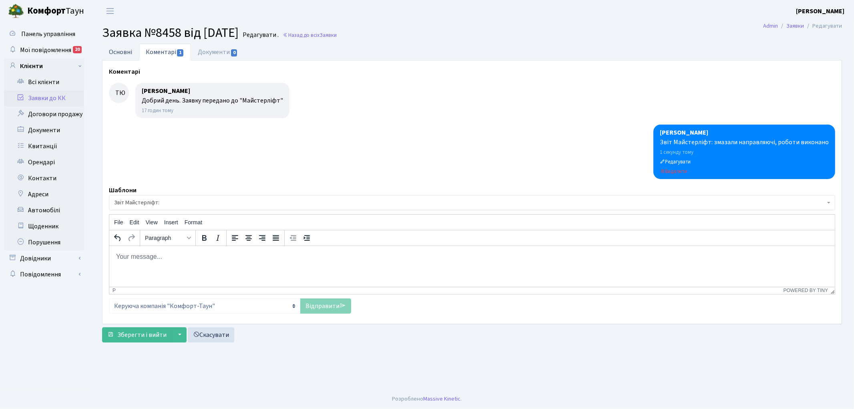
click at [119, 50] on link "Основні" at bounding box center [120, 52] width 37 height 16
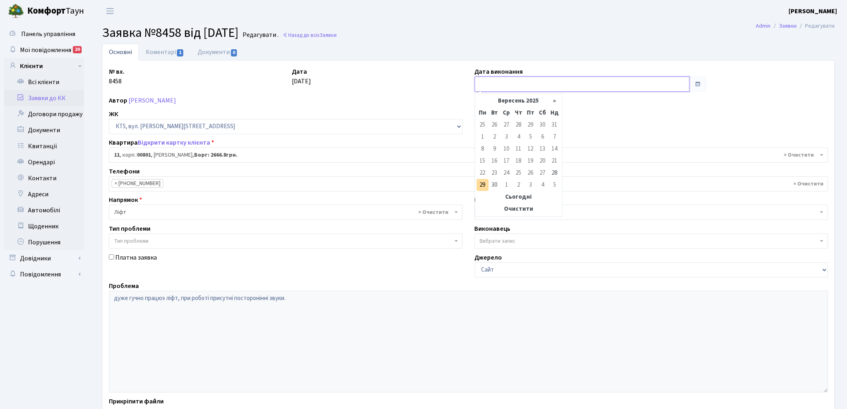
click at [526, 86] on input "text" at bounding box center [582, 83] width 215 height 15
click at [482, 185] on td "29" at bounding box center [483, 185] width 12 height 12
type input "[DATE]"
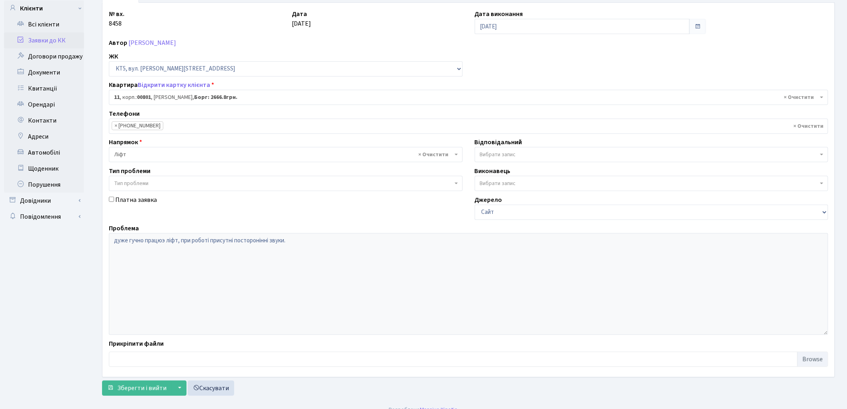
scroll to position [69, 0]
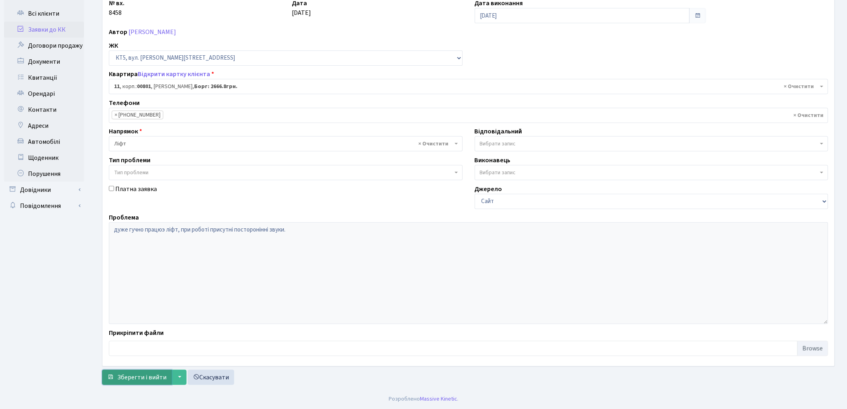
click at [129, 376] on span "Зберегти і вийти" at bounding box center [141, 377] width 49 height 9
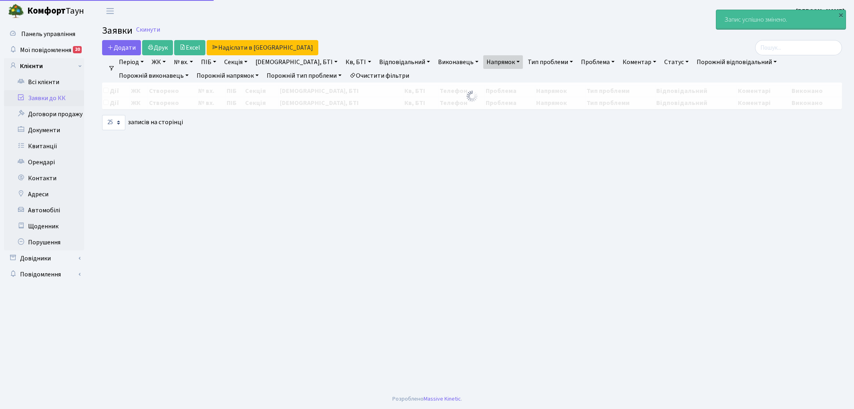
select select "25"
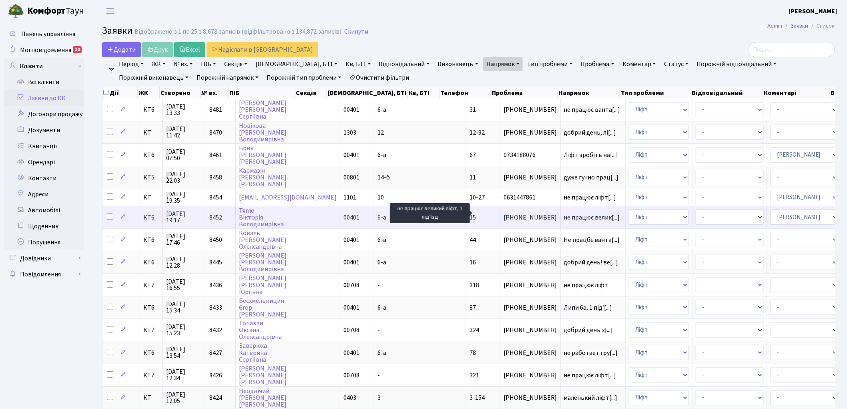
click at [564, 213] on span "не працює велик[...]" at bounding box center [592, 217] width 56 height 9
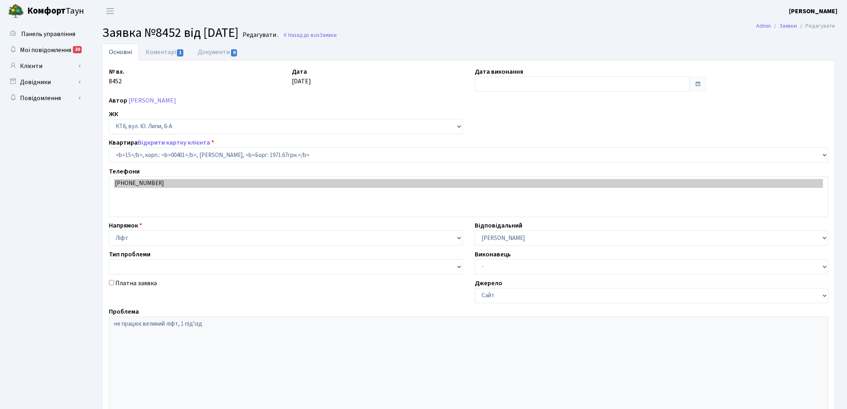
select select "17107"
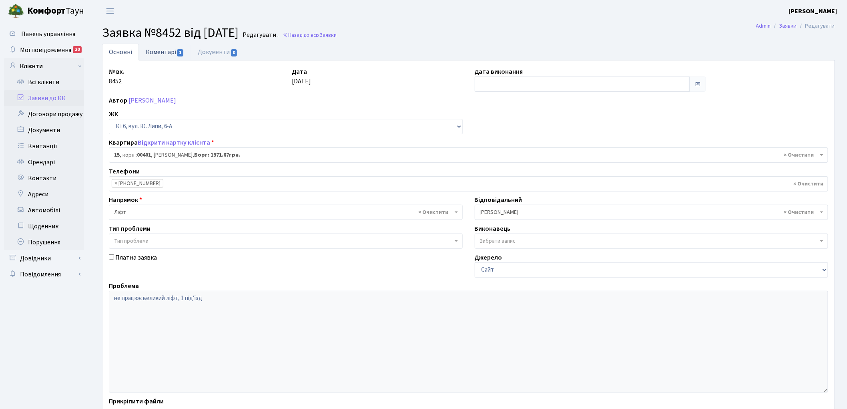
click at [157, 53] on link "Коментарі 1" at bounding box center [165, 52] width 52 height 16
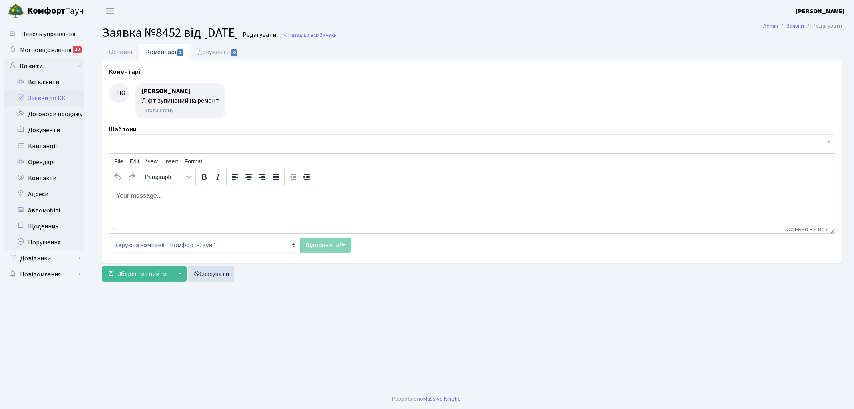
click at [210, 140] on span "-" at bounding box center [469, 142] width 711 height 8
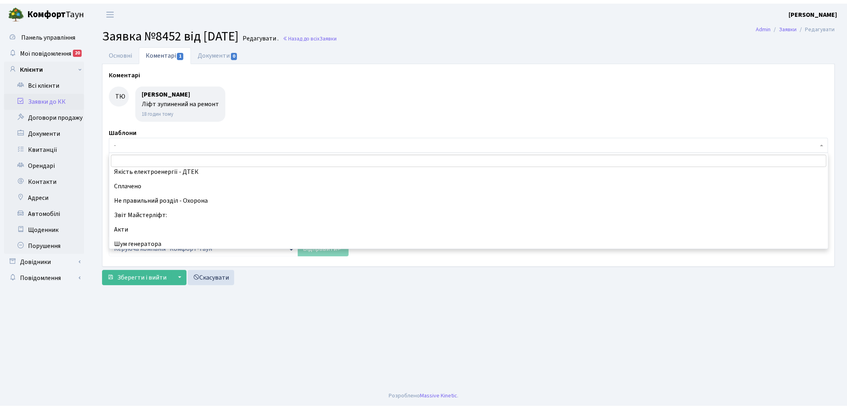
scroll to position [178, 0]
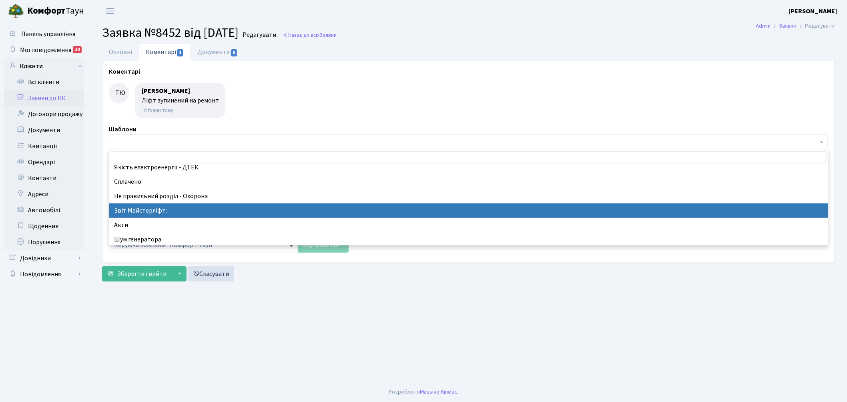
select select "37"
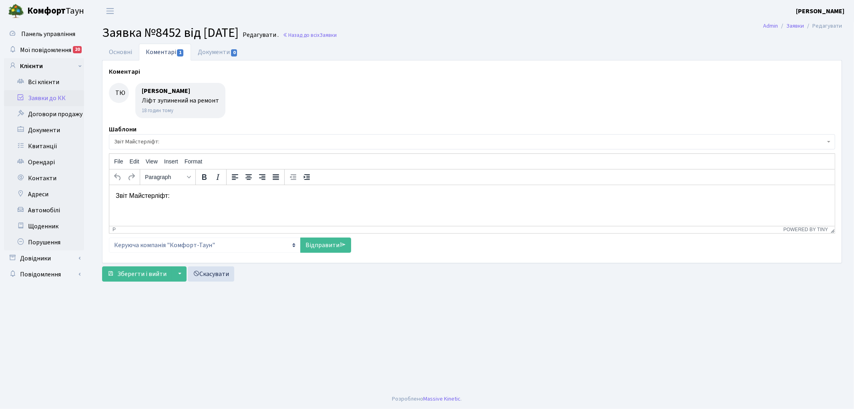
click at [183, 196] on p "Звіт Майстерліфт:" at bounding box center [471, 195] width 713 height 9
click at [304, 245] on link "Відправити" at bounding box center [325, 244] width 51 height 15
select select
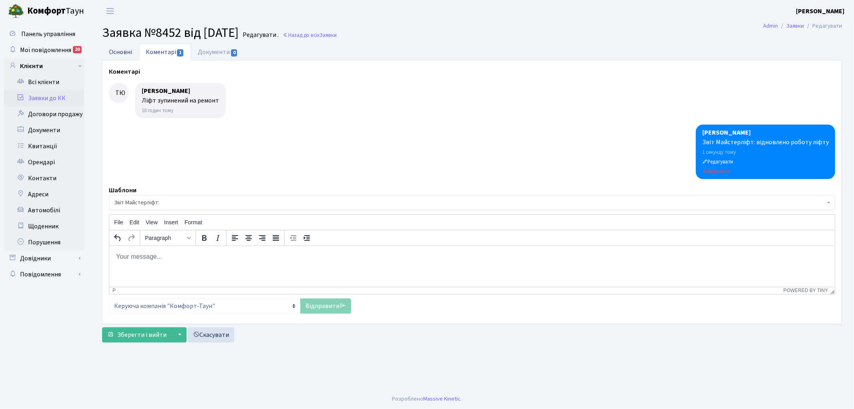
click at [119, 50] on link "Основні" at bounding box center [120, 52] width 37 height 16
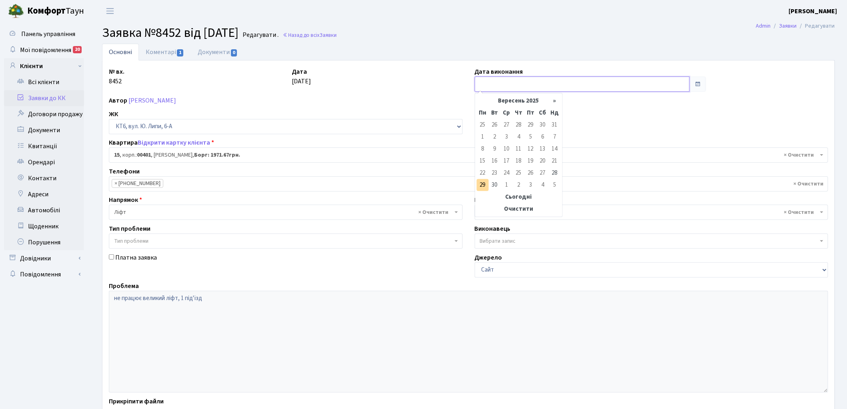
click at [527, 85] on input "text" at bounding box center [582, 83] width 215 height 15
click at [478, 186] on td "29" at bounding box center [483, 185] width 12 height 12
type input "[DATE]"
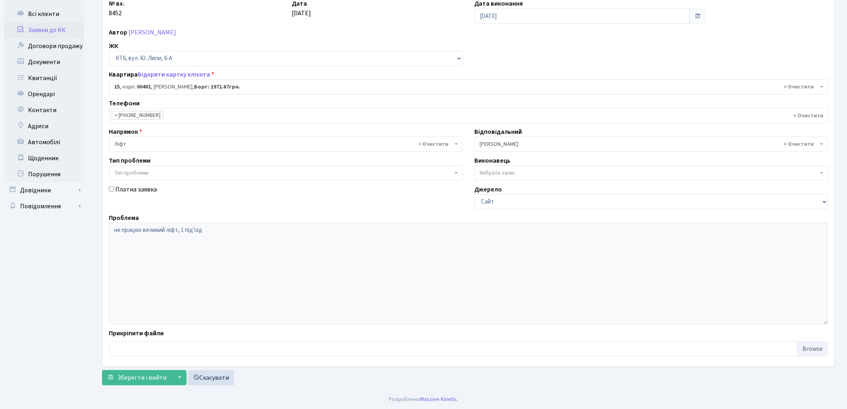
scroll to position [69, 0]
click at [139, 377] on span "Зберегти і вийти" at bounding box center [141, 377] width 49 height 9
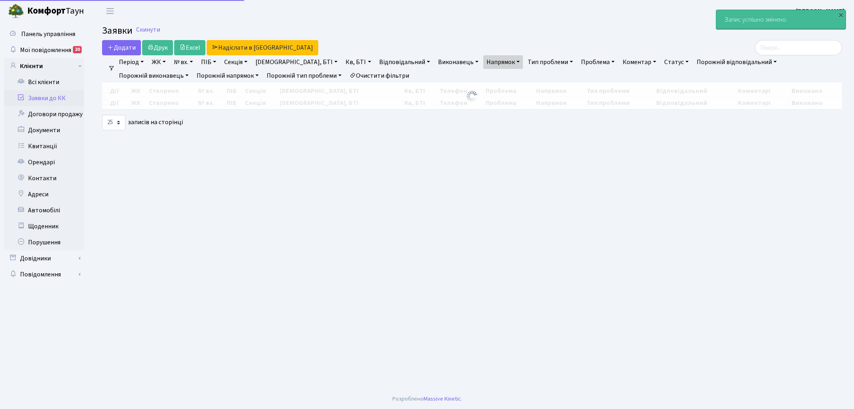
select select "25"
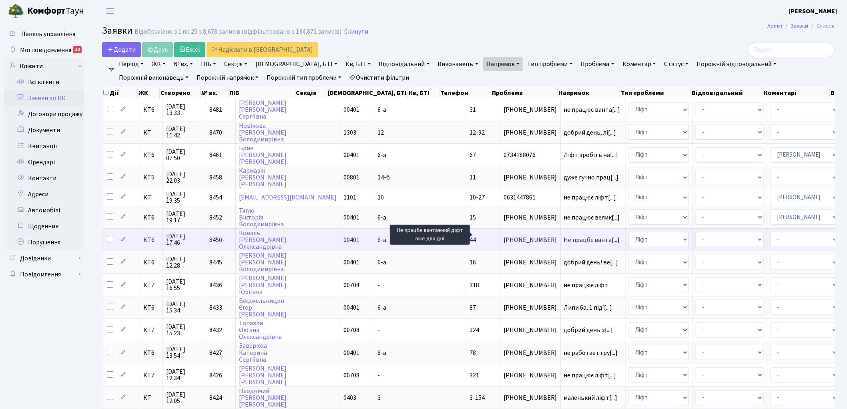
click at [564, 235] on span "Не працбє ванта[...]" at bounding box center [592, 239] width 56 height 9
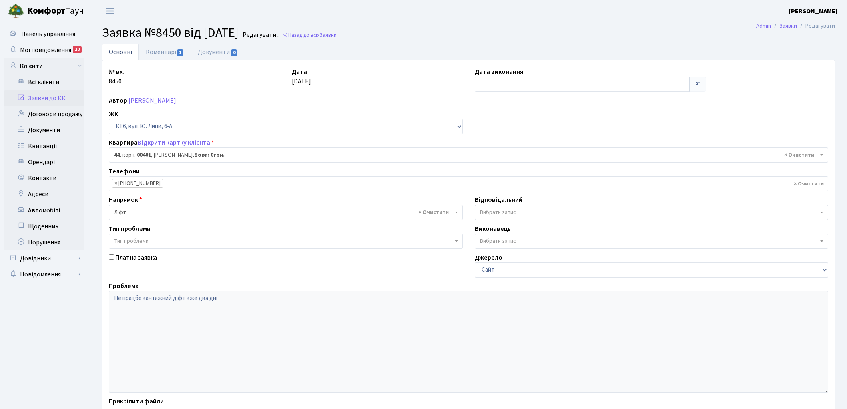
select select "17136"
click at [161, 51] on link "Коментарі 1" at bounding box center [165, 52] width 52 height 16
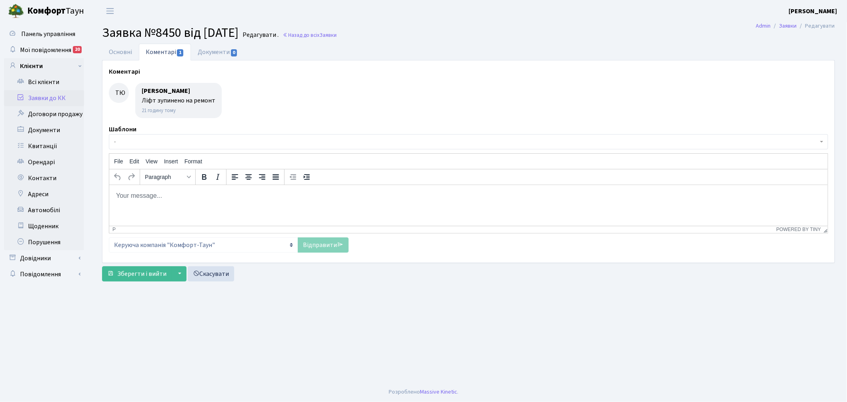
click at [212, 141] on span "-" at bounding box center [466, 142] width 704 height 8
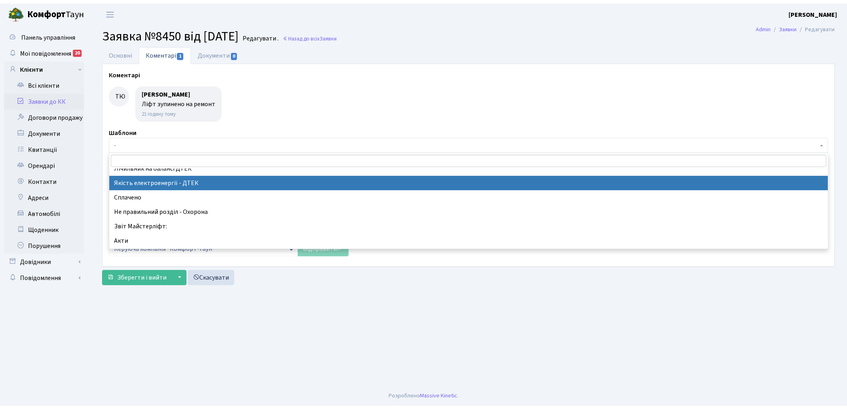
scroll to position [178, 0]
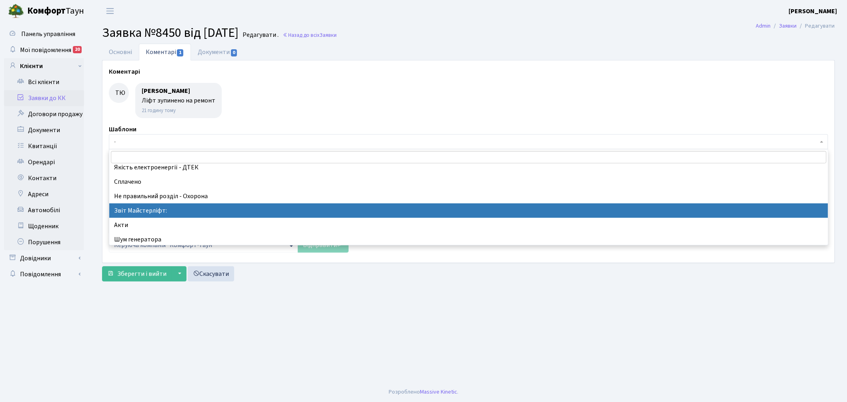
select select "37"
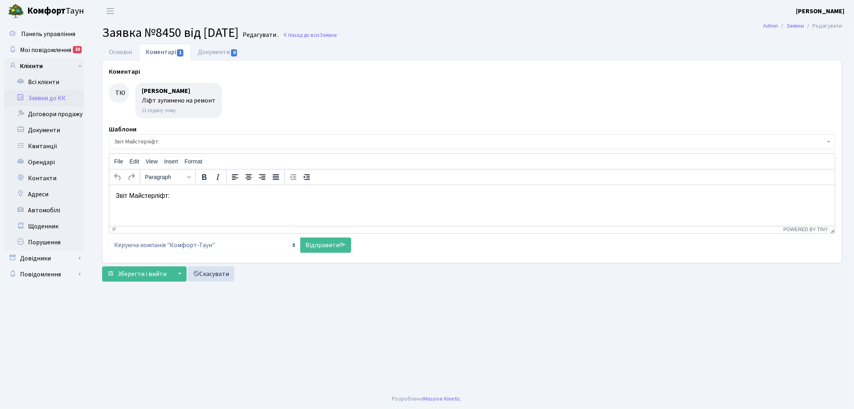
click at [200, 194] on p "Звіт Майстерліфт:" at bounding box center [471, 195] width 713 height 9
click at [315, 245] on link "Відправити" at bounding box center [325, 244] width 51 height 15
select select
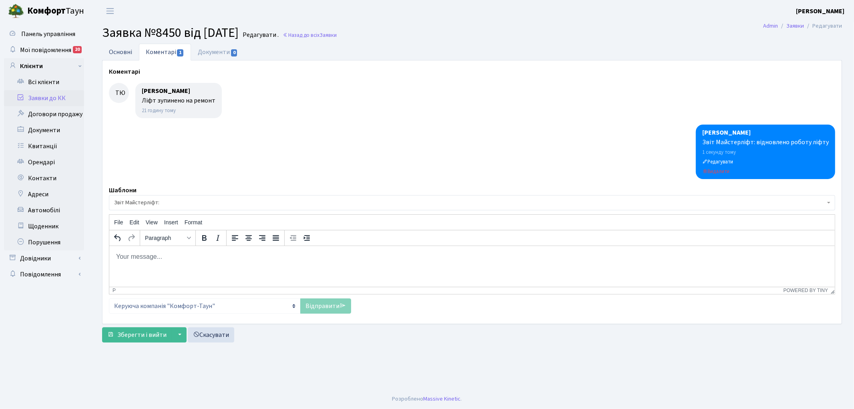
click at [113, 52] on link "Основні" at bounding box center [120, 52] width 37 height 16
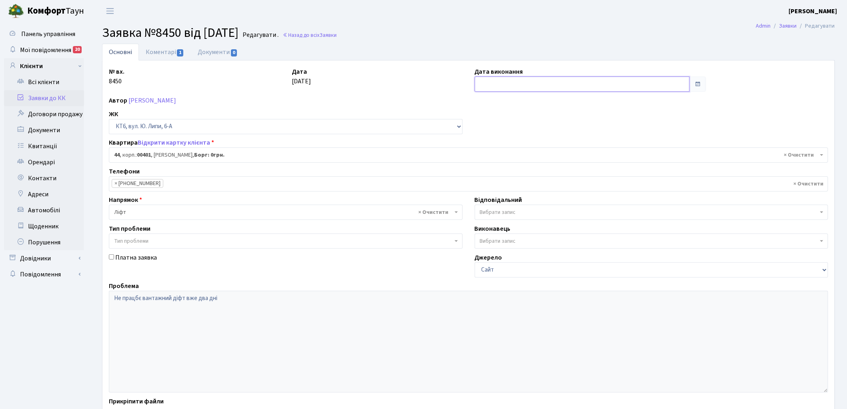
click at [510, 83] on input "text" at bounding box center [582, 83] width 215 height 15
click at [481, 183] on td "29" at bounding box center [483, 185] width 12 height 12
type input "[DATE]"
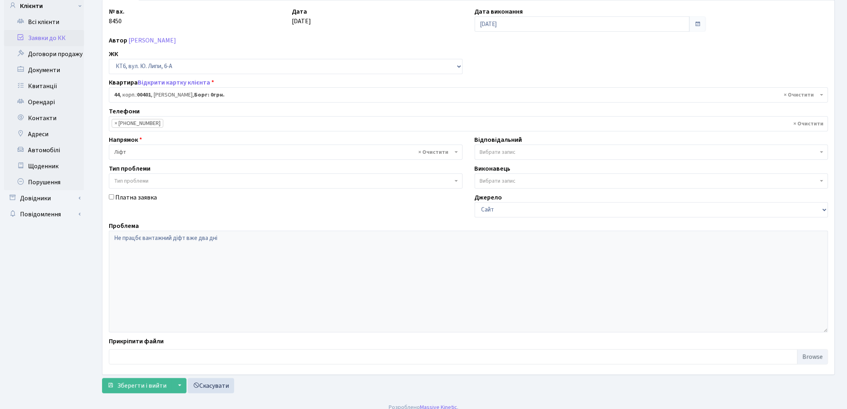
scroll to position [69, 0]
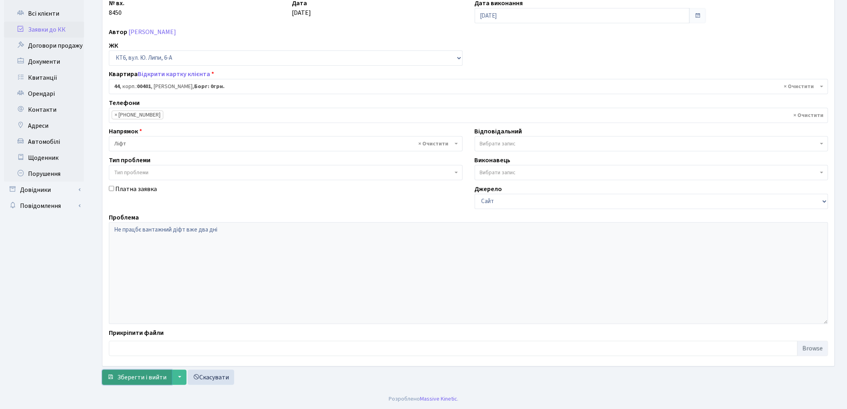
click at [136, 374] on span "Зберегти і вийти" at bounding box center [141, 377] width 49 height 9
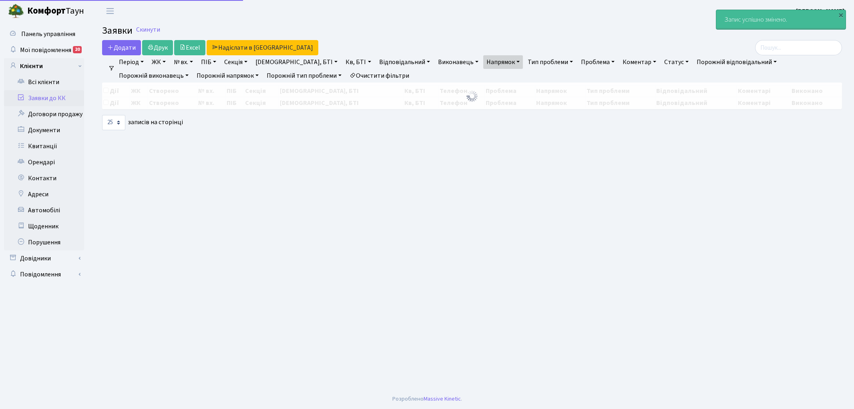
select select "25"
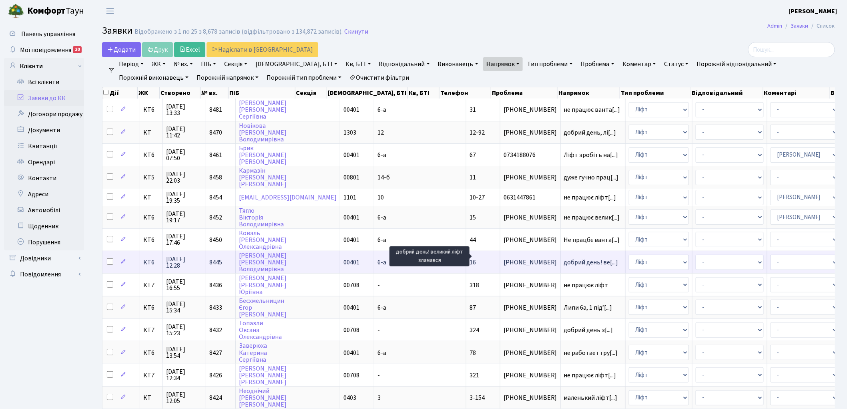
click at [564, 258] on span "добрий день! ве[...]" at bounding box center [591, 262] width 54 height 9
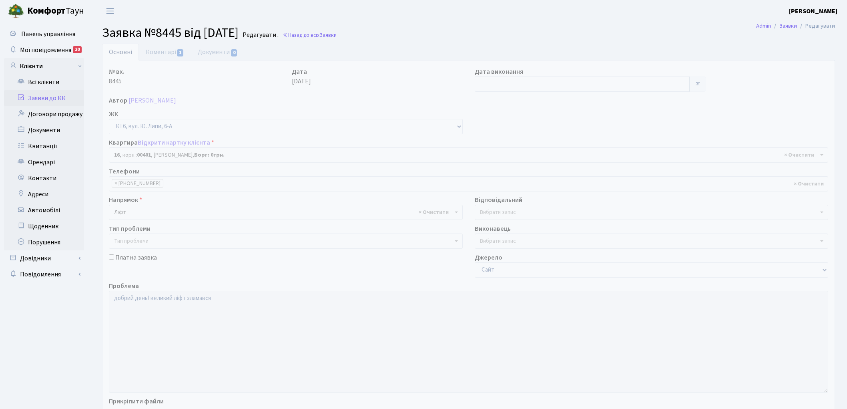
select select "17108"
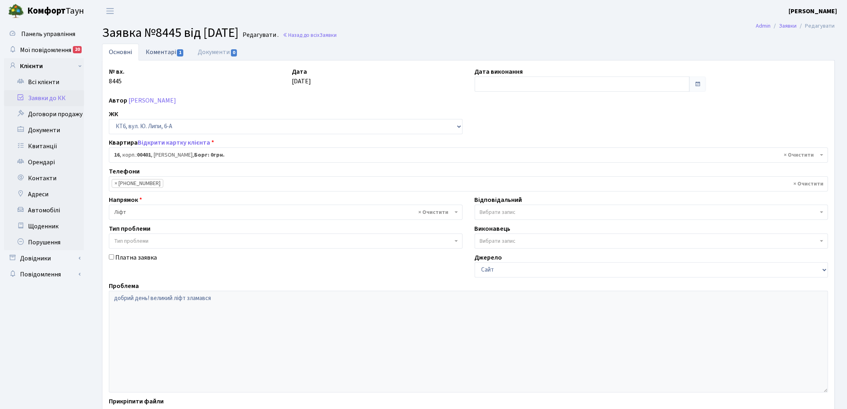
click at [153, 50] on link "Коментарі 1" at bounding box center [165, 52] width 52 height 16
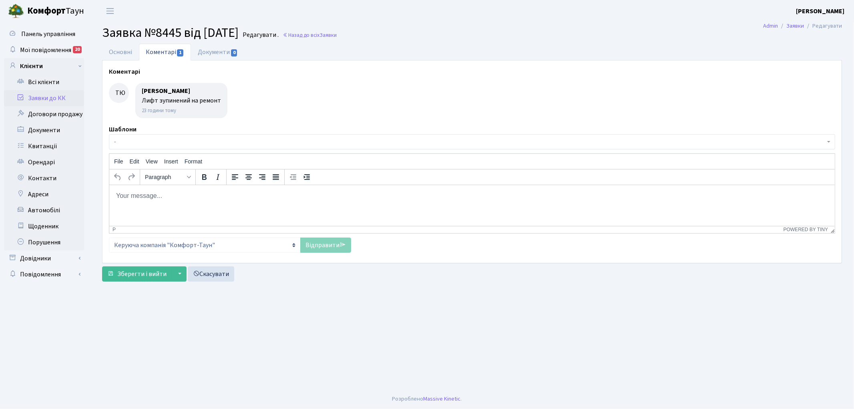
click at [187, 139] on span "-" at bounding box center [469, 142] width 711 height 8
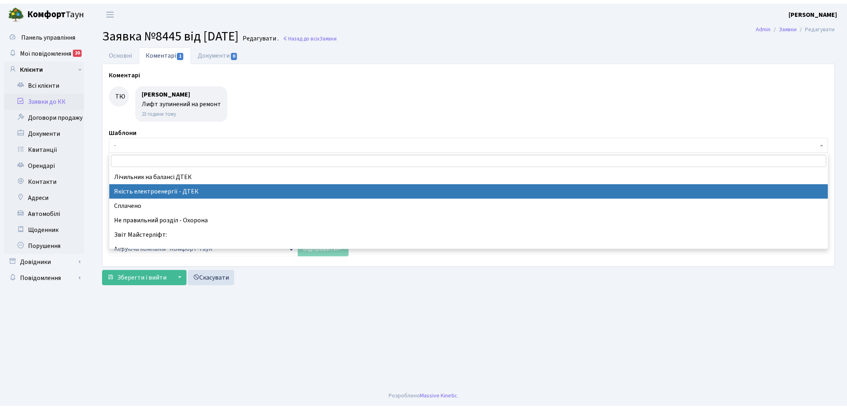
scroll to position [178, 0]
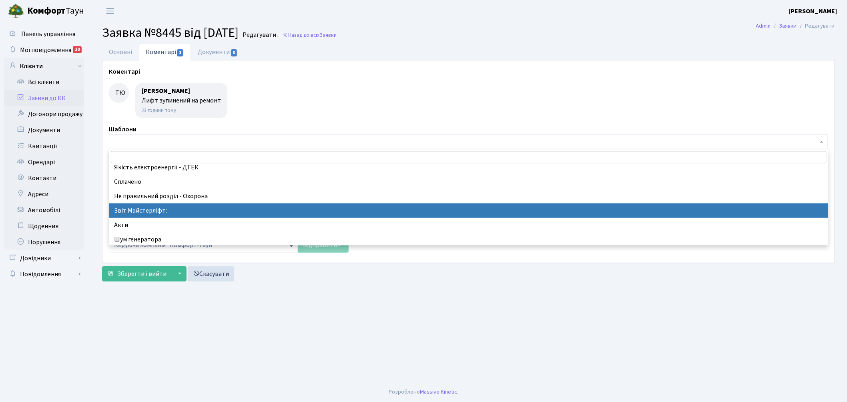
select select "37"
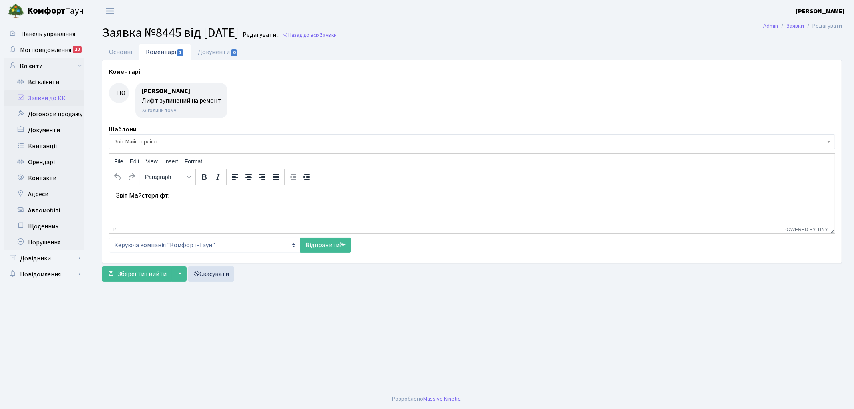
click at [207, 192] on p "Звіт Майстерліфт:" at bounding box center [471, 195] width 713 height 9
click at [323, 247] on link "Відправити" at bounding box center [325, 244] width 51 height 15
select select
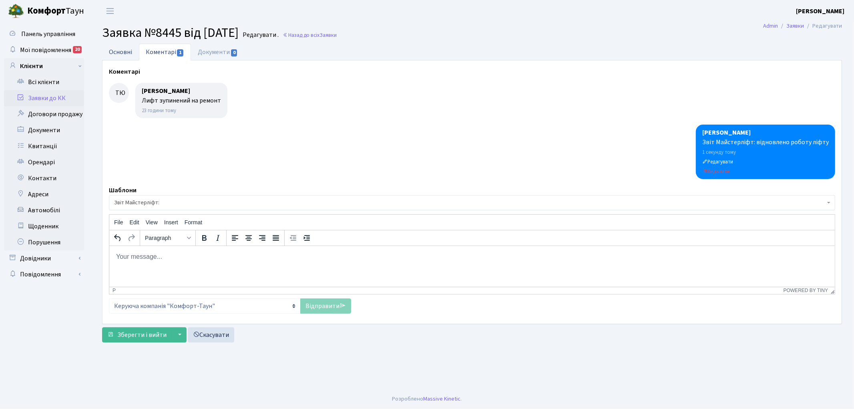
click at [109, 50] on link "Основні" at bounding box center [120, 52] width 37 height 16
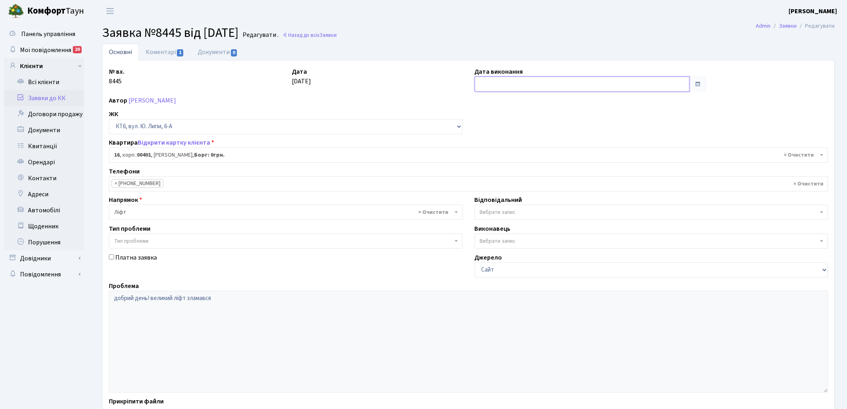
click at [507, 85] on input "text" at bounding box center [582, 83] width 215 height 15
drag, startPoint x: 483, startPoint y: 183, endPoint x: 449, endPoint y: 206, distance: 40.4
click at [482, 184] on td "29" at bounding box center [483, 185] width 12 height 12
type input "[DATE]"
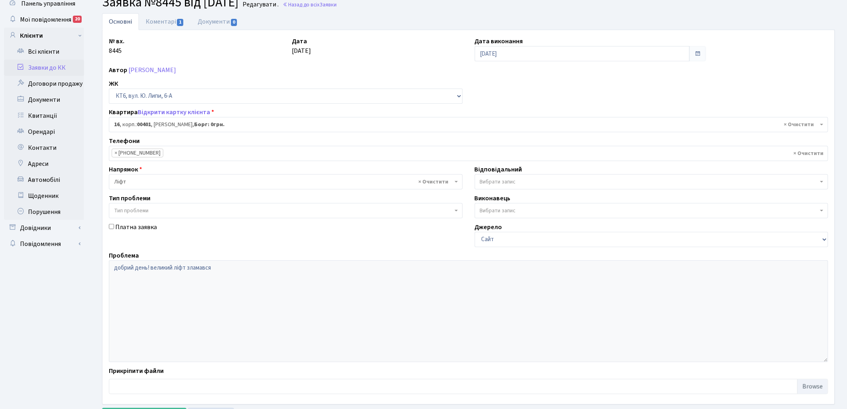
scroll to position [69, 0]
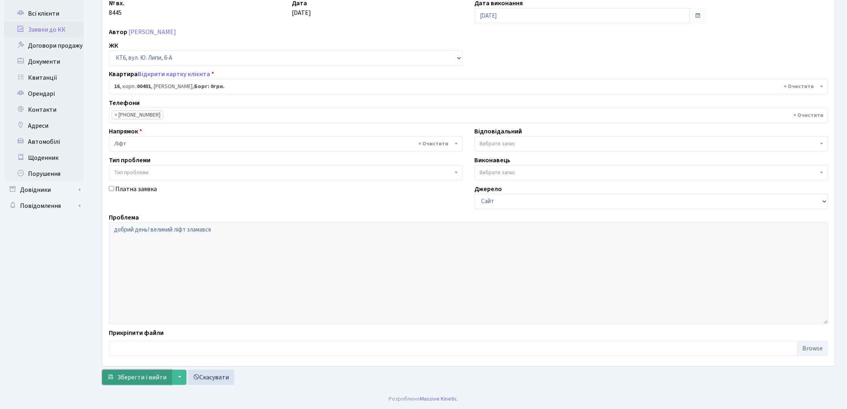
click at [127, 373] on span "Зберегти і вийти" at bounding box center [141, 377] width 49 height 9
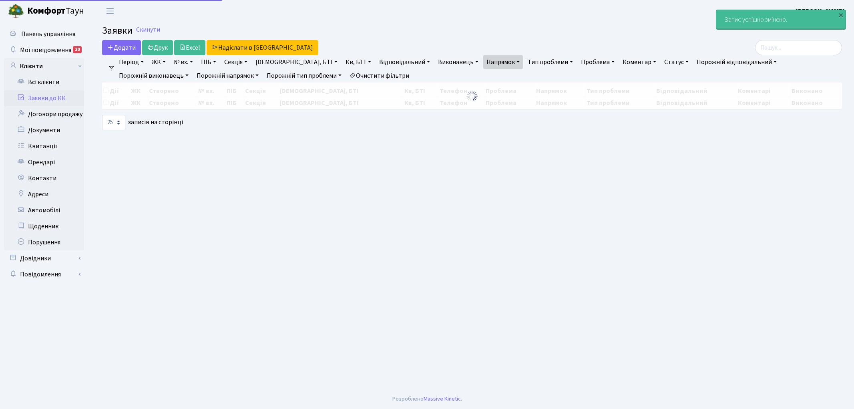
select select "25"
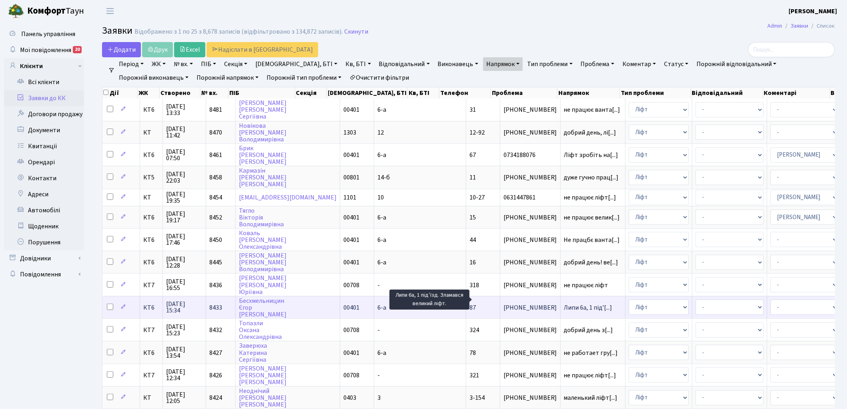
click at [564, 303] on span "Липи 6а, 1 підʼ[...]" at bounding box center [588, 307] width 48 height 9
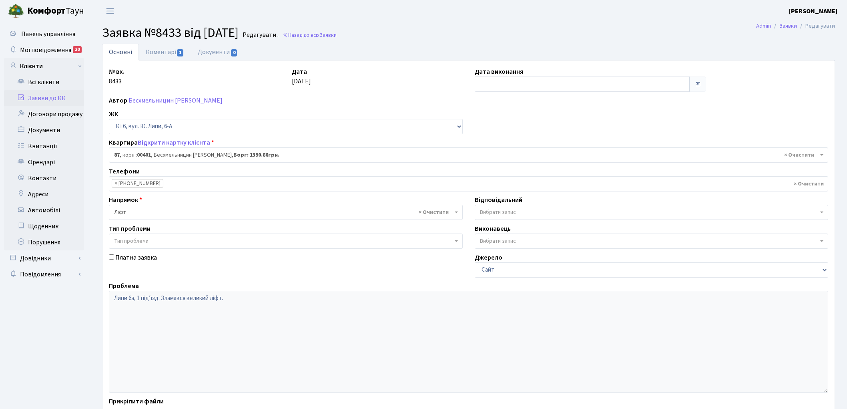
select select "17179"
click at [158, 53] on link "Коментарі 1" at bounding box center [165, 52] width 52 height 16
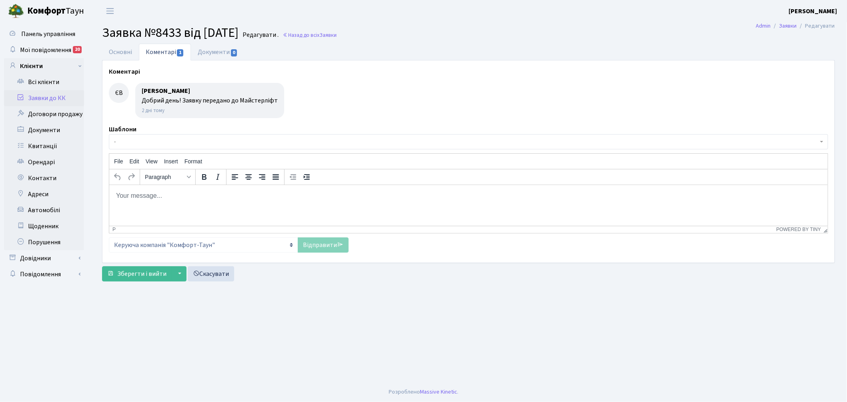
click at [324, 147] on span "-" at bounding box center [469, 141] width 720 height 15
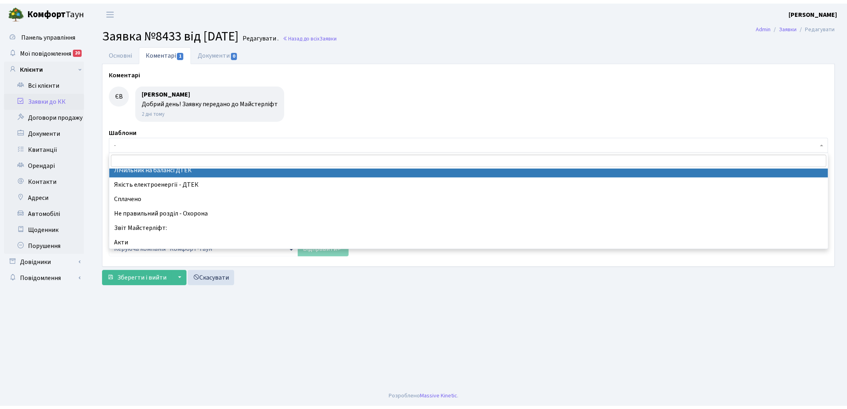
scroll to position [178, 0]
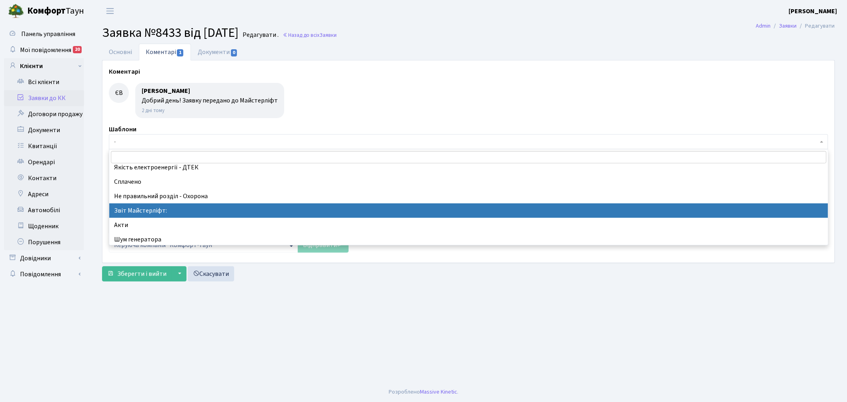
select select "37"
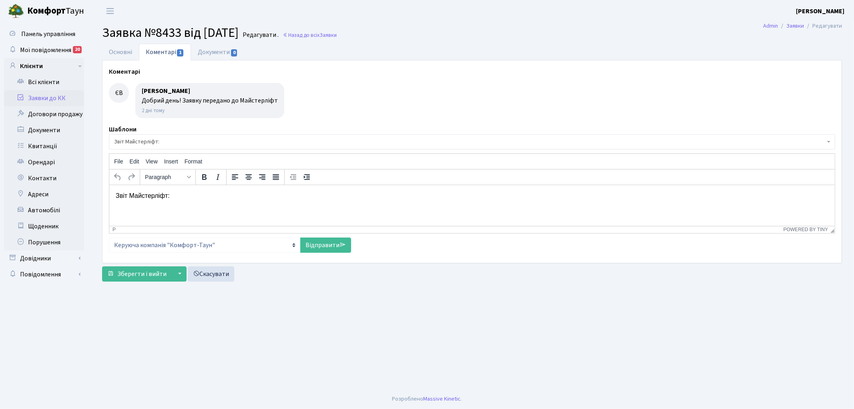
click at [195, 198] on p "Звіт Майстерліфт:" at bounding box center [471, 195] width 713 height 9
click at [315, 245] on link "Відправити" at bounding box center [325, 244] width 51 height 15
select select
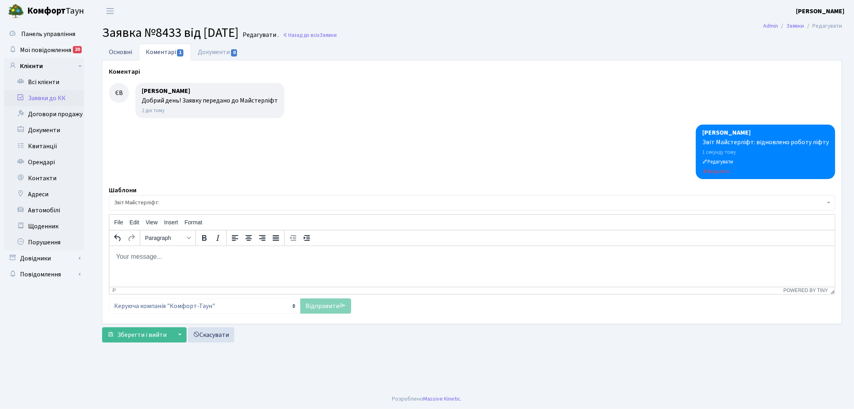
click at [120, 54] on link "Основні" at bounding box center [120, 52] width 37 height 16
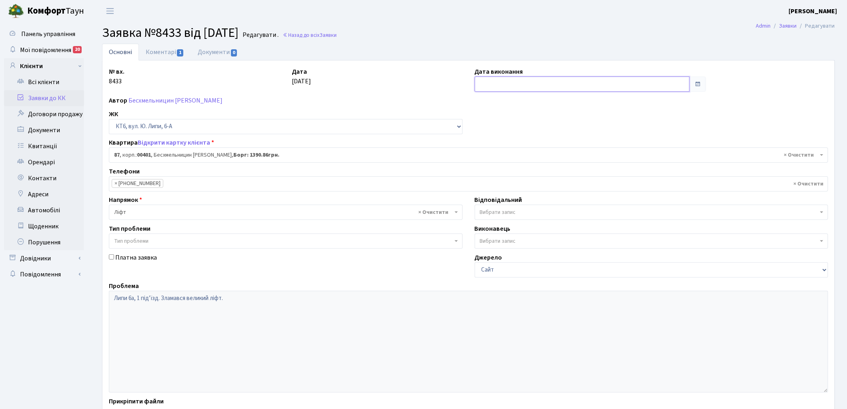
click at [511, 83] on input "text" at bounding box center [582, 83] width 215 height 15
click at [481, 183] on td "29" at bounding box center [483, 185] width 12 height 12
type input "[DATE]"
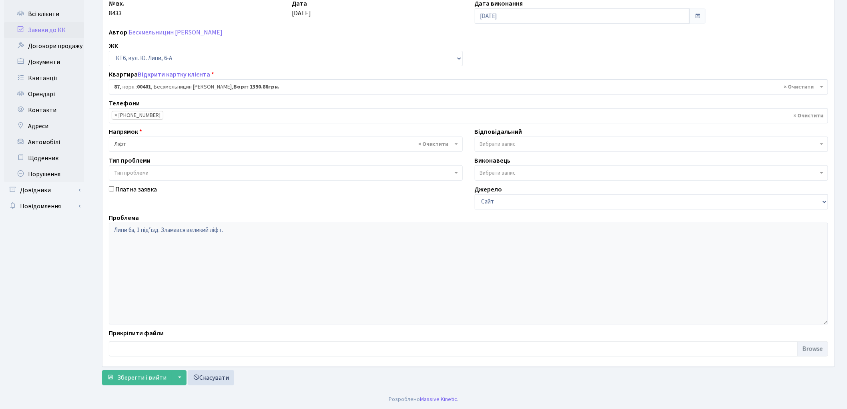
scroll to position [69, 0]
click at [119, 377] on span "Зберегти і вийти" at bounding box center [141, 377] width 49 height 9
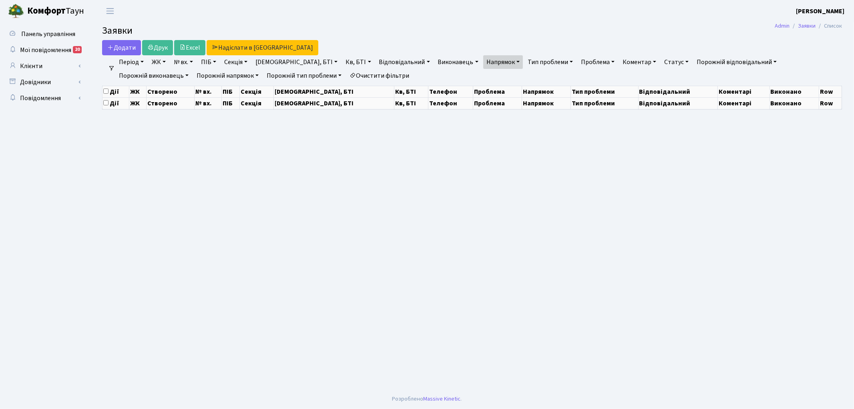
select select "25"
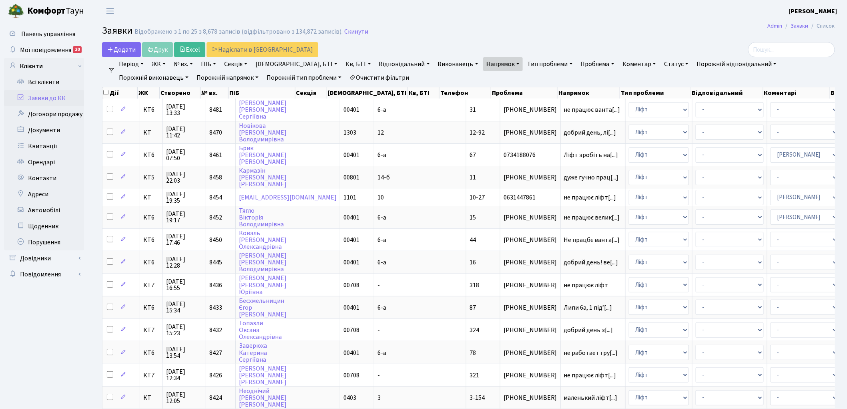
click at [661, 64] on link "Статус" at bounding box center [676, 64] width 31 height 14
click at [661, 113] on link "Не виконано" at bounding box center [692, 113] width 63 height 12
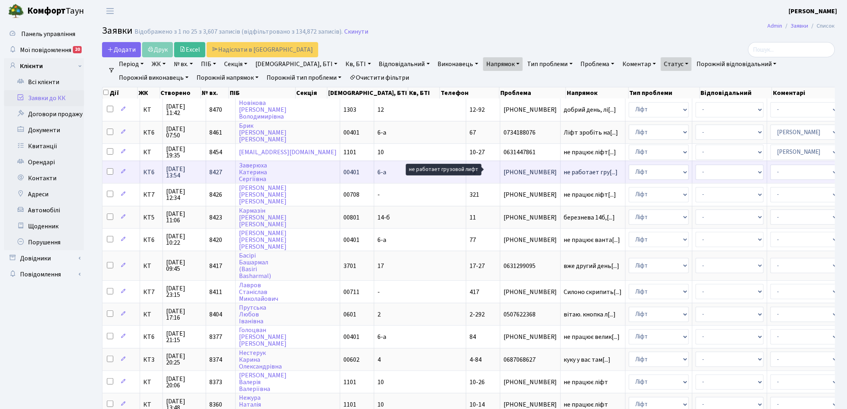
click span "не работает гру[...]"
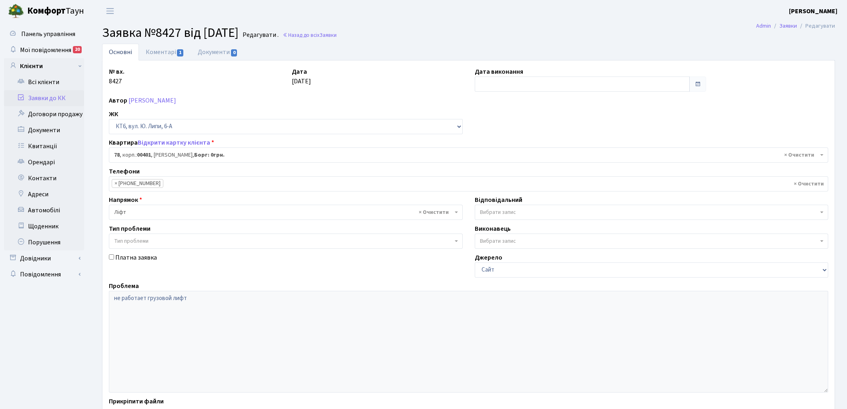
select select "17170"
click at [157, 51] on link "Коментарі 1" at bounding box center [165, 52] width 52 height 16
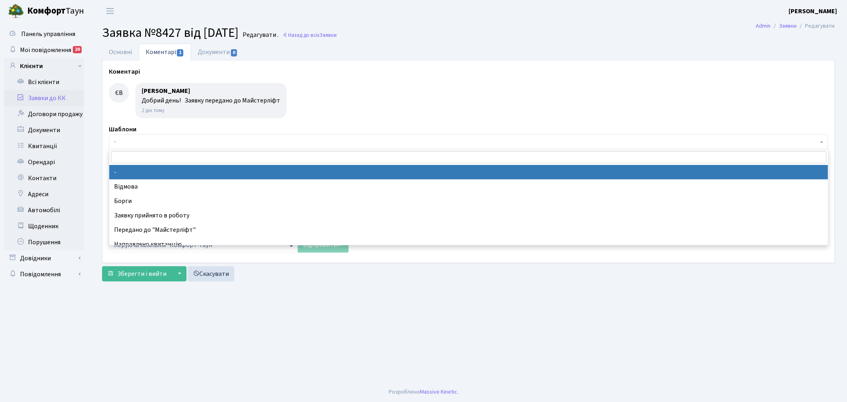
click at [197, 141] on span "-" at bounding box center [466, 142] width 704 height 8
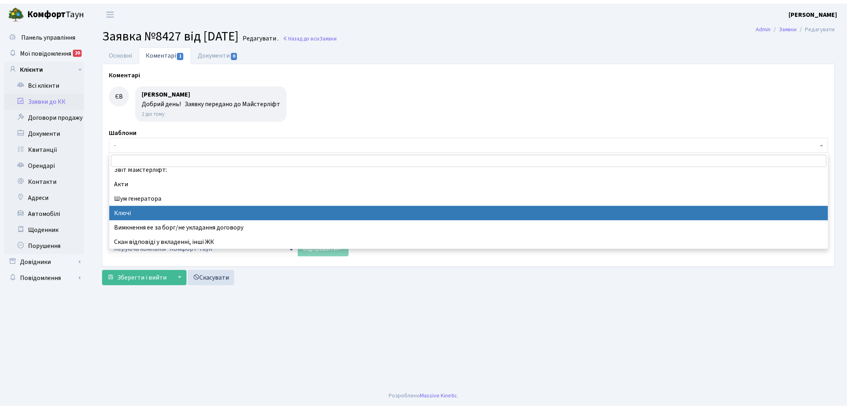
scroll to position [178, 0]
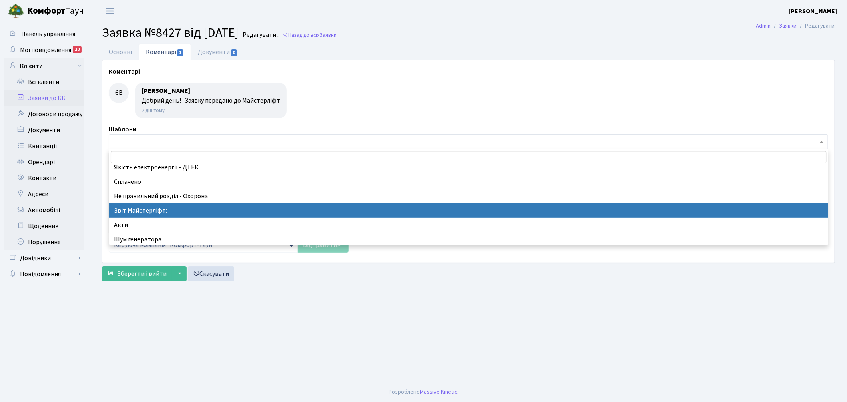
select select "37"
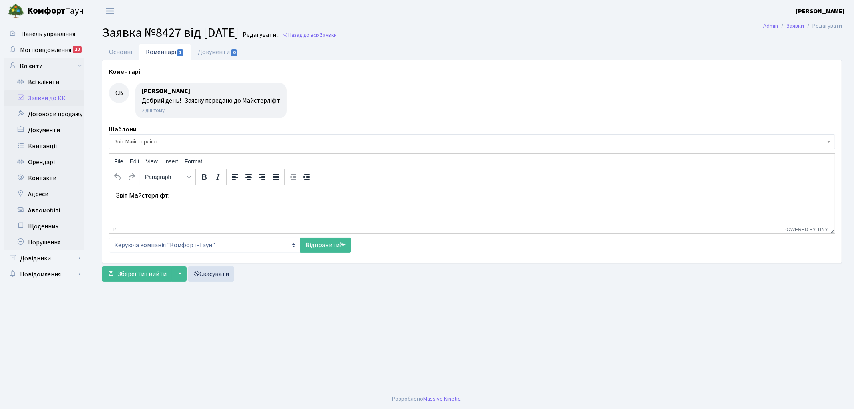
click at [207, 197] on p "Звіт Майстерліфт:" at bounding box center [471, 195] width 713 height 9
click at [320, 243] on link "Відправити" at bounding box center [325, 244] width 51 height 15
select select
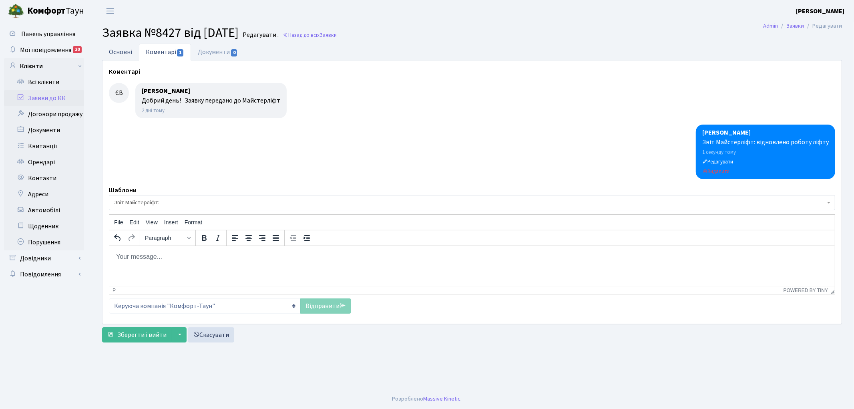
click at [113, 51] on link "Основні" at bounding box center [120, 52] width 37 height 16
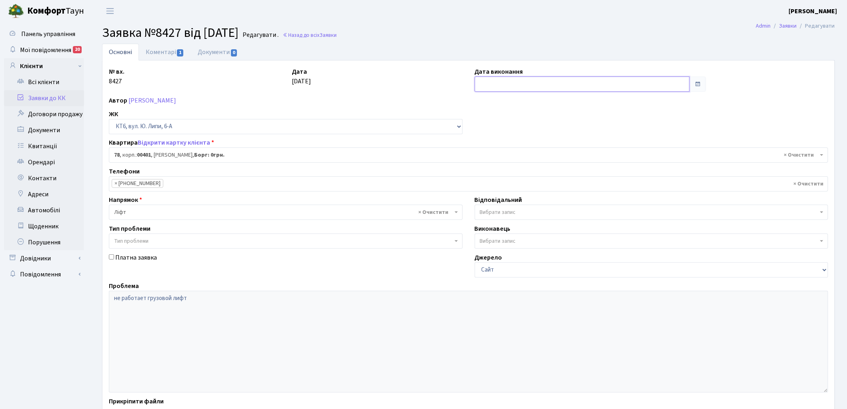
click at [515, 84] on input "text" at bounding box center [582, 83] width 215 height 15
click at [481, 185] on td "29" at bounding box center [483, 185] width 12 height 12
type input "[DATE]"
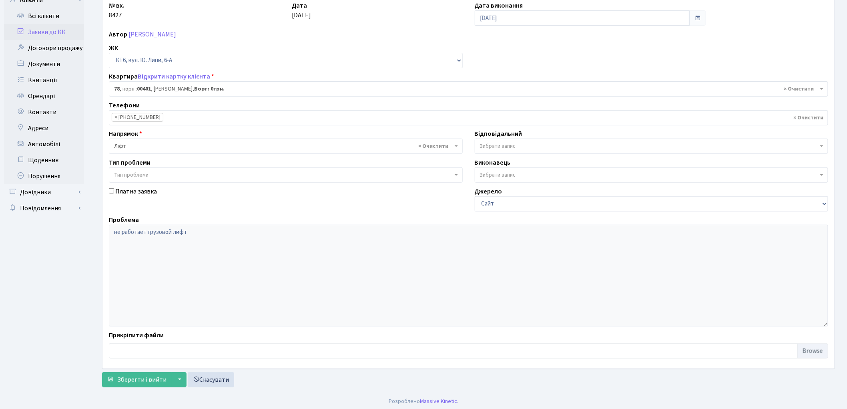
scroll to position [69, 0]
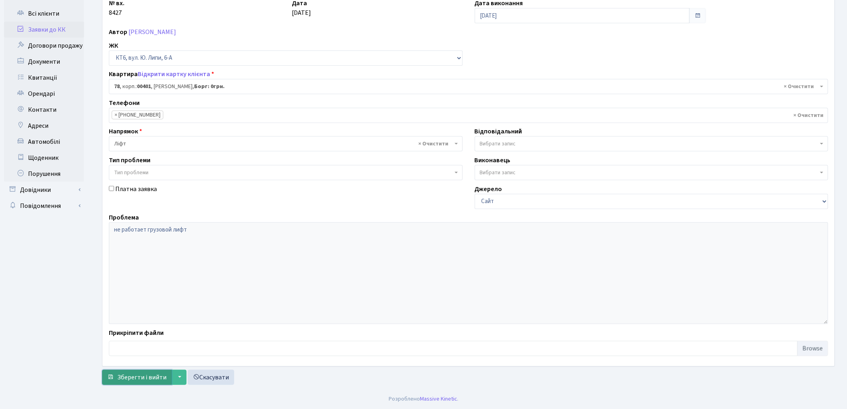
click at [131, 378] on span "Зберегти і вийти" at bounding box center [141, 377] width 49 height 9
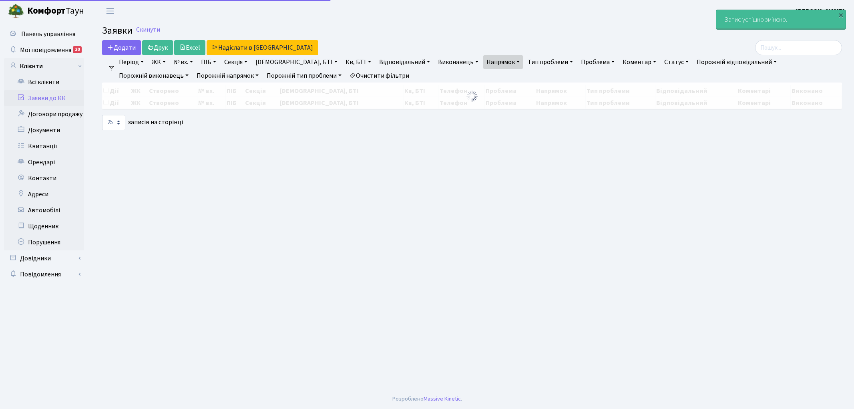
select select "25"
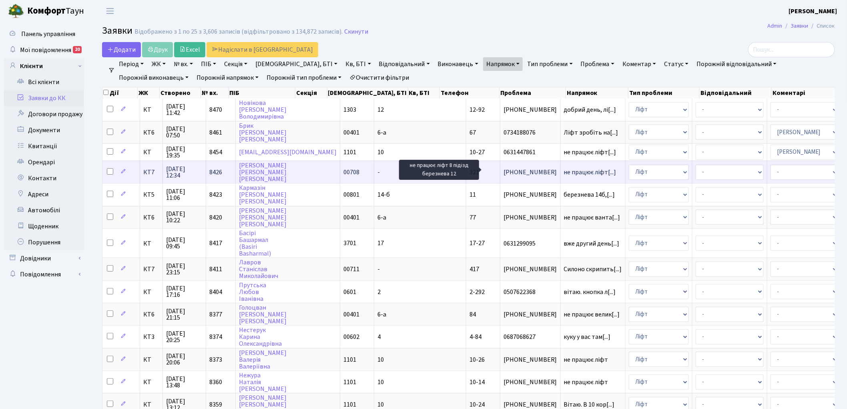
click at [564, 169] on span "не працює ліфт[...]" at bounding box center [590, 172] width 52 height 9
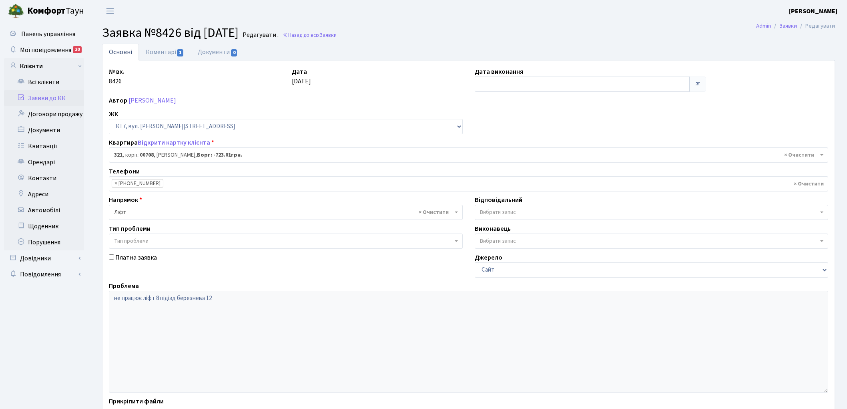
select select "18799"
click at [159, 50] on link "Коментарі 1" at bounding box center [165, 52] width 52 height 16
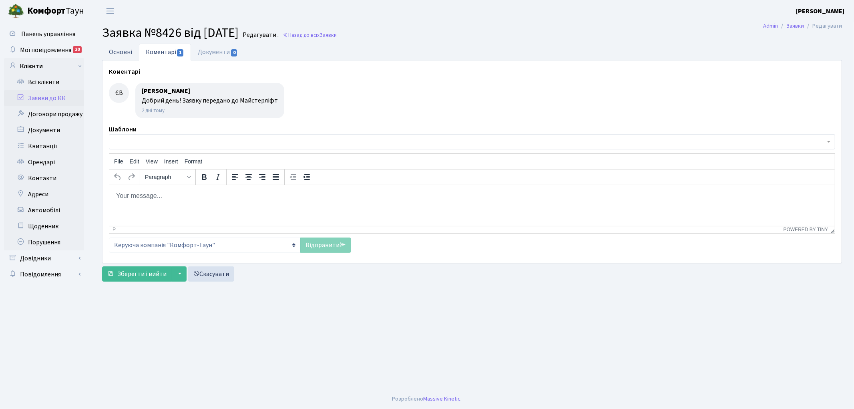
click at [120, 50] on link "Основні" at bounding box center [120, 52] width 37 height 16
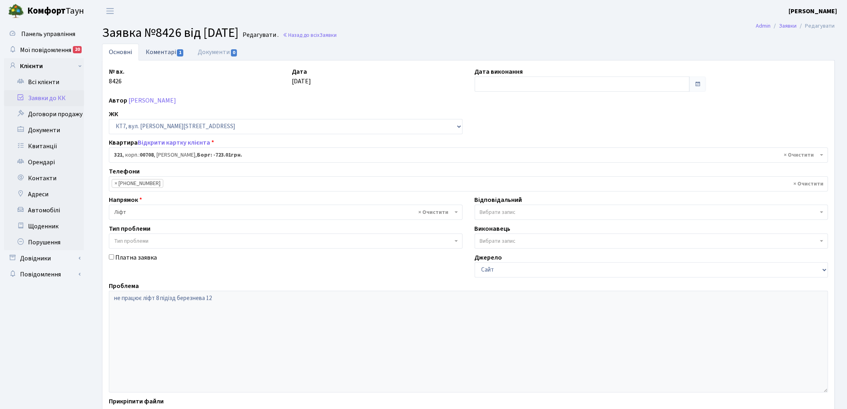
click at [159, 53] on link "Коментарі 1" at bounding box center [165, 52] width 52 height 16
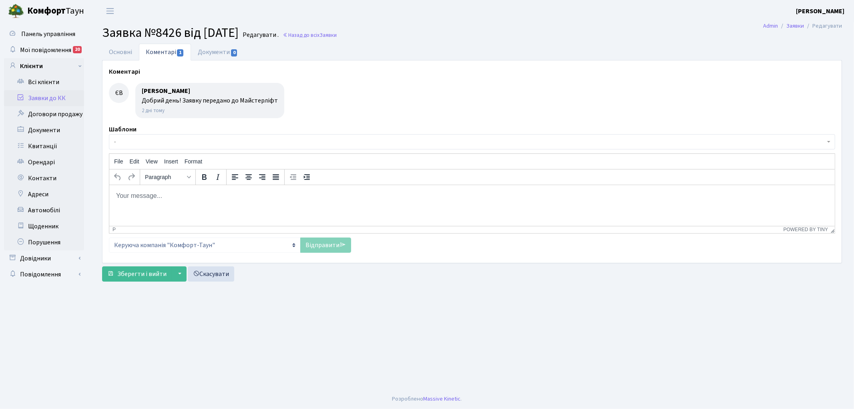
click at [253, 143] on span "-" at bounding box center [469, 142] width 711 height 8
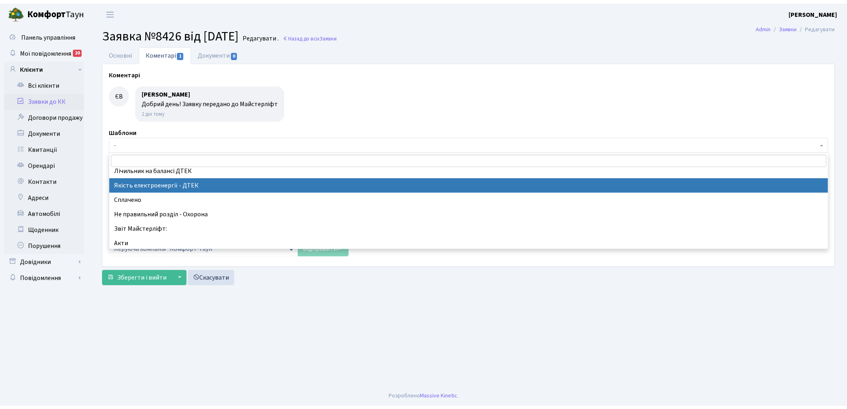
scroll to position [178, 0]
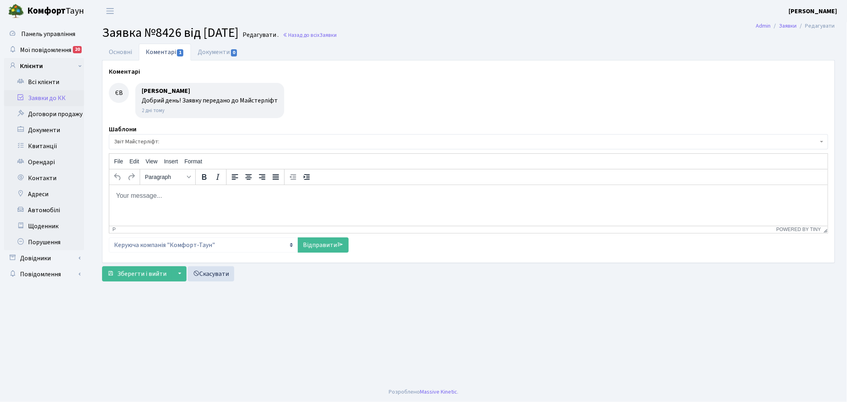
select select "37"
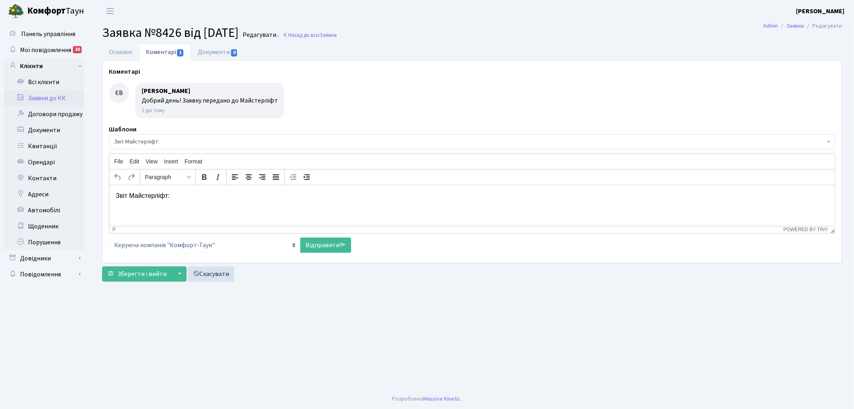
click at [201, 199] on p "Звіт Майстерліфт:" at bounding box center [471, 195] width 713 height 9
click at [315, 240] on link "Відправити" at bounding box center [325, 244] width 51 height 15
select select
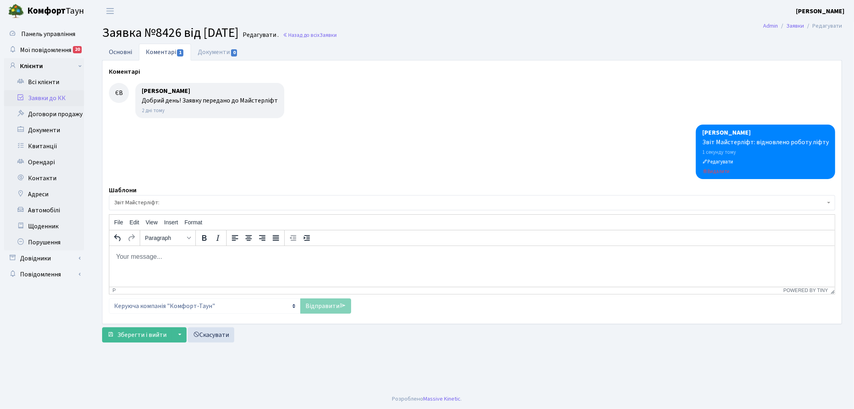
click at [119, 54] on link "Основні" at bounding box center [120, 52] width 37 height 16
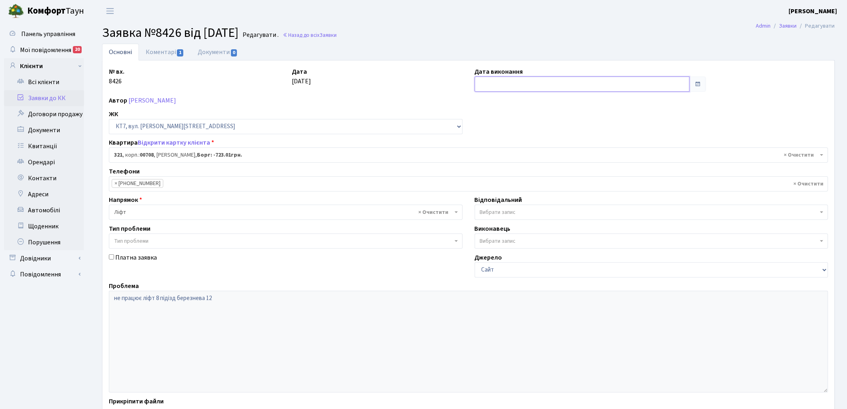
click at [526, 79] on input "text" at bounding box center [582, 83] width 215 height 15
click at [482, 184] on td "29" at bounding box center [483, 185] width 12 height 12
type input "[DATE]"
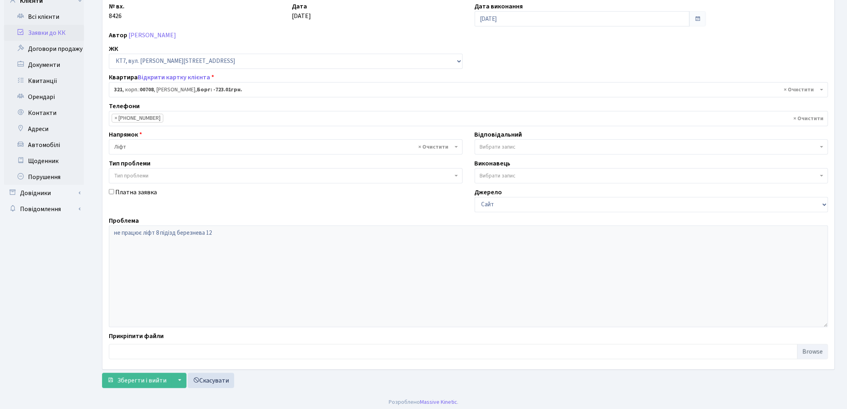
scroll to position [69, 0]
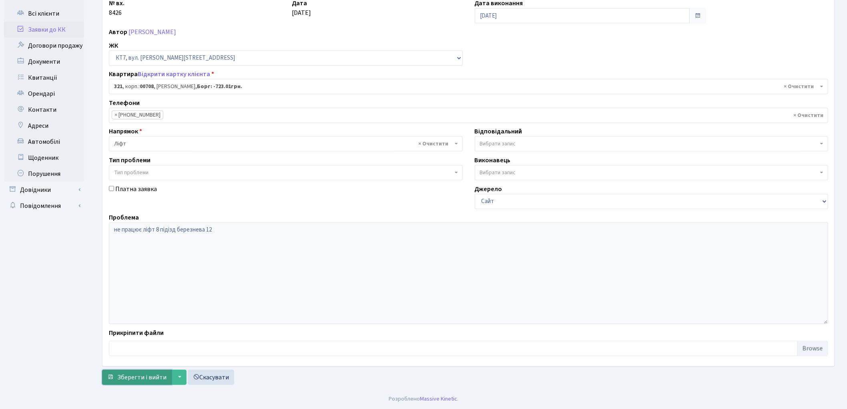
click at [133, 378] on span "Зберегти і вийти" at bounding box center [141, 377] width 49 height 9
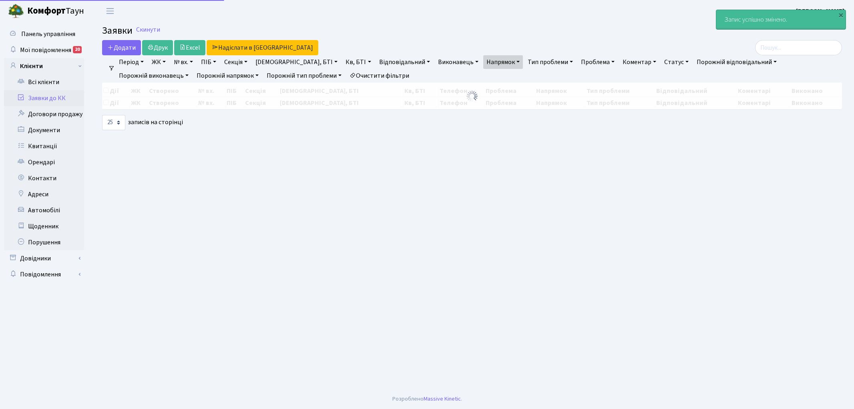
select select "25"
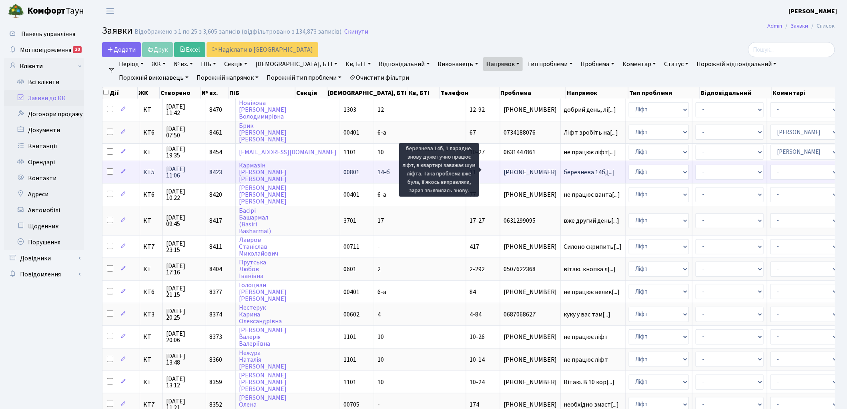
click at [564, 170] on span "березнева 14б,[...]" at bounding box center [589, 172] width 51 height 9
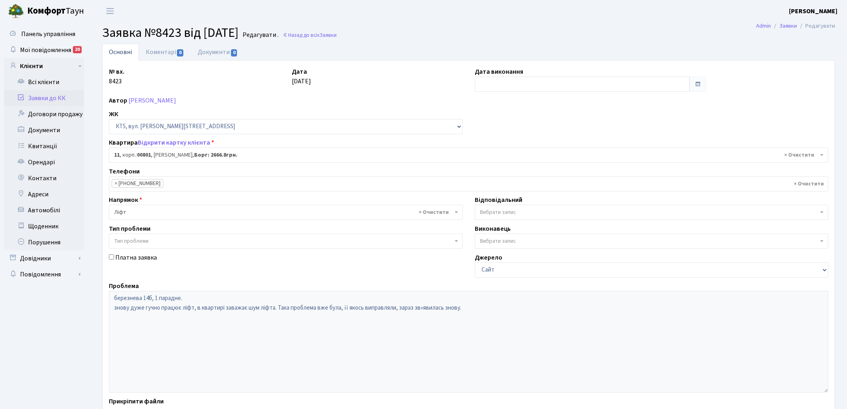
select select "17541"
click at [161, 53] on link "Коментарі 0" at bounding box center [165, 52] width 52 height 16
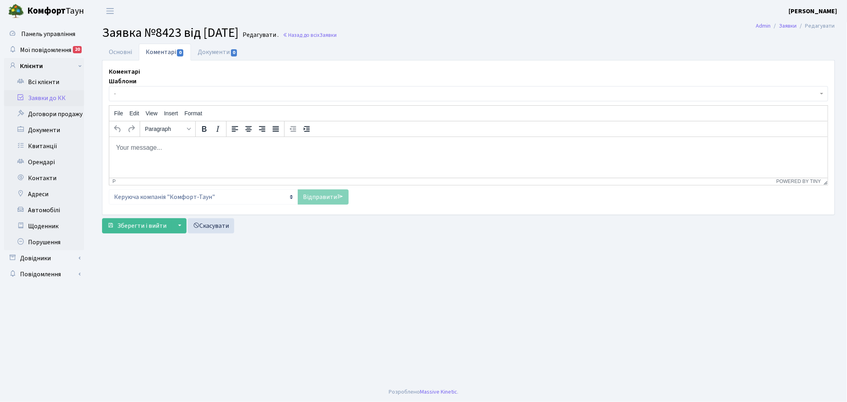
click at [173, 93] on span "-" at bounding box center [466, 94] width 704 height 8
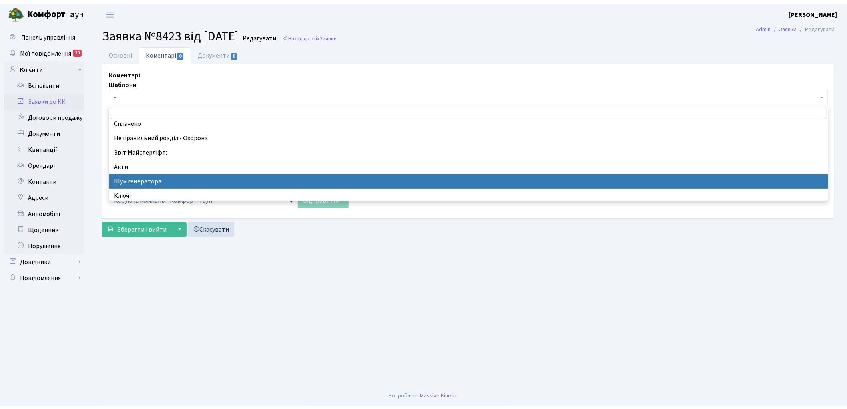
scroll to position [178, 0]
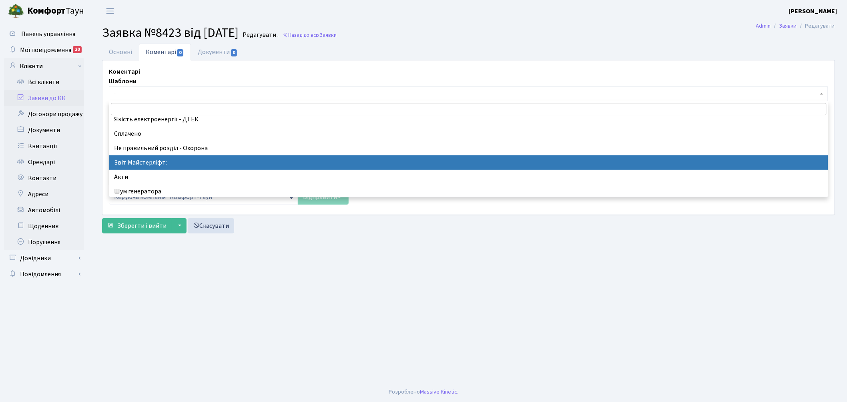
select select "37"
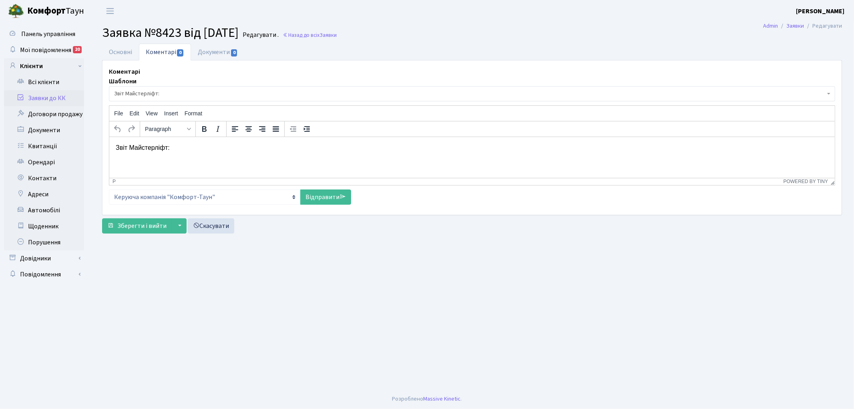
click at [231, 154] on html "Звіт Майстерліфт:" at bounding box center [472, 148] width 726 height 22
click at [323, 197] on link "Відправити" at bounding box center [325, 196] width 51 height 15
select select
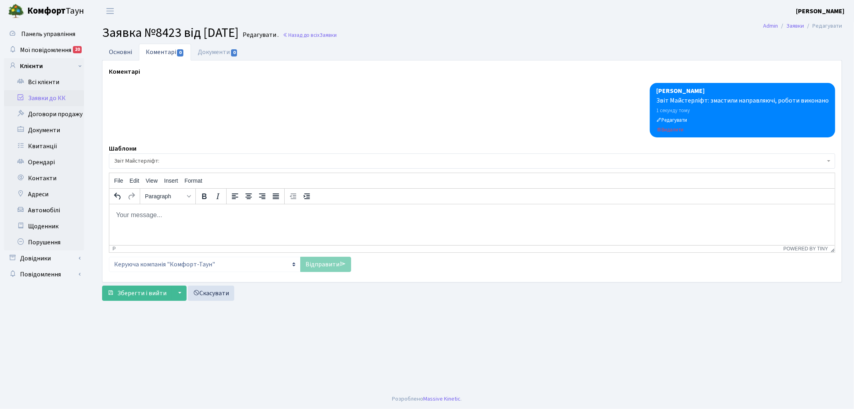
click at [111, 53] on link "Основні" at bounding box center [120, 52] width 37 height 16
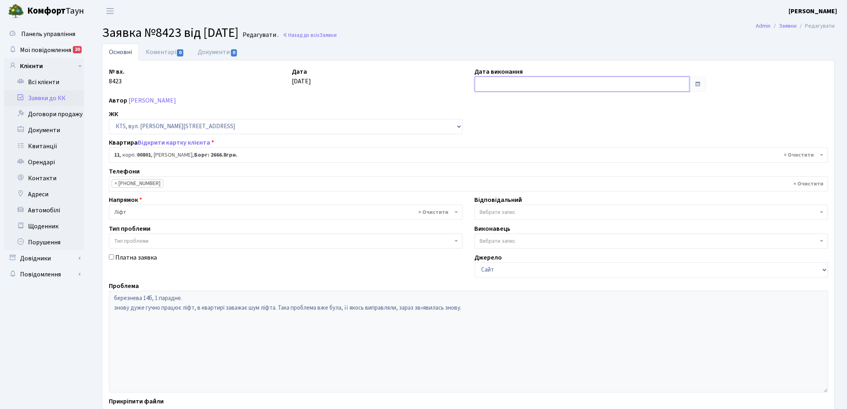
click at [514, 83] on input "text" at bounding box center [582, 83] width 215 height 15
click at [482, 186] on td "29" at bounding box center [483, 185] width 12 height 12
type input "[DATE]"
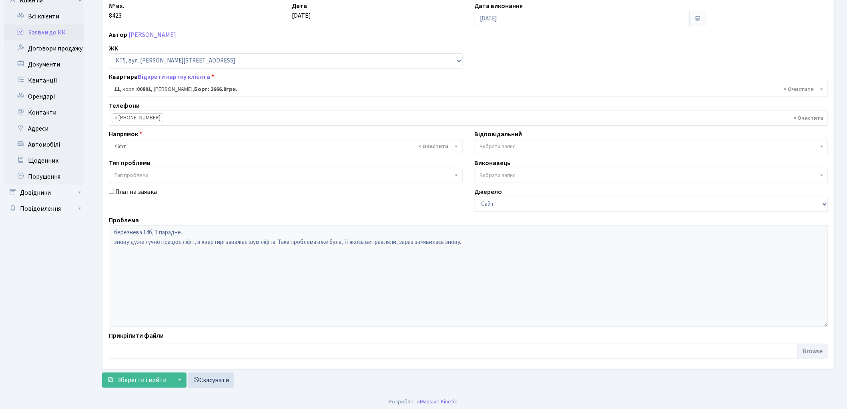
scroll to position [69, 0]
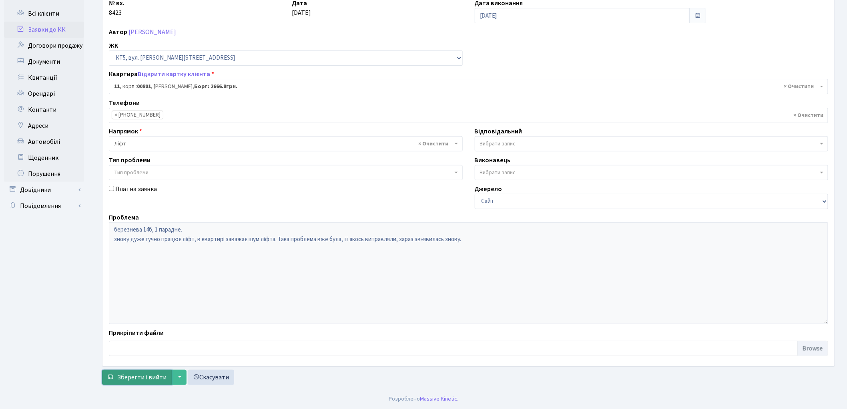
click at [128, 376] on span "Зберегти і вийти" at bounding box center [141, 377] width 49 height 9
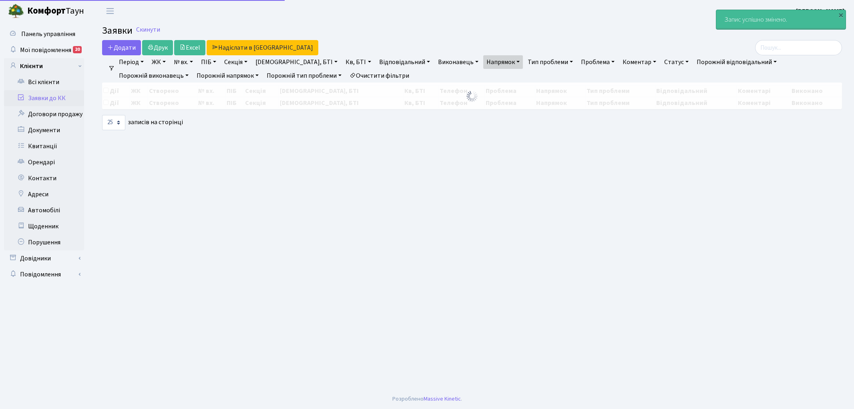
select select "25"
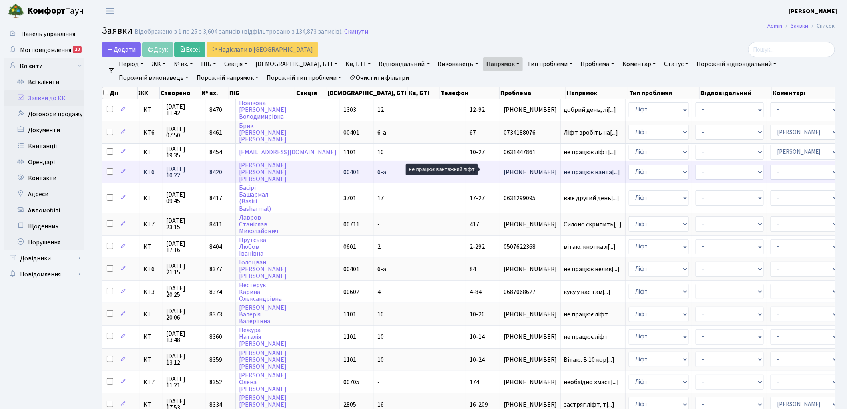
click at [564, 171] on span "не працює ванта[...]" at bounding box center [592, 172] width 56 height 9
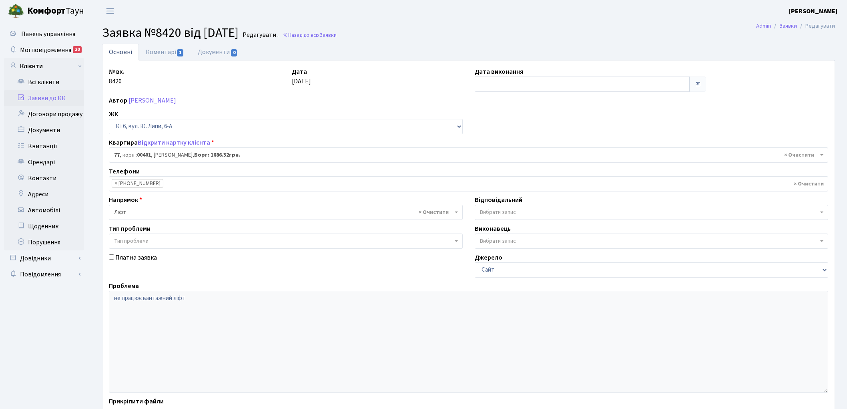
select select "17169"
click at [161, 54] on link "Коментарі 1" at bounding box center [165, 52] width 52 height 16
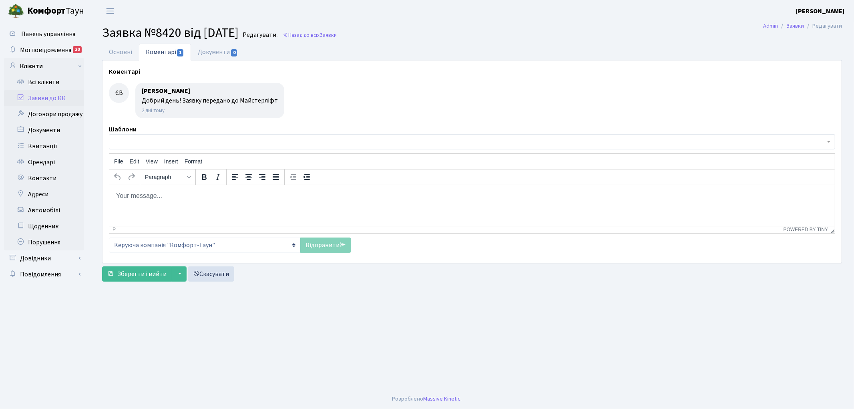
click at [156, 142] on span "-" at bounding box center [469, 142] width 711 height 8
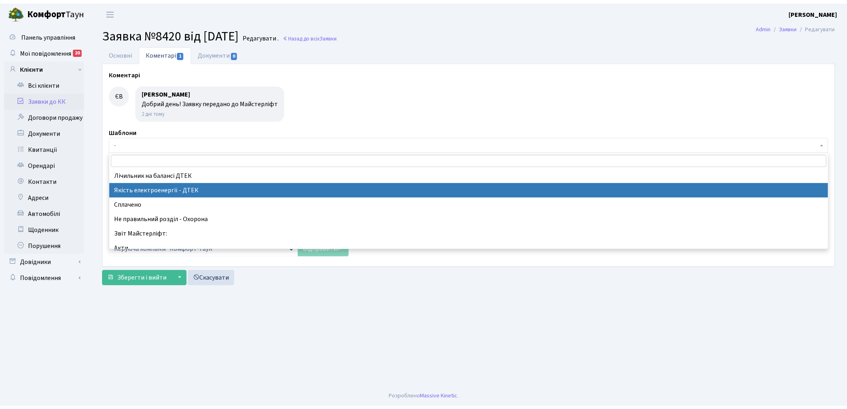
scroll to position [178, 0]
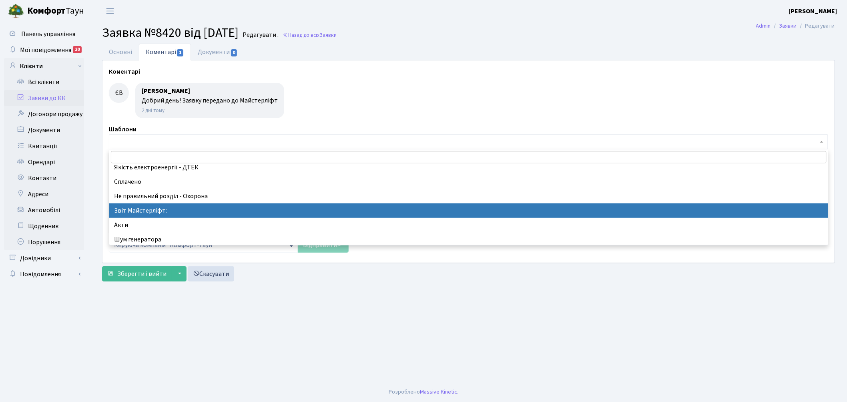
select select "37"
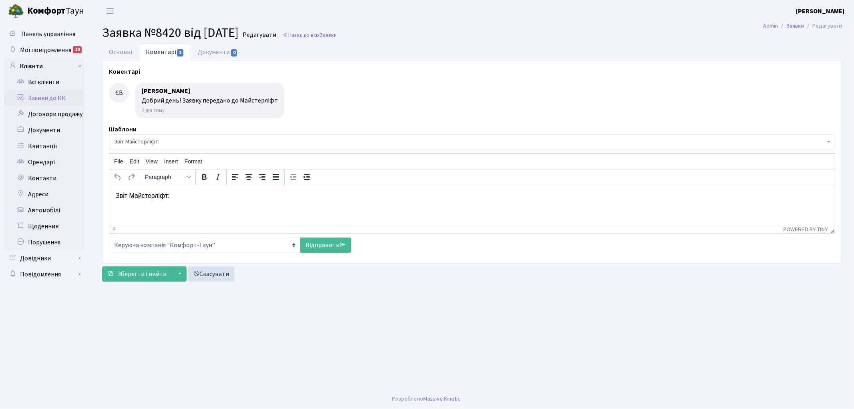
click at [177, 191] on p "Звіт Майстерліфт:" at bounding box center [471, 195] width 713 height 9
click at [316, 247] on link "Відправити" at bounding box center [325, 244] width 51 height 15
select select
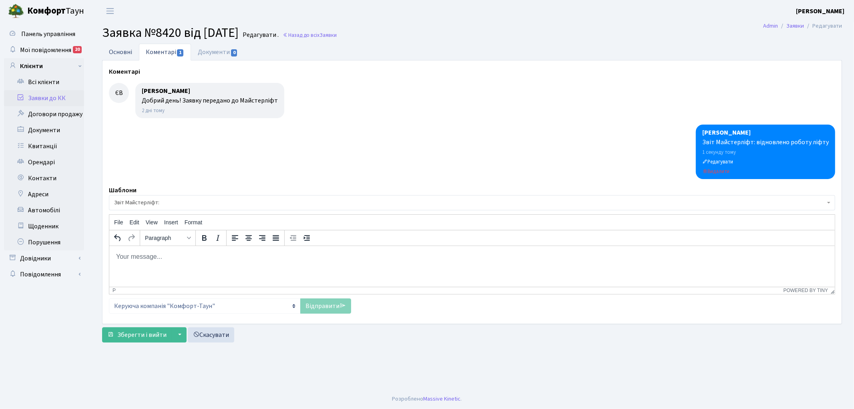
click at [121, 52] on link "Основні" at bounding box center [120, 52] width 37 height 16
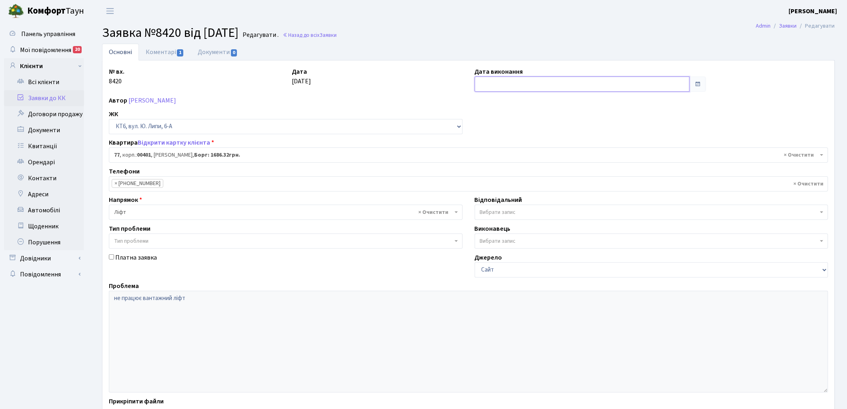
click at [582, 86] on input "text" at bounding box center [582, 83] width 215 height 15
drag, startPoint x: 482, startPoint y: 183, endPoint x: 302, endPoint y: 221, distance: 183.8
click at [482, 183] on td "29" at bounding box center [483, 185] width 12 height 12
type input "[DATE]"
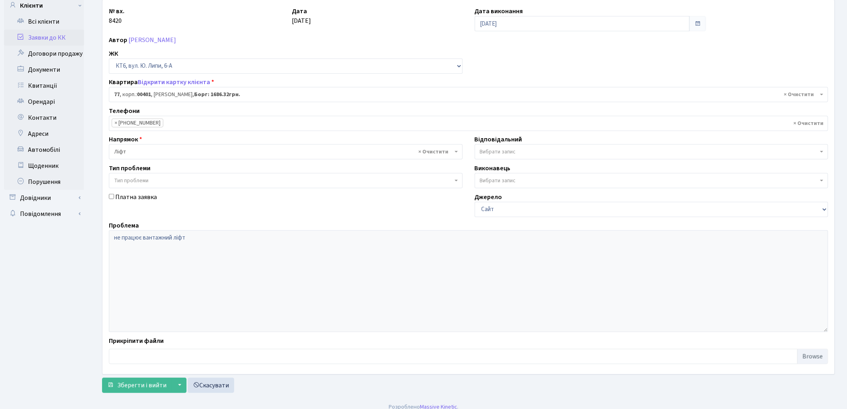
scroll to position [69, 0]
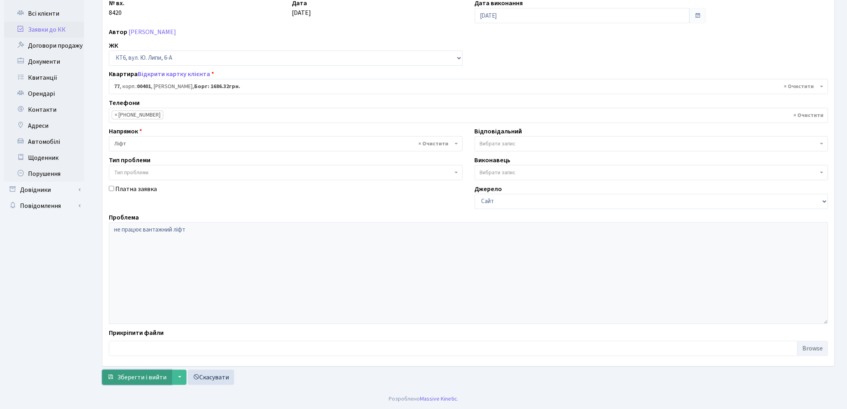
click at [133, 375] on span "Зберегти і вийти" at bounding box center [141, 377] width 49 height 9
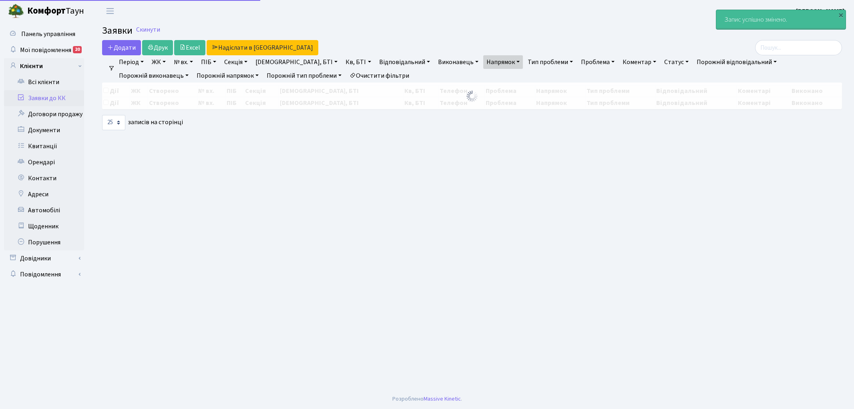
select select "25"
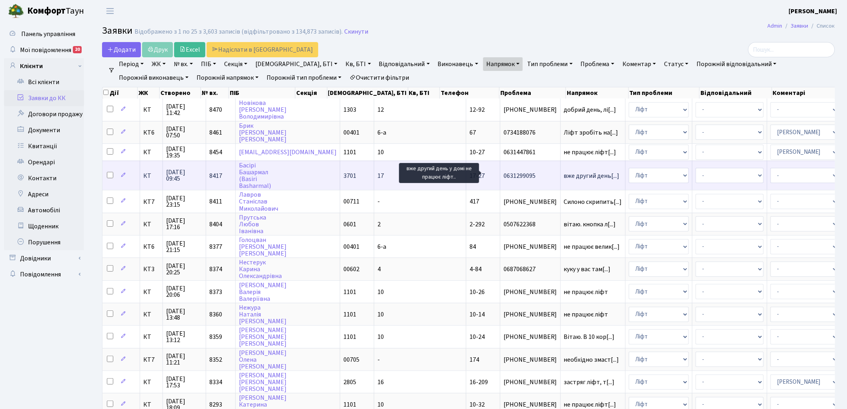
click at [564, 174] on span "вже другий день[...]" at bounding box center [592, 175] width 56 height 9
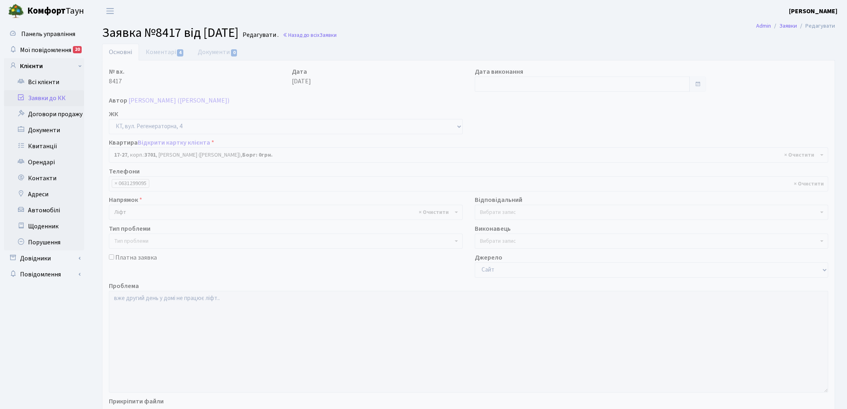
select select "8981"
click at [166, 53] on link "Коментарі 4" at bounding box center [165, 52] width 52 height 16
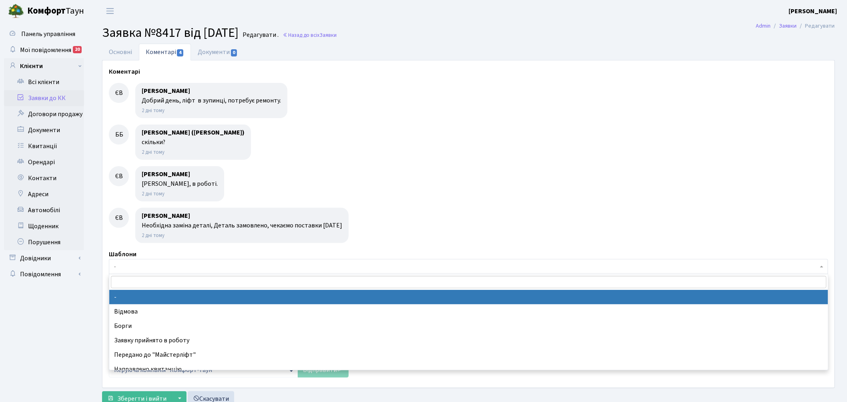
click at [161, 266] on span "-" at bounding box center [466, 267] width 704 height 8
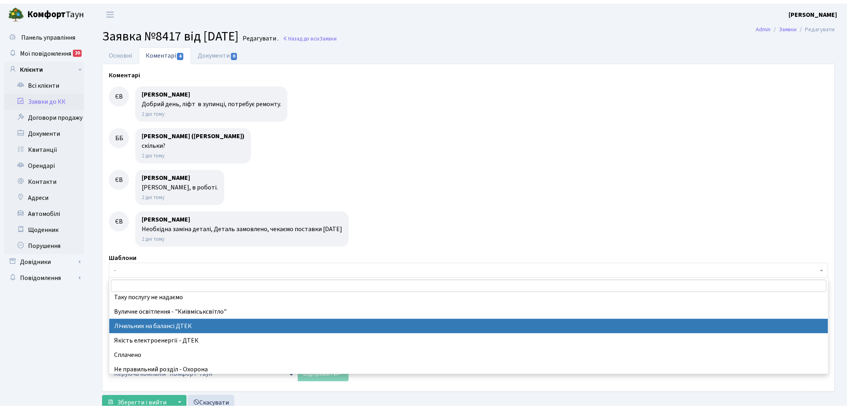
scroll to position [178, 0]
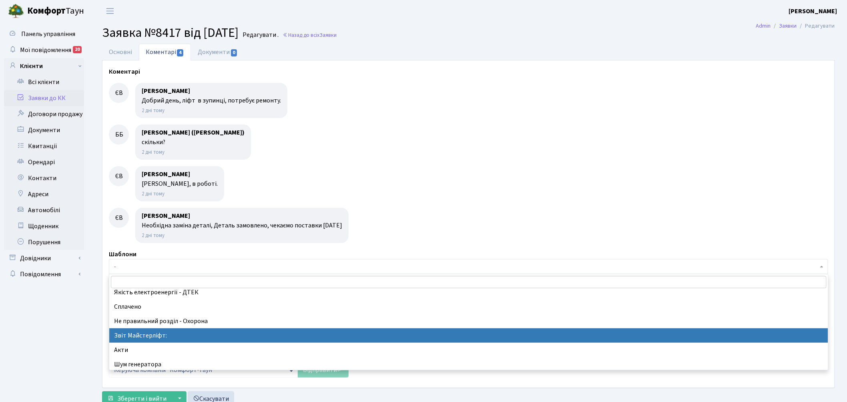
select select "37"
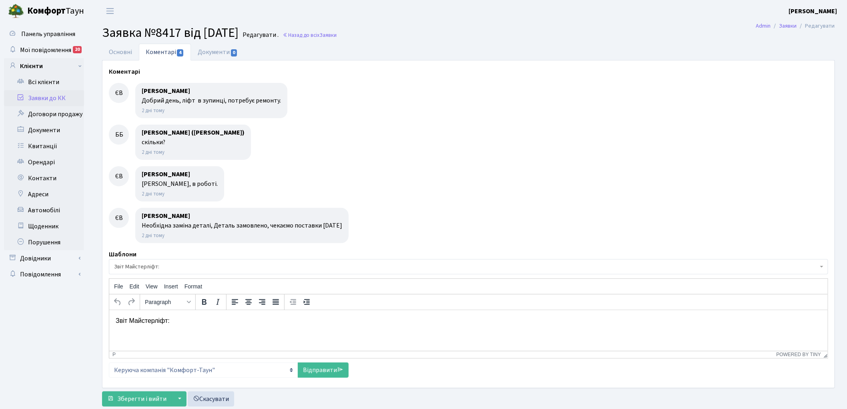
click at [191, 324] on p "Звіт Майстерліфт:" at bounding box center [468, 320] width 706 height 9
click at [319, 372] on link "Відправити" at bounding box center [323, 369] width 51 height 15
select select
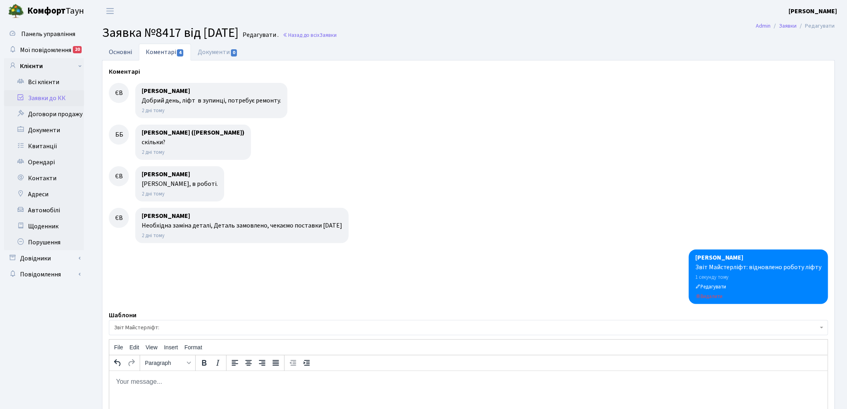
click at [119, 52] on link "Основні" at bounding box center [120, 52] width 37 height 16
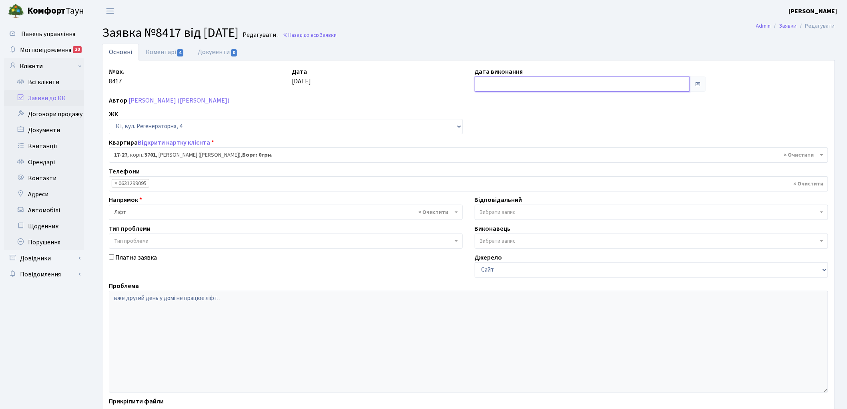
click at [502, 87] on input "text" at bounding box center [582, 83] width 215 height 15
drag, startPoint x: 483, startPoint y: 183, endPoint x: 326, endPoint y: 233, distance: 165.0
click at [482, 183] on td "29" at bounding box center [483, 185] width 12 height 12
type input "29.09.2025"
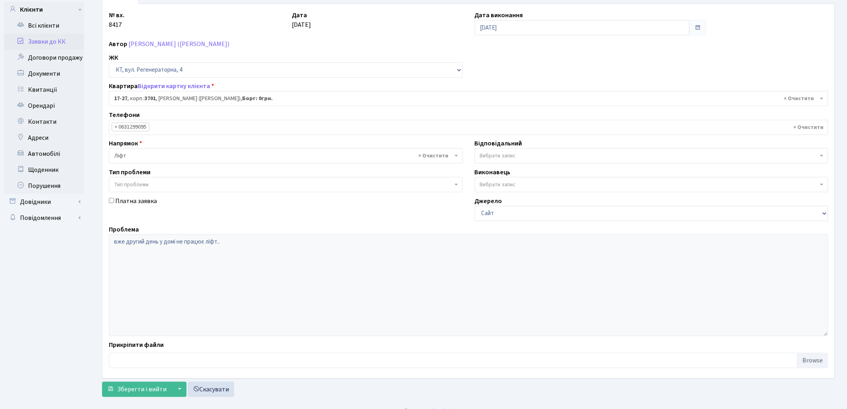
scroll to position [69, 0]
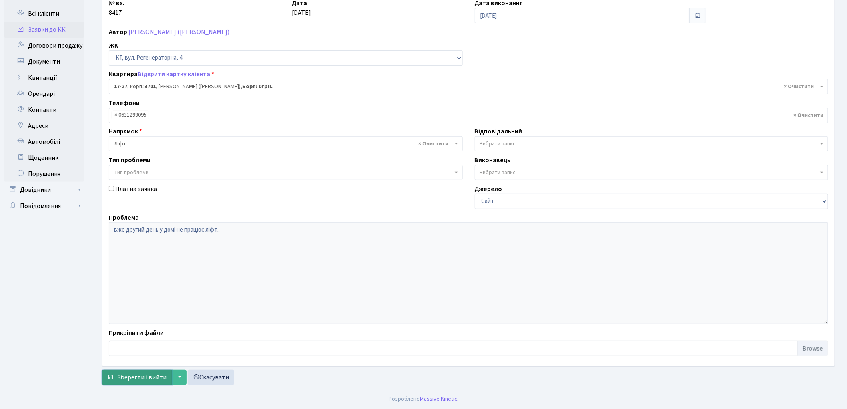
click at [126, 374] on span "Зберегти і вийти" at bounding box center [141, 377] width 49 height 9
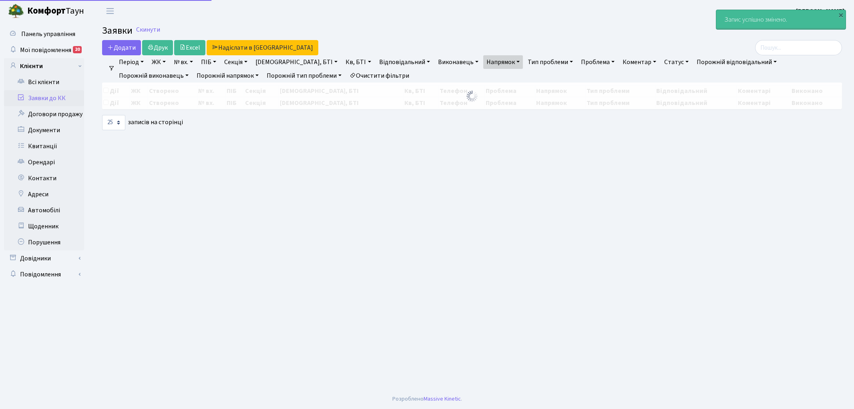
select select "25"
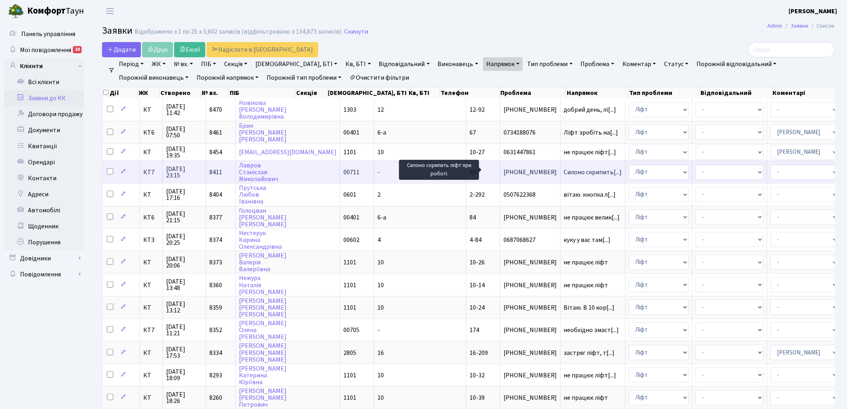
click at [564, 171] on span "Силоно скрипить[...]" at bounding box center [593, 172] width 58 height 9
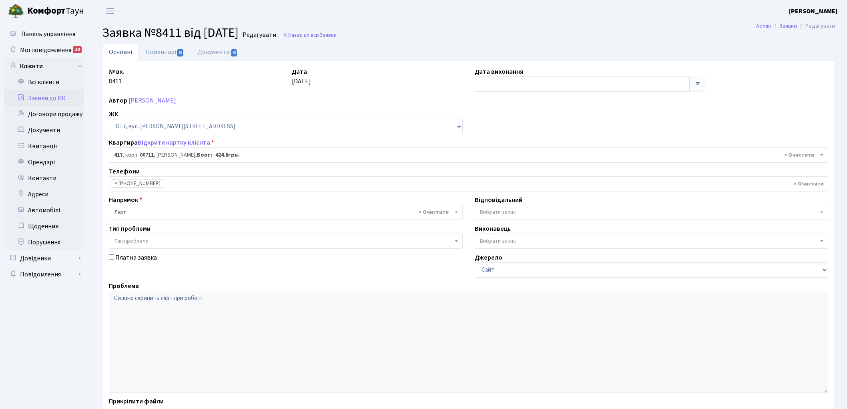
select select "19000"
click at [156, 51] on link "Коментарі 0" at bounding box center [165, 52] width 52 height 16
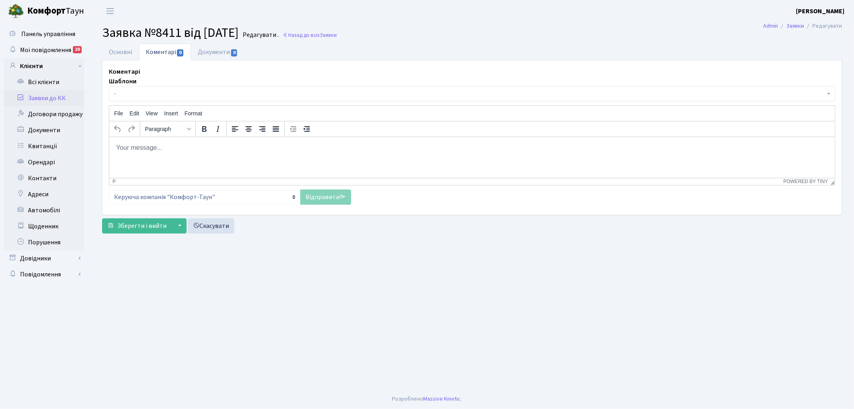
click at [181, 90] on span "-" at bounding box center [469, 94] width 711 height 8
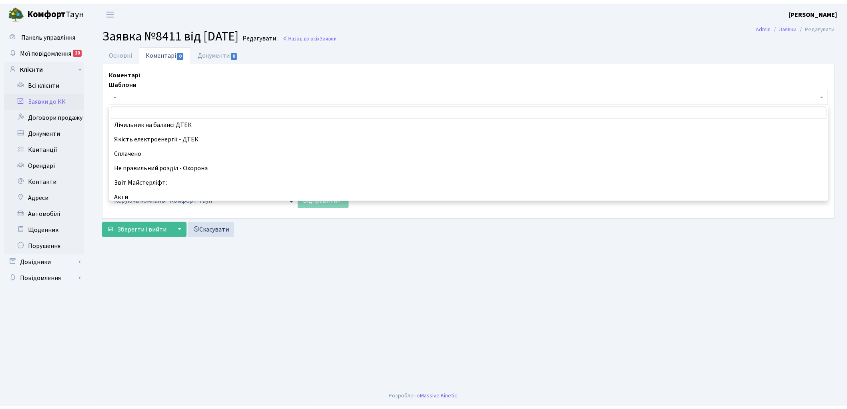
scroll to position [178, 0]
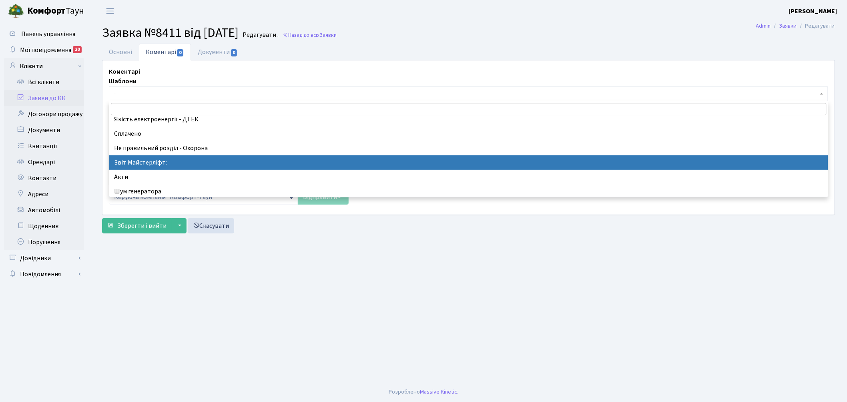
select select "37"
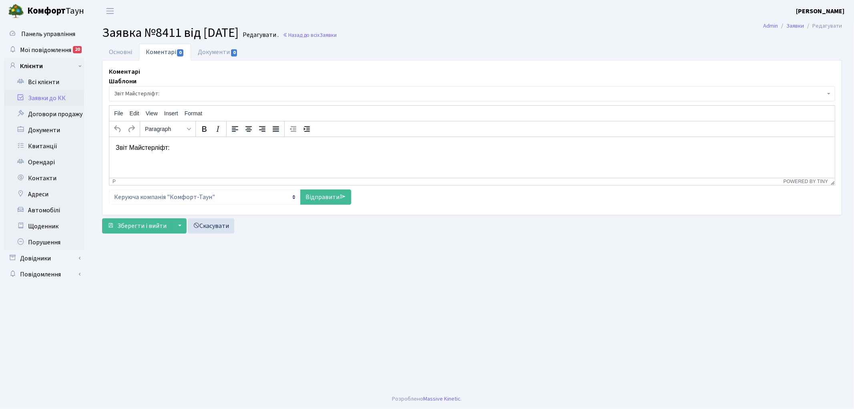
click at [212, 155] on html "Звіт Майстерліфт:" at bounding box center [472, 148] width 726 height 22
click at [312, 198] on link "Відправити" at bounding box center [325, 196] width 51 height 15
select select
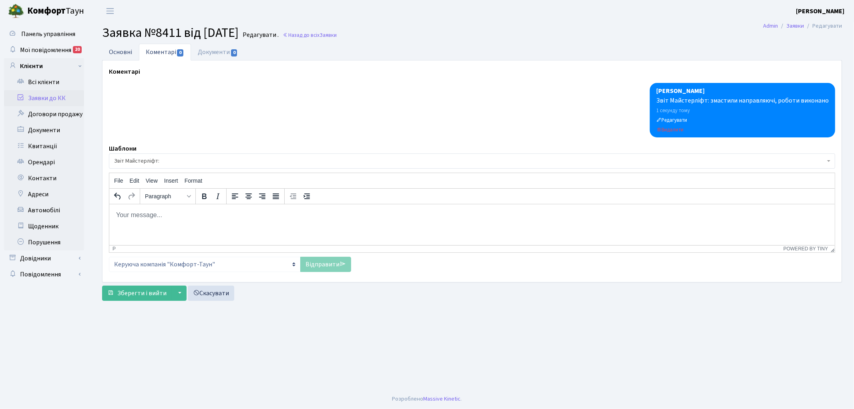
click at [117, 50] on link "Основні" at bounding box center [120, 52] width 37 height 16
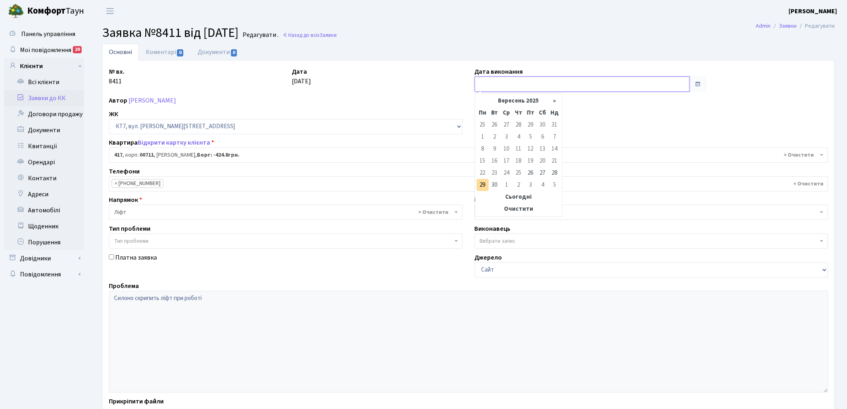
click at [490, 80] on input "text" at bounding box center [582, 83] width 215 height 15
click at [482, 186] on td "29" at bounding box center [483, 185] width 12 height 12
type input "29.09.2025"
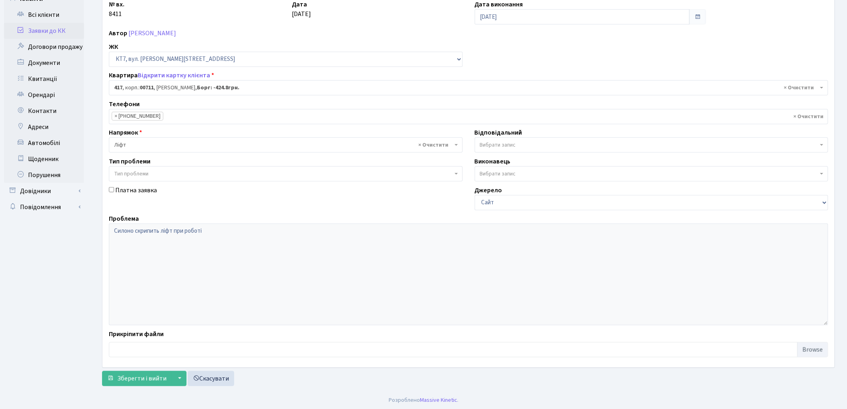
scroll to position [69, 0]
click at [136, 375] on span "Зберегти і вийти" at bounding box center [141, 377] width 49 height 9
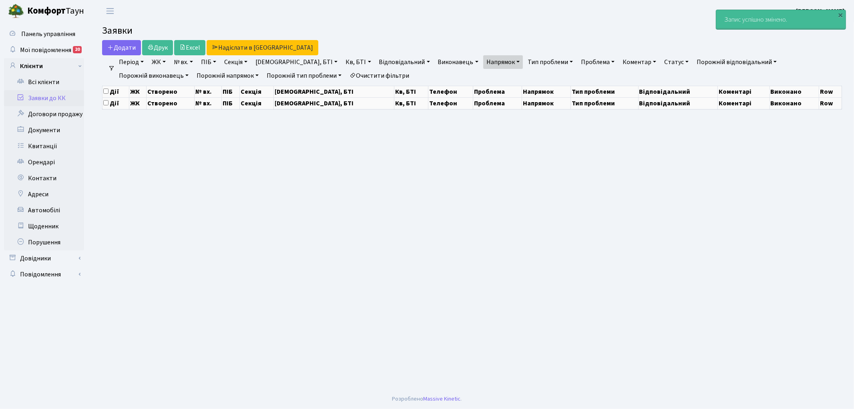
select select "25"
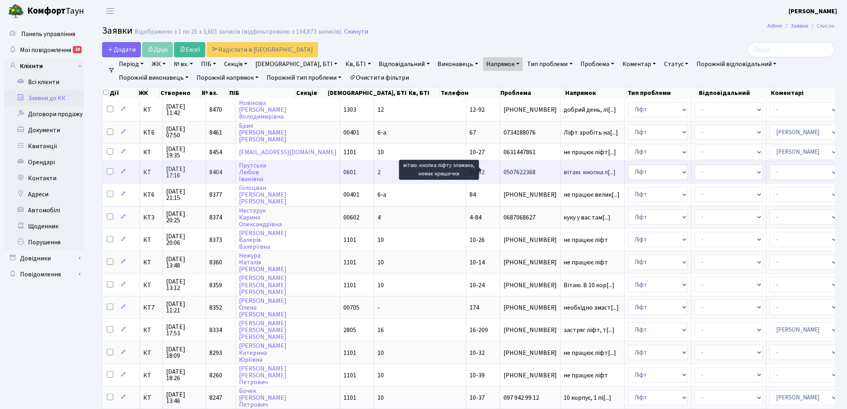
click at [564, 171] on span "вітаю. кнопка л[...]" at bounding box center [590, 172] width 52 height 9
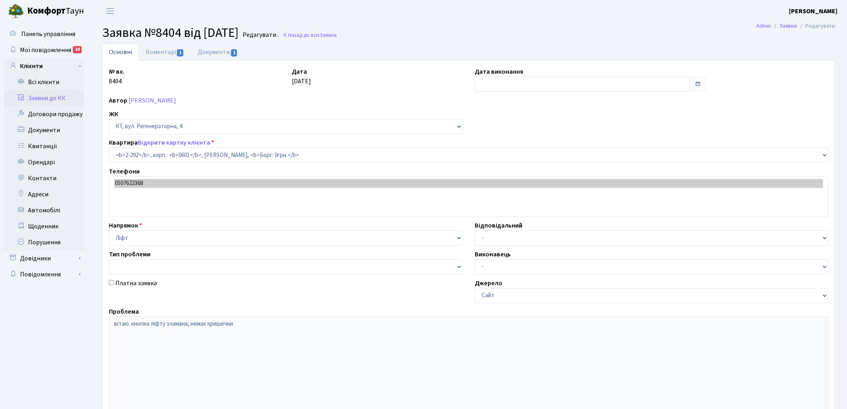
select select "1306"
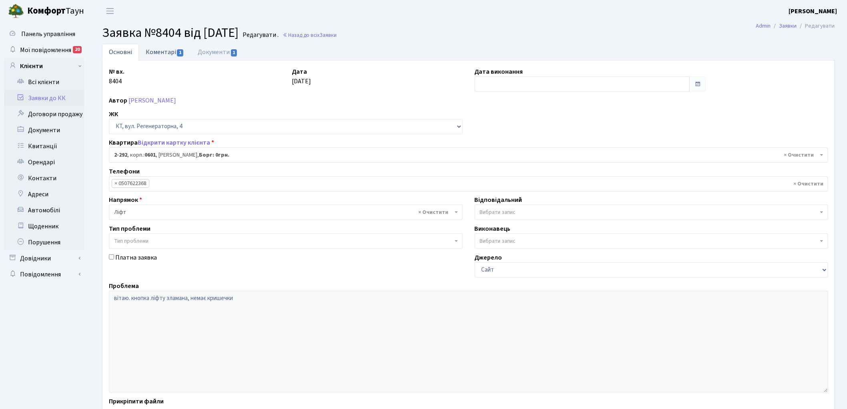
click at [161, 50] on link "Коментарі 1" at bounding box center [165, 52] width 52 height 16
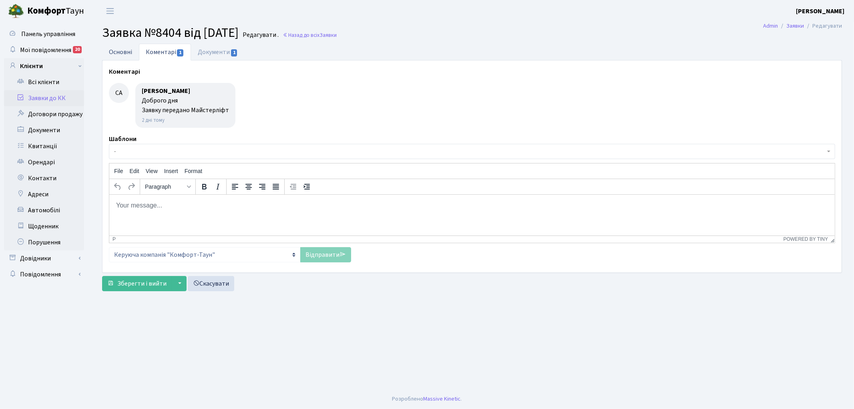
click at [116, 52] on link "Основні" at bounding box center [120, 52] width 37 height 16
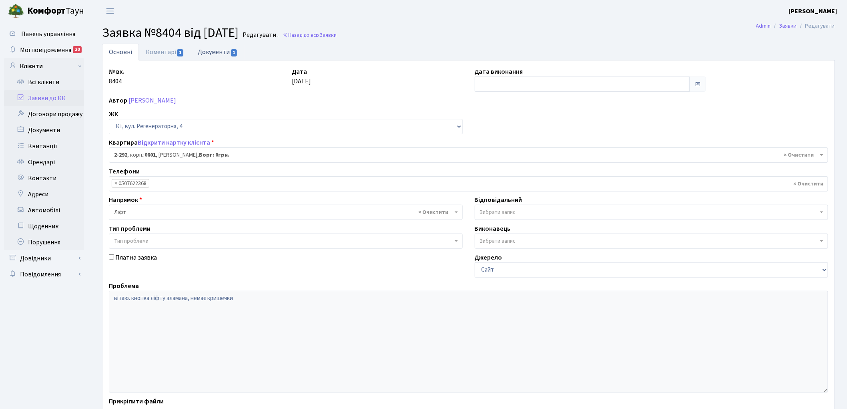
click at [214, 50] on link "Документи 1" at bounding box center [218, 52] width 54 height 16
select select "25"
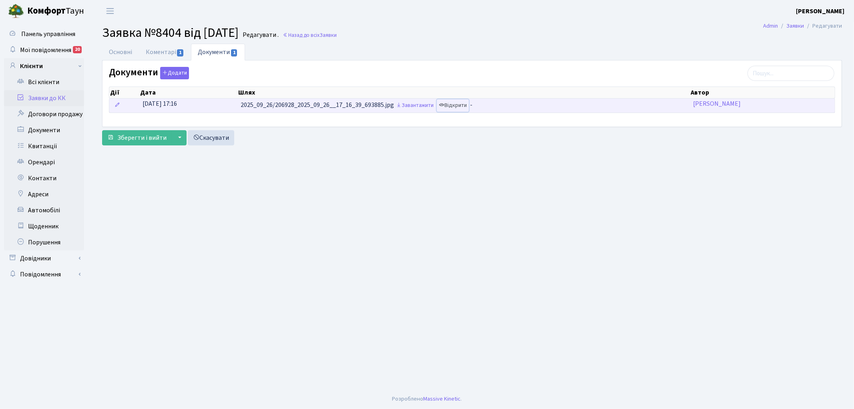
click at [460, 103] on link "Відкрити" at bounding box center [453, 105] width 32 height 12
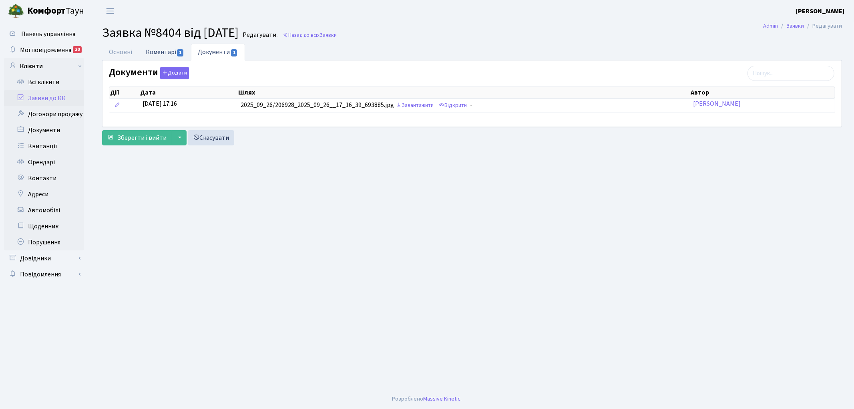
click at [155, 52] on link "Коментарі 1" at bounding box center [165, 52] width 52 height 16
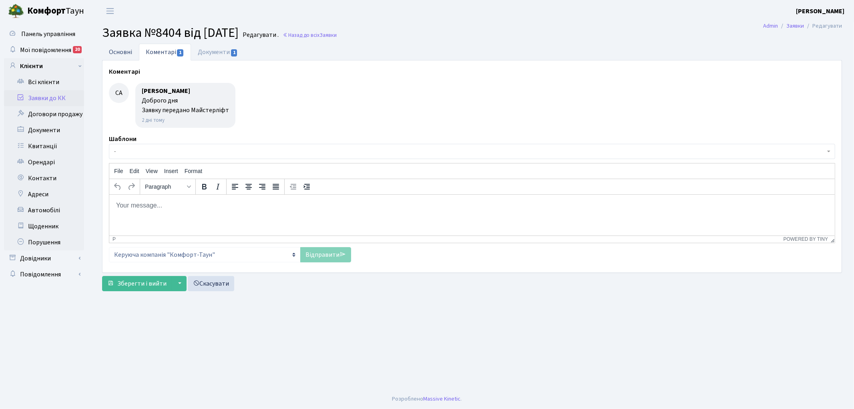
click at [117, 53] on link "Основні" at bounding box center [120, 52] width 37 height 16
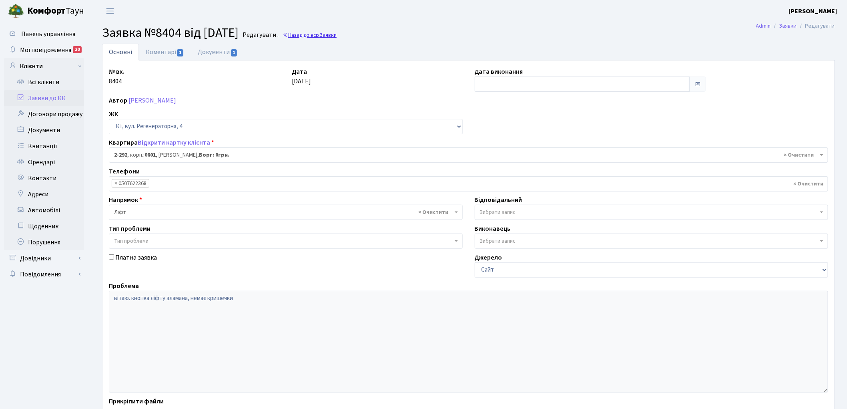
click at [322, 33] on link "Назад до всіх Заявки" at bounding box center [310, 35] width 54 height 8
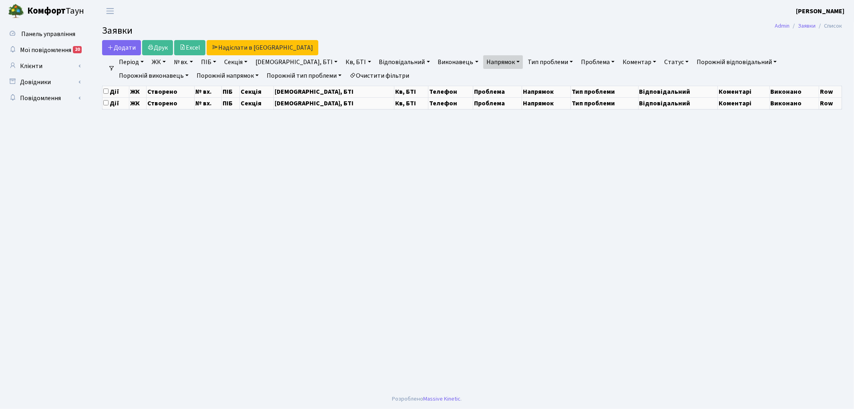
select select "25"
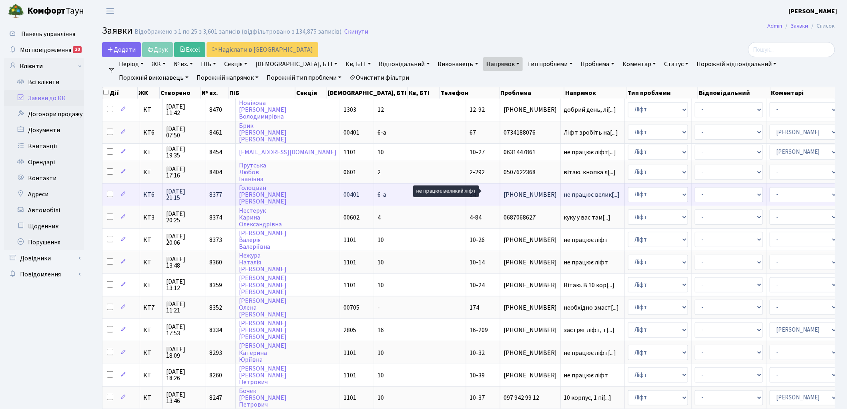
click at [564, 190] on span "не працює велик[...]" at bounding box center [592, 194] width 56 height 9
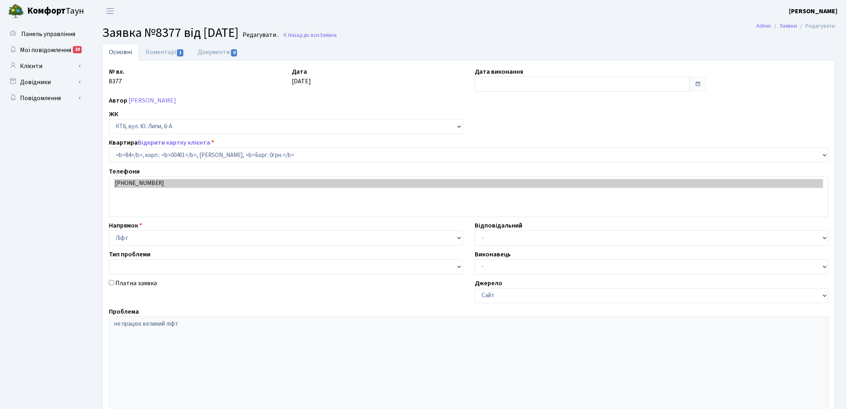
select select "17176"
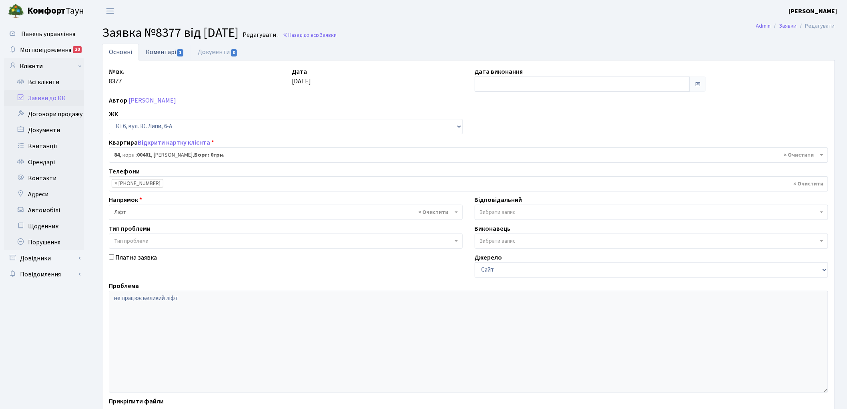
click at [165, 55] on link "Коментарі 1" at bounding box center [165, 52] width 52 height 16
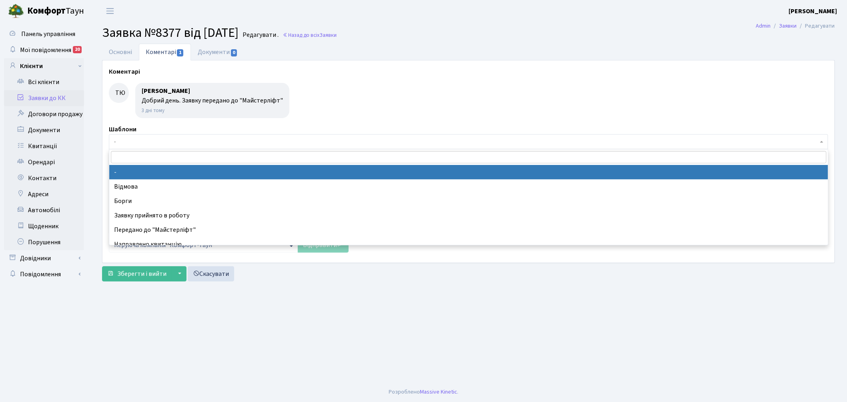
click at [165, 141] on span "-" at bounding box center [466, 142] width 704 height 8
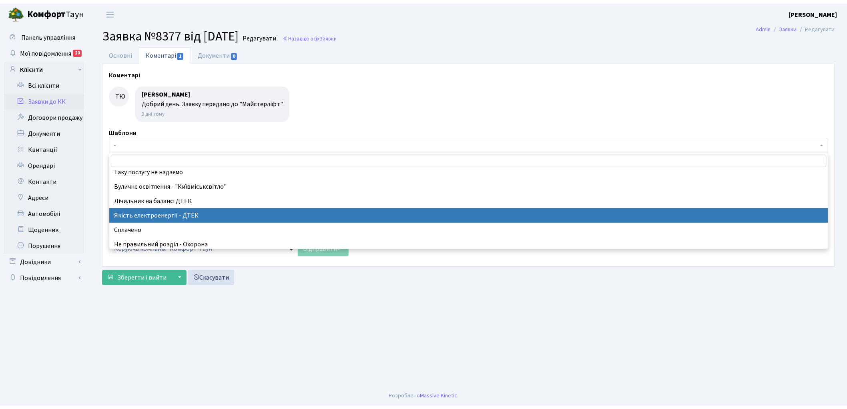
scroll to position [178, 0]
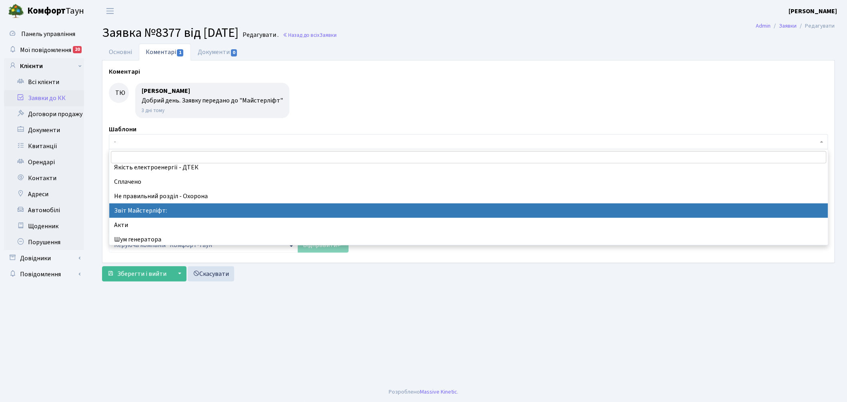
select select "37"
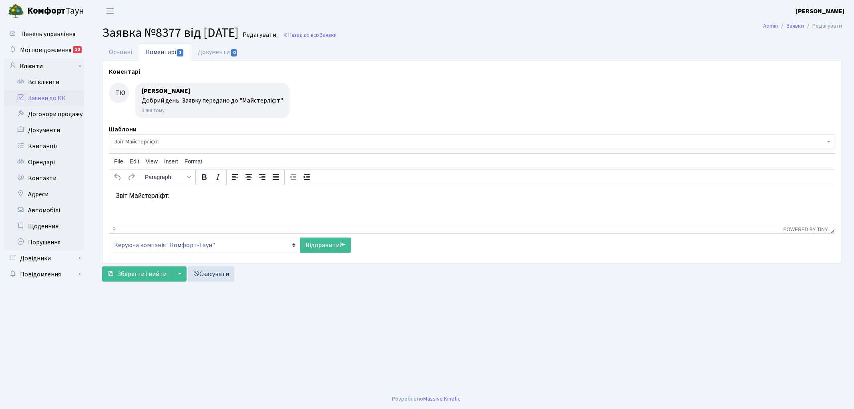
click at [222, 201] on html "Звіт Майстерліфт:" at bounding box center [472, 196] width 726 height 22
click at [310, 243] on link "Відправити" at bounding box center [325, 244] width 51 height 15
select select
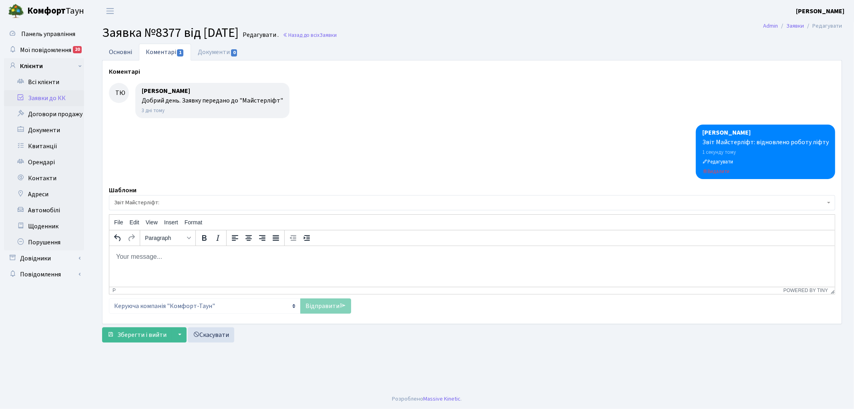
click at [119, 53] on link "Основні" at bounding box center [120, 52] width 37 height 16
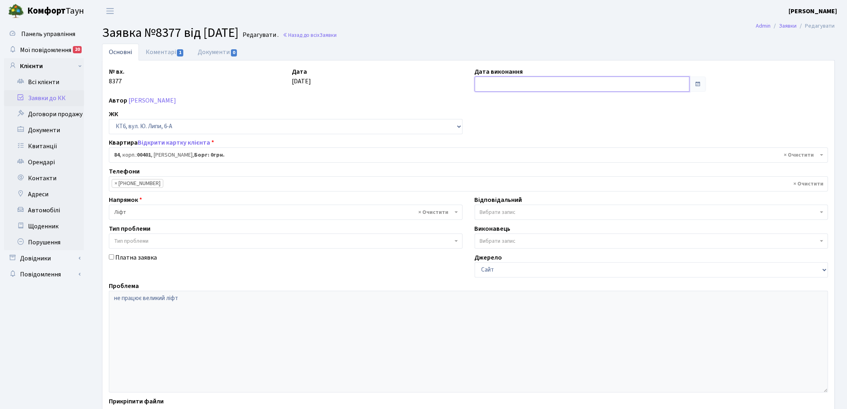
click at [517, 86] on input "text" at bounding box center [582, 83] width 215 height 15
click at [481, 183] on td "29" at bounding box center [483, 185] width 12 height 12
type input "[DATE]"
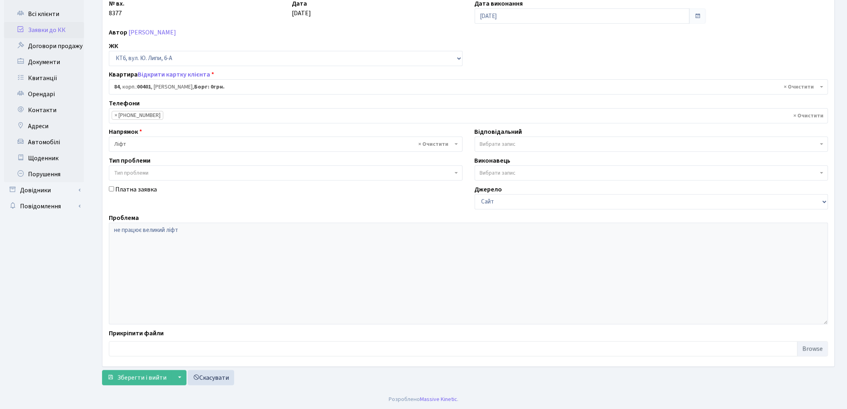
scroll to position [69, 0]
click at [125, 376] on span "Зберегти і вийти" at bounding box center [141, 377] width 49 height 9
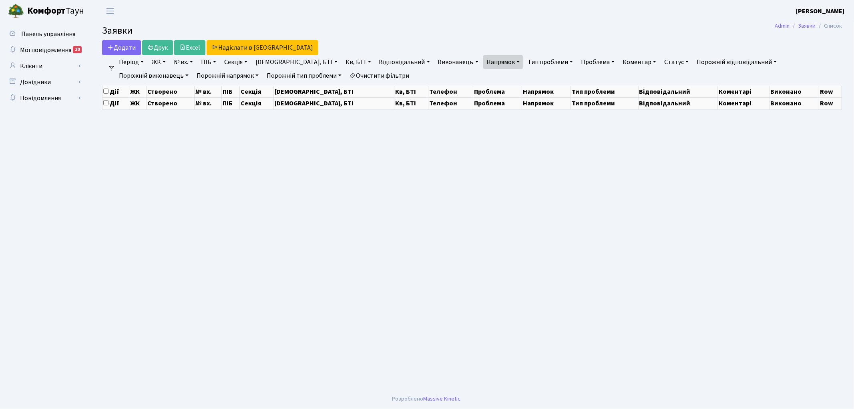
select select "25"
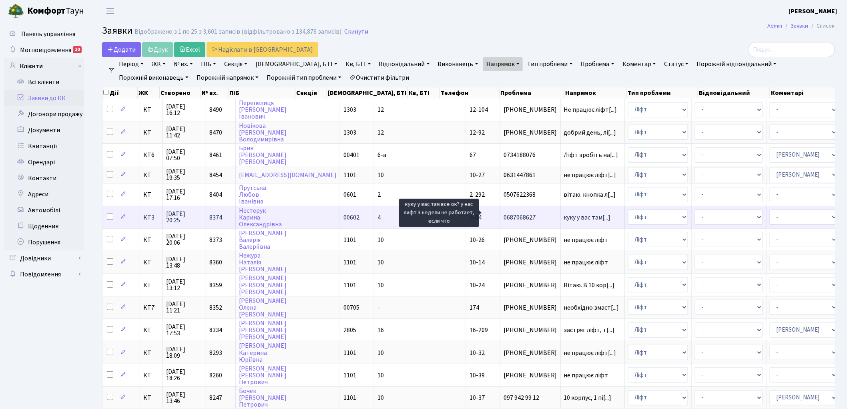
click at [564, 213] on span "куку у вас там[...]" at bounding box center [587, 217] width 47 height 9
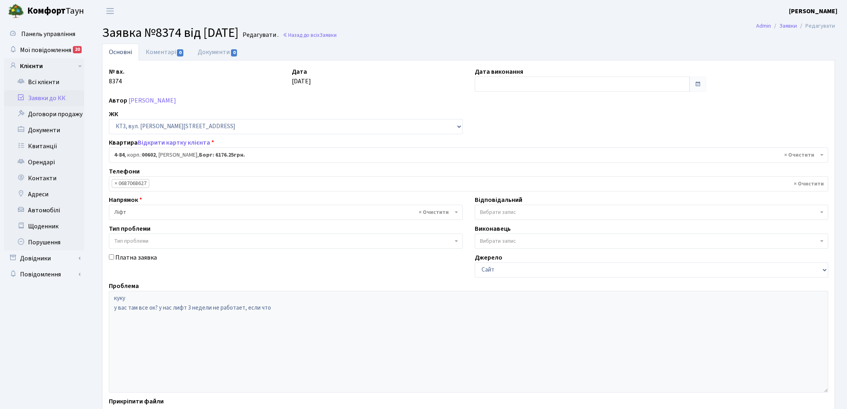
select select "16543"
click at [337, 32] on span "Заявки" at bounding box center [328, 35] width 17 height 8
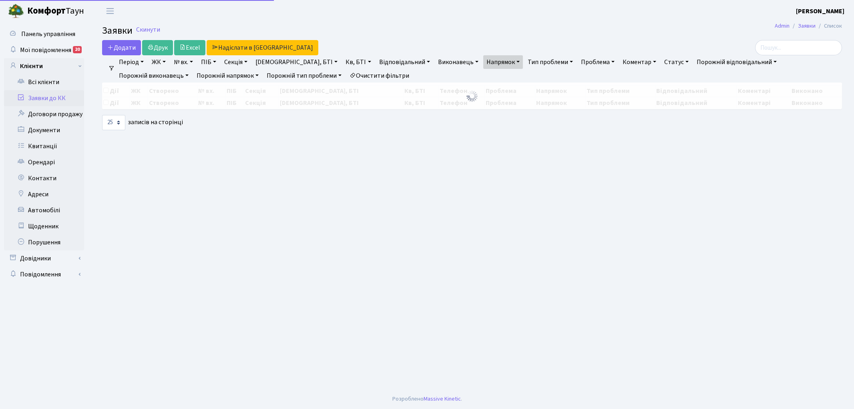
select select "25"
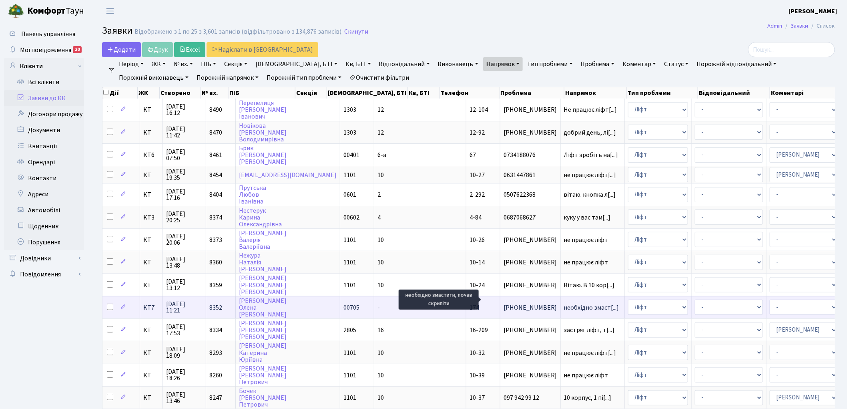
click at [564, 303] on span "необхідно змаст[...]" at bounding box center [591, 307] width 55 height 9
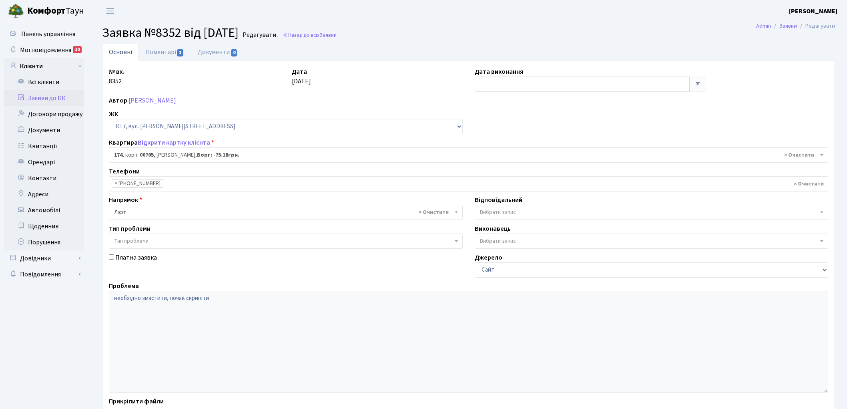
select select "18605"
click at [153, 51] on link "Коментарі 1" at bounding box center [165, 52] width 52 height 16
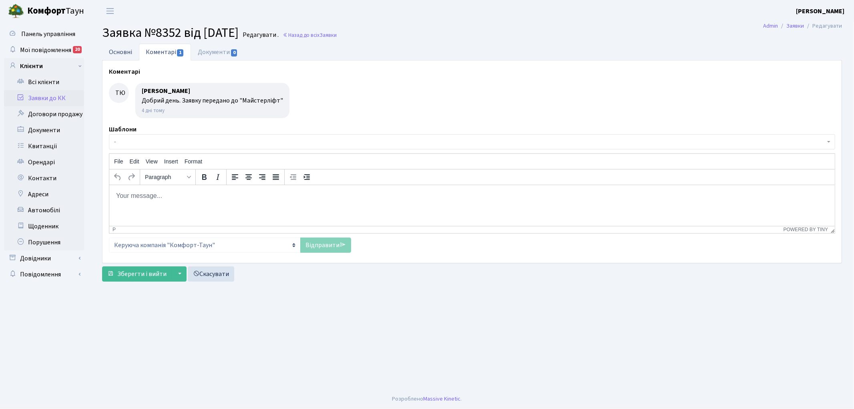
click at [110, 51] on link "Основні" at bounding box center [120, 52] width 37 height 16
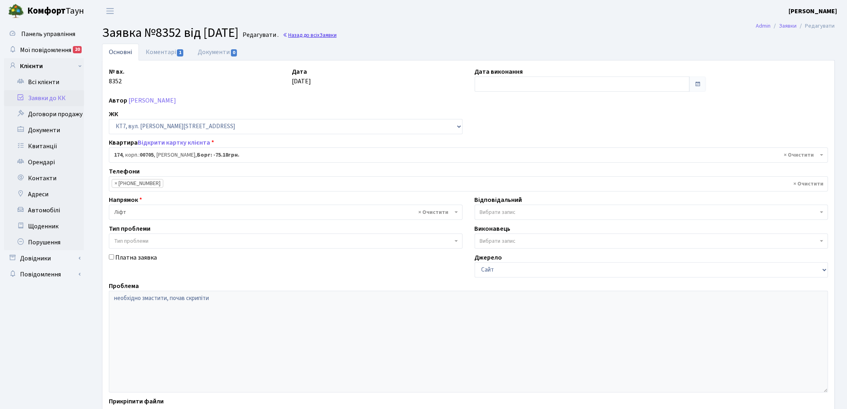
click at [337, 34] on span "Заявки" at bounding box center [328, 35] width 17 height 8
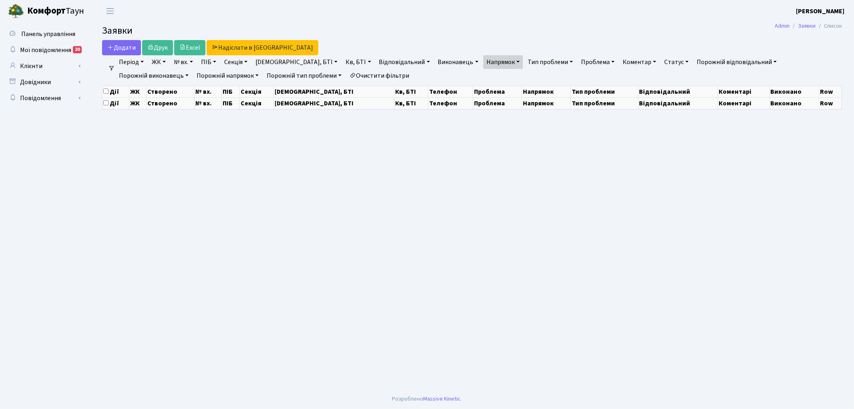
select select "25"
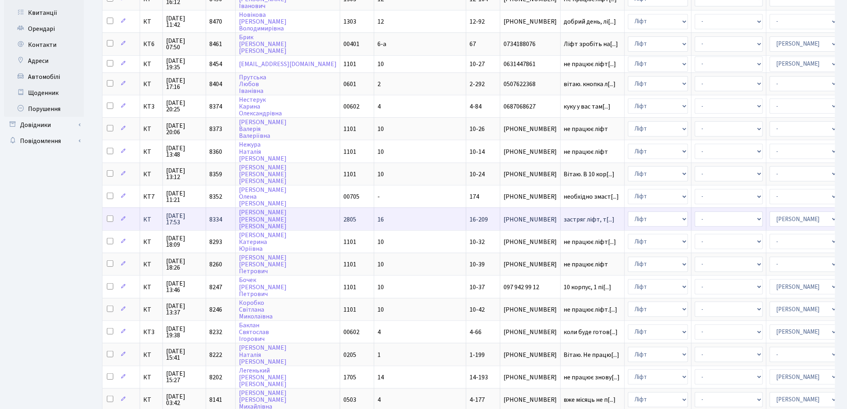
scroll to position [178, 0]
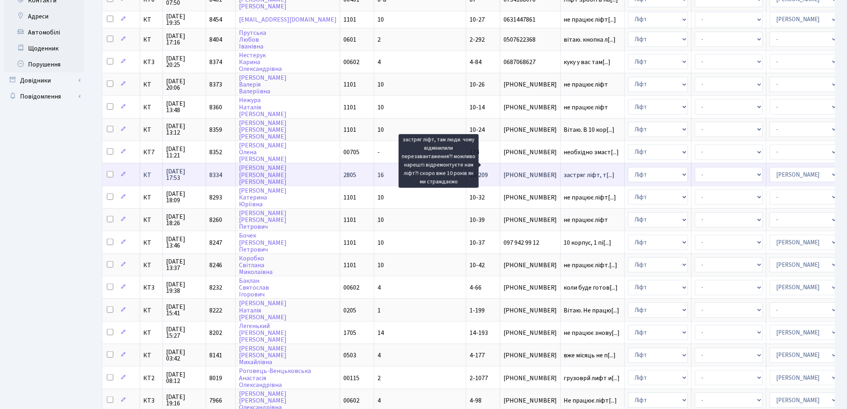
click at [564, 171] on span "застряг ліфт, т[...]" at bounding box center [589, 175] width 51 height 9
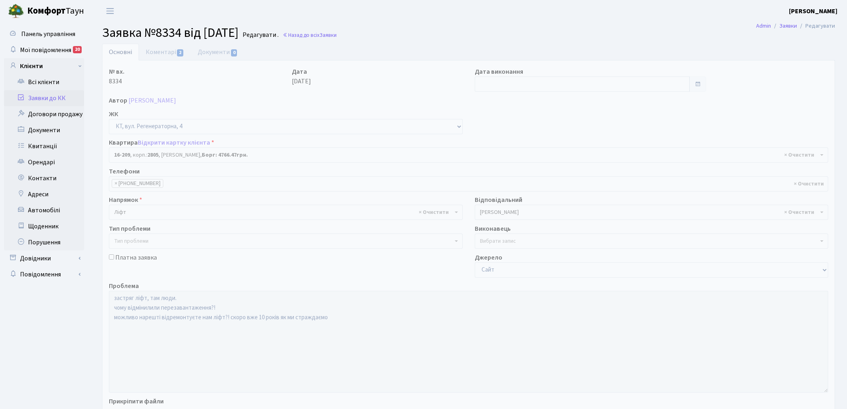
select select "8770"
click at [163, 53] on link "Коментарі 2" at bounding box center [165, 52] width 52 height 16
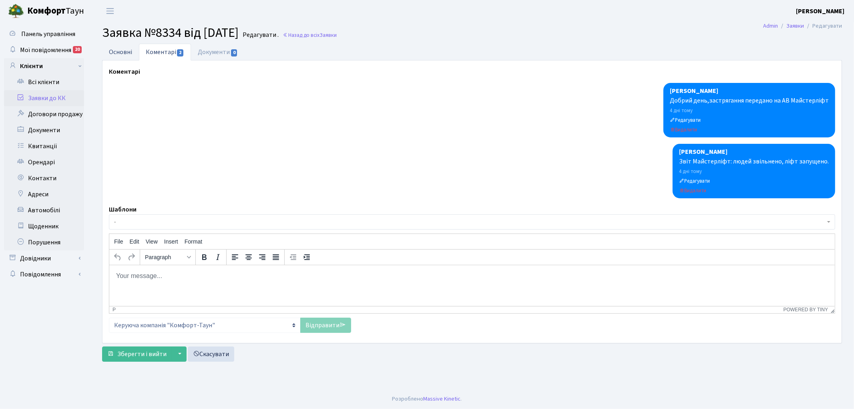
click at [116, 51] on link "Основні" at bounding box center [120, 52] width 37 height 16
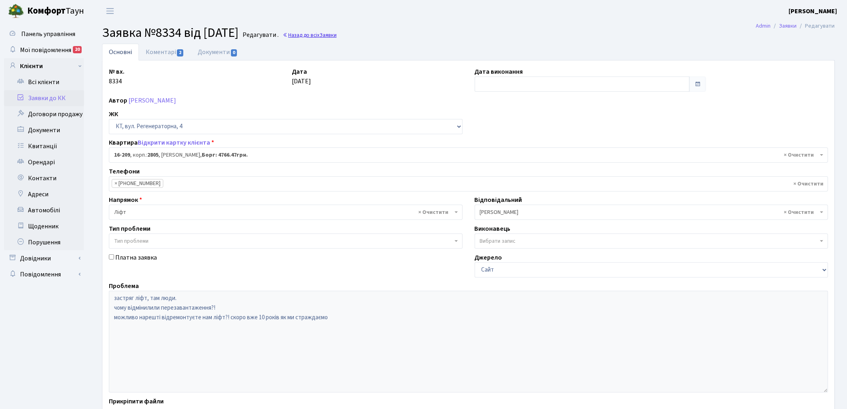
click at [320, 33] on link "Назад до всіх Заявки" at bounding box center [310, 35] width 54 height 8
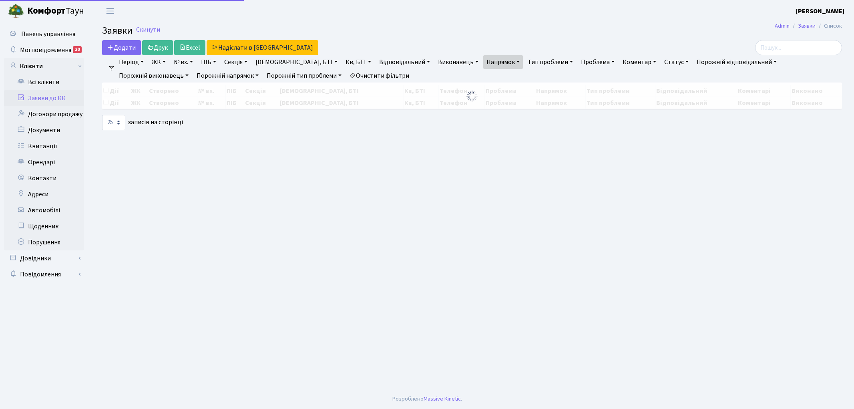
select select "25"
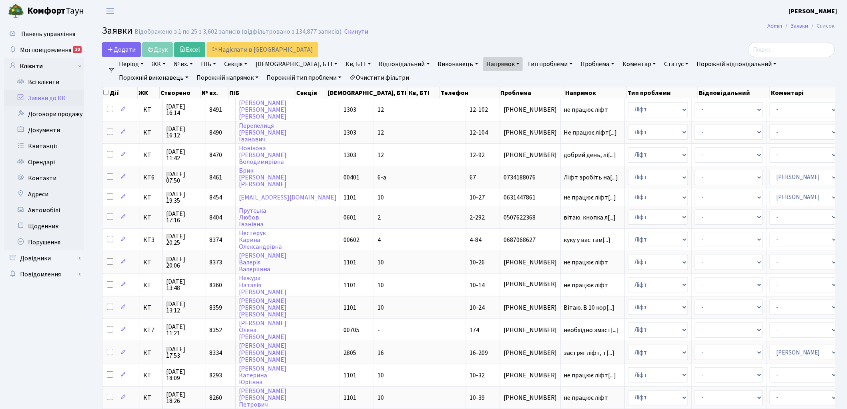
click at [346, 77] on link "Очистити фільтри" at bounding box center [379, 78] width 66 height 14
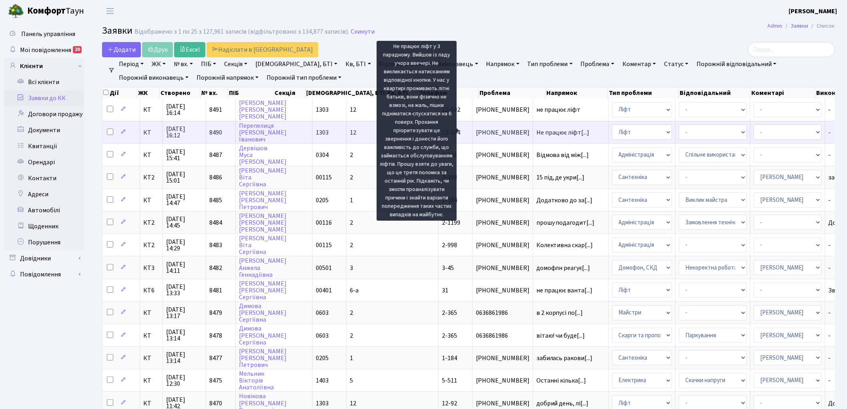
click at [537, 131] on span "Не працює ліфт[...]" at bounding box center [563, 132] width 53 height 9
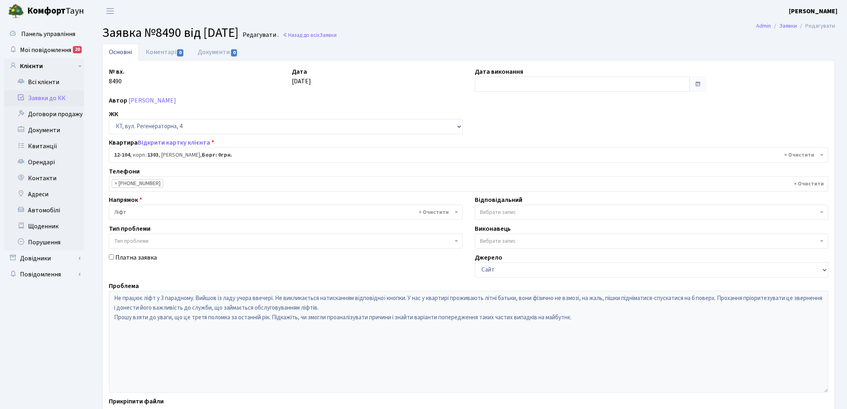
select select "7211"
click at [319, 35] on link "Назад до всіх Заявки" at bounding box center [310, 35] width 54 height 8
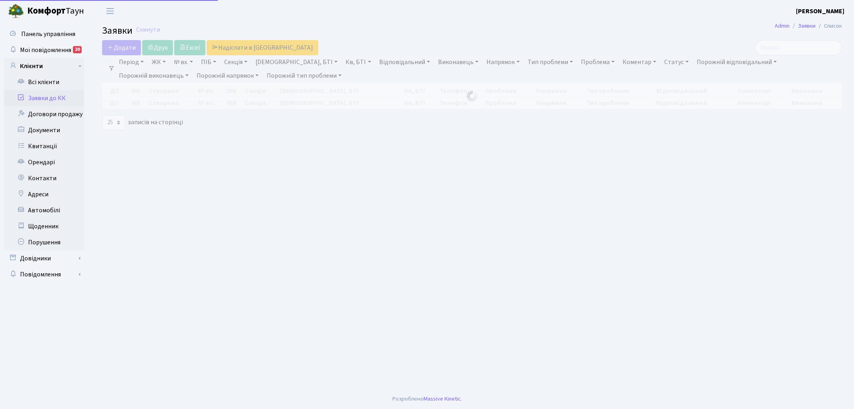
select select "25"
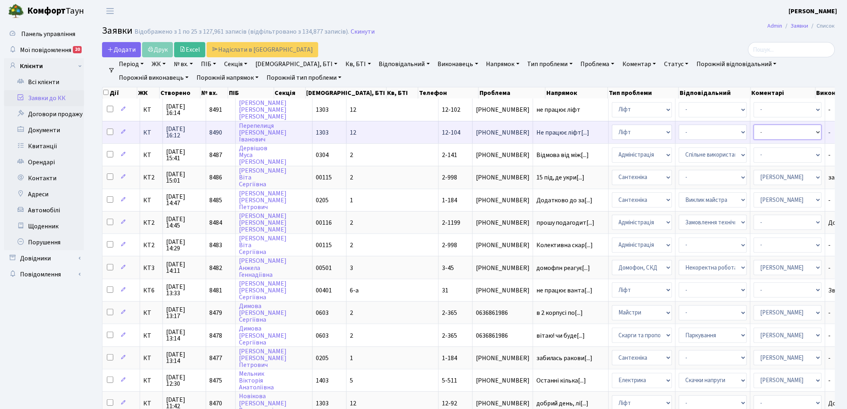
click at [754, 133] on select "- Адміністратор ЖК ДП Адміністратор ЖК КТ Адміністратор ЖК СП Вижул В. В. Горді…" at bounding box center [788, 132] width 68 height 15
select select "11"
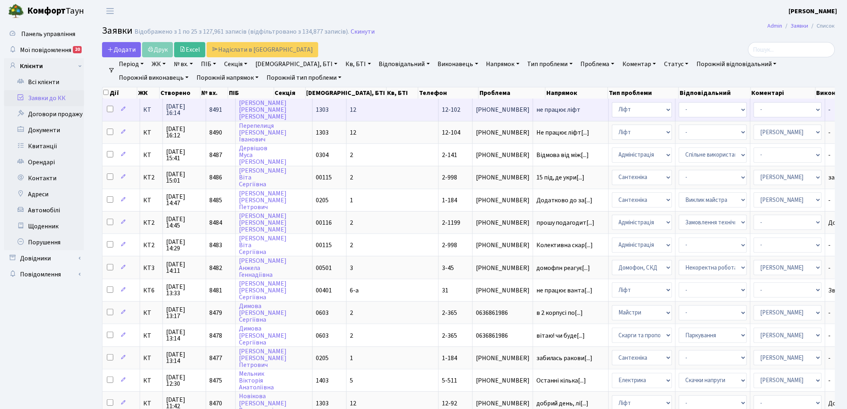
click at [537, 108] on span "не працює ліфт" at bounding box center [571, 110] width 69 height 6
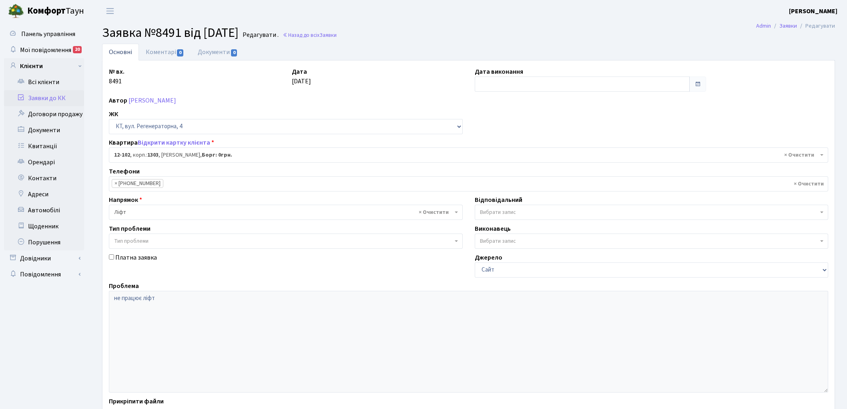
select select "7209"
click at [154, 50] on link "Коментарі 0" at bounding box center [165, 52] width 52 height 16
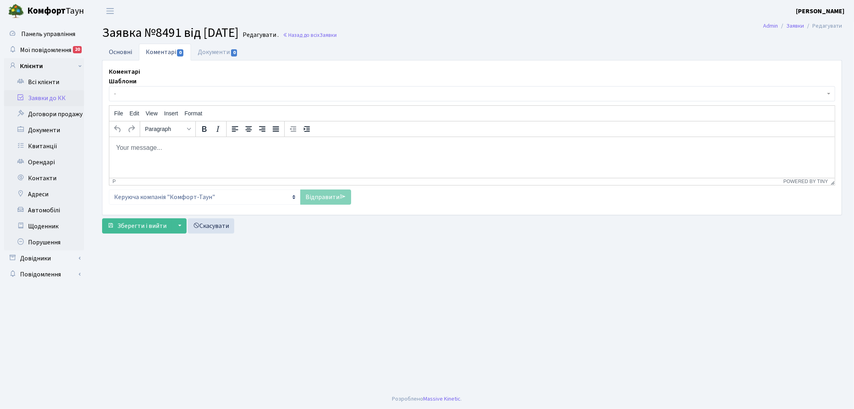
click at [125, 51] on link "Основні" at bounding box center [120, 52] width 37 height 16
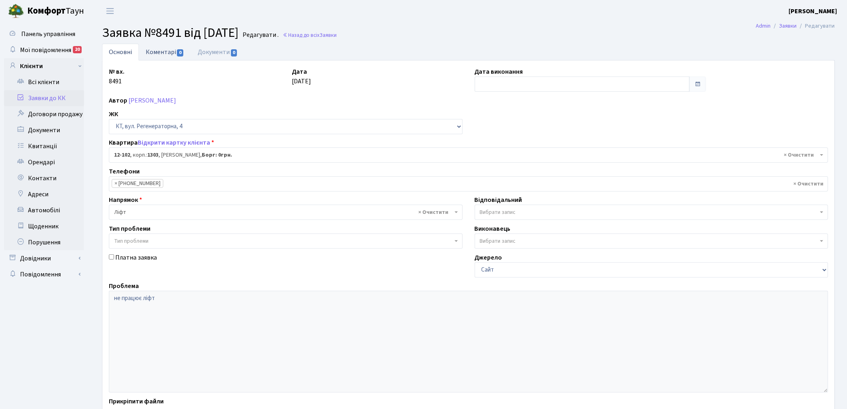
click at [169, 53] on link "Коментарі 0" at bounding box center [165, 52] width 52 height 16
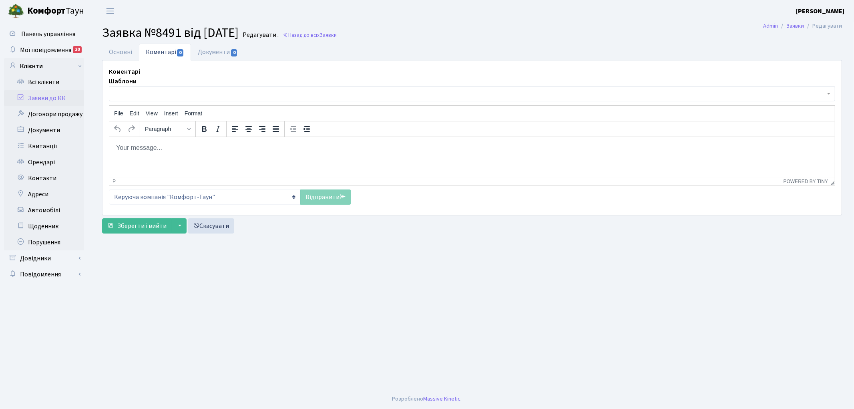
click at [204, 155] on html at bounding box center [472, 148] width 726 height 22
click at [315, 197] on link "Відправити" at bounding box center [325, 196] width 51 height 15
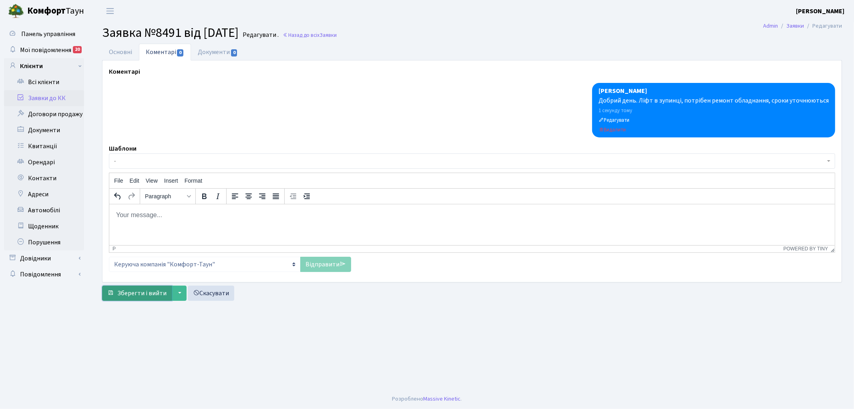
click at [123, 294] on span "Зберегти і вийти" at bounding box center [141, 293] width 49 height 9
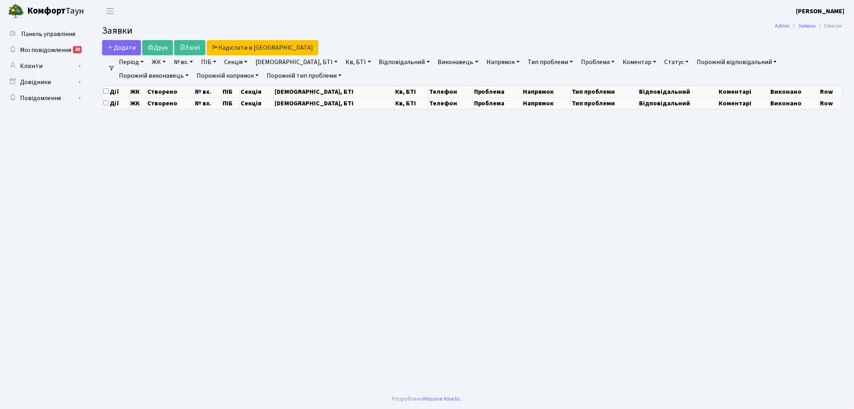
select select "25"
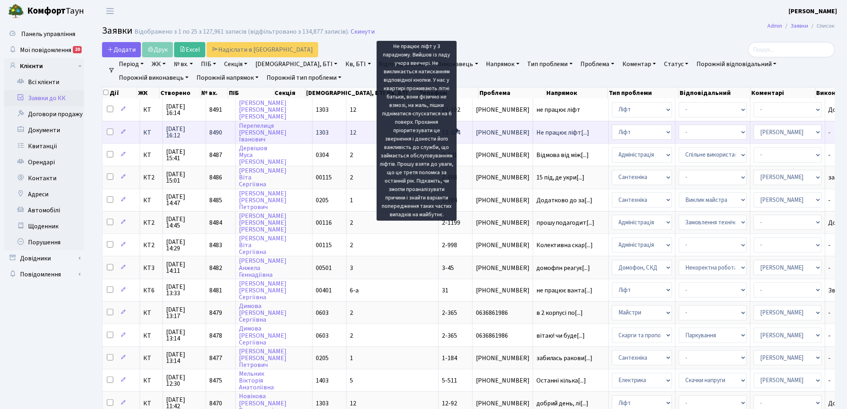
click at [537, 131] on span "Не працює ліфт[...]" at bounding box center [563, 132] width 53 height 9
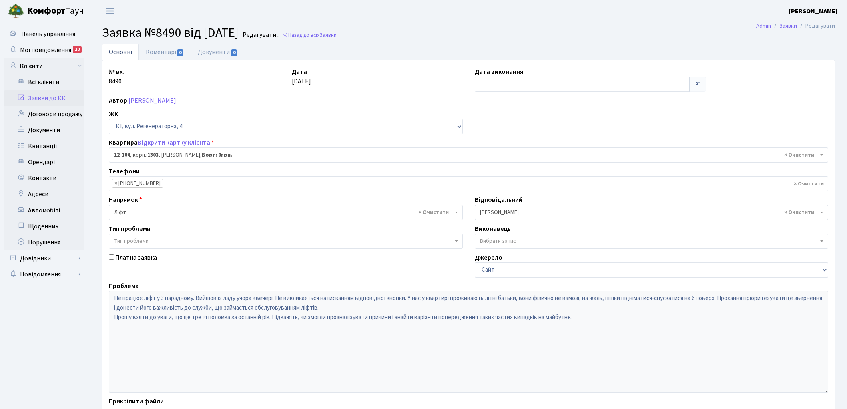
select select "7211"
click at [314, 37] on link "Назад до всіх Заявки" at bounding box center [310, 35] width 54 height 8
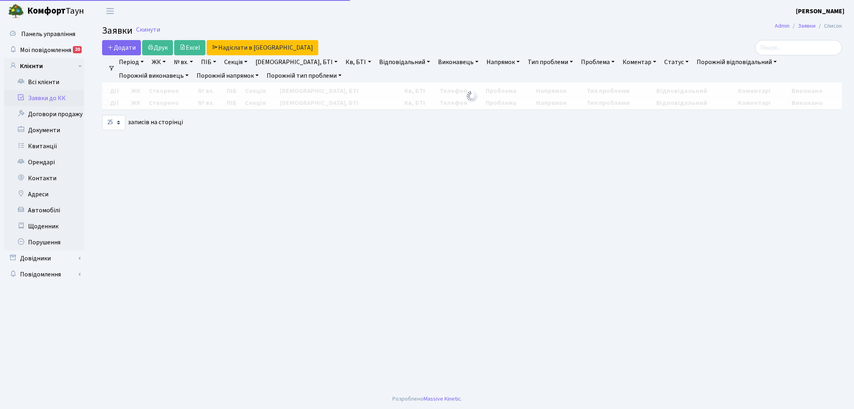
select select "25"
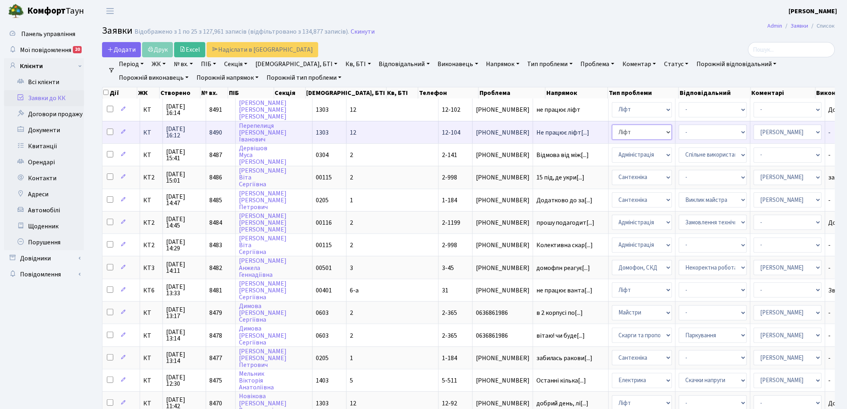
click at [612, 131] on select "- Адміністрація Домофон, СКД Ліфт Майстри Сантехніка Економічний відділ Електри…" at bounding box center [642, 132] width 60 height 15
select select "5"
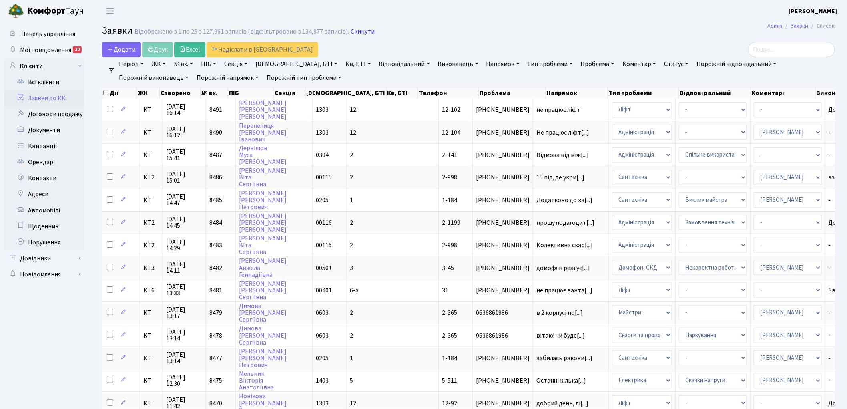
click at [354, 31] on link "Скинути" at bounding box center [363, 32] width 24 height 8
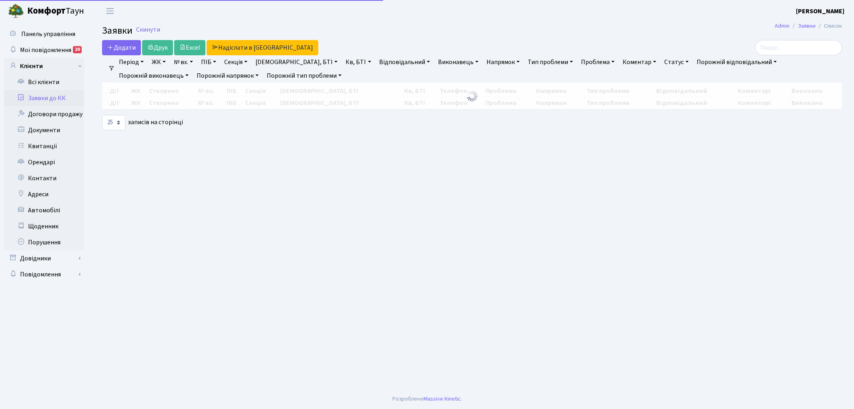
select select "25"
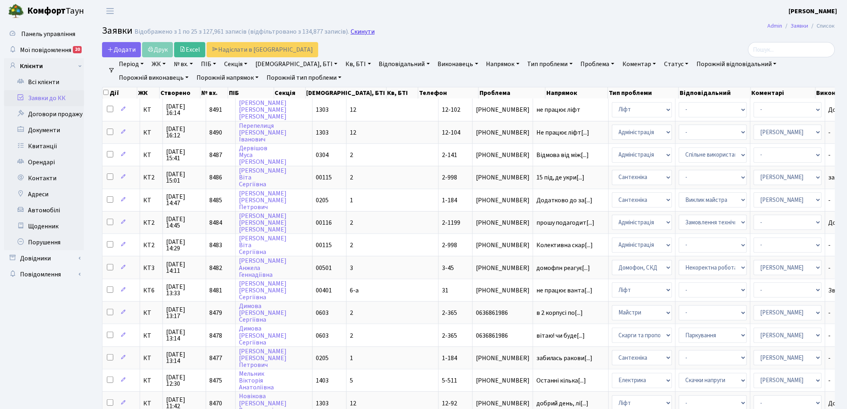
click at [365, 33] on link "Скинути" at bounding box center [363, 32] width 24 height 8
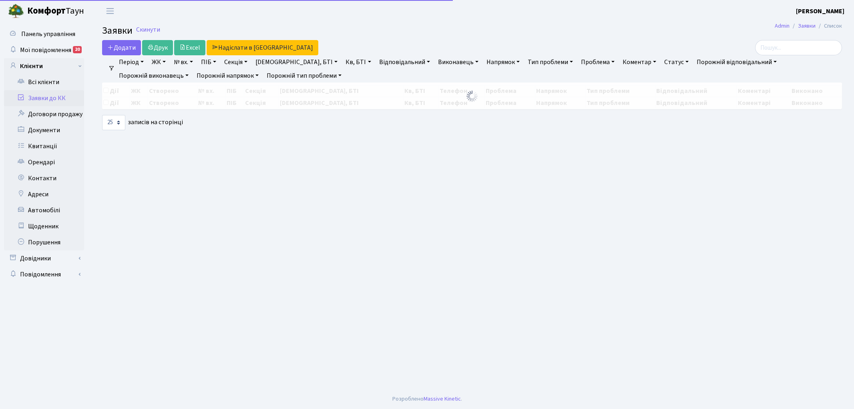
select select "25"
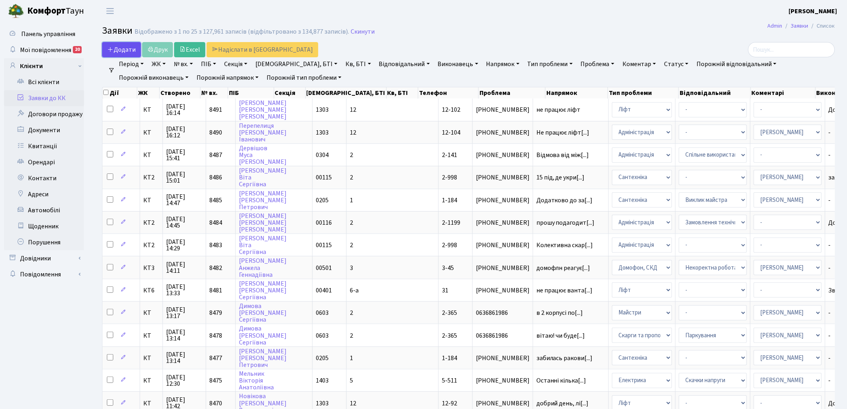
click at [119, 46] on span "Додати" at bounding box center [121, 49] width 28 height 9
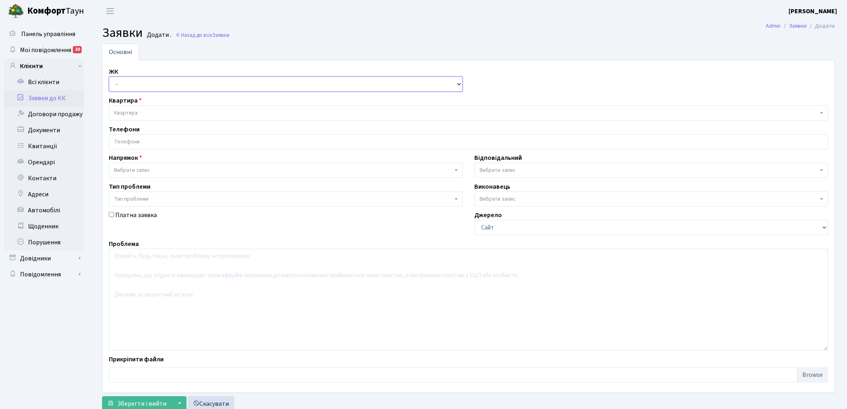
drag, startPoint x: 121, startPoint y: 86, endPoint x: 122, endPoint y: 91, distance: 4.9
click at [121, 87] on select "- КТ, вул. Регенераторна, 4 КТ2, просп. [STREET_ADDRESS] [STREET_ADDRESS] [PERS…" at bounding box center [286, 83] width 354 height 15
select select "271"
click at [109, 76] on select "- КТ, вул. Регенераторна, 4 КТ2, просп. [STREET_ADDRESS] [STREET_ADDRESS] [PERS…" at bounding box center [286, 83] width 354 height 15
select select
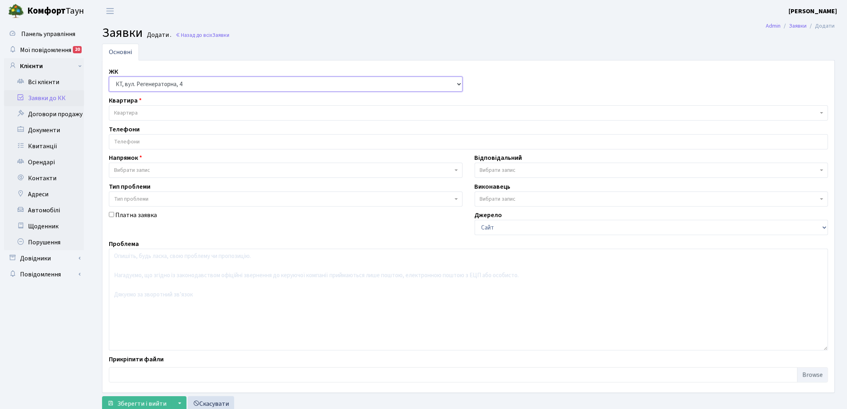
select select
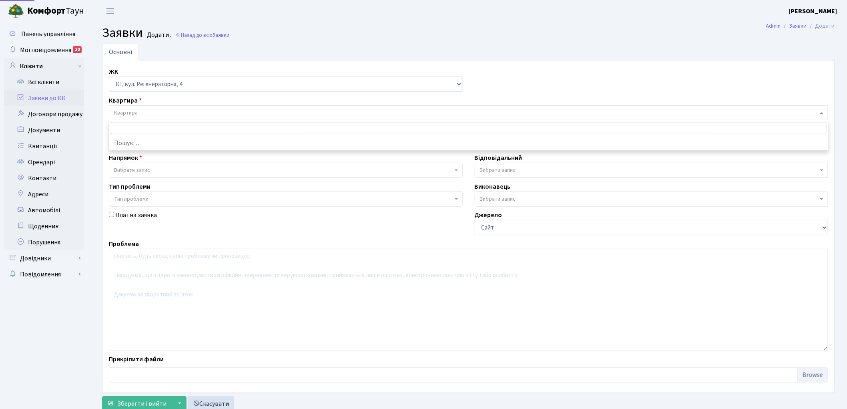
click at [155, 108] on span "Квартира" at bounding box center [469, 112] width 720 height 15
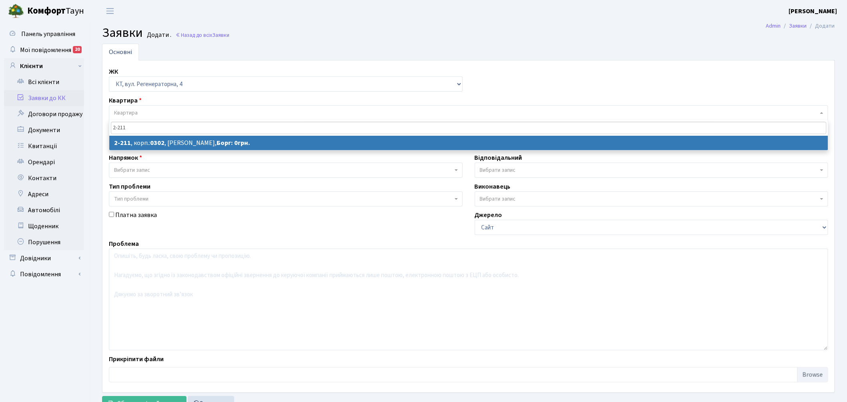
type input "2-211"
select select
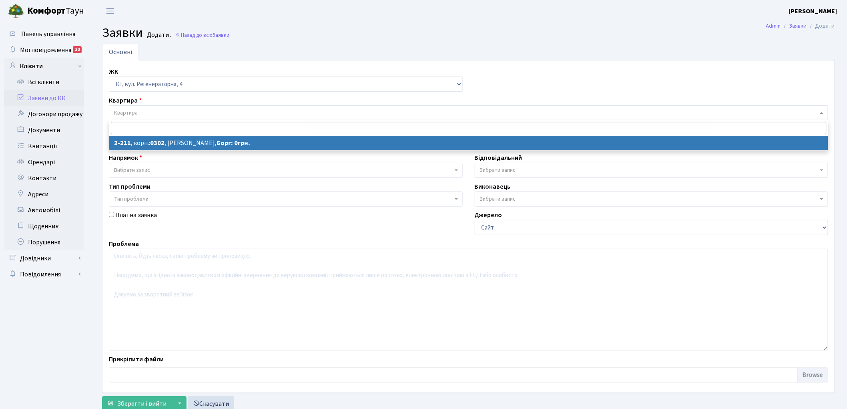
select select "555"
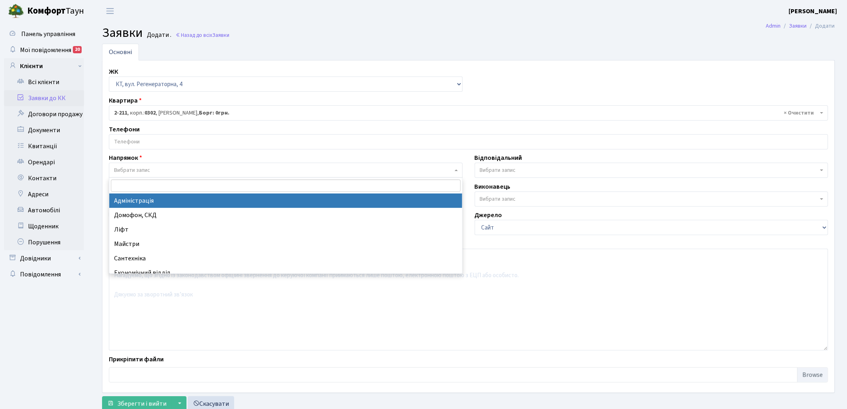
click at [149, 167] on span "Вибрати запис" at bounding box center [132, 170] width 36 height 8
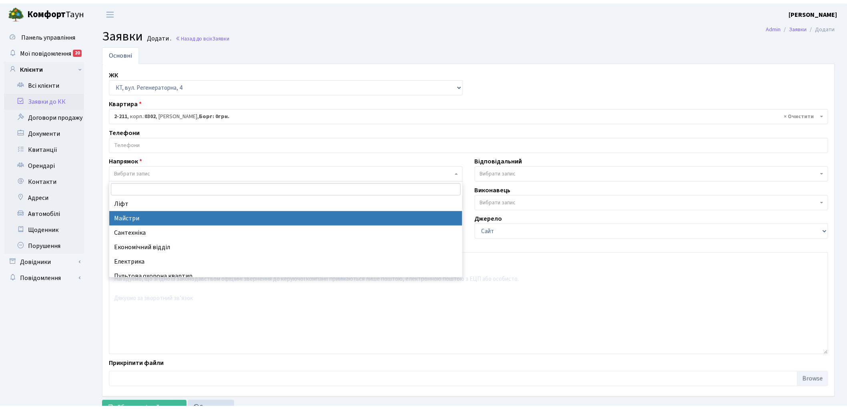
scroll to position [44, 0]
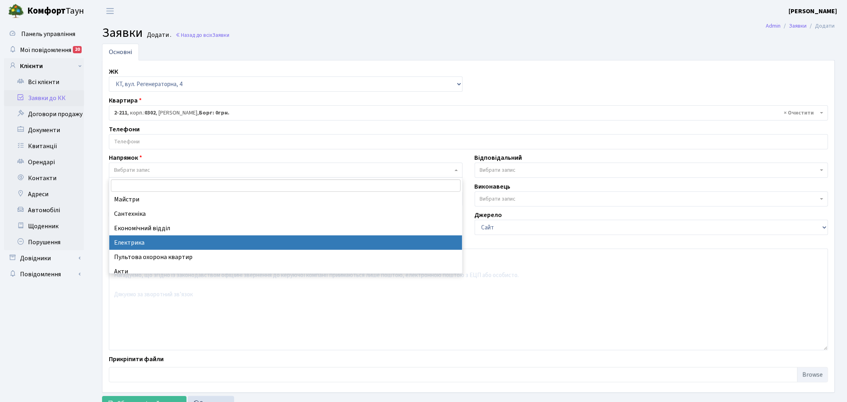
select select "3"
select select
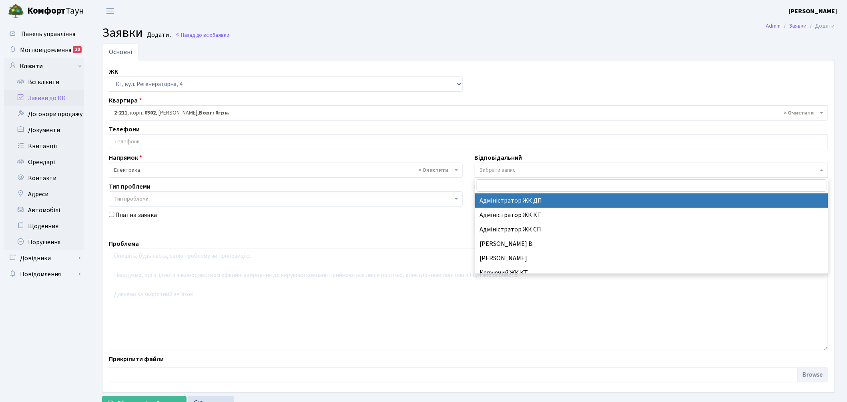
click at [502, 165] on span "Вибрати запис" at bounding box center [652, 170] width 354 height 15
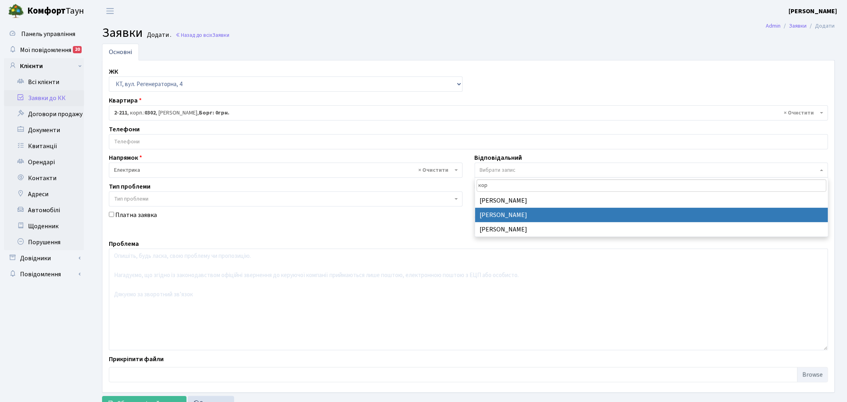
type input "кор"
select select "22"
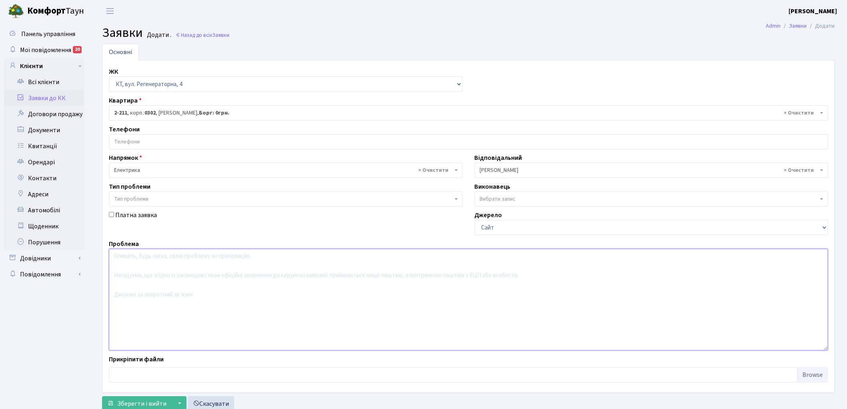
click at [209, 299] on textarea at bounding box center [469, 300] width 720 height 102
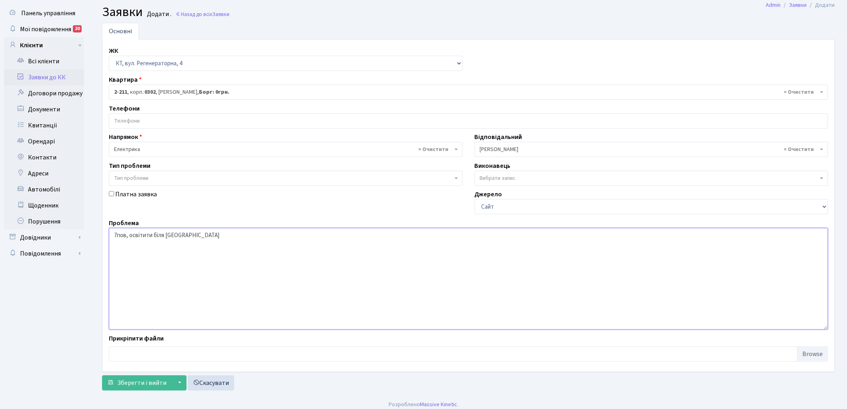
scroll to position [26, 0]
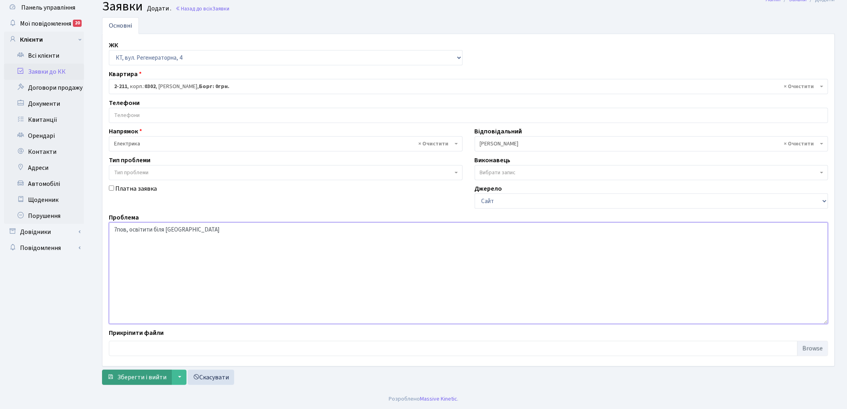
type textarea "7пов, освітити біля ліфту"
click at [125, 378] on span "Зберегти і вийти" at bounding box center [141, 377] width 49 height 9
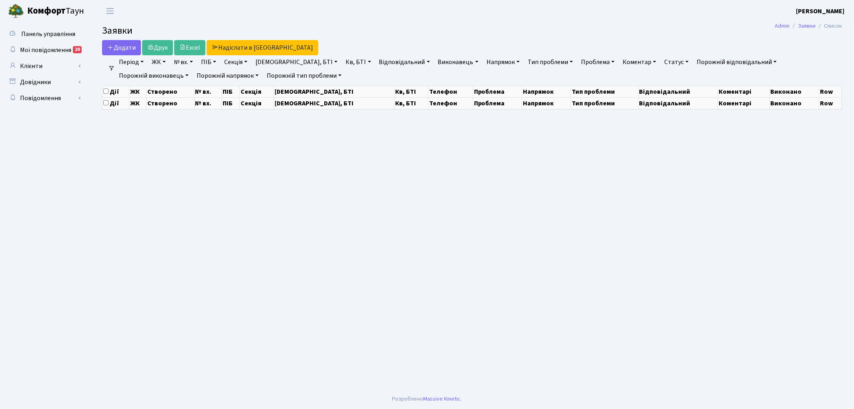
select select "25"
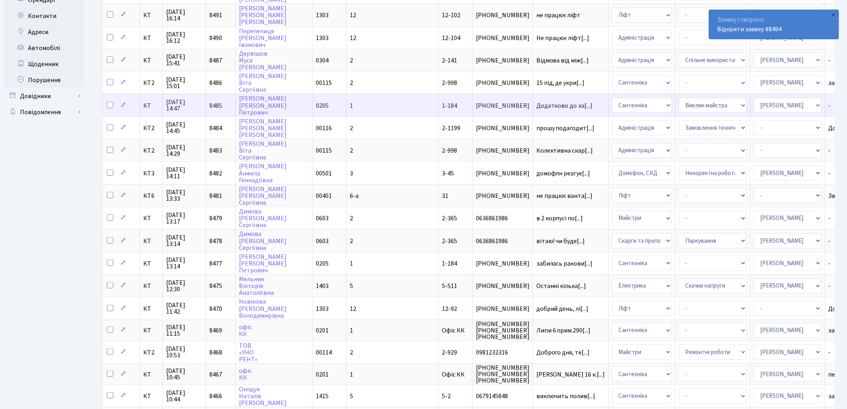
scroll to position [178, 0]
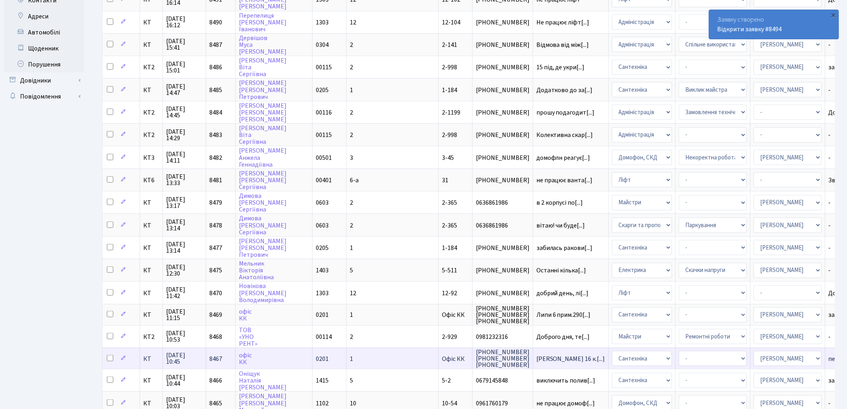
click at [218, 354] on span "8467" at bounding box center [215, 358] width 13 height 9
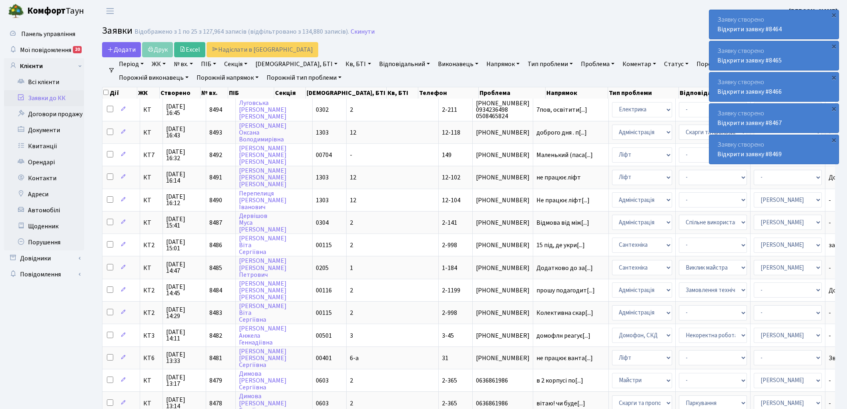
select select "25"
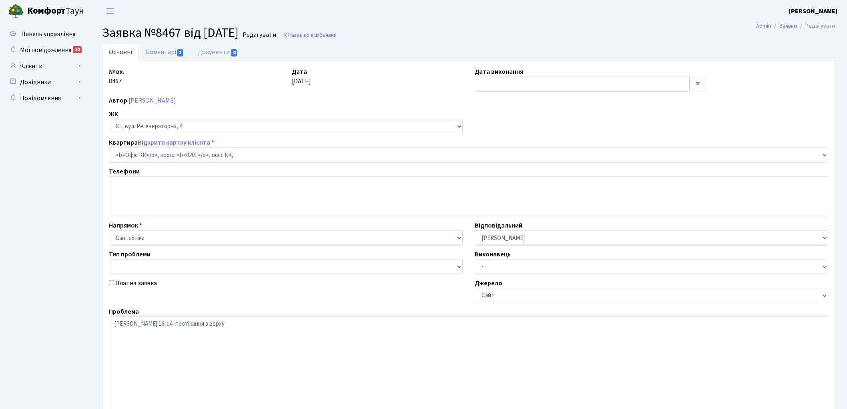
select select "4"
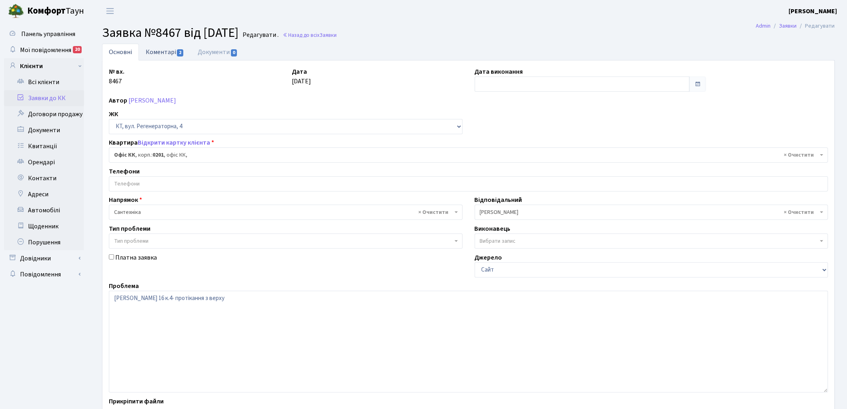
click at [155, 54] on link "Коментарі 2" at bounding box center [165, 52] width 52 height 16
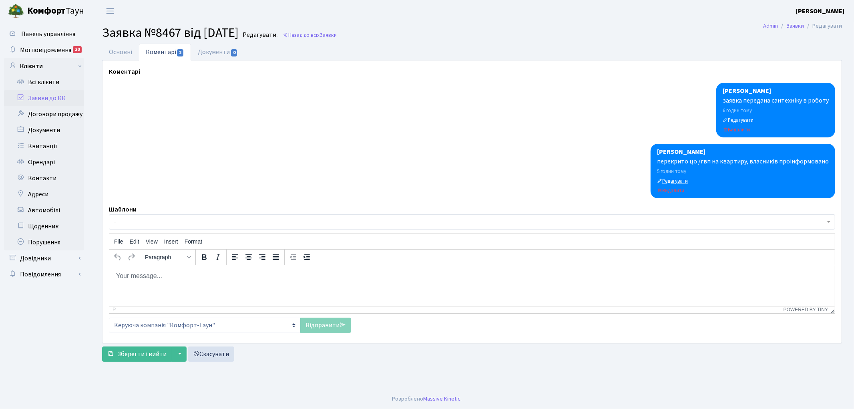
click at [681, 179] on small "Редагувати" at bounding box center [672, 180] width 31 height 7
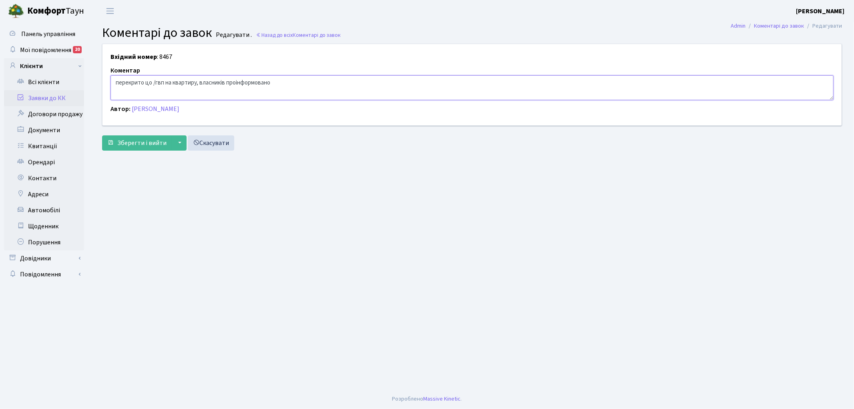
drag, startPoint x: 274, startPoint y: 82, endPoint x: 114, endPoint y: 91, distance: 160.0
click at [114, 91] on textarea "перекрито цо /гвп на квартиру, власників проінформовано" at bounding box center [472, 87] width 723 height 25
click at [169, 81] on textarea "перекрито цо /гвп на квартиру, власників проінформовано" at bounding box center [472, 87] width 723 height 25
click at [253, 84] on textarea "перекрито цо /гвп на квартиру, власників проінформовано" at bounding box center [472, 87] width 723 height 25
type textarea "кв.108-сухо, ймовірне протікання з квартири 114, перекрито цо/хвп на квартиру, …"
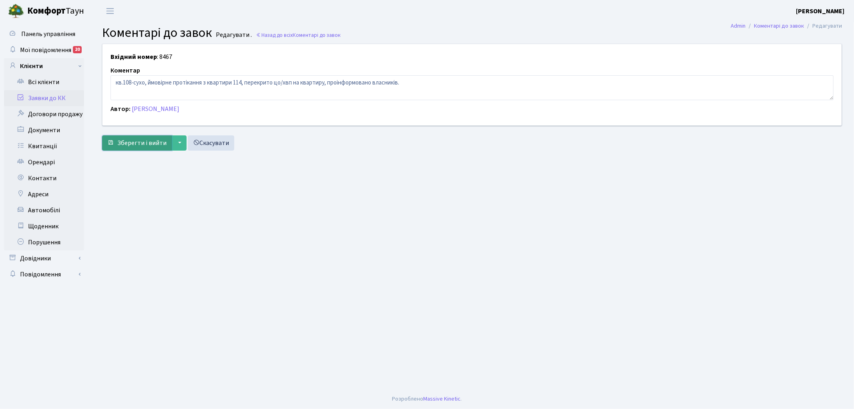
click at [131, 143] on span "Зберегти і вийти" at bounding box center [141, 143] width 49 height 9
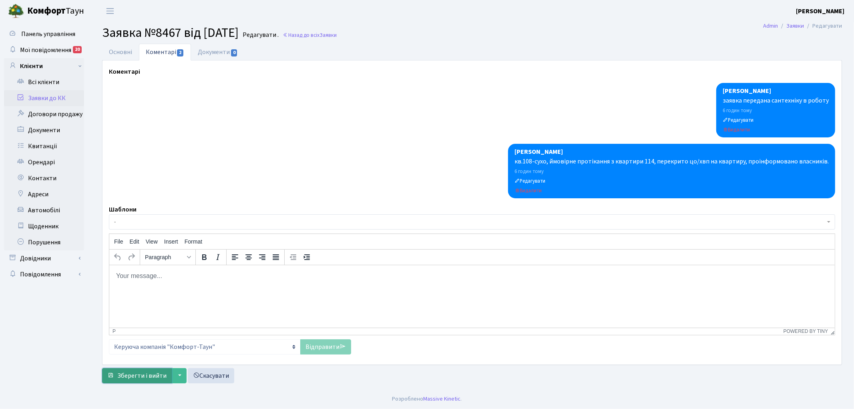
click at [139, 375] on span "Зберегти і вийти" at bounding box center [141, 375] width 49 height 9
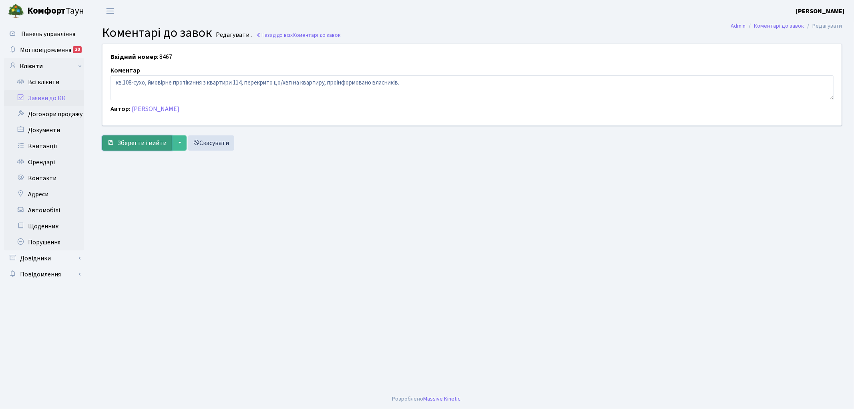
click at [131, 139] on span "Зберегти і вийти" at bounding box center [141, 143] width 49 height 9
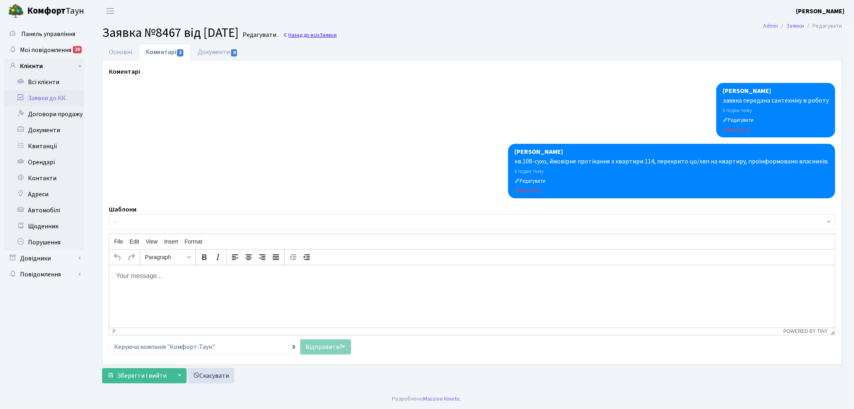
click at [331, 37] on link "Назад до всіх Заявки" at bounding box center [310, 35] width 54 height 8
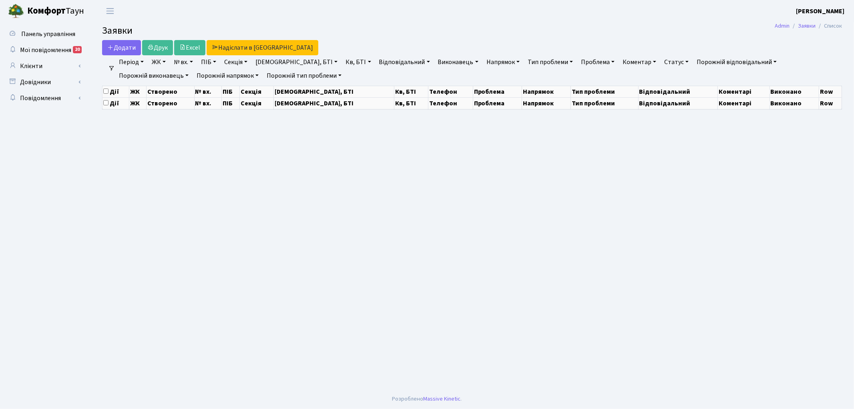
select select "25"
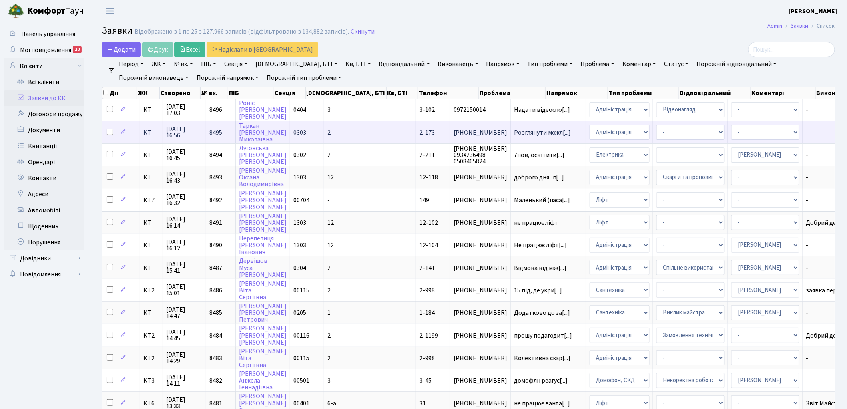
click at [214, 129] on span "8495" at bounding box center [215, 132] width 13 height 9
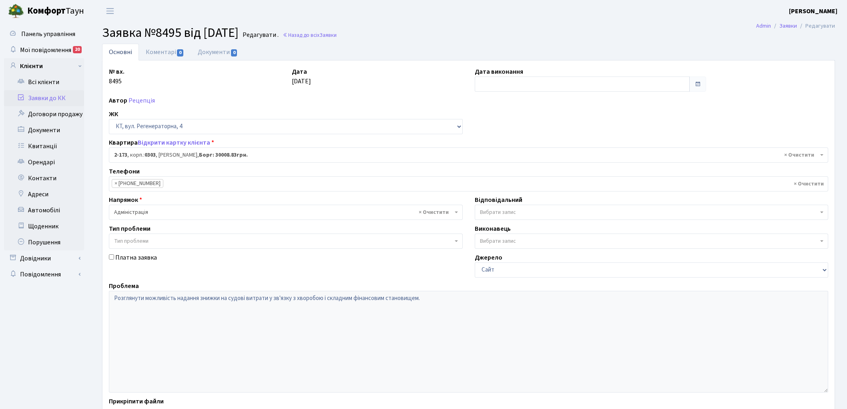
select select "586"
click at [323, 35] on link "Назад до всіх Заявки" at bounding box center [310, 35] width 54 height 8
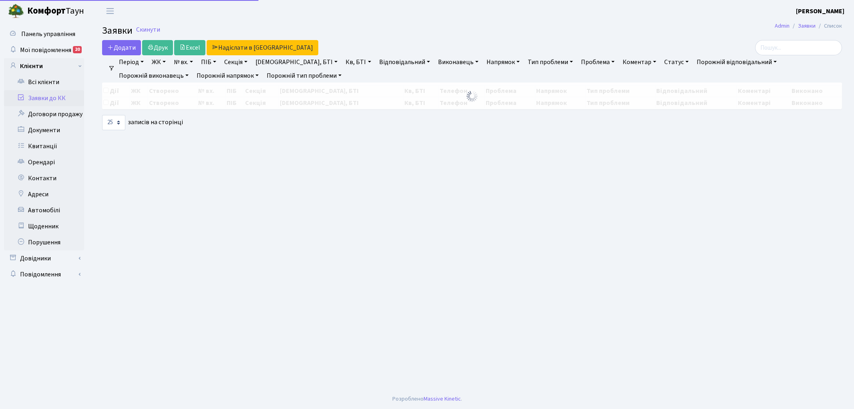
select select "25"
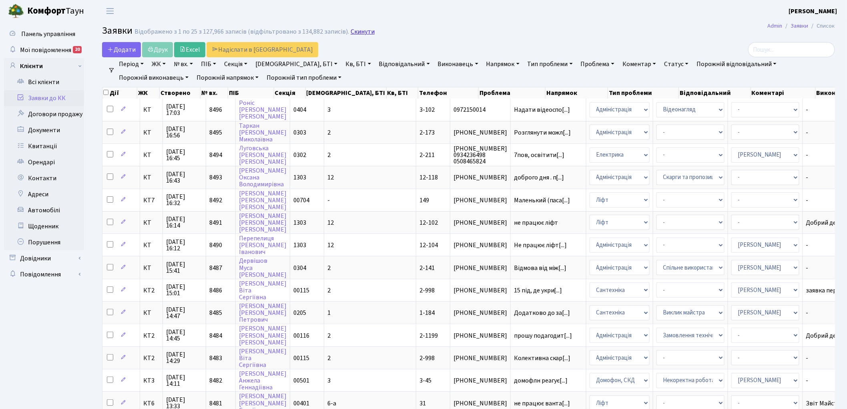
click at [355, 32] on link "Скинути" at bounding box center [363, 32] width 24 height 8
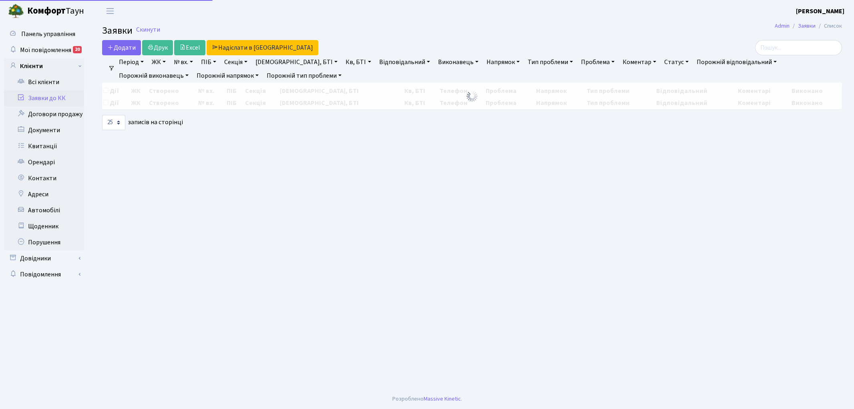
select select "25"
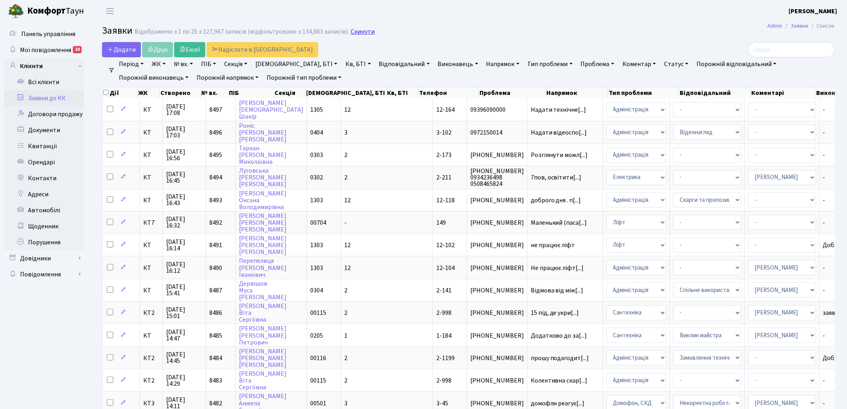
click at [351, 32] on link "Скинути" at bounding box center [363, 32] width 24 height 8
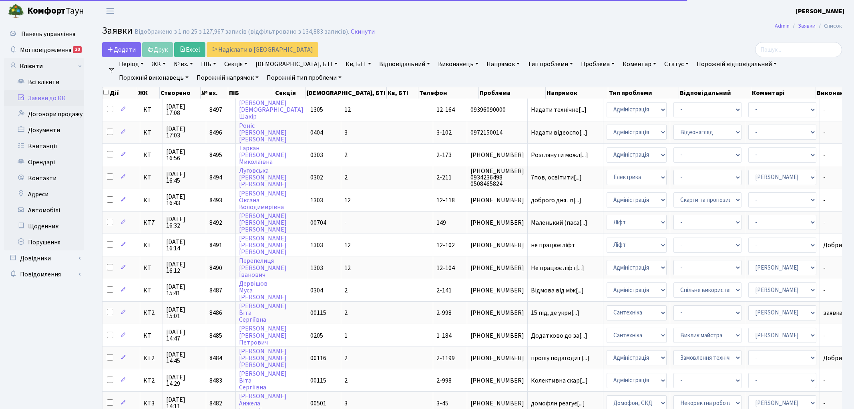
select select "25"
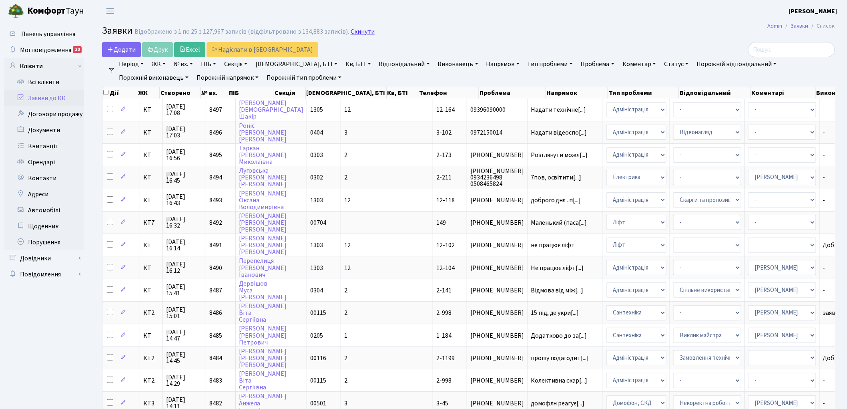
click at [357, 29] on link "Скинути" at bounding box center [363, 32] width 24 height 8
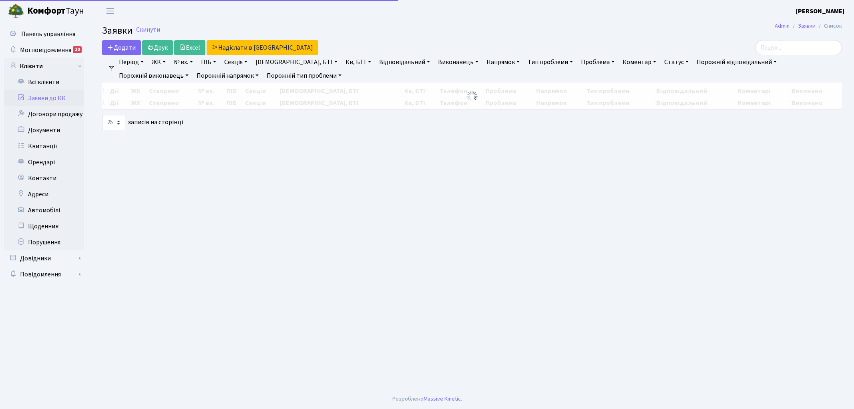
select select "25"
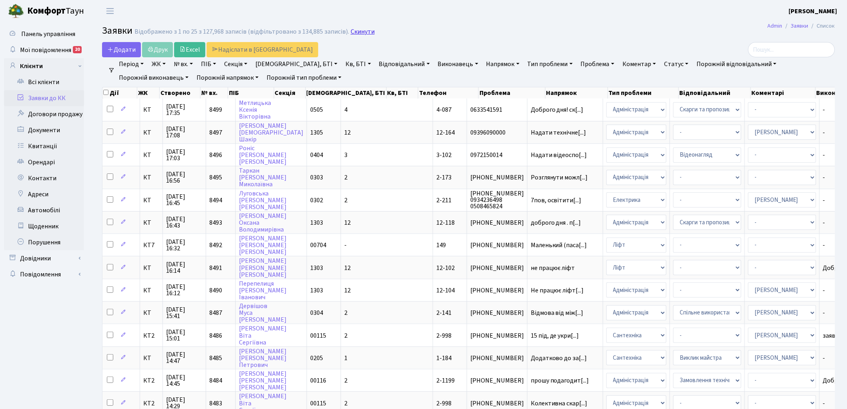
click at [352, 30] on link "Скинути" at bounding box center [363, 32] width 24 height 8
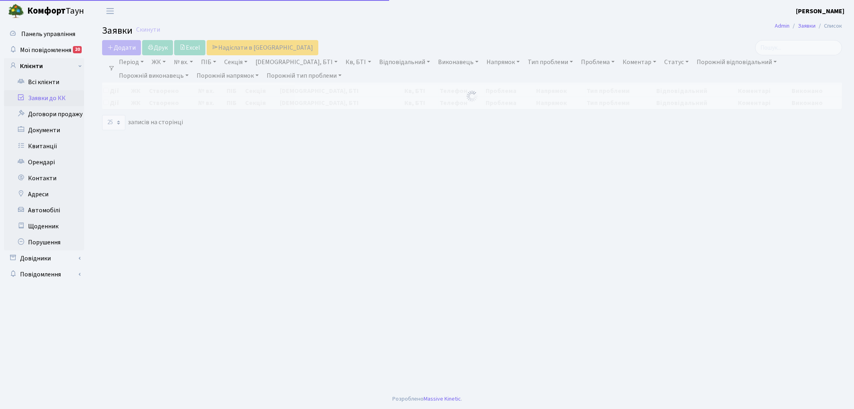
select select "25"
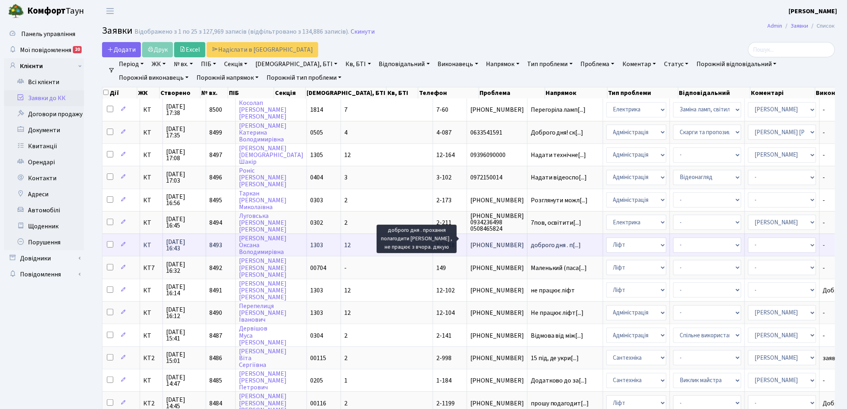
click at [531, 241] on span "доброго дня . п[...]" at bounding box center [556, 245] width 50 height 9
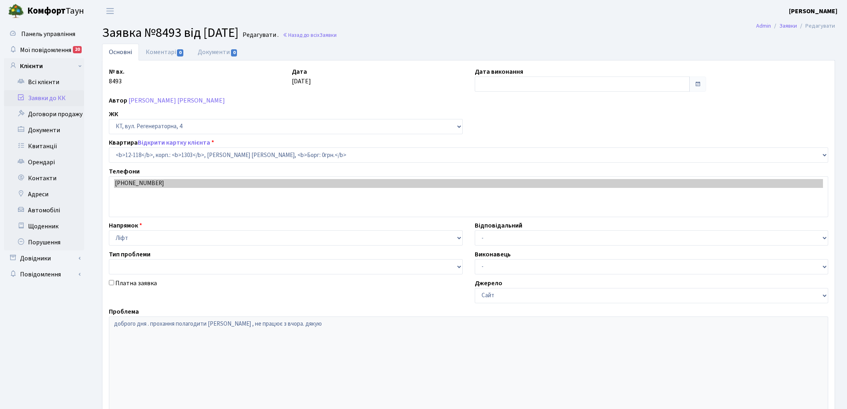
select select "7225"
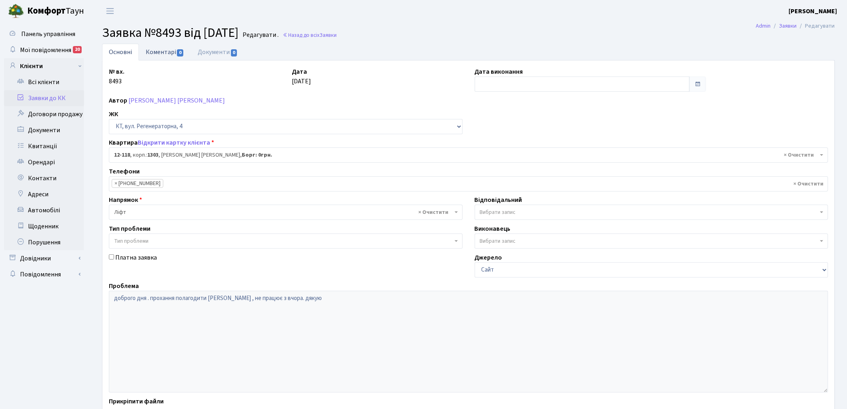
click at [159, 53] on link "Коментарі 0" at bounding box center [165, 52] width 52 height 16
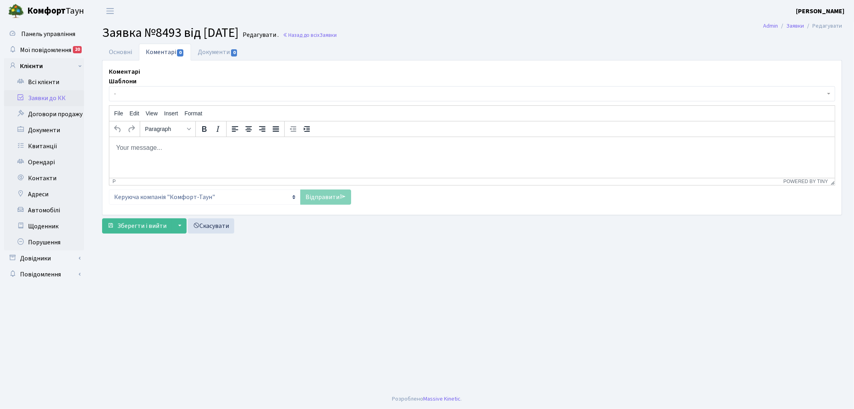
click at [203, 155] on html at bounding box center [472, 148] width 726 height 22
click at [321, 192] on link "Відправити" at bounding box center [325, 196] width 51 height 15
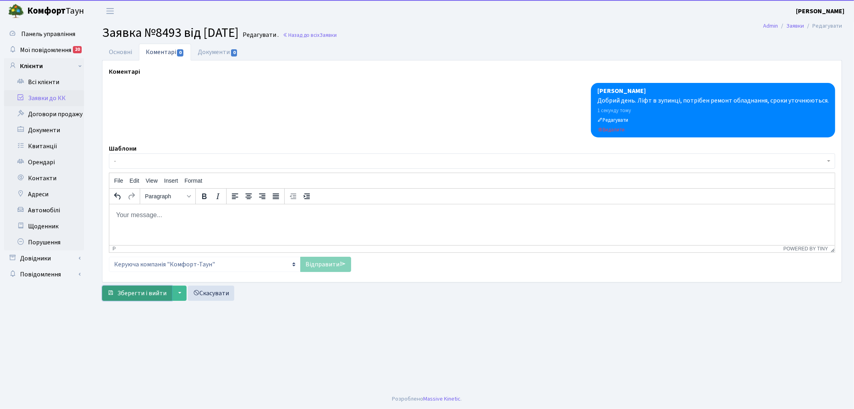
click at [136, 291] on span "Зберегти і вийти" at bounding box center [141, 293] width 49 height 9
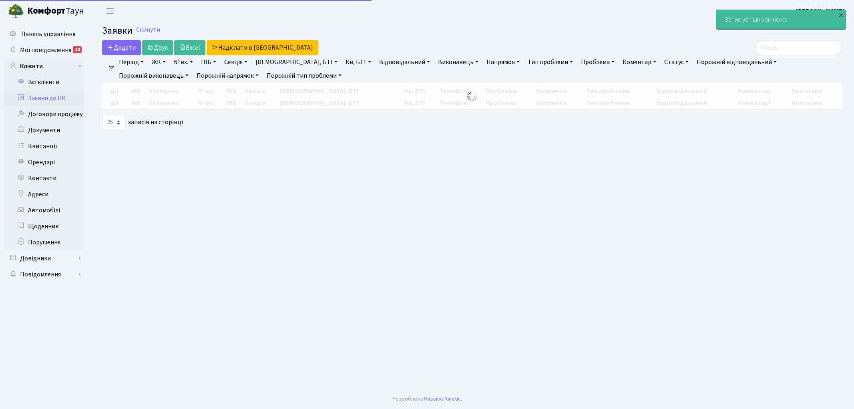
select select "25"
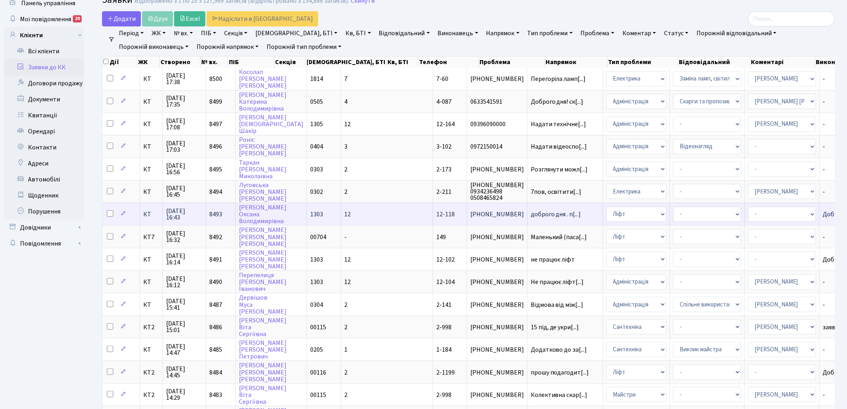
scroll to position [44, 0]
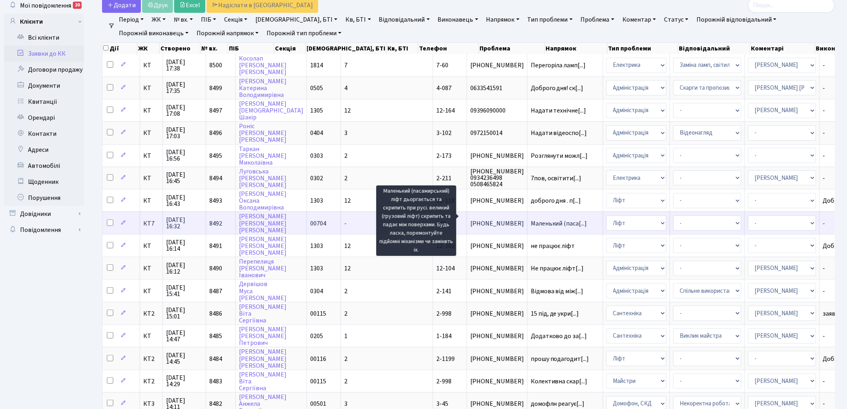
click at [531, 219] on span "Маленький (паса[...]" at bounding box center [559, 223] width 56 height 9
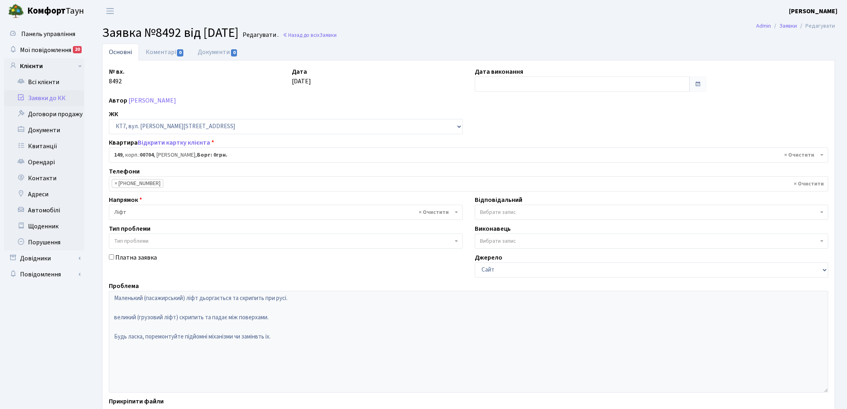
select select "18552"
click at [157, 54] on link "Коментарі 0" at bounding box center [165, 52] width 52 height 16
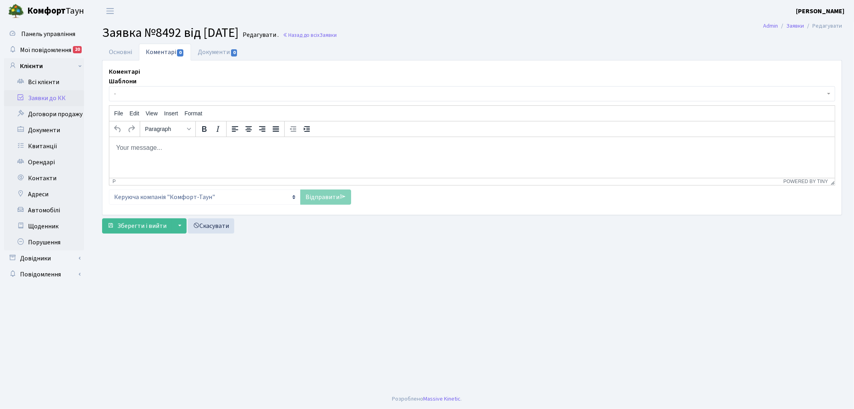
click at [162, 92] on span "-" at bounding box center [469, 94] width 711 height 8
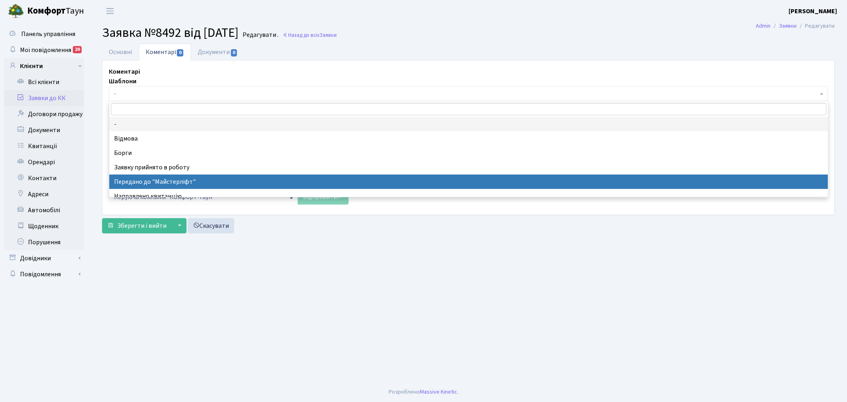
select select "9"
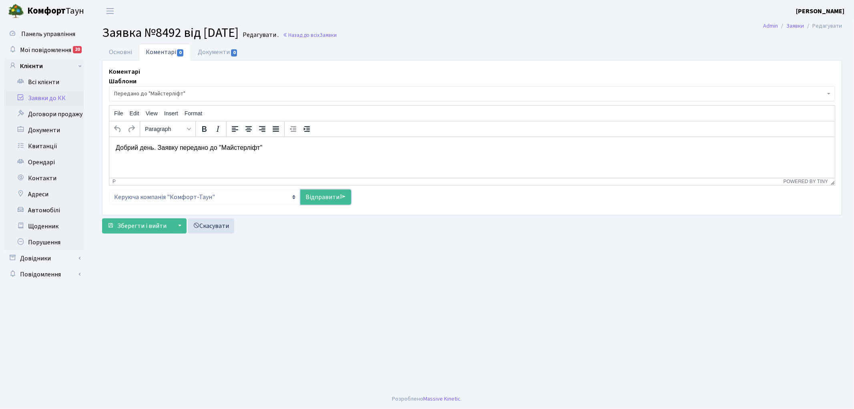
drag, startPoint x: 320, startPoint y: 199, endPoint x: 305, endPoint y: 212, distance: 20.2
click at [321, 199] on link "Відправити" at bounding box center [325, 196] width 51 height 15
select select
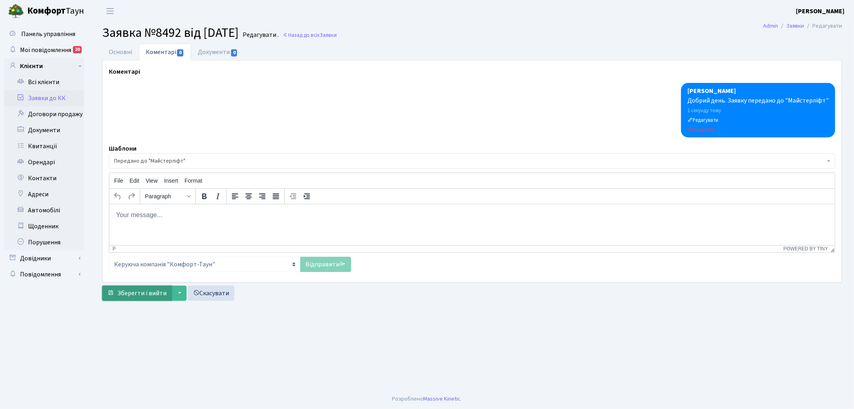
click at [132, 292] on span "Зберегти і вийти" at bounding box center [141, 293] width 49 height 9
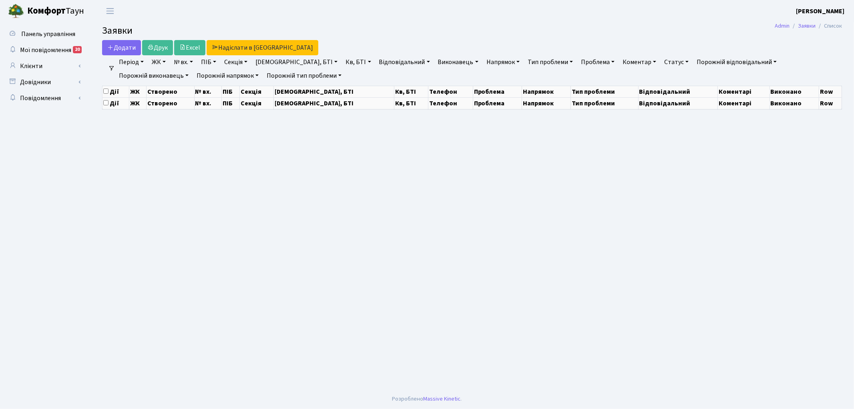
select select "25"
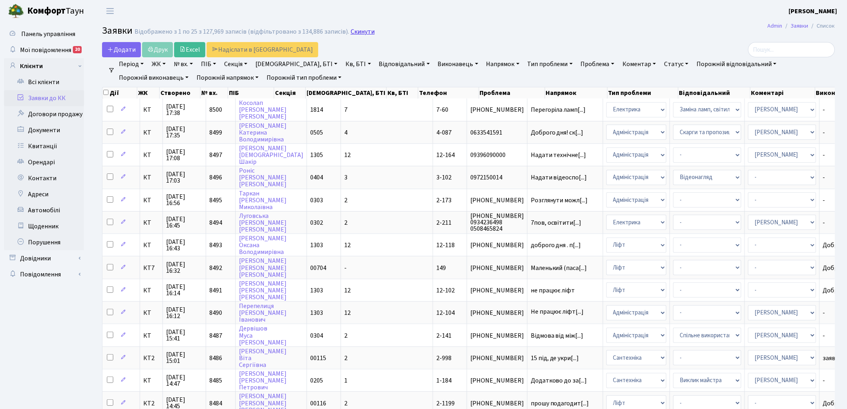
click at [357, 32] on link "Скинути" at bounding box center [363, 32] width 24 height 8
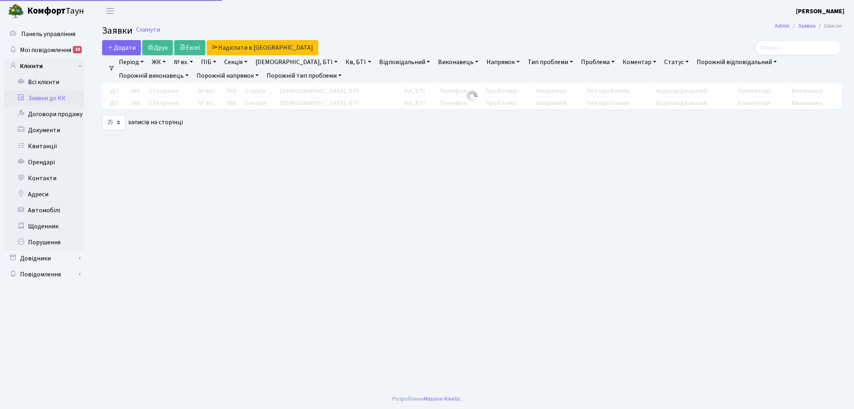
select select "25"
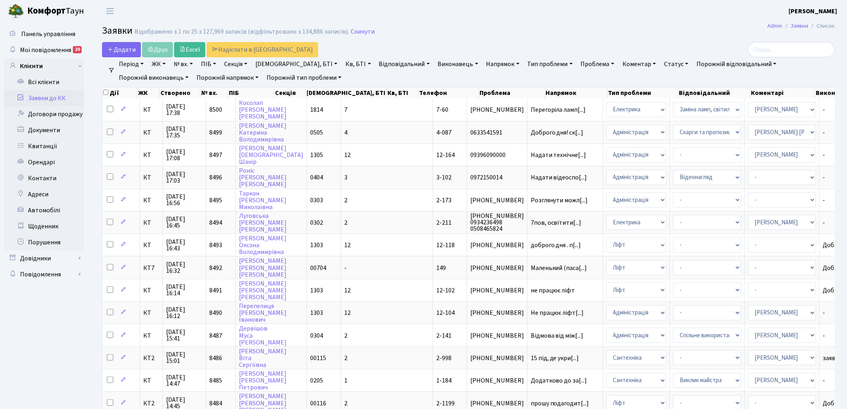
click at [357, 32] on link "Скинути" at bounding box center [363, 32] width 24 height 8
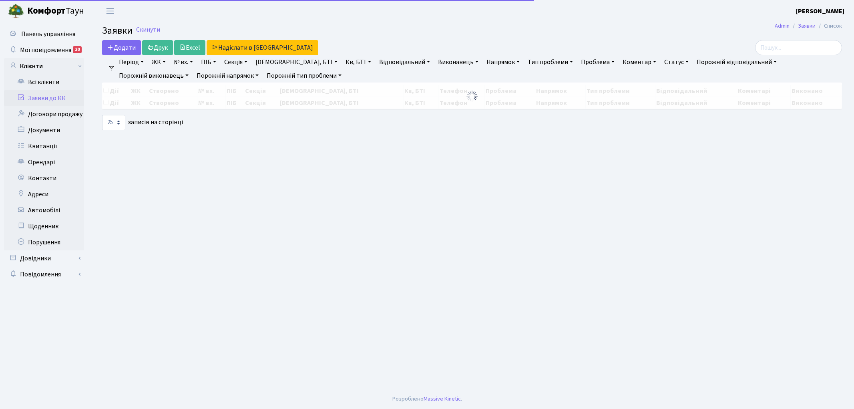
select select "25"
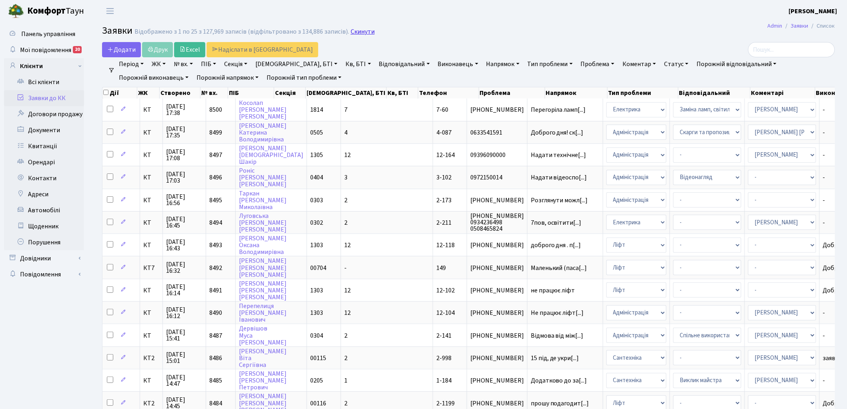
click at [352, 32] on link "Скинути" at bounding box center [363, 32] width 24 height 8
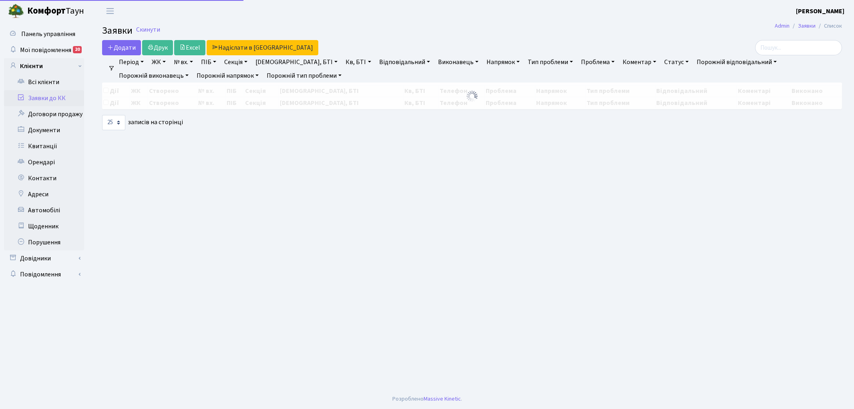
select select "25"
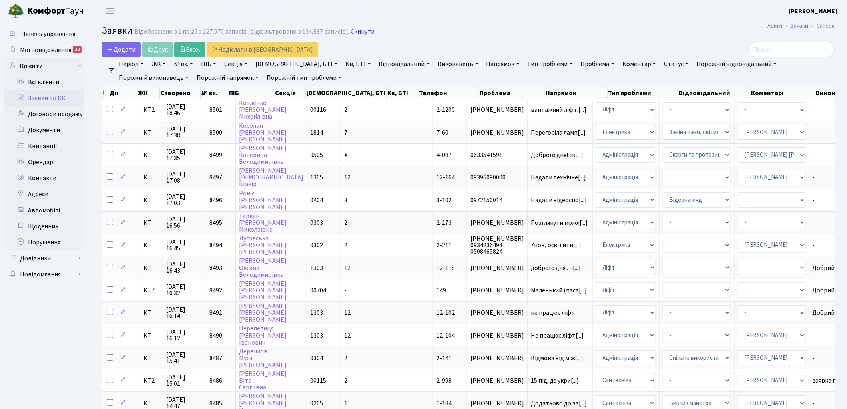
click at [351, 32] on link "Скинути" at bounding box center [363, 32] width 24 height 8
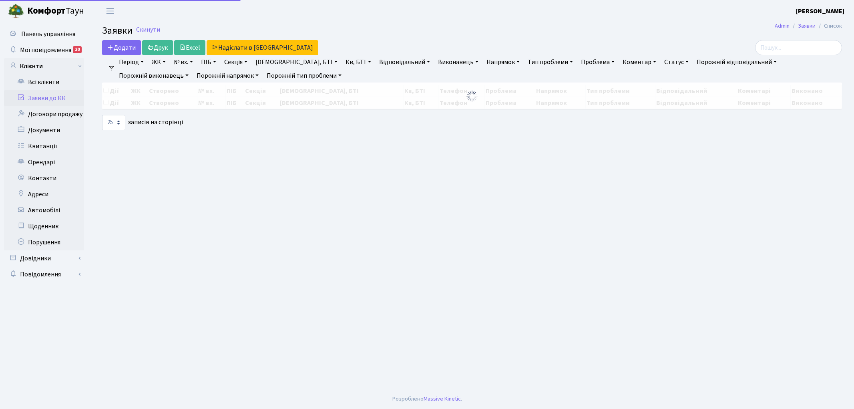
select select "25"
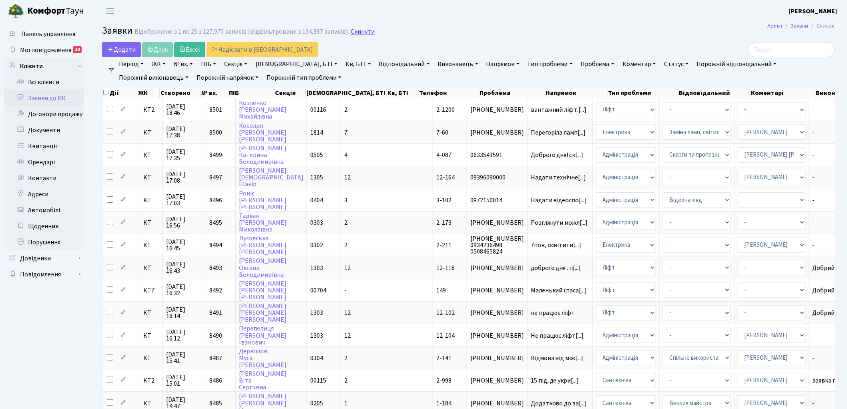
click at [356, 34] on link "Скинути" at bounding box center [363, 32] width 24 height 8
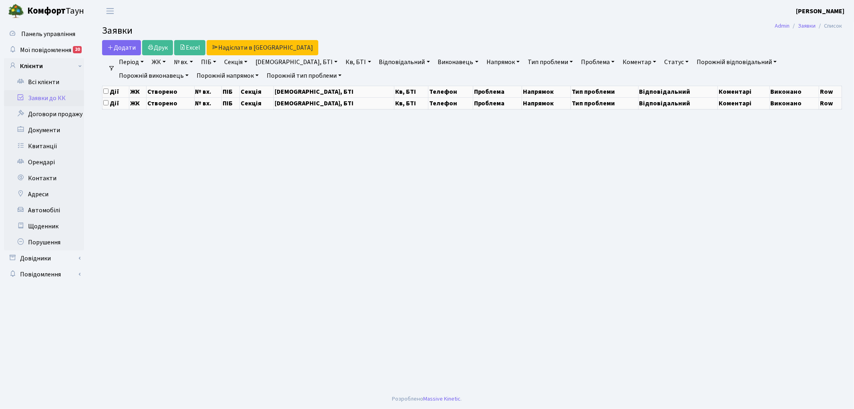
select select "25"
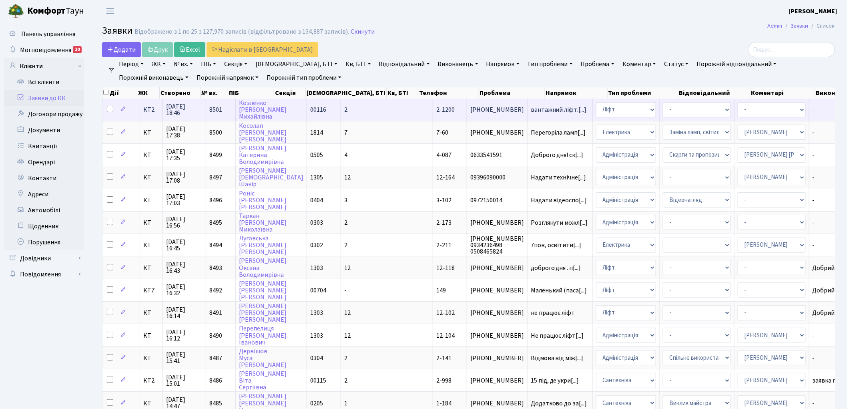
click at [211, 108] on span "8501" at bounding box center [215, 109] width 13 height 9
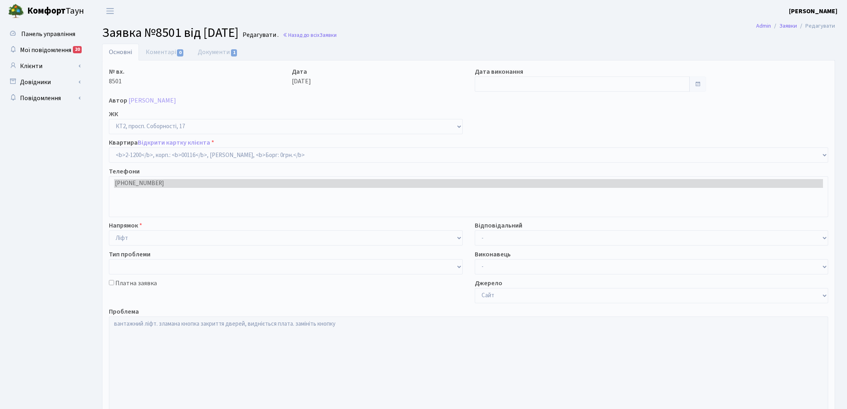
select select "12815"
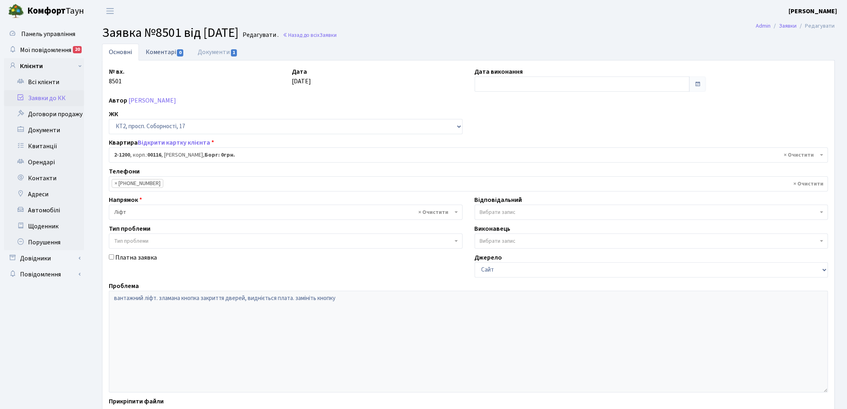
click at [157, 51] on link "Коментарі 0" at bounding box center [165, 52] width 52 height 16
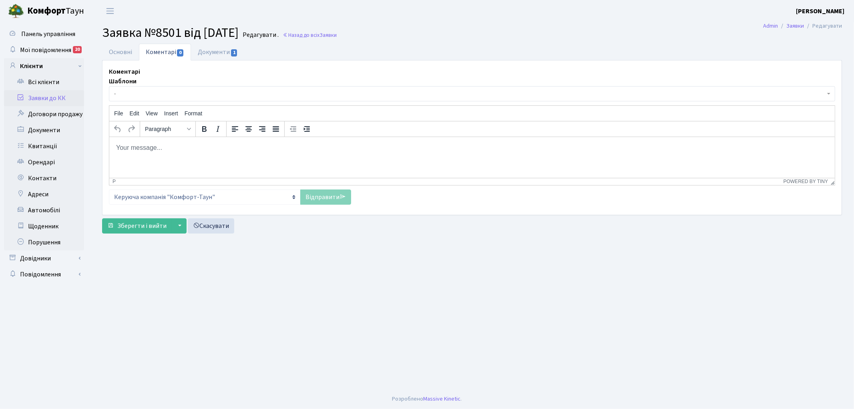
click at [167, 94] on span "-" at bounding box center [469, 94] width 711 height 8
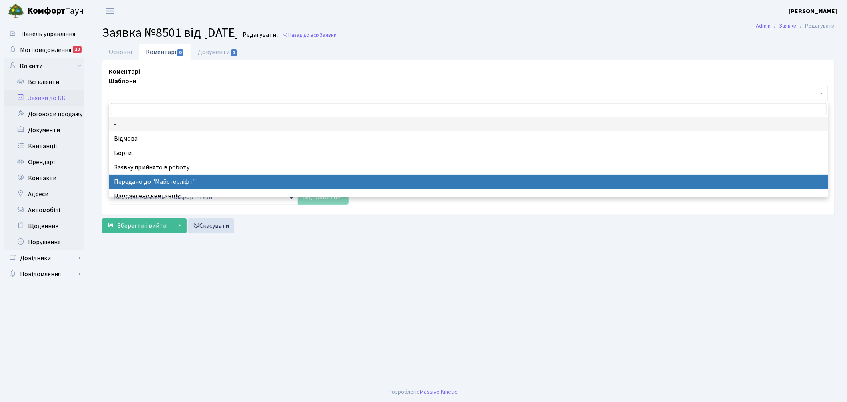
select select "9"
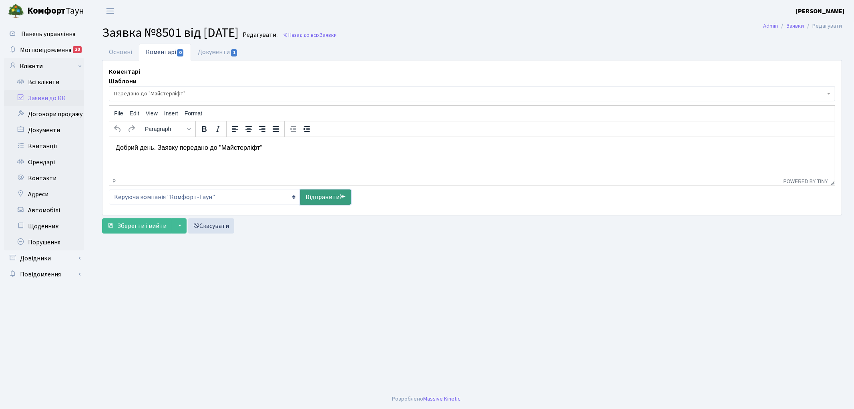
click at [324, 194] on link "Відправити" at bounding box center [325, 196] width 51 height 15
select select
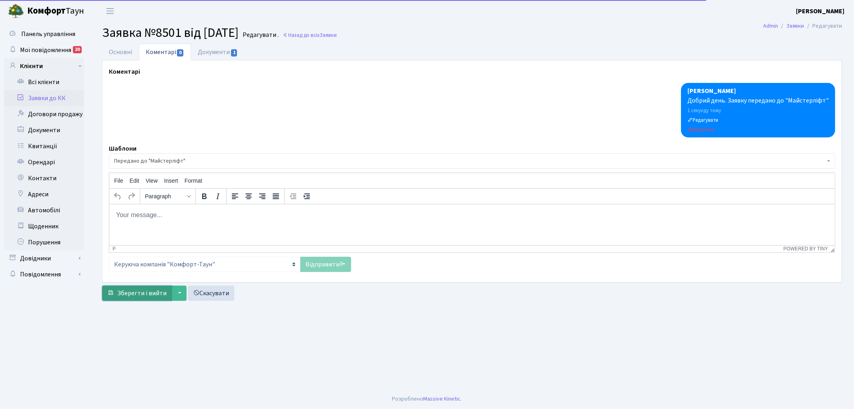
click at [134, 294] on span "Зберегти і вийти" at bounding box center [141, 293] width 49 height 9
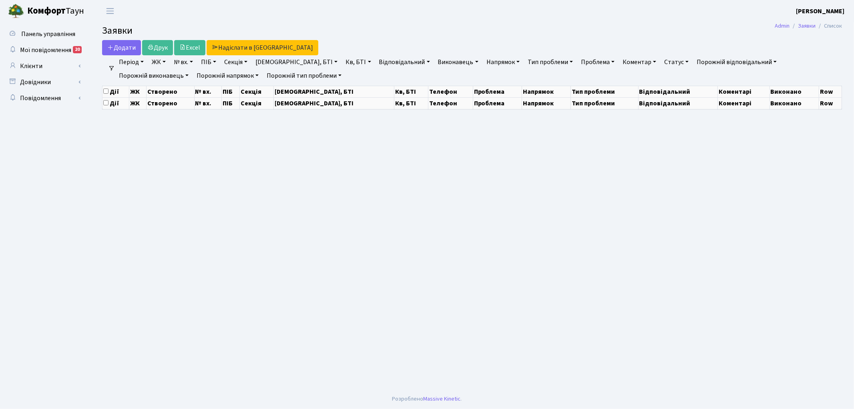
select select "25"
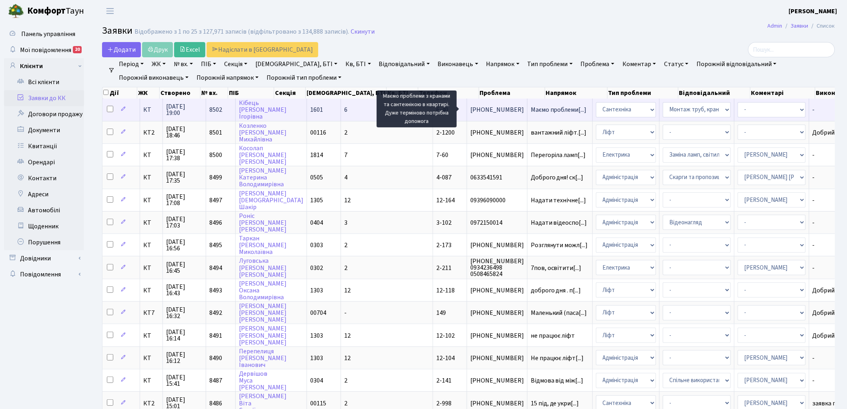
click at [531, 107] on span "Маємо проблеми[...]" at bounding box center [559, 109] width 56 height 9
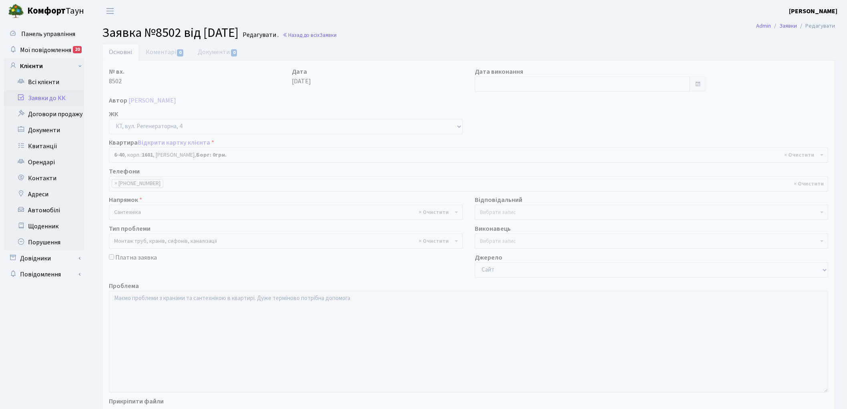
select select "5220"
select select "37"
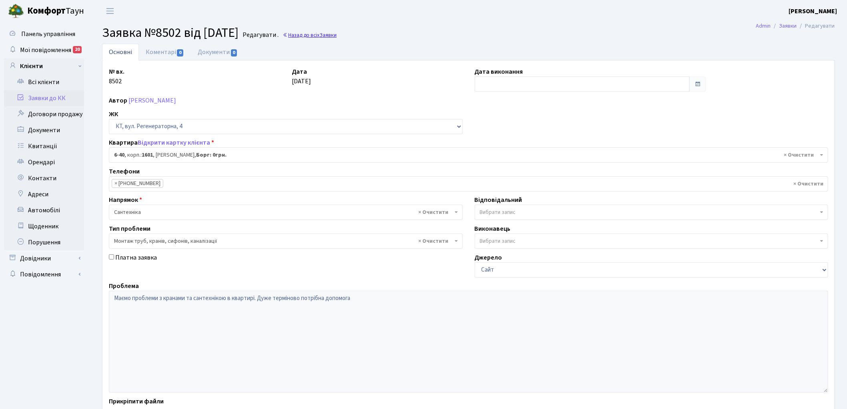
click at [332, 36] on link "Назад до всіх Заявки" at bounding box center [310, 35] width 54 height 8
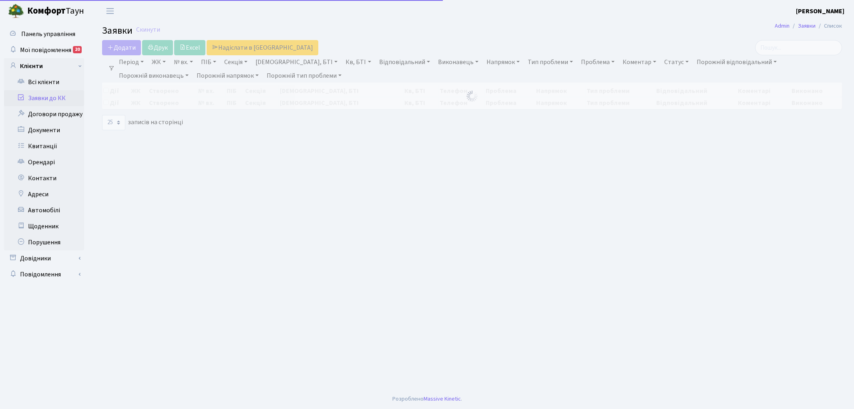
select select "25"
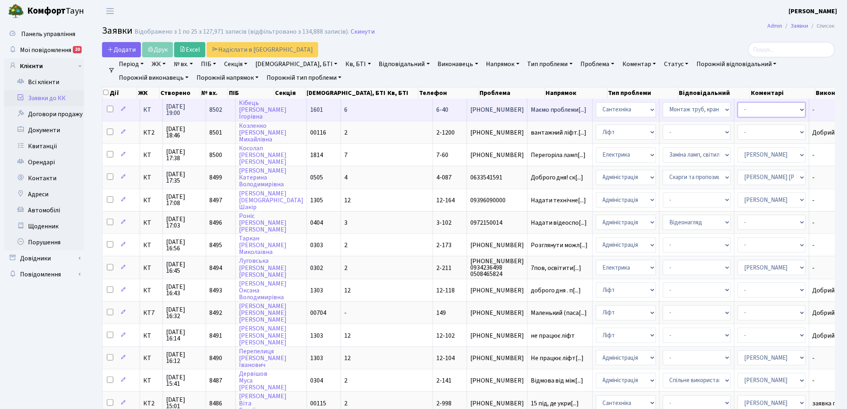
click at [738, 109] on select "- Адміністратор ЖК ДП Адміністратор ЖК КТ Адміністратор ЖК СП Вижул В. В. Горді…" at bounding box center [772, 109] width 68 height 15
select select "67"
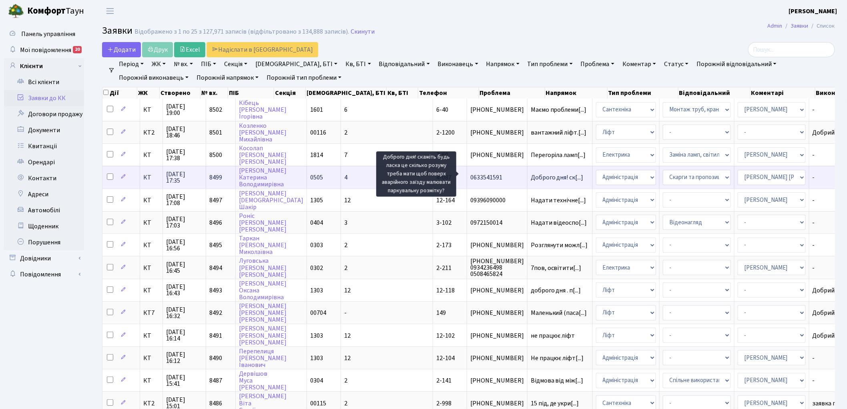
click at [531, 173] on span "Доброго дня! ск[...]" at bounding box center [557, 177] width 53 height 9
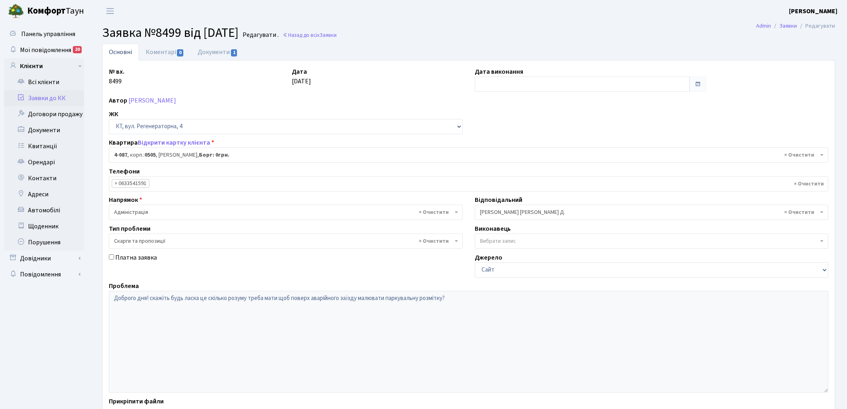
select select "1171"
select select "55"
click at [213, 49] on link "Документи 1" at bounding box center [218, 52] width 54 height 16
select select "25"
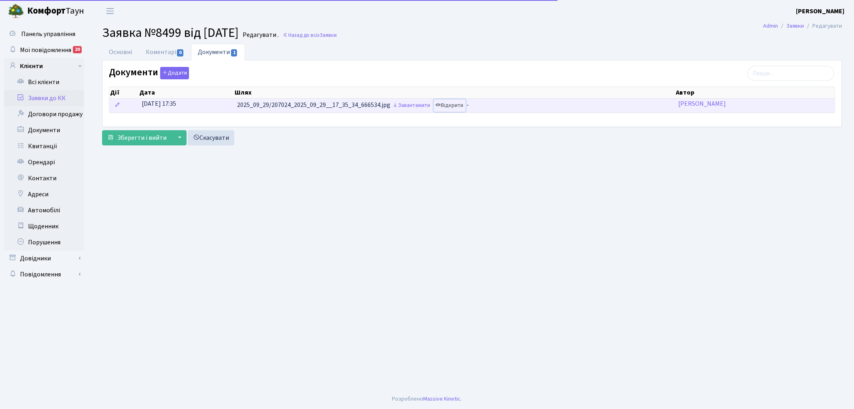
click at [458, 103] on link "Відкрити" at bounding box center [450, 105] width 32 height 12
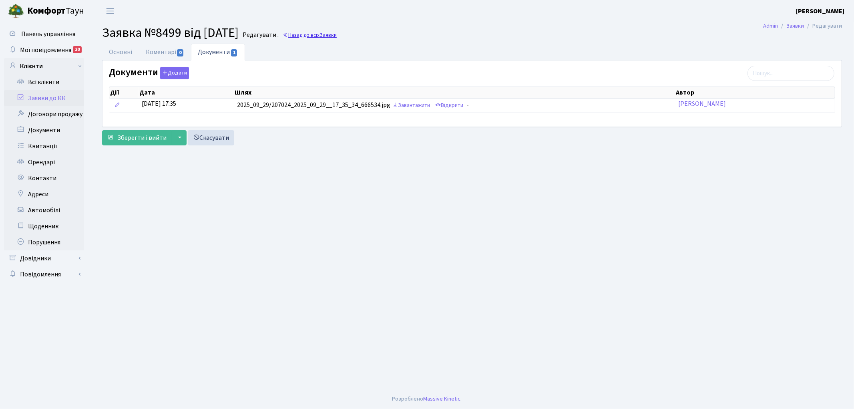
click at [311, 34] on link "Назад до всіх Заявки" at bounding box center [310, 35] width 54 height 8
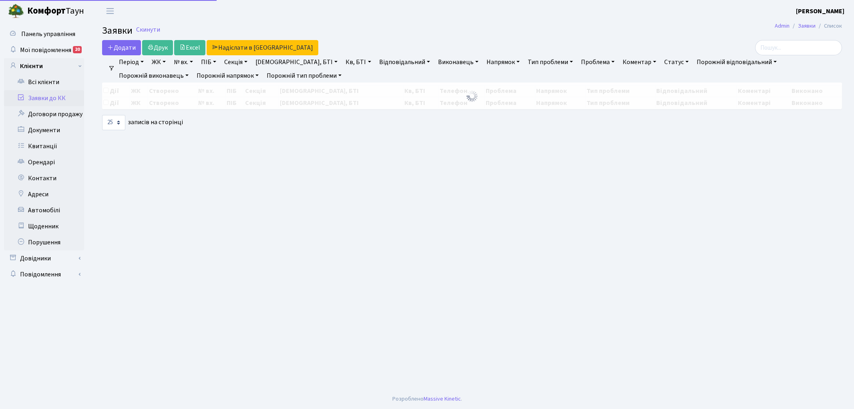
select select "25"
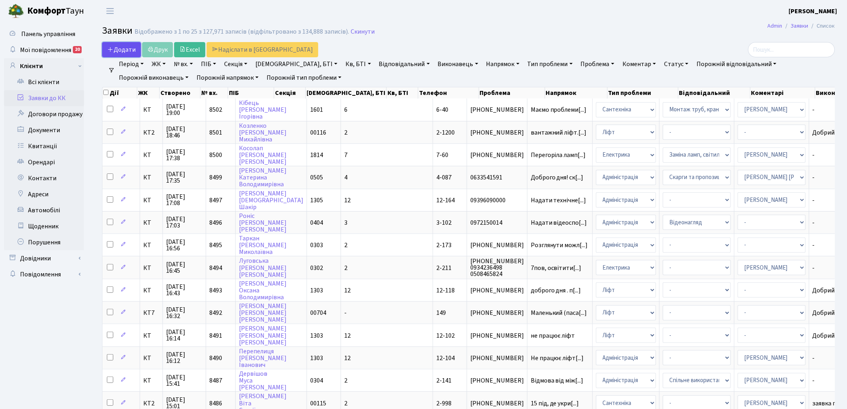
click at [117, 50] on span "Додати" at bounding box center [121, 49] width 28 height 9
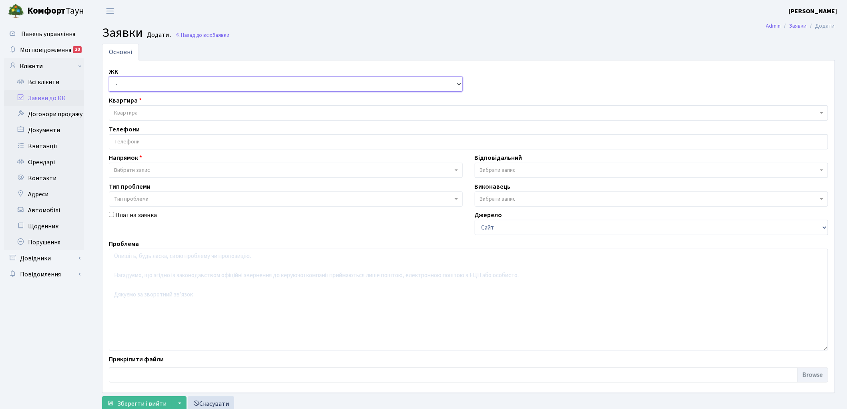
click at [120, 87] on select "- КТ, вул. Регенераторна, 4 КТ2, просп. [STREET_ADDRESS] [STREET_ADDRESS] [PERS…" at bounding box center [286, 83] width 354 height 15
select select "271"
click at [109, 76] on select "- КТ, вул. Регенераторна, 4 КТ2, просп. [STREET_ADDRESS] [STREET_ADDRESS] [PERS…" at bounding box center [286, 83] width 354 height 15
select select
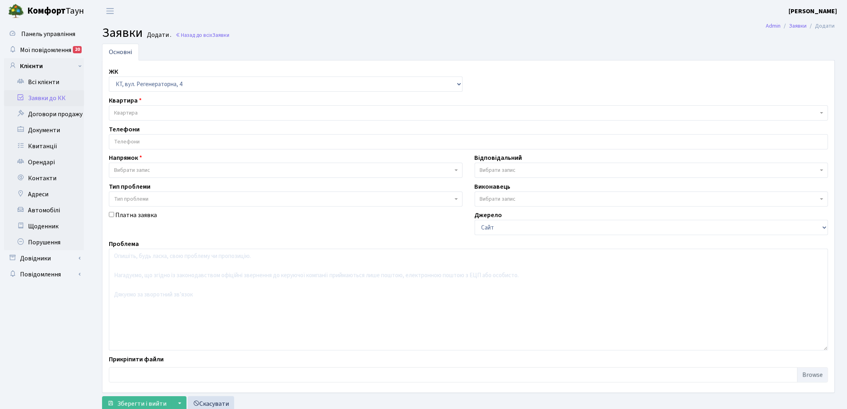
click at [126, 111] on span "Квартира" at bounding box center [126, 113] width 24 height 8
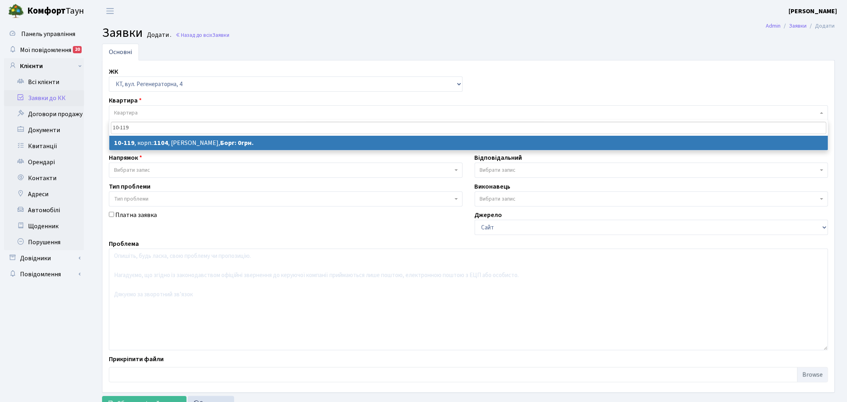
type input "10-119"
select select
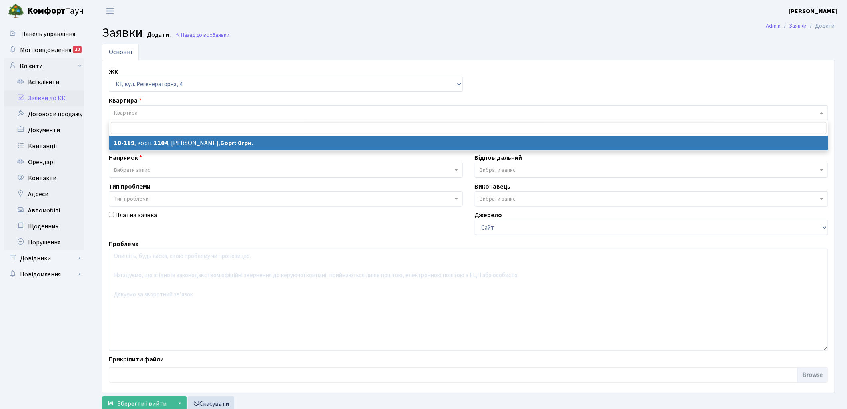
select select "6688"
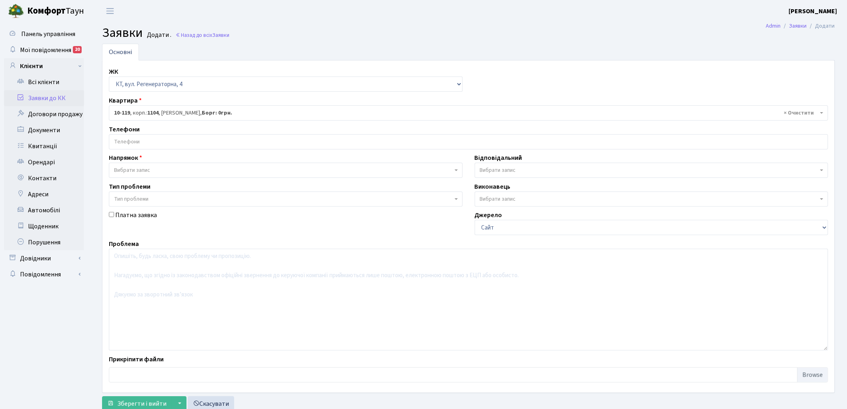
click at [137, 139] on input "search" at bounding box center [468, 142] width 719 height 14
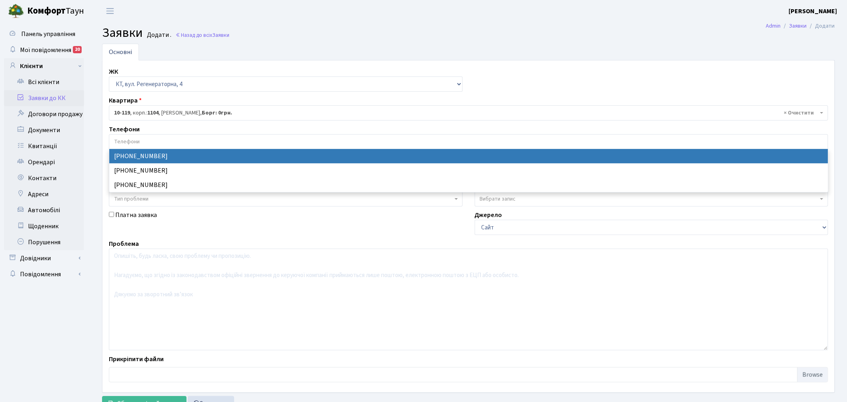
select select "58724"
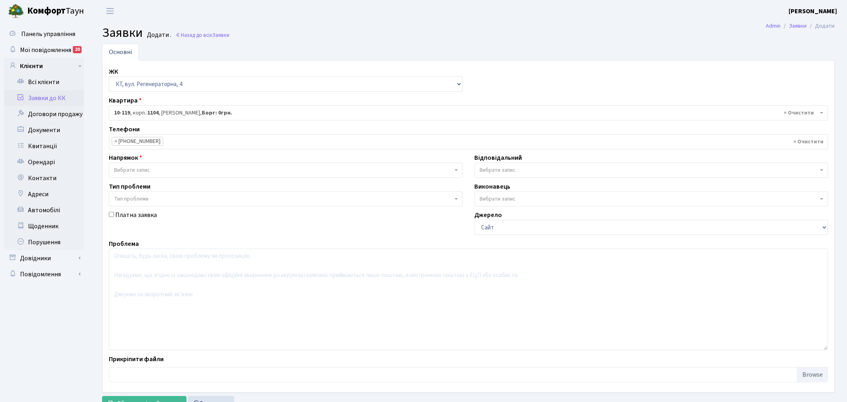
click at [139, 171] on span "Вибрати запис" at bounding box center [132, 170] width 36 height 8
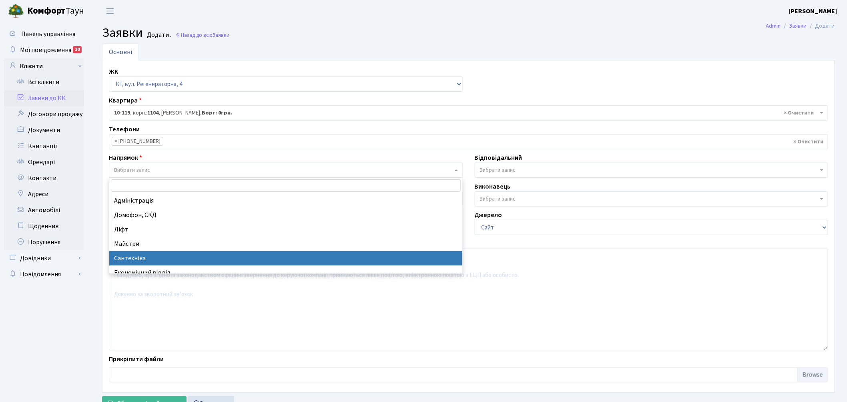
select select "2"
select select
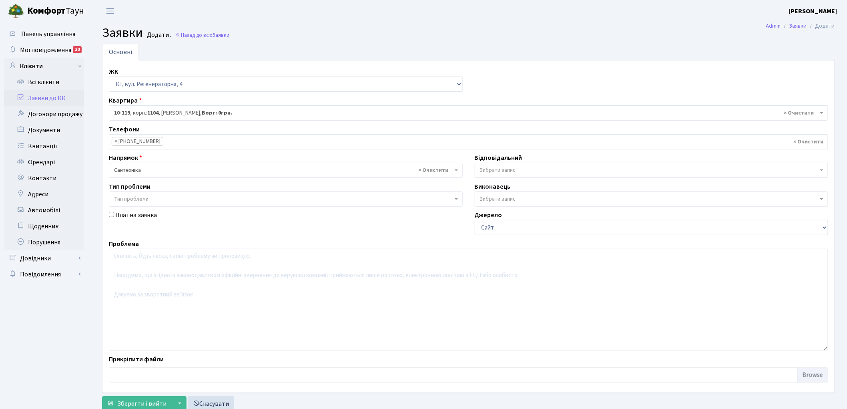
click at [499, 170] on span "Вибрати запис" at bounding box center [498, 170] width 36 height 8
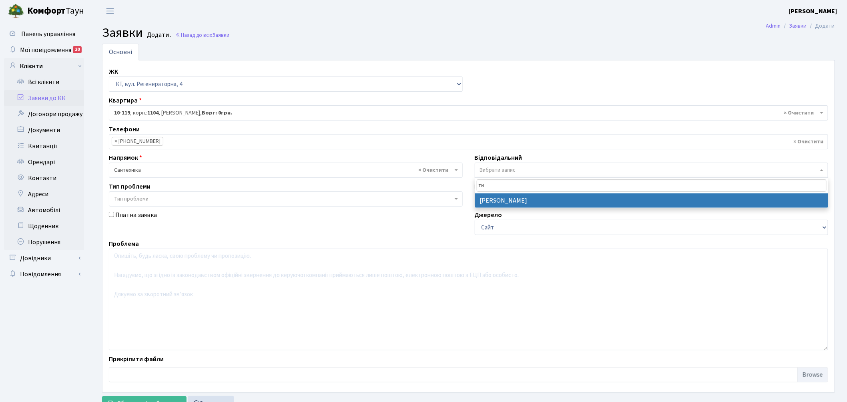
type input "ти"
select select "67"
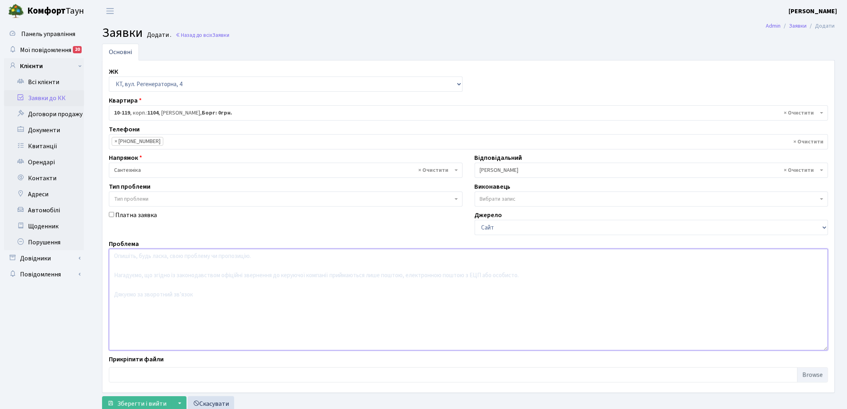
click at [184, 297] on textarea at bounding box center [469, 300] width 720 height 102
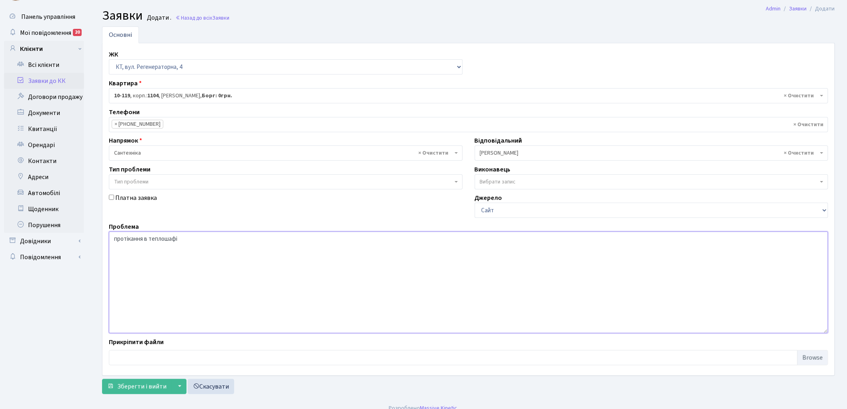
scroll to position [26, 0]
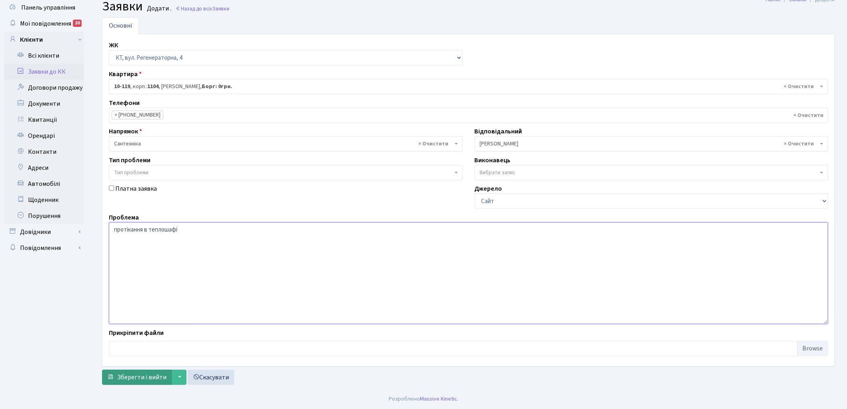
type textarea "протікання в теплошафі"
click at [133, 378] on span "Зберегти і вийти" at bounding box center [141, 377] width 49 height 9
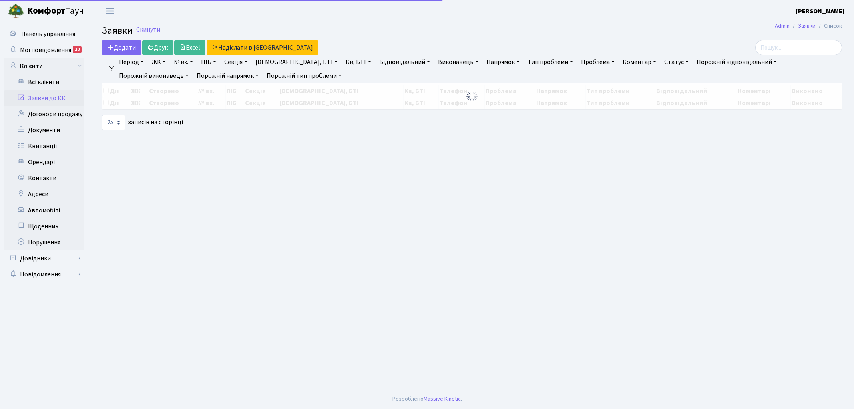
select select "25"
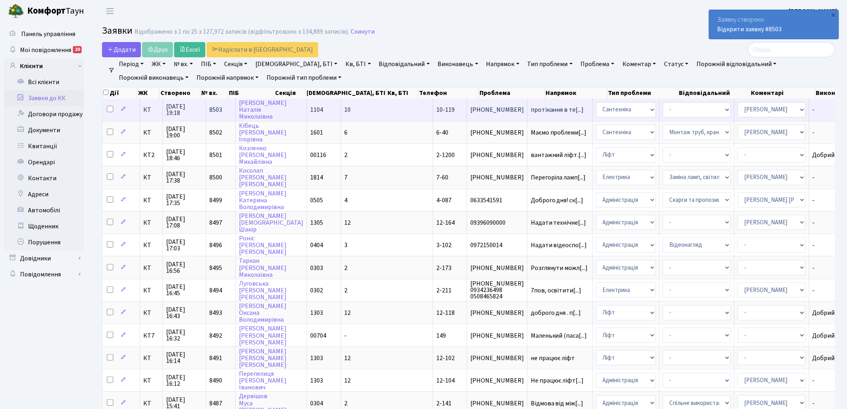
click at [211, 103] on td "8503" at bounding box center [221, 109] width 30 height 22
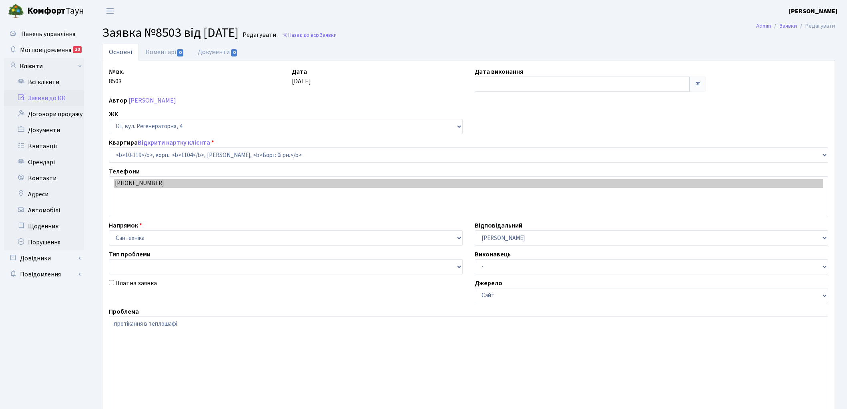
select select "6688"
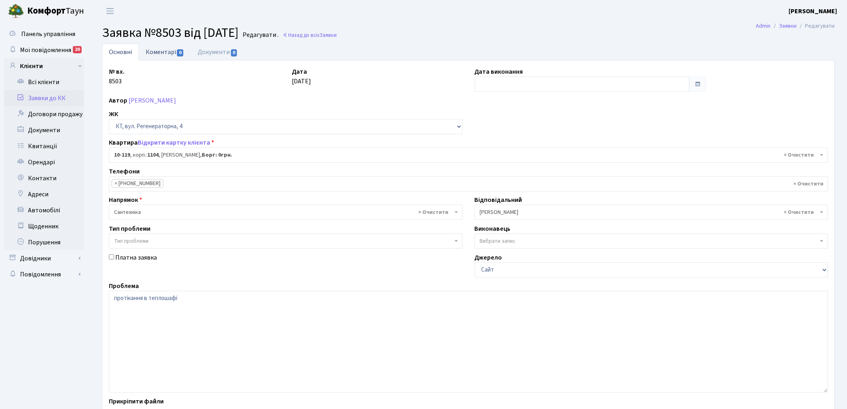
click at [167, 50] on link "Коментарі 0" at bounding box center [165, 52] width 52 height 16
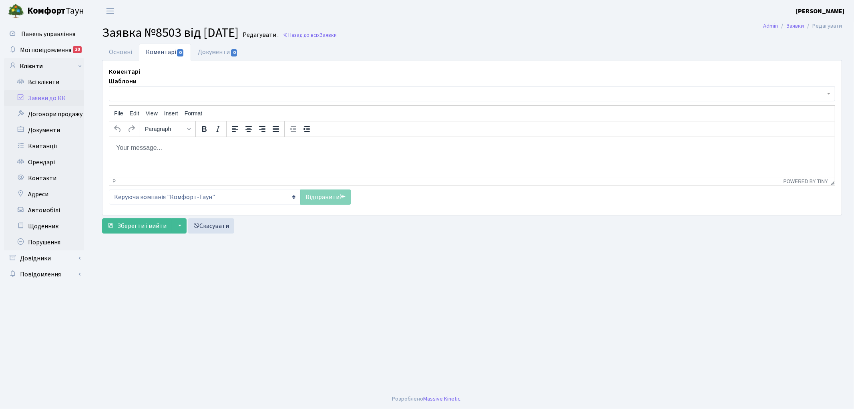
click at [161, 89] on span "-" at bounding box center [472, 93] width 726 height 15
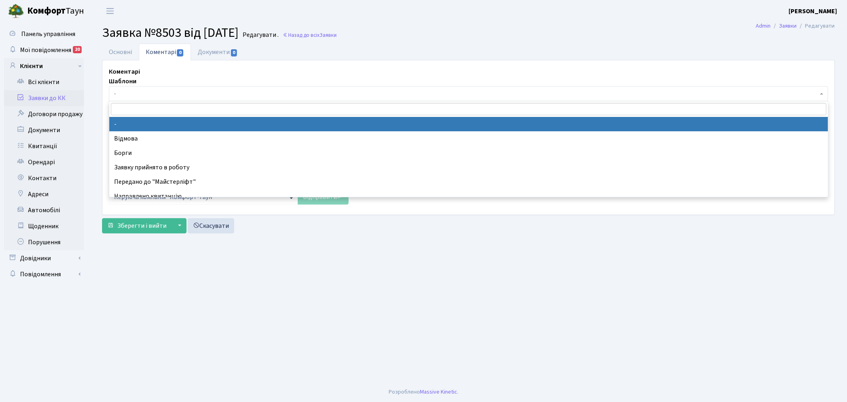
click at [161, 89] on span "-" at bounding box center [469, 93] width 720 height 15
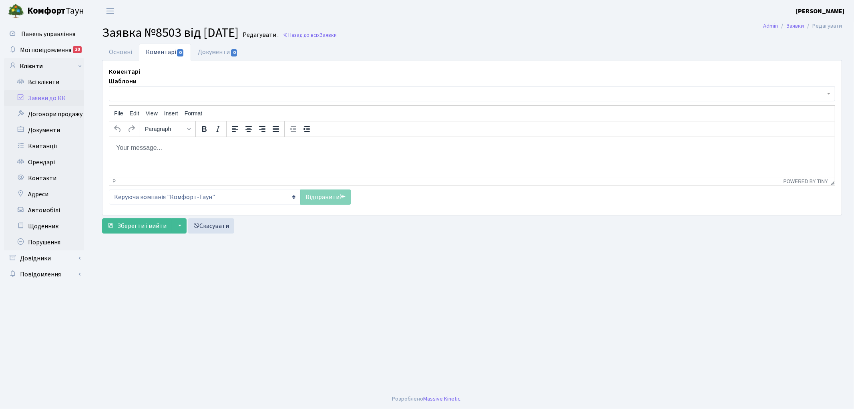
drag, startPoint x: 151, startPoint y: 151, endPoint x: 151, endPoint y: 155, distance: 4.0
click at [151, 153] on html at bounding box center [472, 148] width 726 height 22
click at [317, 199] on link "Відправити" at bounding box center [325, 196] width 51 height 15
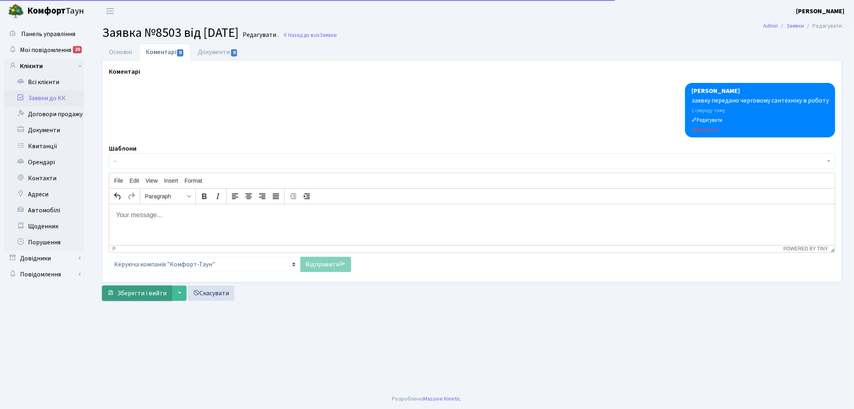
click at [129, 287] on button "Зберегти і вийти" at bounding box center [137, 292] width 70 height 15
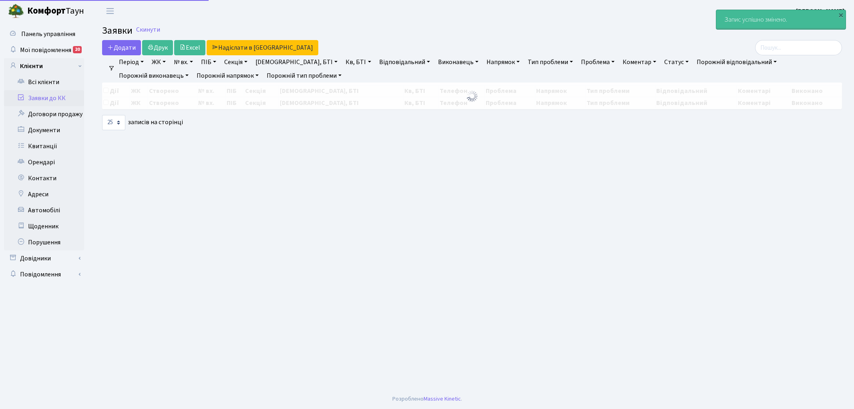
select select "25"
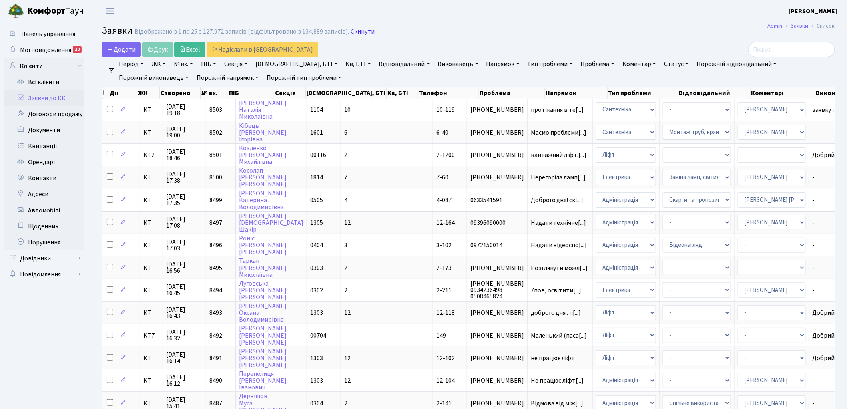
click at [367, 34] on link "Скинути" at bounding box center [363, 32] width 24 height 8
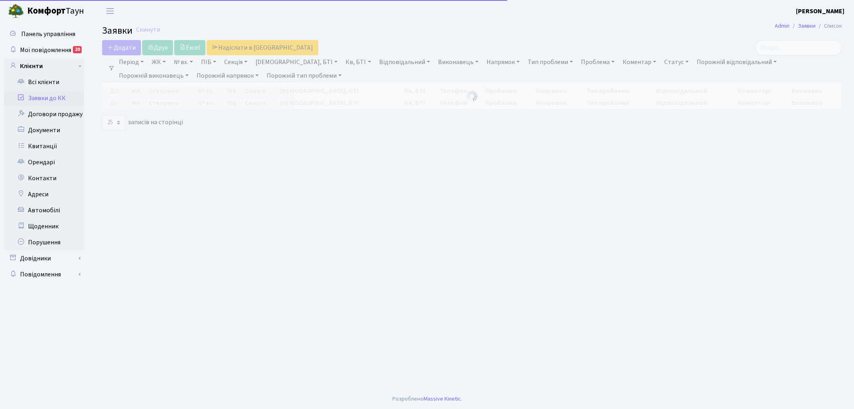
select select "25"
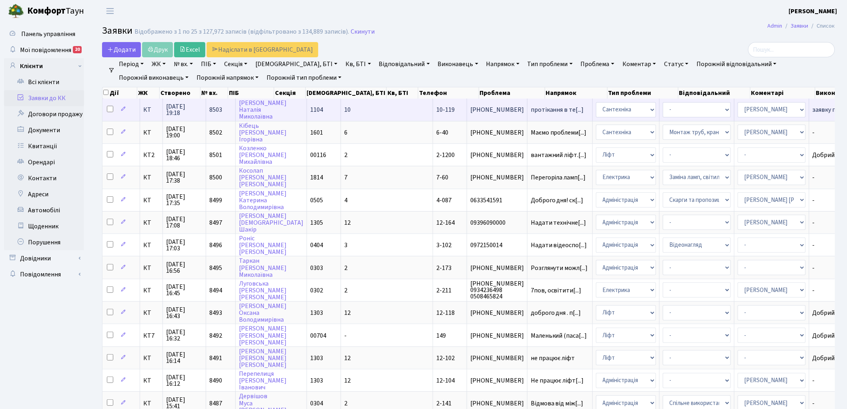
click at [212, 107] on span "8503" at bounding box center [215, 109] width 13 height 9
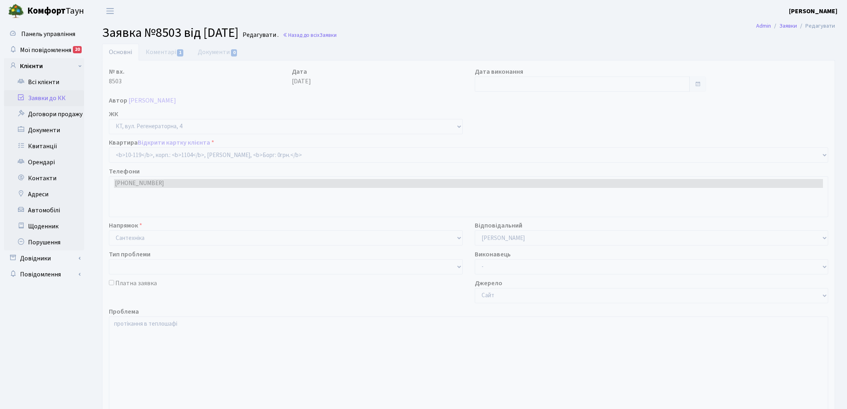
select select "6688"
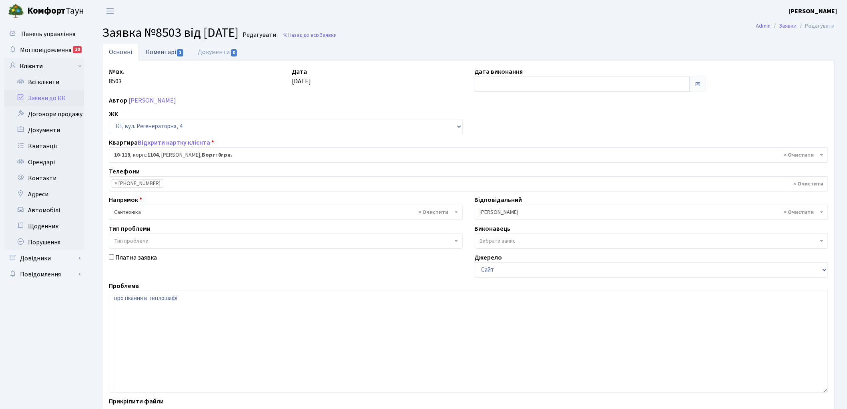
click at [159, 50] on link "Коментарі 1" at bounding box center [165, 52] width 52 height 16
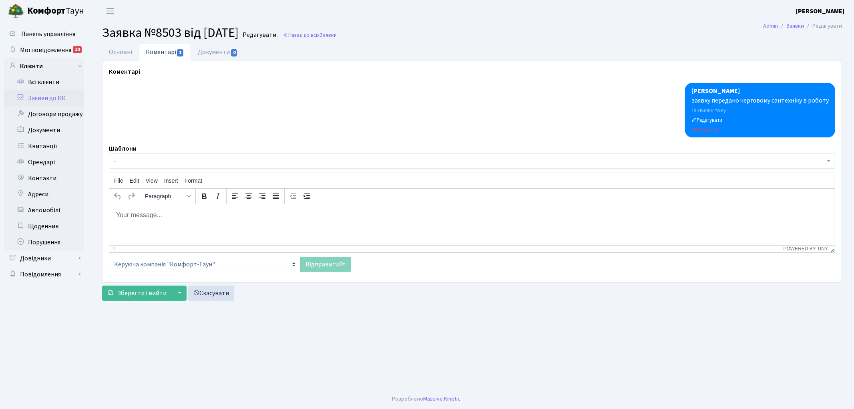
click at [157, 214] on body "Rich Text Area. Press ALT-0 for help." at bounding box center [471, 214] width 713 height 9
click at [318, 264] on link "Відправити" at bounding box center [325, 264] width 51 height 15
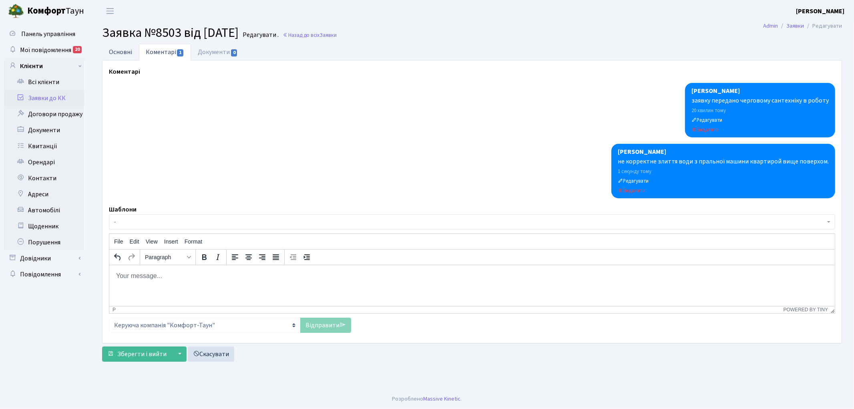
click at [113, 53] on link "Основні" at bounding box center [120, 52] width 37 height 16
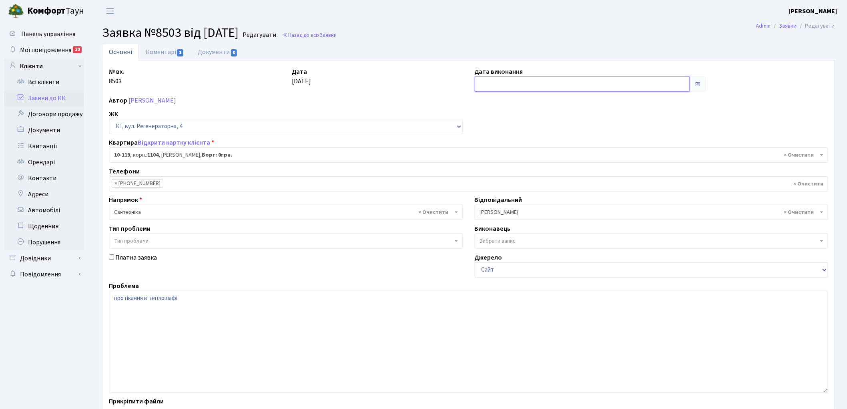
click at [519, 87] on input "text" at bounding box center [582, 83] width 215 height 15
click at [481, 186] on td "29" at bounding box center [483, 185] width 12 height 12
type input "[DATE]"
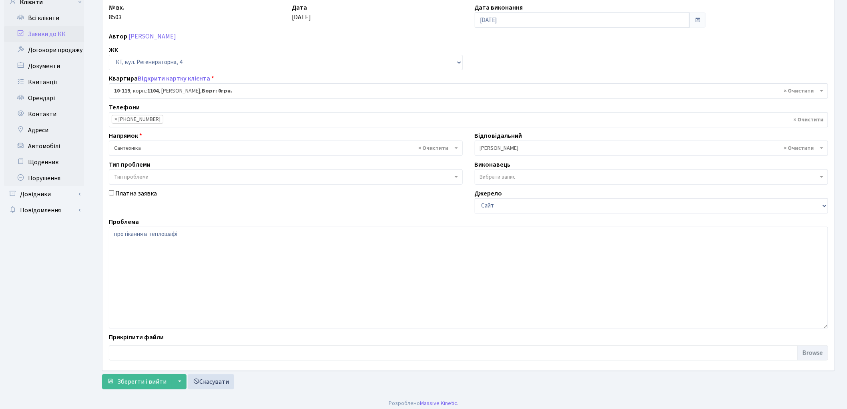
scroll to position [69, 0]
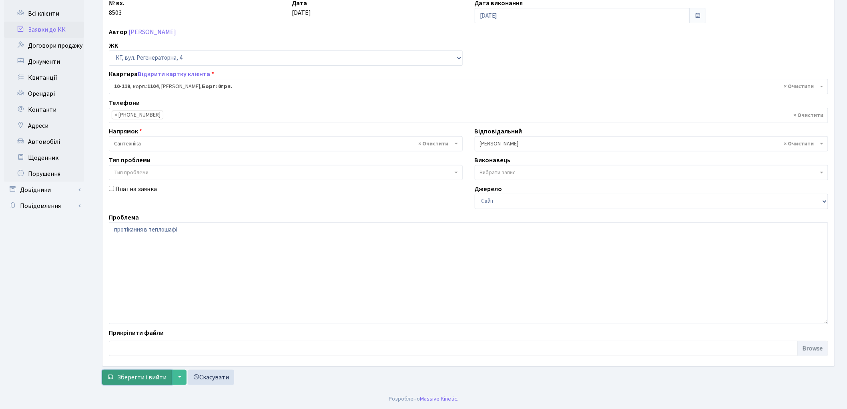
click at [135, 373] on span "Зберегти і вийти" at bounding box center [141, 377] width 49 height 9
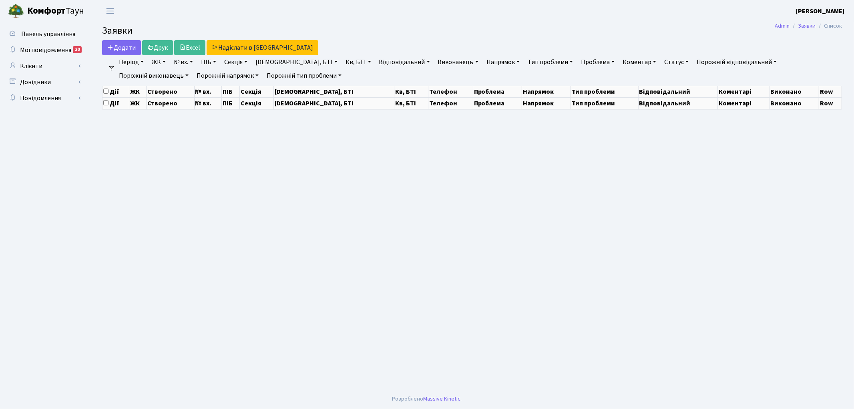
select select "25"
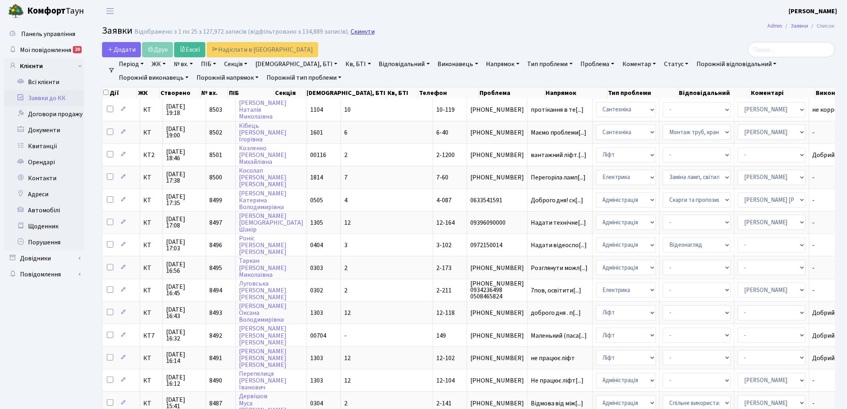
click at [364, 32] on link "Скинути" at bounding box center [363, 32] width 24 height 8
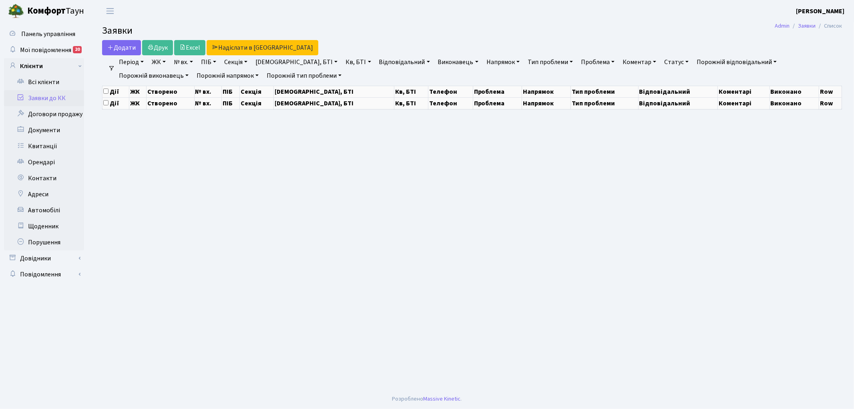
select select "25"
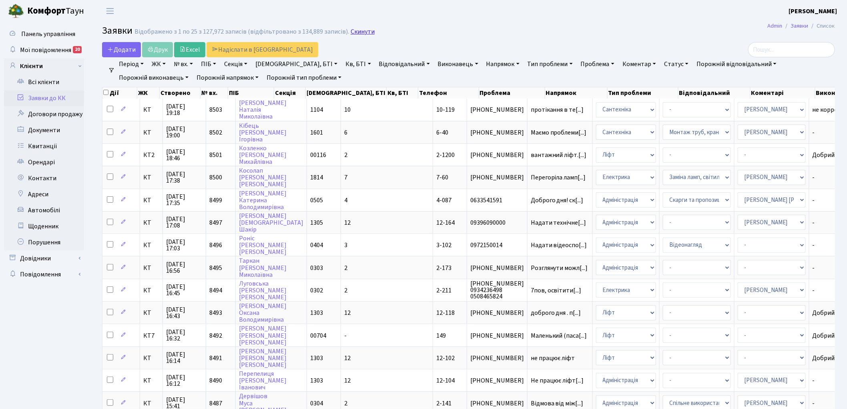
click at [357, 34] on link "Скинути" at bounding box center [363, 32] width 24 height 8
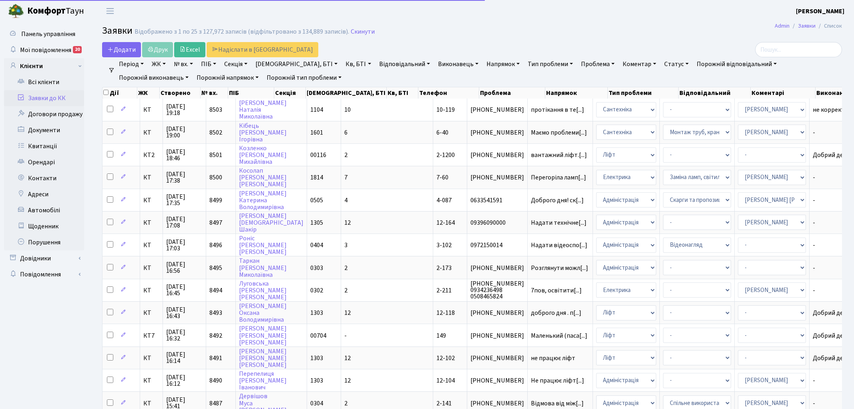
select select "25"
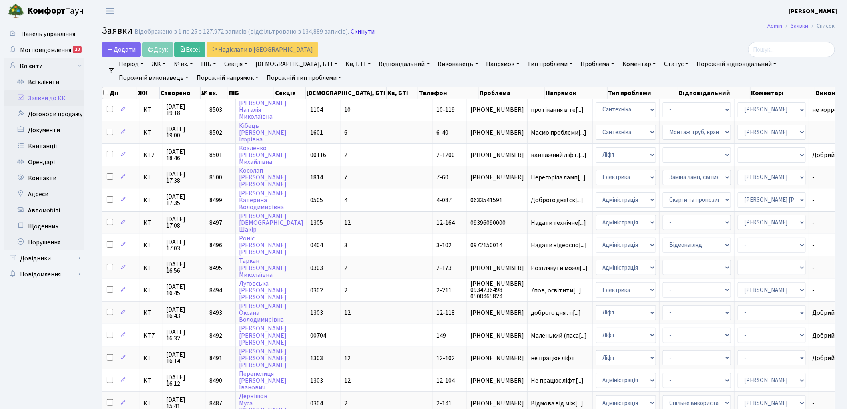
click at [365, 33] on link "Скинути" at bounding box center [363, 32] width 24 height 8
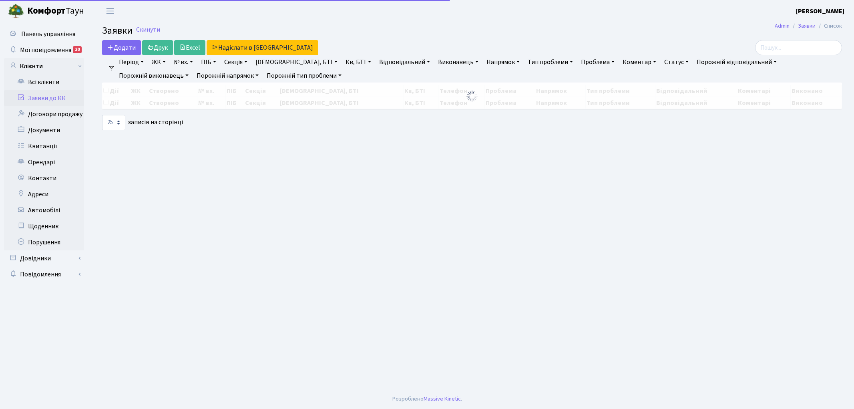
select select "25"
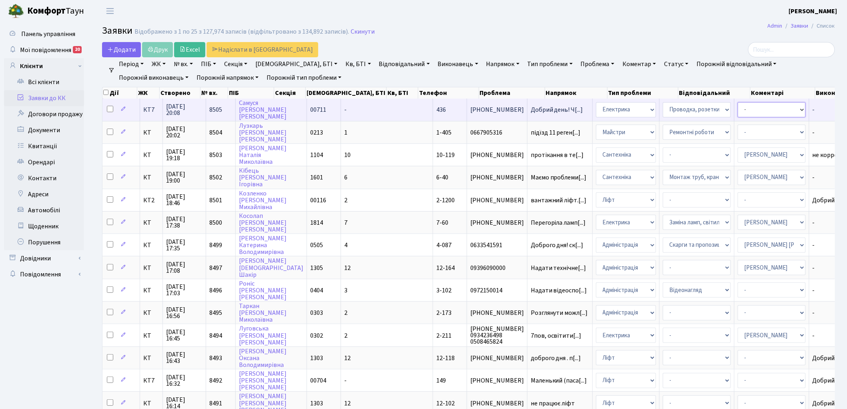
click at [738, 110] on select "- Адміністратор ЖК ДП Адміністратор ЖК КТ Адміністратор ЖК СП Вижул В. В. Горді…" at bounding box center [772, 109] width 68 height 15
select select "22"
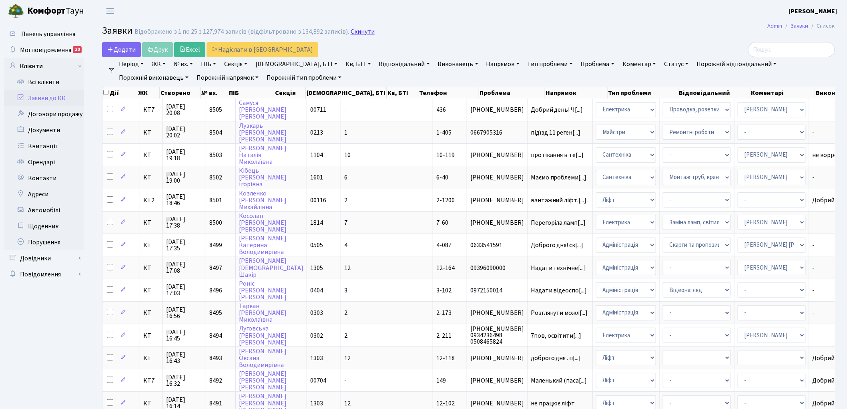
click at [351, 29] on link "Скинути" at bounding box center [363, 32] width 24 height 8
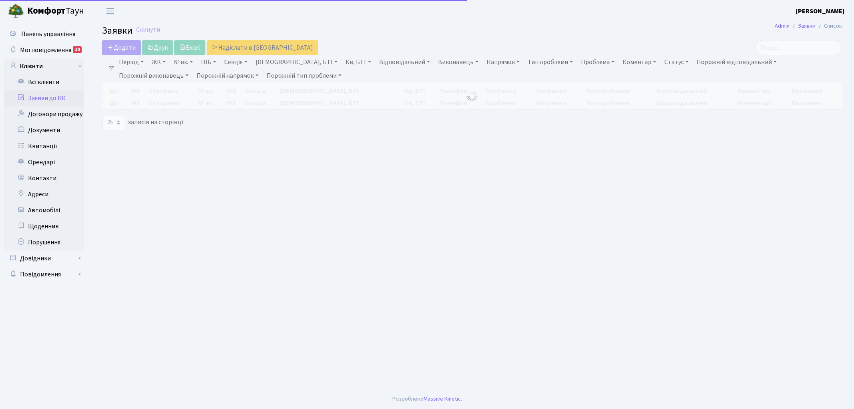
select select "25"
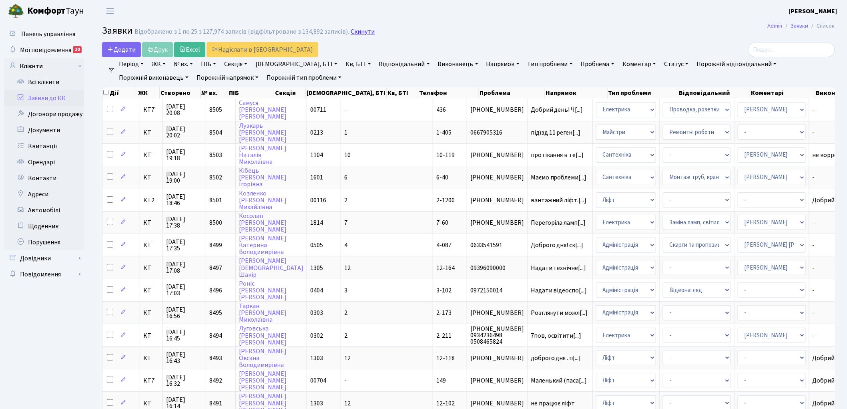
click at [354, 30] on link "Скинути" at bounding box center [363, 32] width 24 height 8
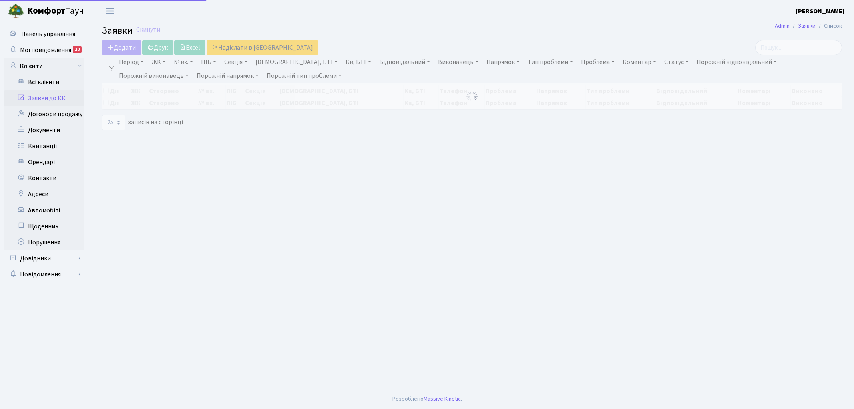
select select "25"
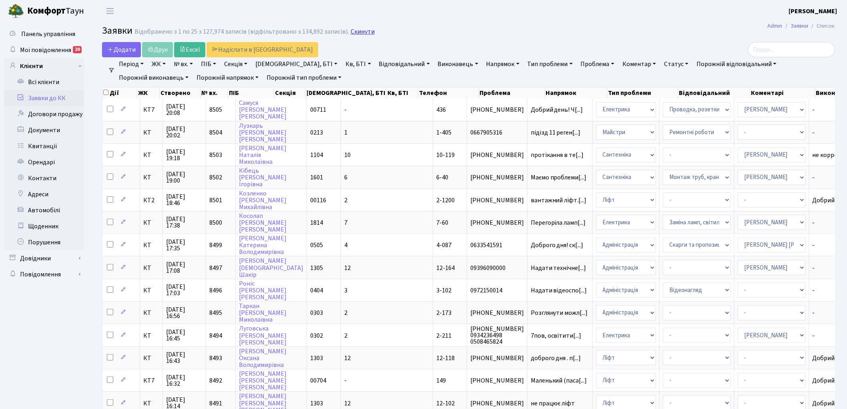
click at [353, 34] on link "Скинути" at bounding box center [363, 32] width 24 height 8
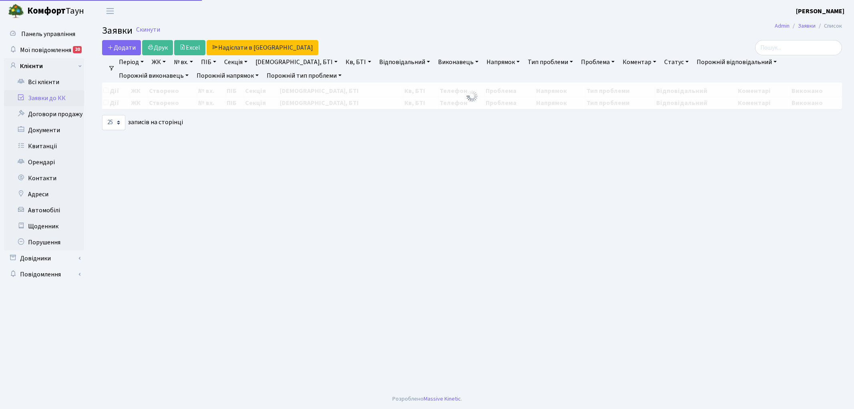
select select "25"
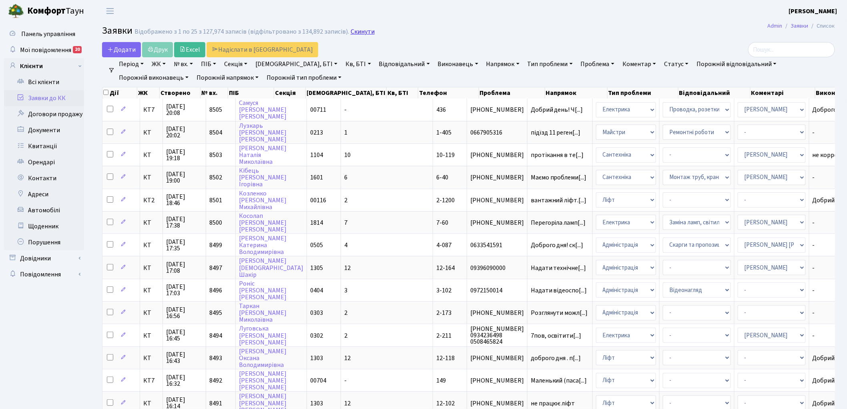
drag, startPoint x: 0, startPoint y: 334, endPoint x: 358, endPoint y: 32, distance: 468.3
click at [358, 32] on link "Скинути" at bounding box center [363, 32] width 24 height 8
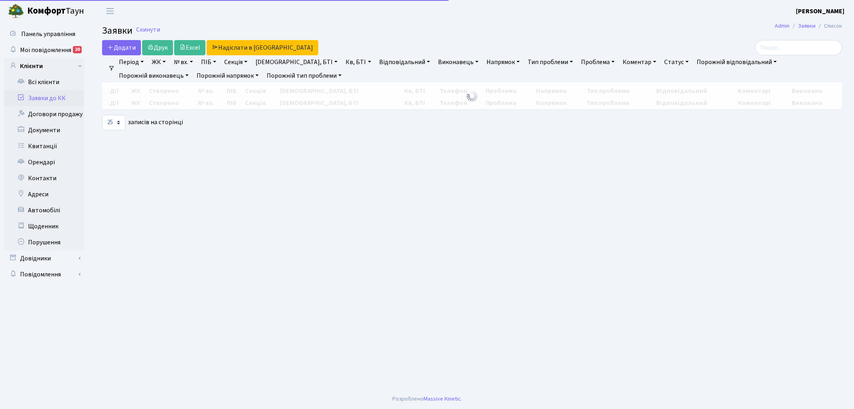
select select "25"
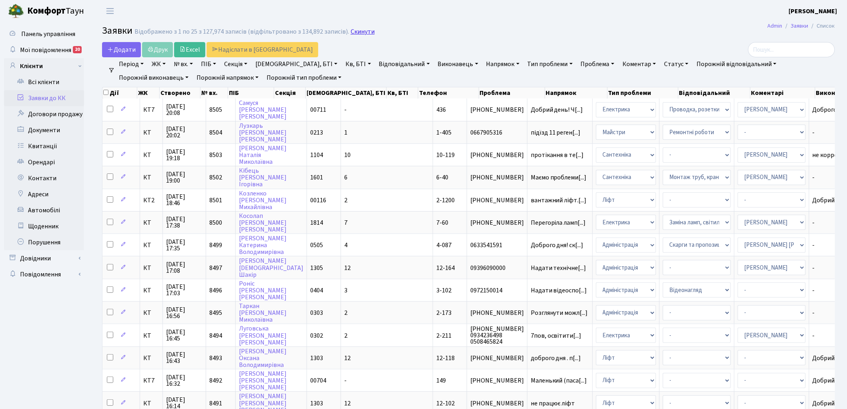
click at [356, 28] on link "Скинути" at bounding box center [363, 32] width 24 height 8
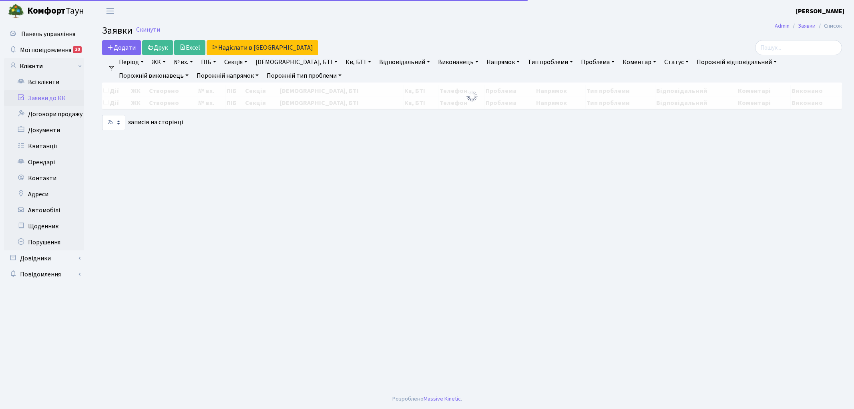
select select "25"
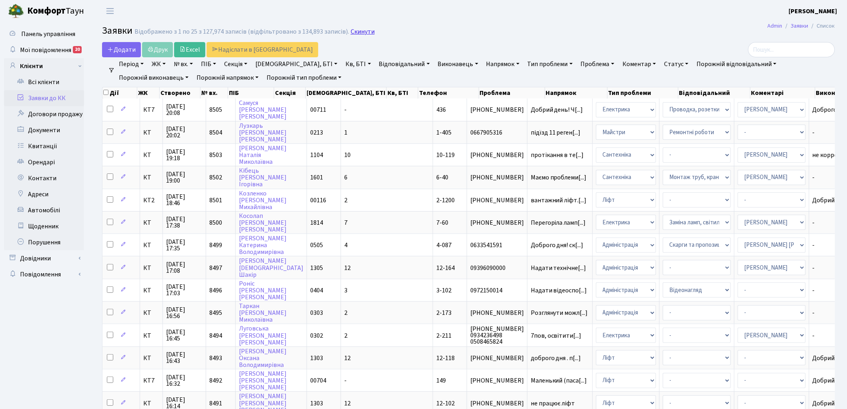
click at [357, 31] on link "Скинути" at bounding box center [363, 32] width 24 height 8
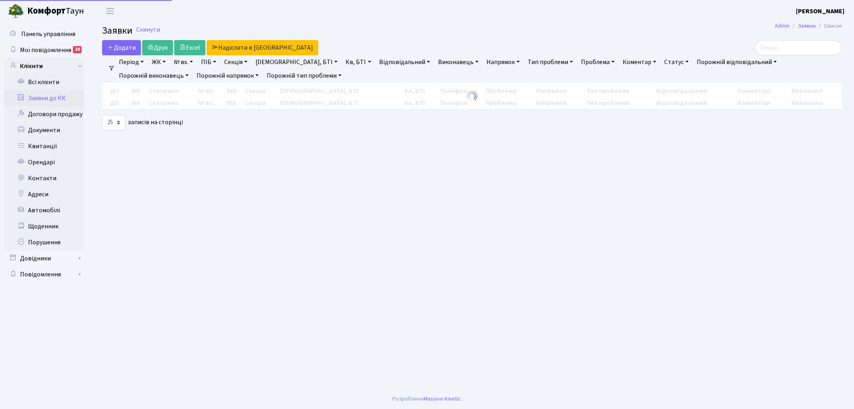
select select "25"
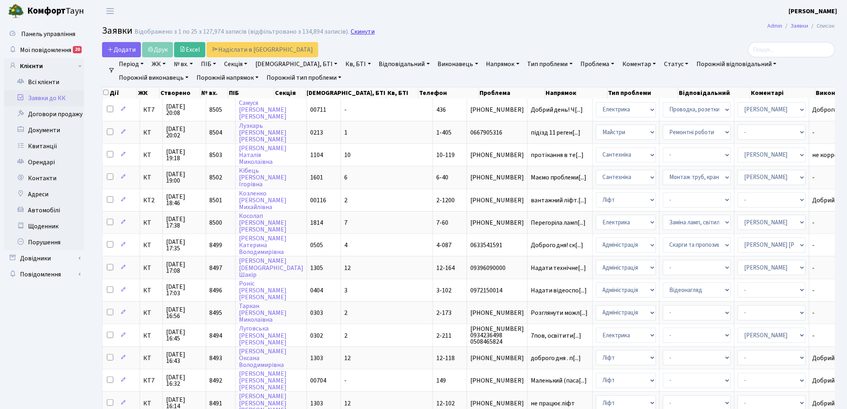
click at [357, 32] on link "Скинути" at bounding box center [363, 32] width 24 height 8
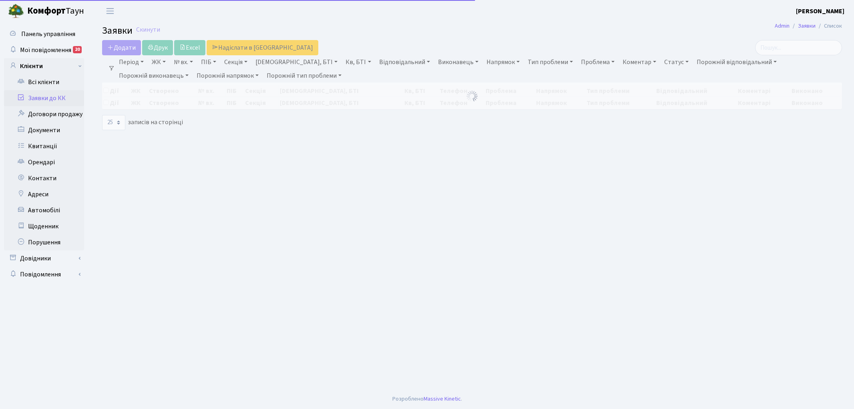
select select "25"
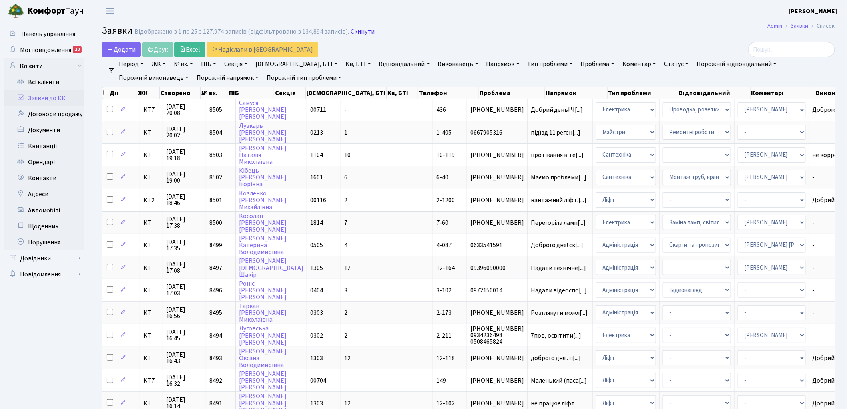
click at [351, 30] on link "Скинути" at bounding box center [363, 32] width 24 height 8
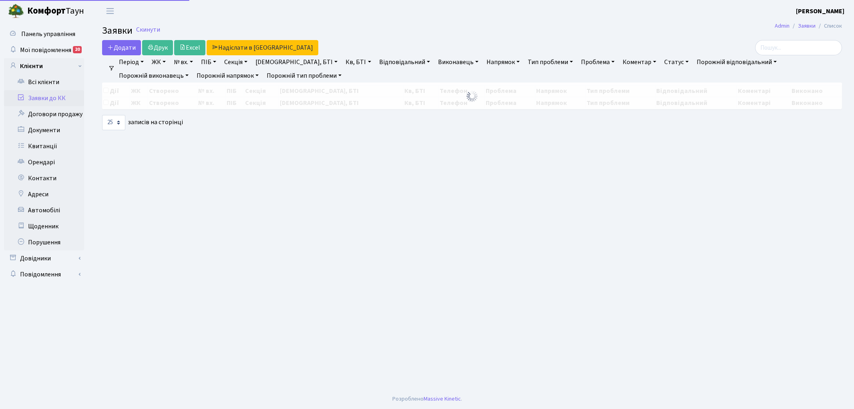
select select "25"
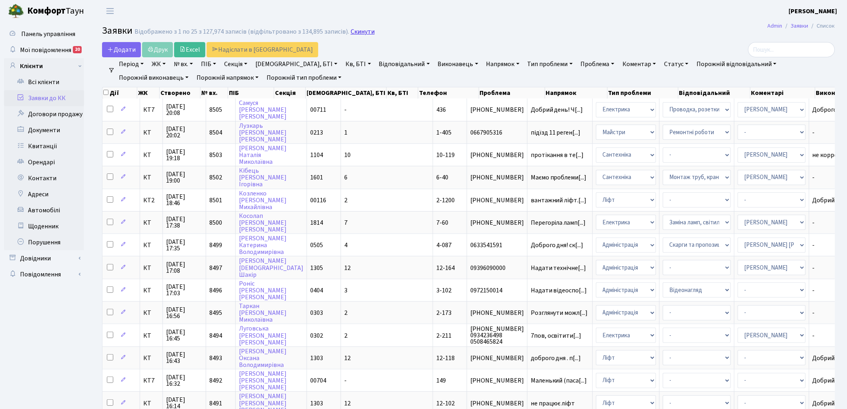
click at [356, 35] on link "Скинути" at bounding box center [363, 32] width 24 height 8
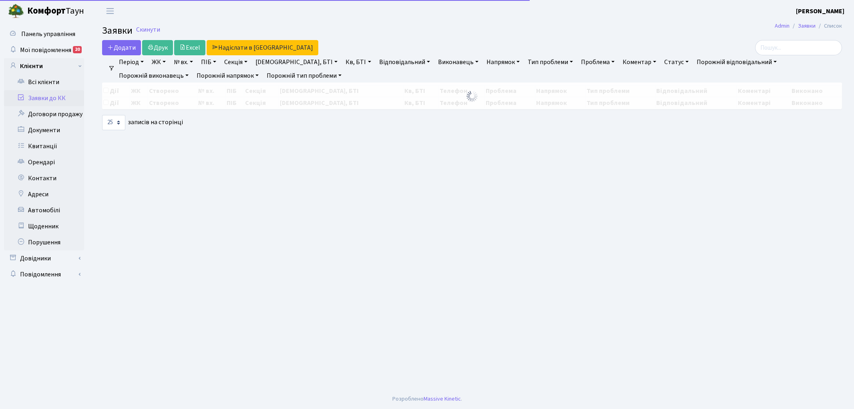
select select "25"
